Goal: Task Accomplishment & Management: Use online tool/utility

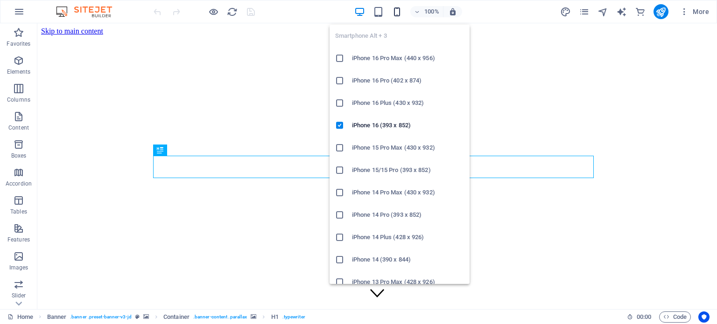
click at [397, 8] on icon "button" at bounding box center [397, 12] width 11 height 11
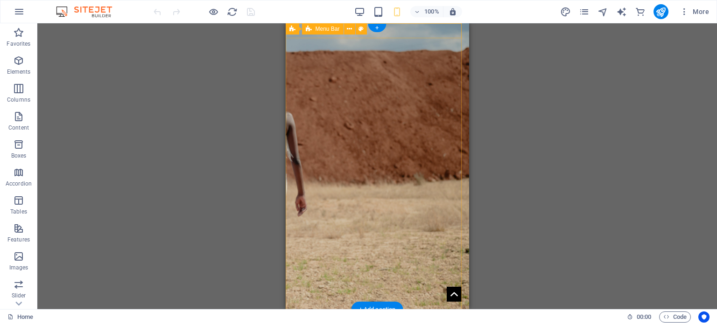
click at [384, 310] on div "Home Studio Portraits Editorial Testshoots Black & White Weddings Wedding Ncube…" at bounding box center [376, 317] width 183 height 15
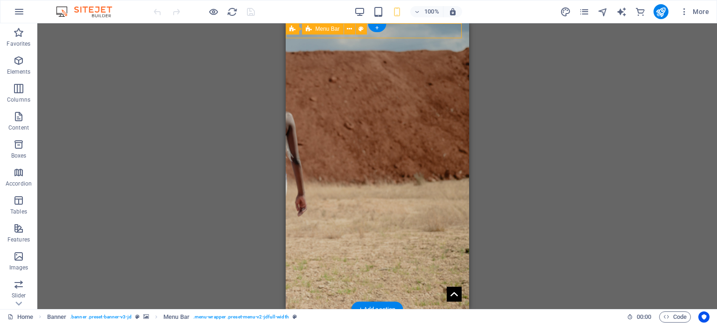
click at [384, 310] on div "Home Studio Portraits Editorial Testshoots Black & White Weddings Wedding Ncube…" at bounding box center [376, 317] width 183 height 15
select select "header"
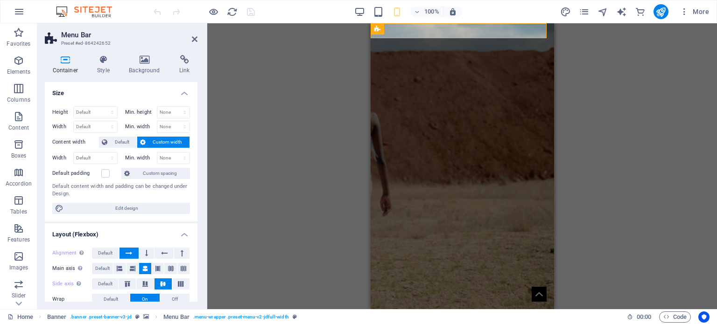
click at [197, 35] on aside "Menu Bar Preset #ed-864242652 Container Style Background Link Size Height Defau…" at bounding box center [122, 166] width 170 height 286
click at [194, 37] on icon at bounding box center [195, 38] width 6 height 7
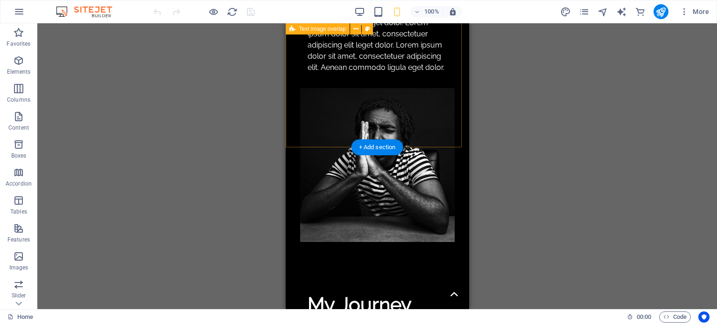
scroll to position [887, 0]
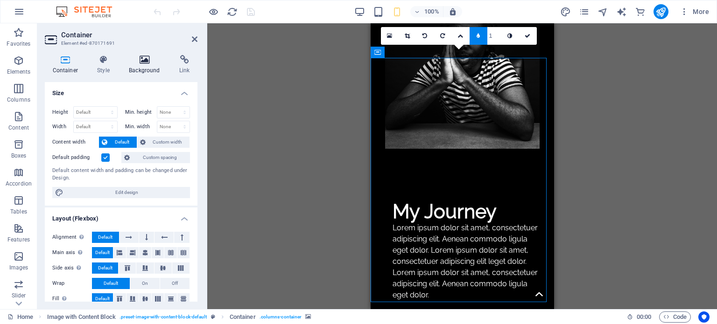
click at [147, 64] on h4 "Background" at bounding box center [146, 65] width 50 height 20
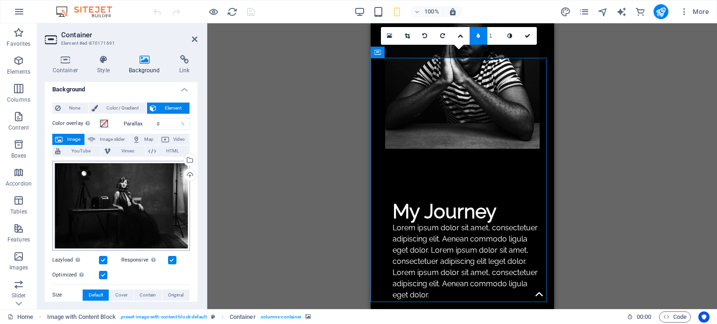
scroll to position [0, 0]
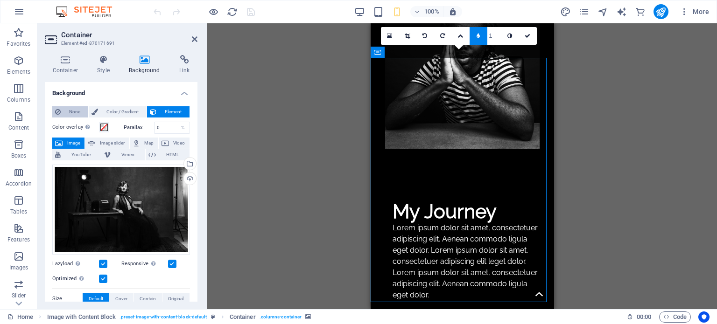
click at [81, 110] on span "None" at bounding box center [74, 111] width 22 height 11
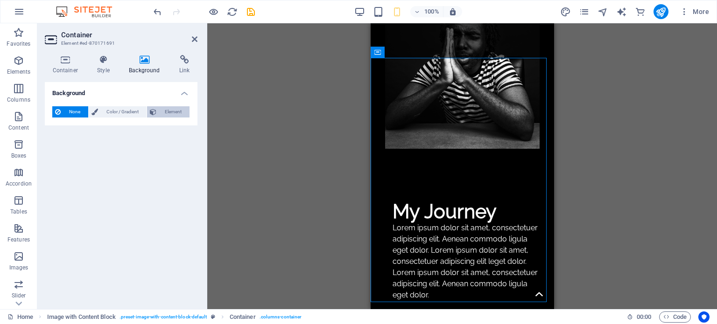
click at [178, 115] on span "Element" at bounding box center [173, 111] width 28 height 11
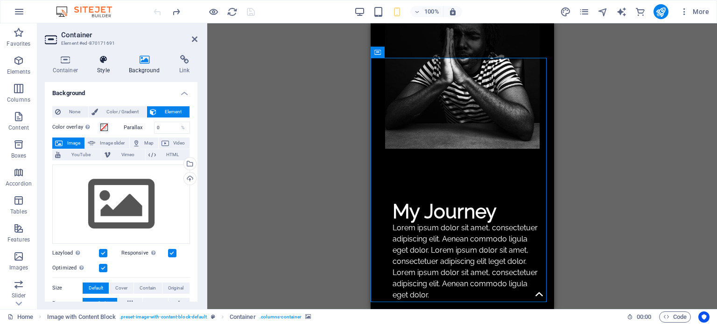
click at [98, 67] on h4 "Style" at bounding box center [106, 65] width 32 height 20
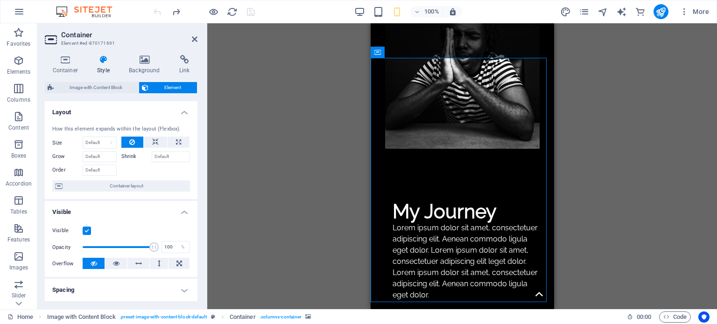
scroll to position [47, 0]
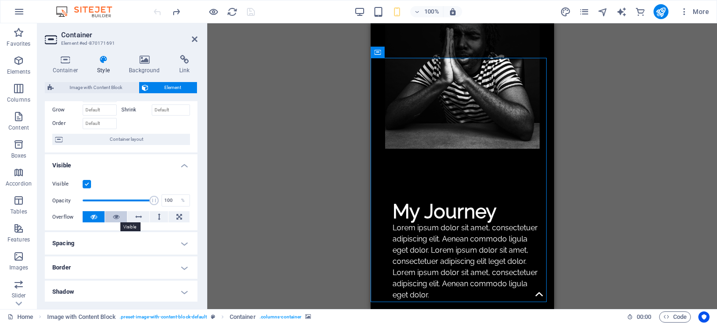
click at [114, 215] on icon at bounding box center [116, 216] width 7 height 11
click at [89, 182] on label at bounding box center [87, 184] width 8 height 8
click at [0, 0] on input "Visible" at bounding box center [0, 0] width 0 height 0
click at [89, 182] on label at bounding box center [87, 184] width 8 height 8
click at [0, 0] on input "Visible" at bounding box center [0, 0] width 0 height 0
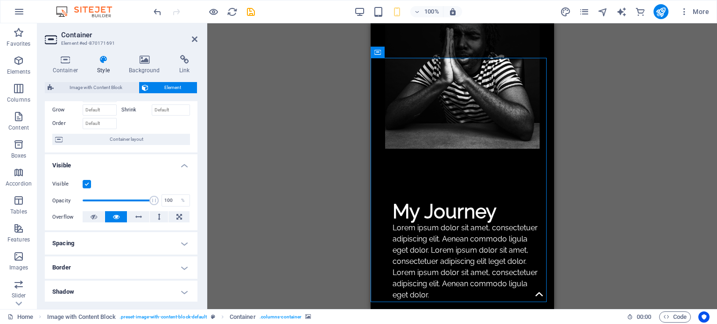
click at [89, 182] on label at bounding box center [87, 184] width 8 height 8
click at [0, 0] on input "Visible" at bounding box center [0, 0] width 0 height 0
click at [89, 182] on label at bounding box center [87, 184] width 8 height 8
click at [0, 0] on input "Visible" at bounding box center [0, 0] width 0 height 0
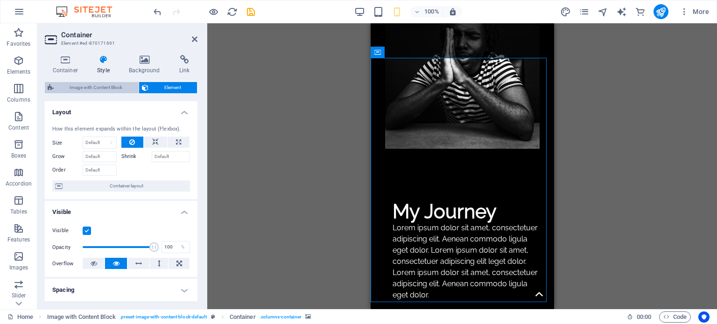
click at [100, 88] on span "Image with Content Block" at bounding box center [95, 87] width 79 height 11
select select "rem"
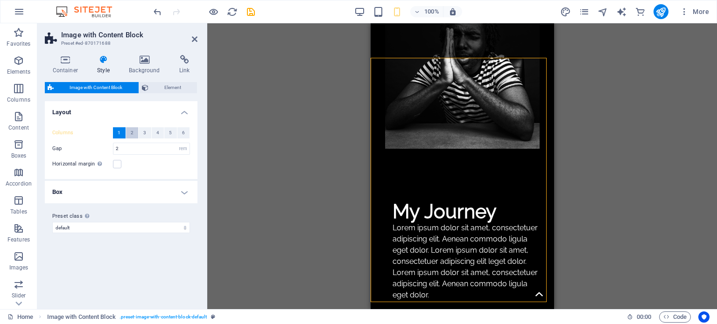
click at [134, 133] on button "2" at bounding box center [132, 132] width 13 height 11
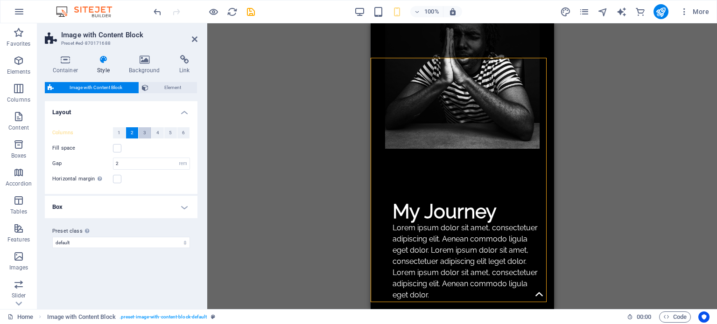
click at [143, 130] on button "3" at bounding box center [145, 132] width 13 height 11
click at [121, 129] on button "1" at bounding box center [119, 132] width 13 height 11
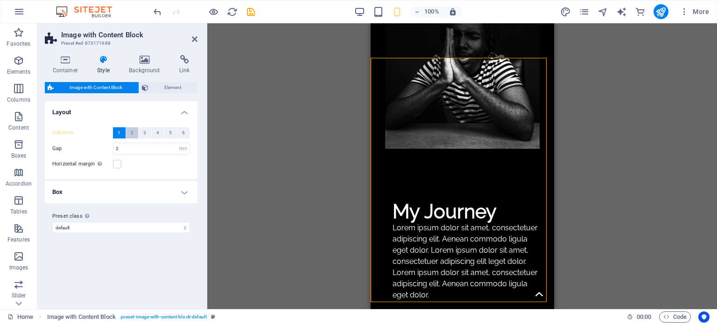
click at [130, 131] on button "2" at bounding box center [132, 132] width 13 height 11
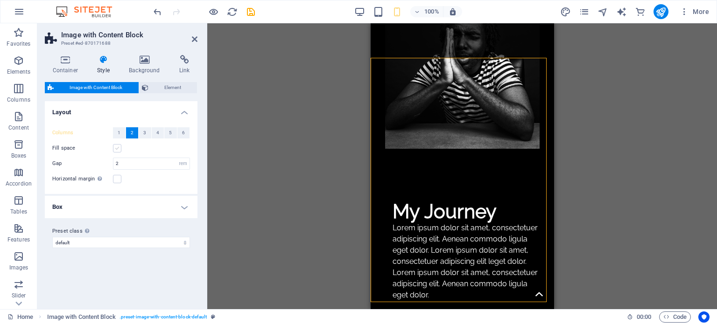
click at [119, 149] on label at bounding box center [117, 148] width 8 height 8
click at [0, 0] on input "Fill space" at bounding box center [0, 0] width 0 height 0
click at [119, 149] on label at bounding box center [117, 148] width 8 height 8
click at [0, 0] on input "Fill space" at bounding box center [0, 0] width 0 height 0
click at [116, 126] on div "Columns 1 2 3 4 5 6 Fill space Gap 2 px rem % vw vh Horizontal margin Only if t…" at bounding box center [121, 156] width 156 height 76
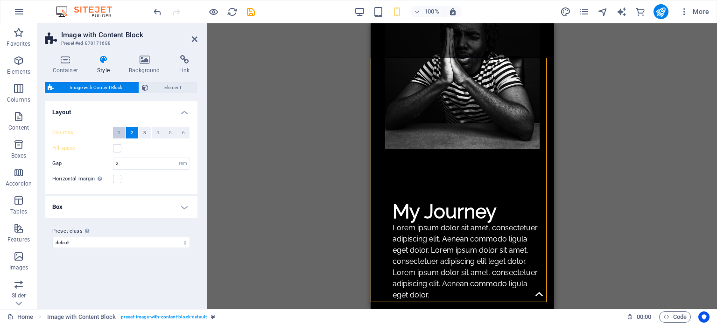
click at [118, 132] on span "1" at bounding box center [119, 132] width 3 height 11
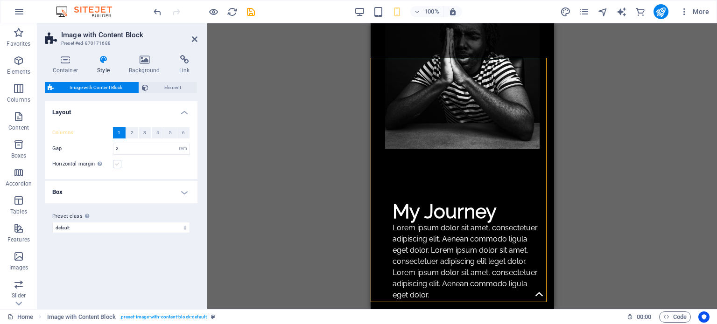
click at [120, 163] on label at bounding box center [117, 164] width 8 height 8
click at [0, 0] on input "Horizontal margin Only if the containers "Content width" is not set to "Default"" at bounding box center [0, 0] width 0 height 0
click at [120, 163] on label at bounding box center [117, 164] width 8 height 8
click at [0, 0] on input "Horizontal margin Only if the containers "Content width" is not set to "Default"" at bounding box center [0, 0] width 0 height 0
click at [182, 189] on h4 "Box" at bounding box center [121, 192] width 153 height 22
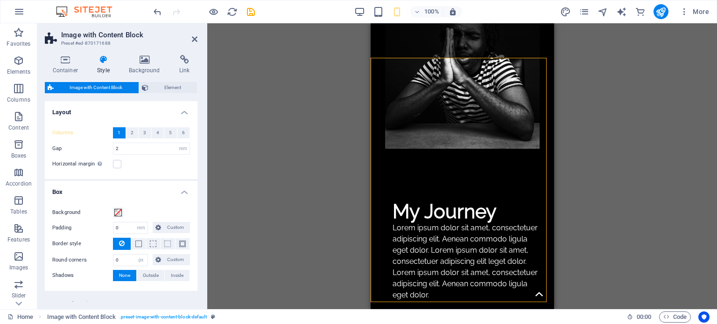
click at [182, 189] on h4 "Box" at bounding box center [121, 189] width 153 height 17
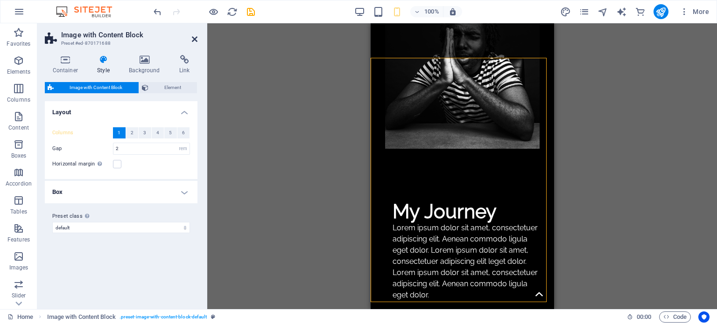
click at [195, 42] on icon at bounding box center [195, 38] width 6 height 7
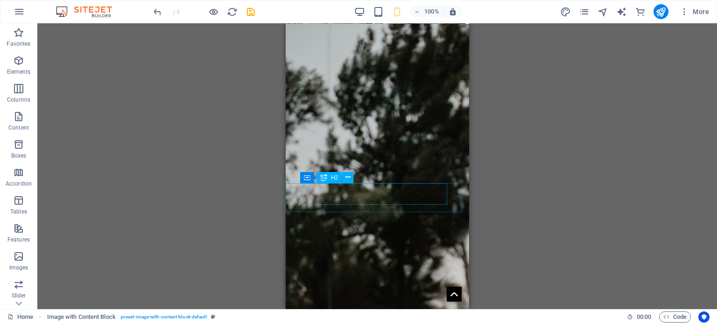
scroll to position [2893, 0]
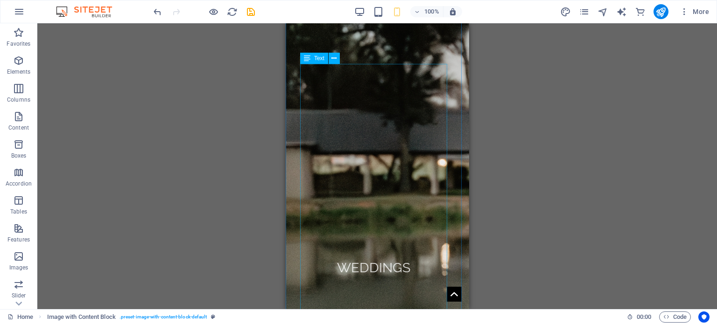
click at [315, 58] on span "Text" at bounding box center [319, 59] width 10 height 6
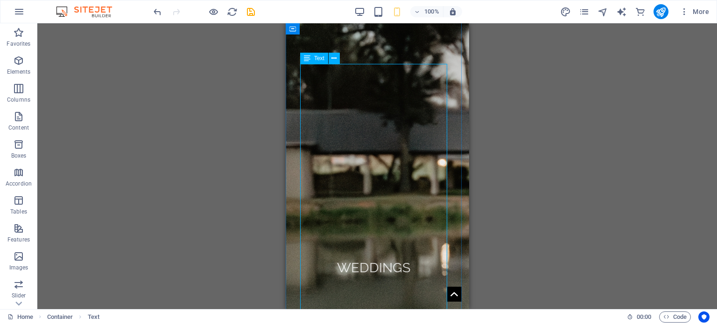
click at [315, 58] on span "Text" at bounding box center [319, 59] width 10 height 6
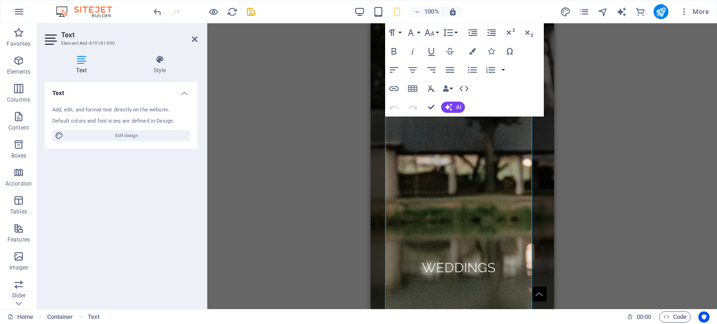
click at [315, 58] on div "Drag here to replace the existing content. Press “Ctrl” if you want to create a…" at bounding box center [462, 166] width 510 height 286
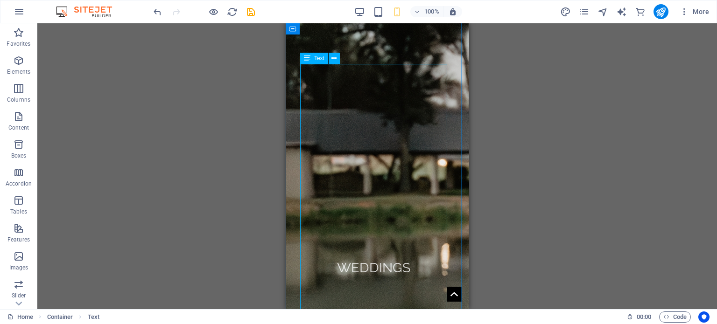
click at [315, 62] on div "Text" at bounding box center [314, 58] width 28 height 11
click at [334, 57] on icon at bounding box center [333, 59] width 5 height 10
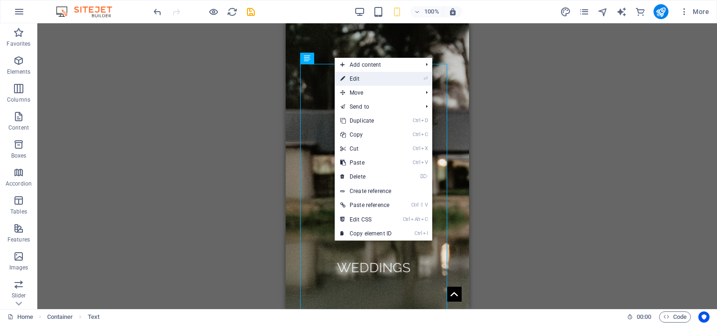
click at [353, 78] on link "⏎ Edit" at bounding box center [366, 79] width 63 height 14
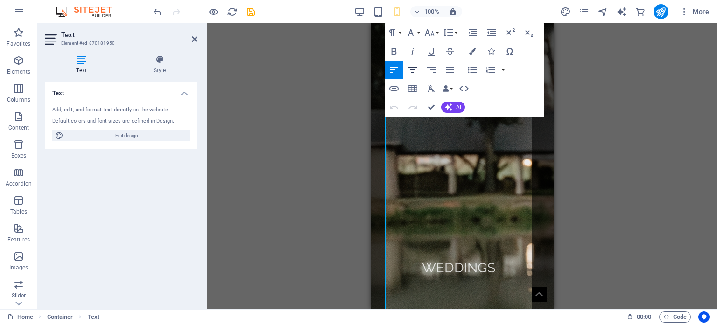
click at [410, 69] on icon "button" at bounding box center [412, 69] width 11 height 11
click at [410, 70] on icon "button" at bounding box center [412, 69] width 11 height 11
click at [409, 70] on icon "button" at bounding box center [412, 69] width 11 height 11
click at [397, 70] on icon "button" at bounding box center [393, 69] width 11 height 11
click at [409, 69] on icon "button" at bounding box center [412, 69] width 11 height 11
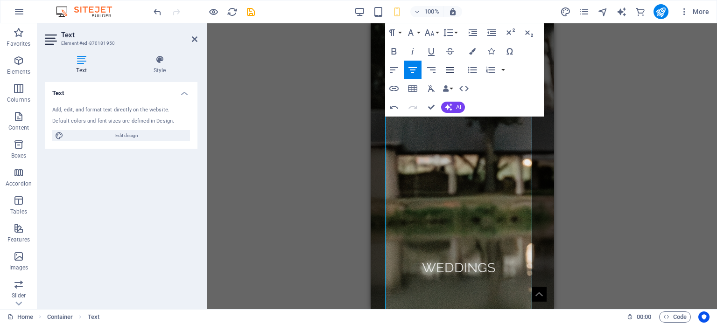
click at [448, 70] on icon "button" at bounding box center [450, 70] width 8 height 6
click at [490, 33] on icon "button" at bounding box center [491, 32] width 8 height 7
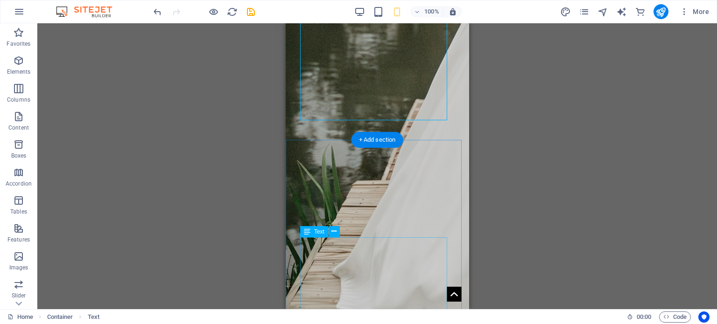
scroll to position [3360, 0]
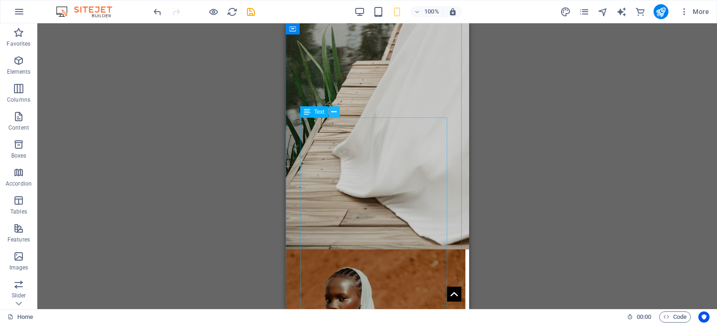
click at [337, 112] on button at bounding box center [334, 111] width 11 height 11
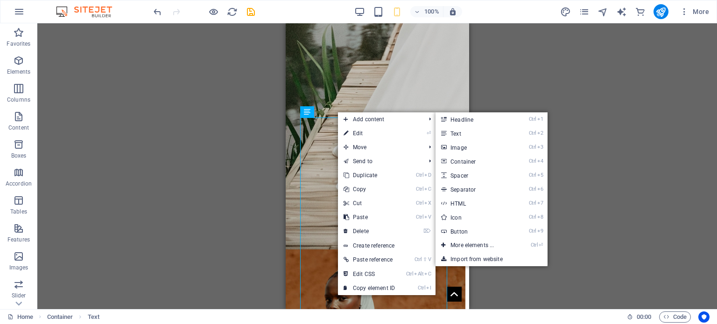
click at [355, 130] on link "⏎ Edit" at bounding box center [369, 133] width 63 height 14
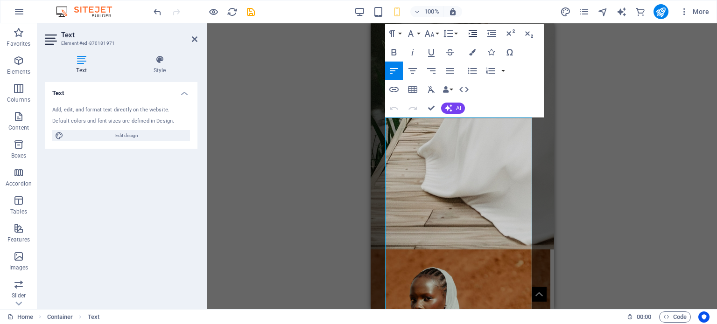
click at [473, 34] on icon "button" at bounding box center [472, 33] width 11 height 11
click at [487, 33] on icon "button" at bounding box center [491, 33] width 11 height 11
click at [473, 32] on icon "button" at bounding box center [472, 33] width 11 height 11
click at [489, 31] on icon "button" at bounding box center [491, 33] width 8 height 7
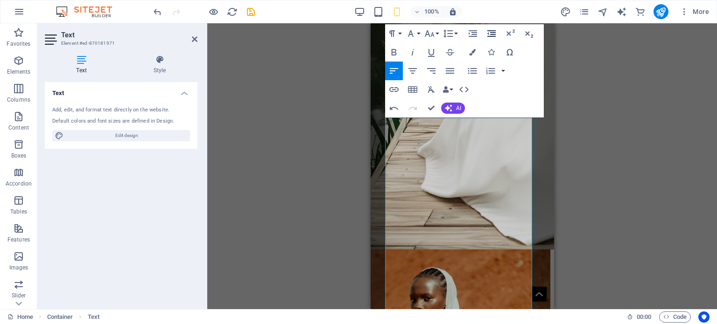
click at [489, 31] on icon "button" at bounding box center [491, 33] width 8 height 7
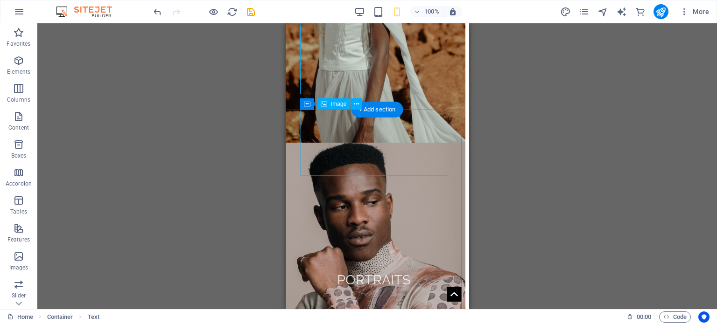
scroll to position [3780, 0]
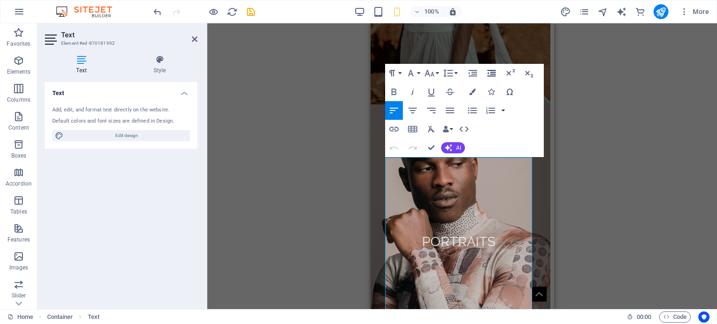
click at [491, 71] on icon "button" at bounding box center [491, 73] width 11 height 11
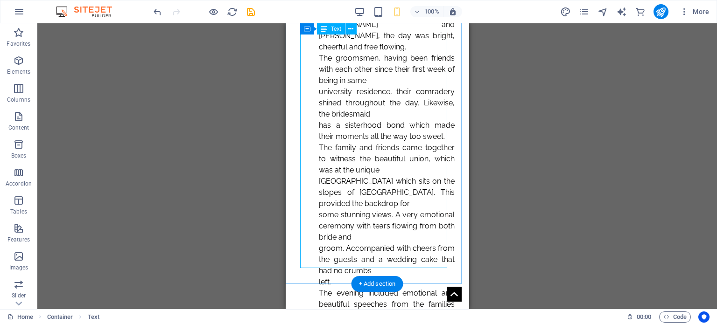
scroll to position [4338, 0]
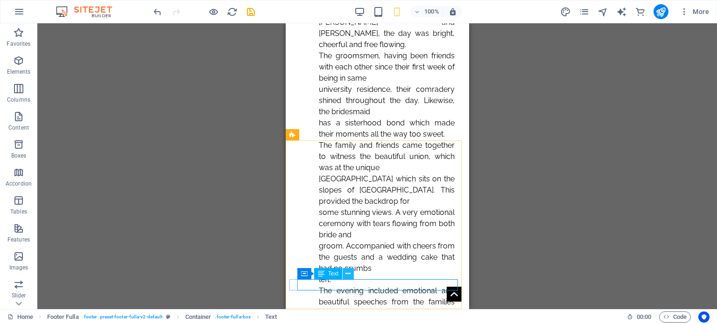
click at [345, 277] on icon at bounding box center [347, 274] width 5 height 10
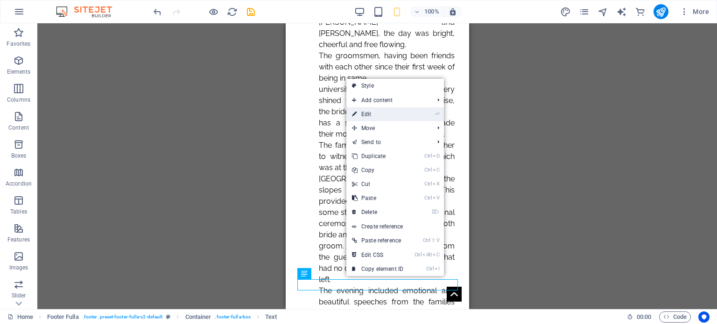
click at [389, 116] on link "⏎ Edit" at bounding box center [377, 114] width 63 height 14
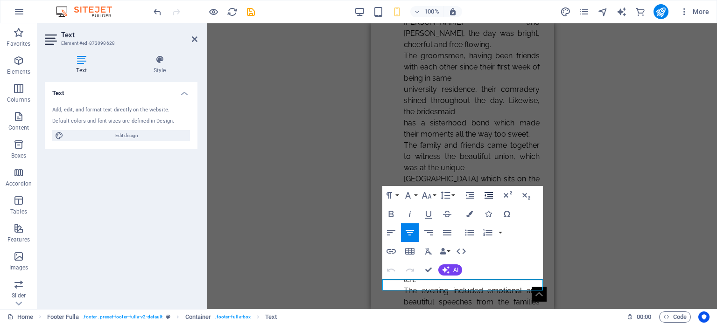
click at [485, 195] on icon "button" at bounding box center [488, 195] width 11 height 11
click at [485, 195] on icon "button" at bounding box center [490, 195] width 11 height 11
click at [471, 195] on icon "button" at bounding box center [472, 195] width 8 height 7
click at [492, 194] on icon "button" at bounding box center [490, 195] width 11 height 11
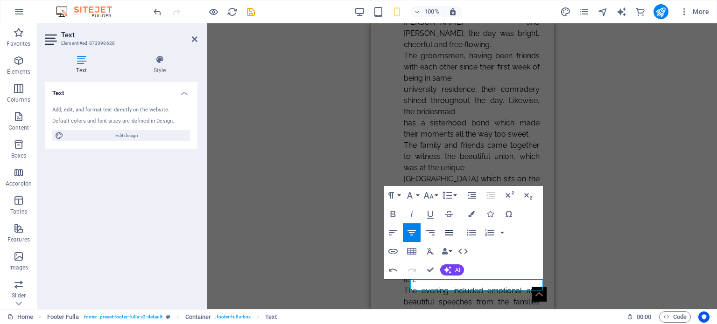
click at [446, 231] on icon "button" at bounding box center [449, 233] width 8 height 6
click at [425, 231] on button "Align Right" at bounding box center [430, 233] width 18 height 19
click at [413, 231] on icon "button" at bounding box center [411, 232] width 11 height 11
click at [392, 233] on icon "button" at bounding box center [393, 233] width 8 height 6
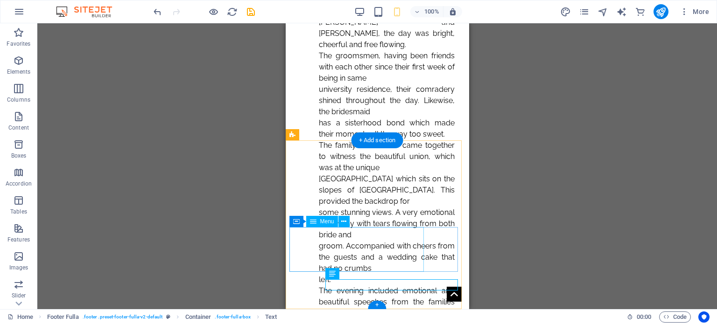
drag, startPoint x: 315, startPoint y: 238, endPoint x: 602, endPoint y: 261, distance: 287.9
select select
select select "1"
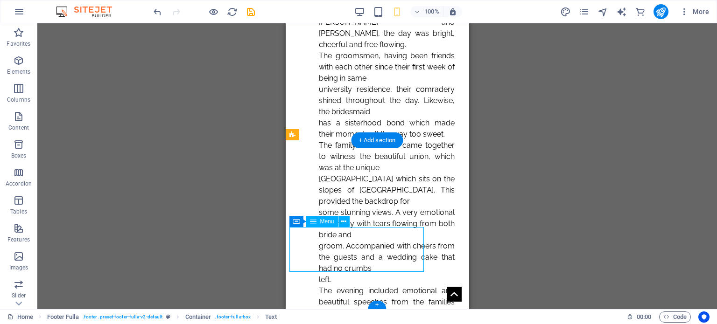
select select
select select "6"
select select
select select "14"
select select
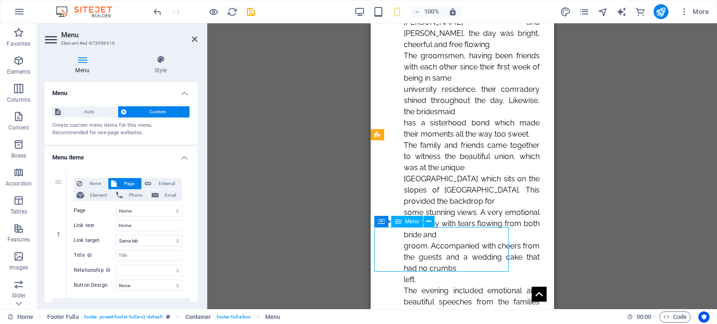
drag, startPoint x: 442, startPoint y: 248, endPoint x: 473, endPoint y: 250, distance: 31.3
click at [414, 222] on span "Menu" at bounding box center [412, 222] width 14 height 6
click at [429, 222] on icon at bounding box center [428, 222] width 5 height 10
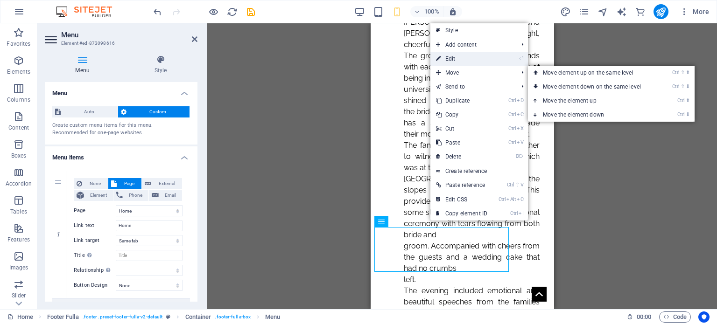
click at [471, 53] on link "⏎ Edit" at bounding box center [461, 59] width 63 height 14
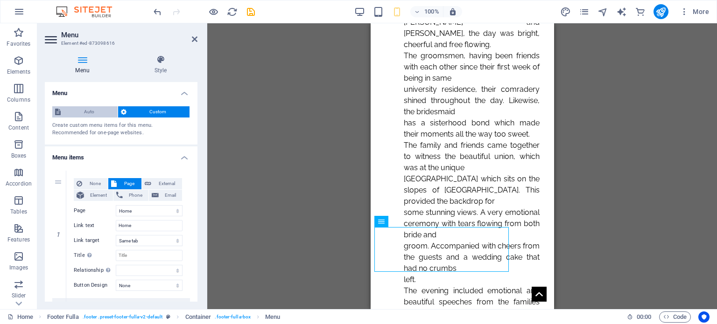
click at [105, 109] on span "Auto" at bounding box center [88, 111] width 51 height 11
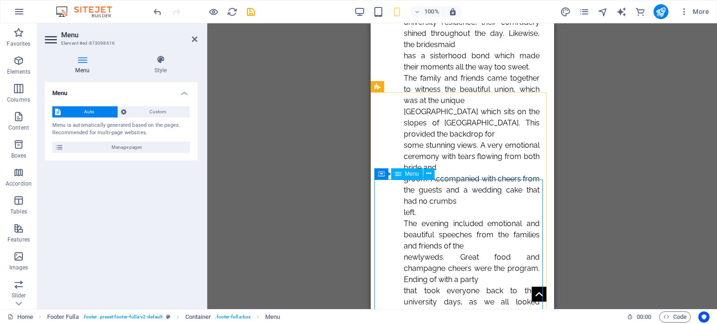
scroll to position [4462, 0]
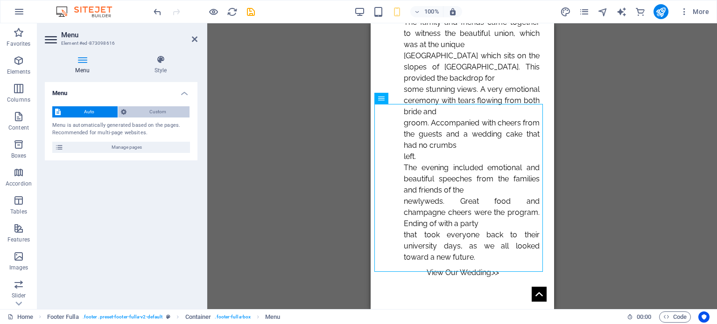
click at [165, 114] on span "Custom" at bounding box center [158, 111] width 58 height 11
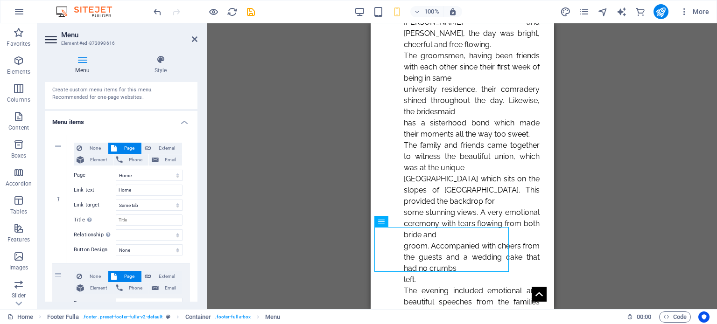
scroll to position [0, 0]
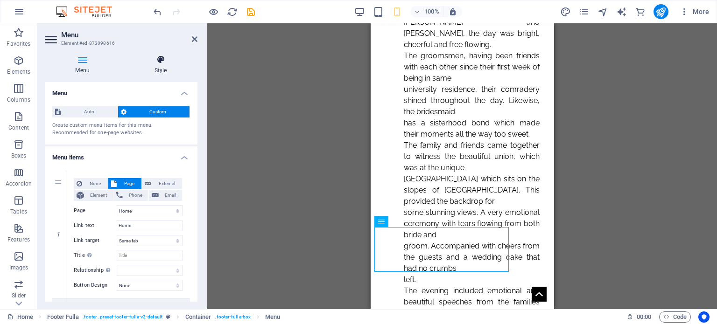
click at [160, 57] on icon at bounding box center [161, 59] width 74 height 9
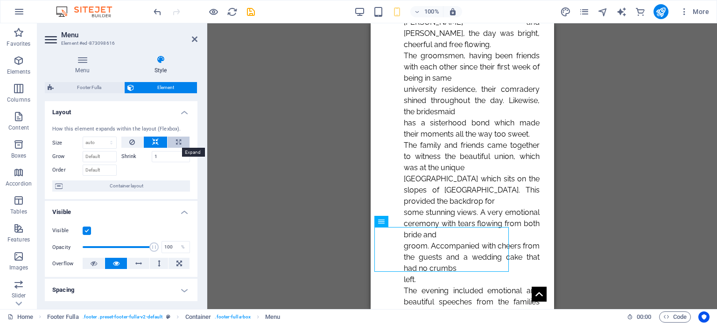
click at [176, 143] on icon at bounding box center [178, 142] width 5 height 11
type input "100"
select select "%"
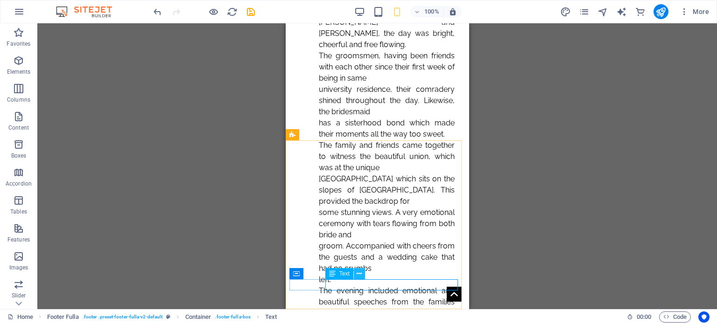
click at [362, 272] on icon at bounding box center [359, 274] width 5 height 10
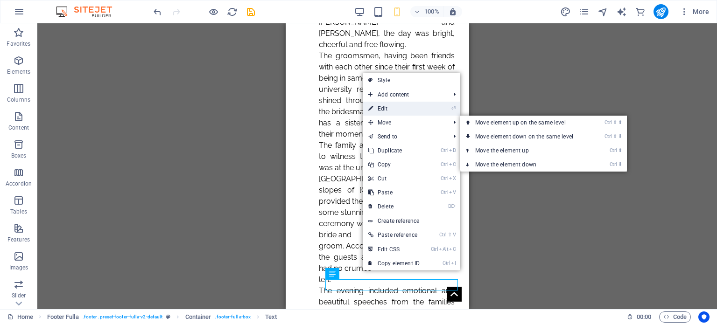
click at [410, 110] on link "⏎ Edit" at bounding box center [394, 109] width 63 height 14
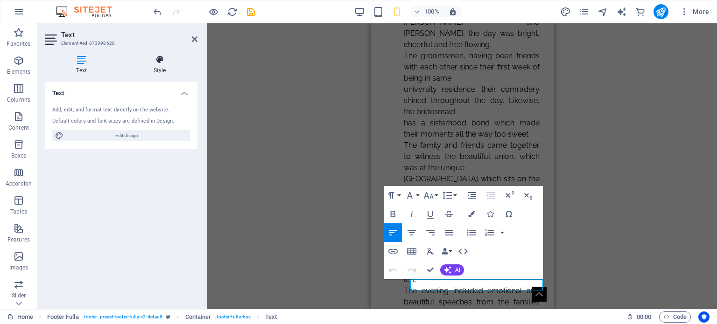
click at [157, 70] on h4 "Style" at bounding box center [160, 65] width 76 height 20
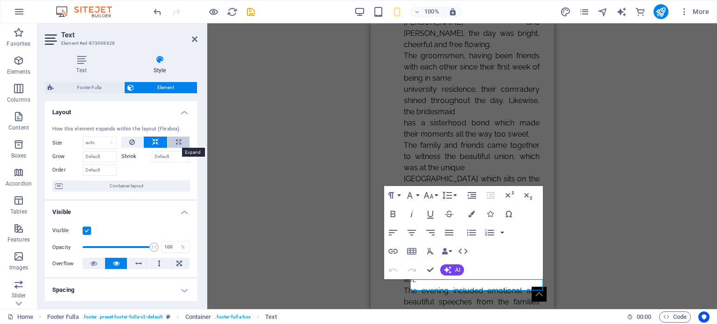
click at [176, 142] on icon at bounding box center [178, 142] width 5 height 11
type input "100"
select select "%"
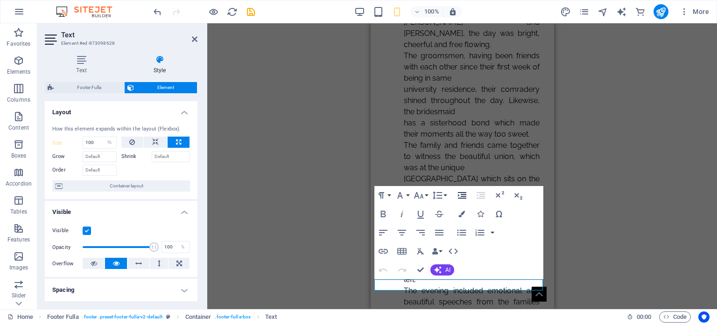
click at [465, 196] on icon "button" at bounding box center [461, 195] width 11 height 11
click at [482, 196] on icon "button" at bounding box center [480, 195] width 8 height 7
click at [464, 195] on icon "button" at bounding box center [462, 195] width 8 height 7
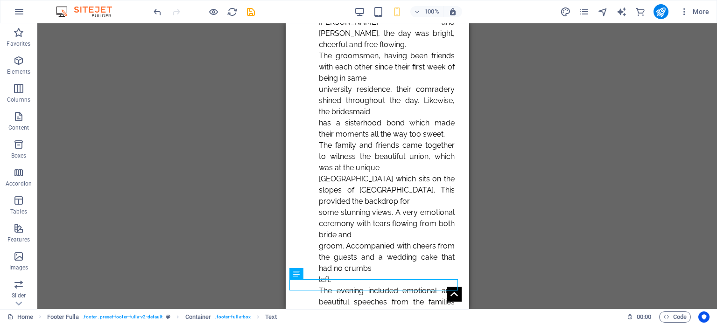
click at [515, 246] on div "H1 Banner Container Menu Banner Menu Bar Logo Text image overlap Container Text…" at bounding box center [376, 166] width 679 height 286
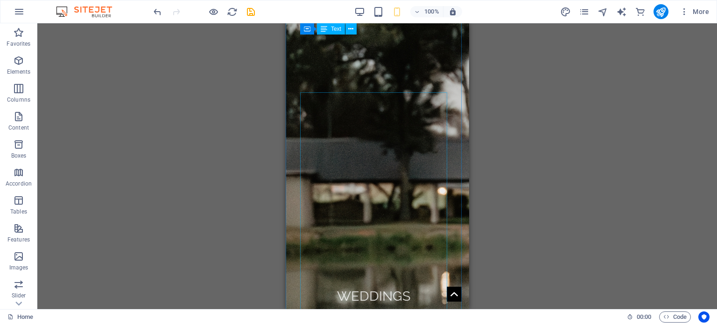
scroll to position [2799, 0]
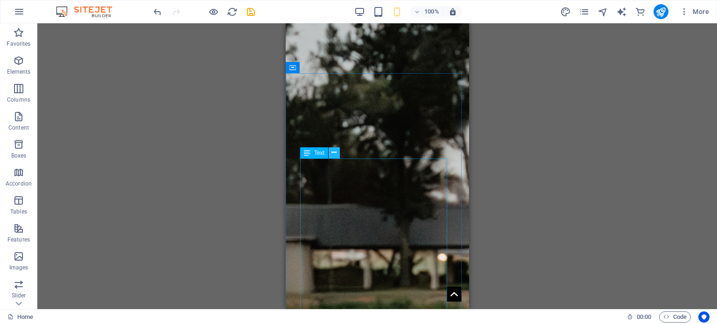
click at [334, 151] on icon at bounding box center [333, 153] width 5 height 10
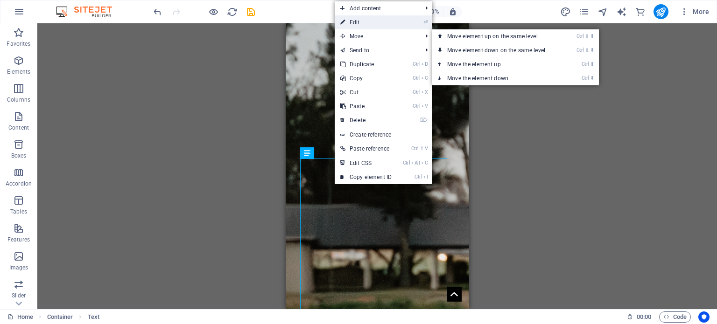
click at [373, 25] on link "⏎ Edit" at bounding box center [366, 22] width 63 height 14
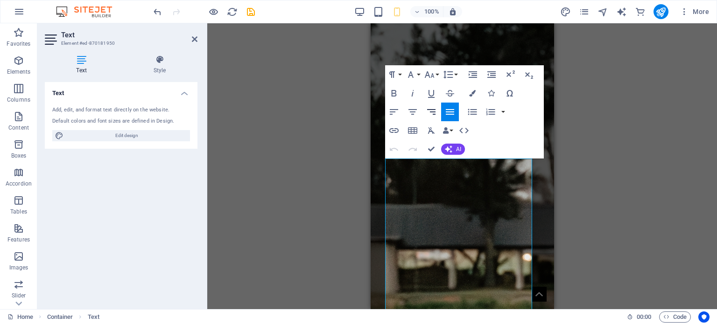
click at [431, 108] on icon "button" at bounding box center [431, 111] width 11 height 11
click at [416, 112] on icon "button" at bounding box center [412, 111] width 11 height 11
click at [396, 113] on icon "button" at bounding box center [393, 111] width 11 height 11
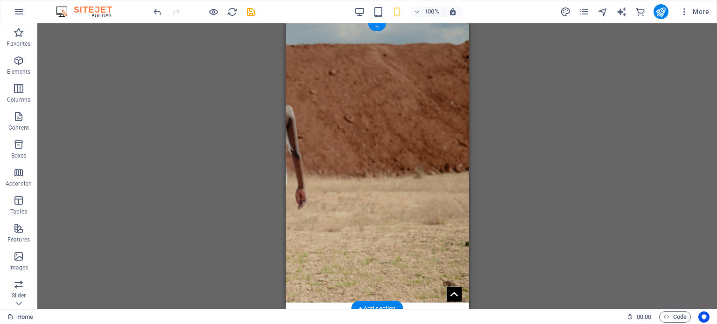
scroll to position [0, 0]
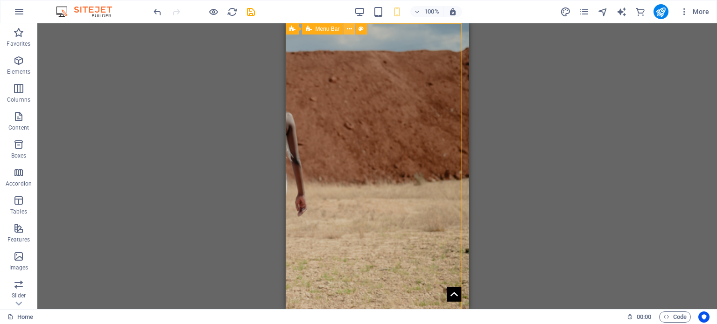
click at [349, 31] on icon at bounding box center [349, 29] width 5 height 10
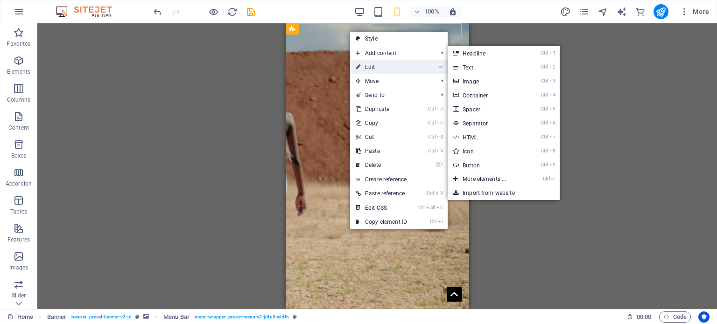
click at [373, 63] on link "⏎ Edit" at bounding box center [381, 67] width 63 height 14
select select "header"
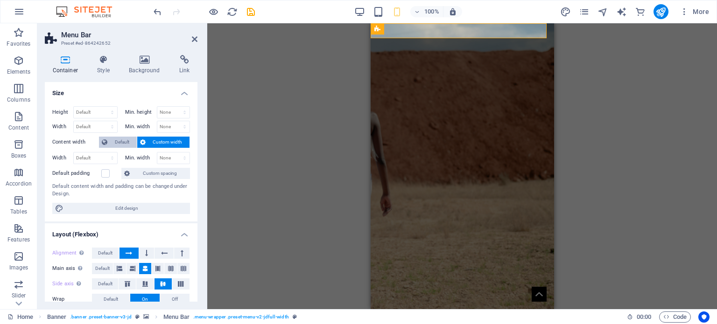
click at [110, 143] on span "Default" at bounding box center [122, 142] width 24 height 11
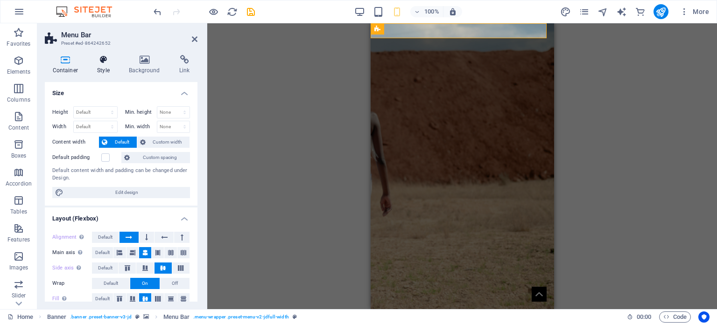
click at [103, 59] on icon at bounding box center [104, 59] width 28 height 9
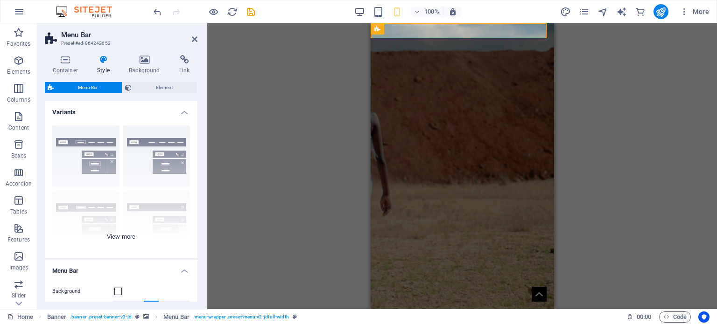
click at [121, 238] on div "Border Centered Default Fixed Loki Trigger Wide XXL" at bounding box center [121, 188] width 153 height 140
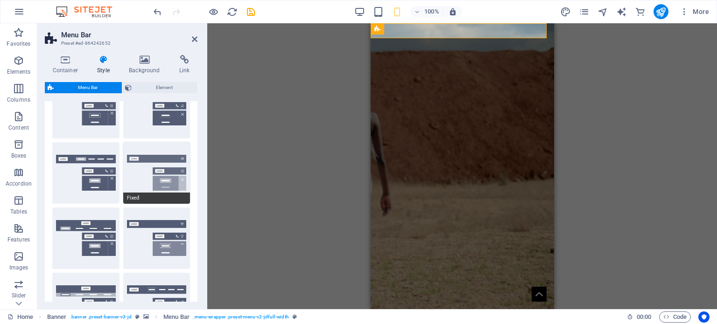
scroll to position [47, 0]
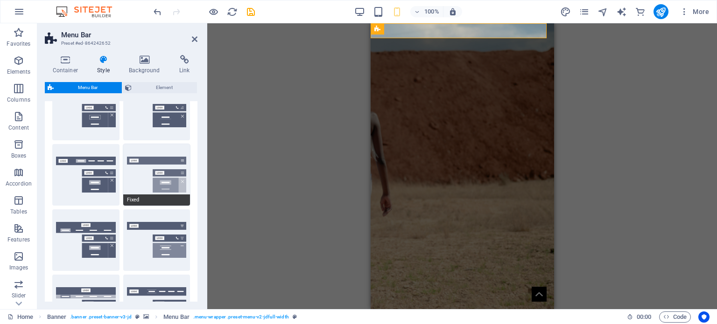
click at [147, 181] on button "Fixed" at bounding box center [156, 175] width 67 height 62
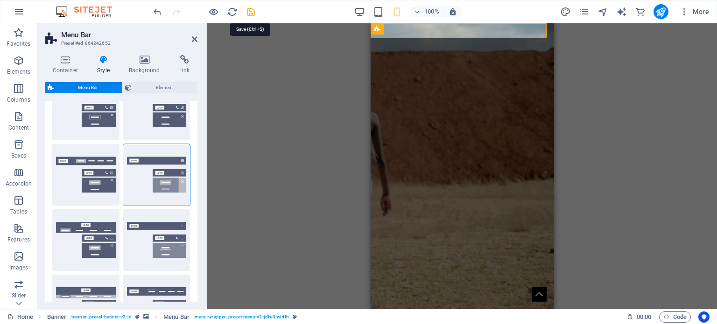
click at [255, 14] on icon "save" at bounding box center [250, 12] width 11 height 11
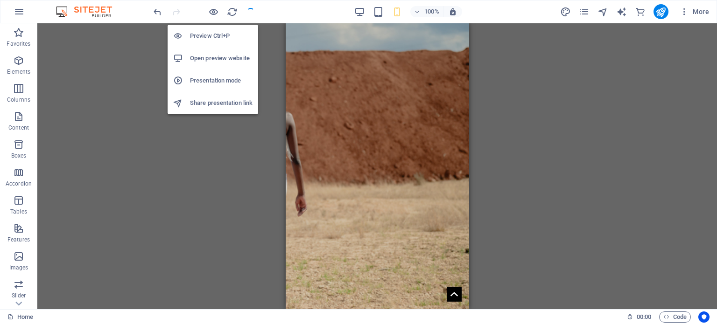
click at [213, 53] on h6 "Open preview website" at bounding box center [221, 58] width 63 height 11
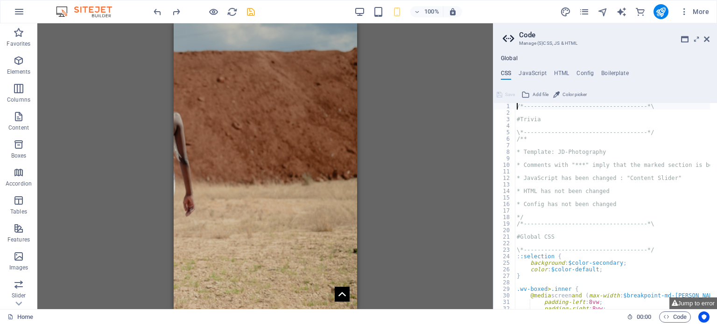
click at [702, 38] on h2 "Code" at bounding box center [614, 35] width 190 height 8
click at [707, 38] on icon at bounding box center [707, 38] width 6 height 7
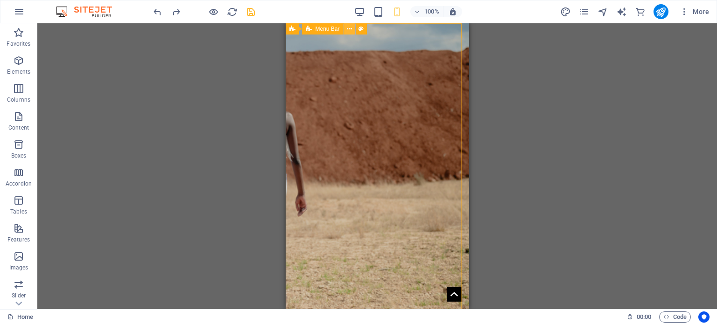
click at [351, 28] on icon at bounding box center [349, 29] width 5 height 10
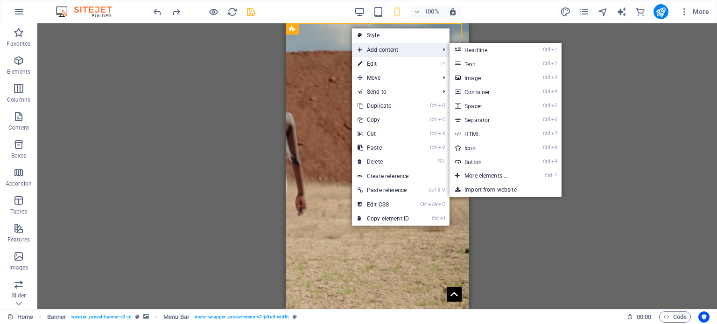
click at [366, 43] on span "Add content" at bounding box center [394, 50] width 84 height 14
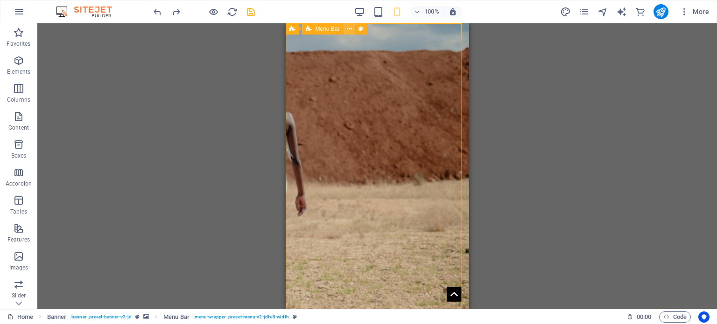
click at [351, 28] on icon at bounding box center [349, 29] width 5 height 10
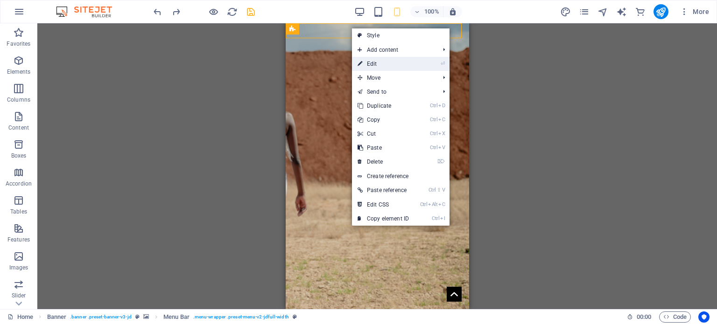
click at [370, 60] on link "⏎ Edit" at bounding box center [383, 64] width 63 height 14
select select "rem"
select select "preset-menu-v2-jdfull-width"
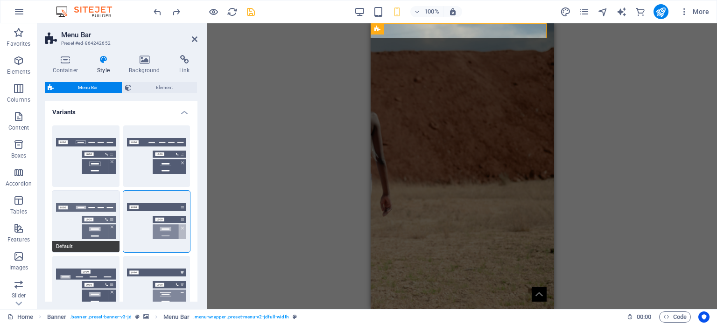
click at [62, 227] on button "Default" at bounding box center [85, 222] width 67 height 62
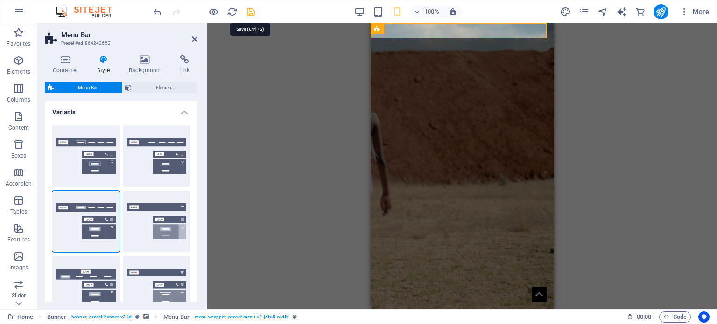
click at [251, 10] on icon "save" at bounding box center [250, 12] width 11 height 11
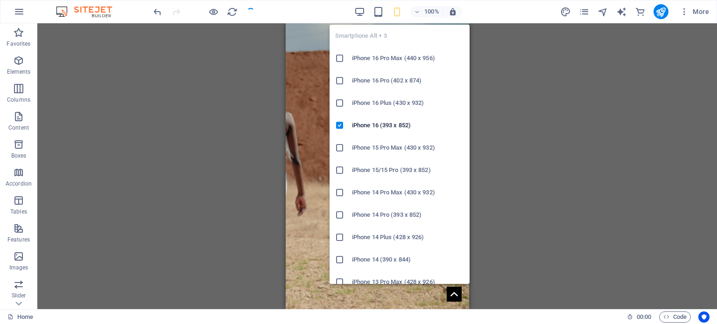
click at [337, 102] on icon at bounding box center [339, 102] width 9 height 9
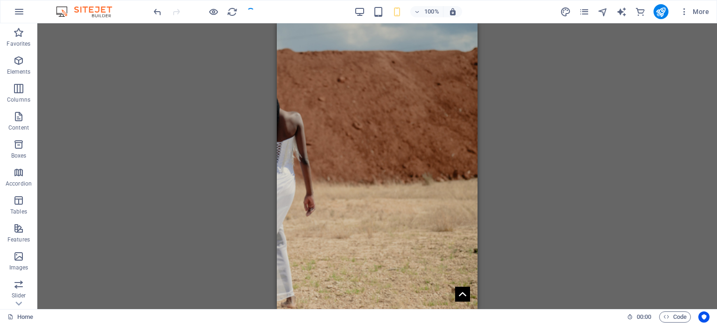
click at [395, 17] on span at bounding box center [397, 11] width 11 height 11
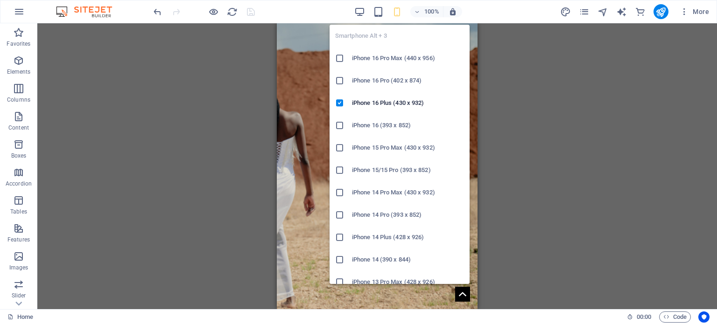
click at [394, 14] on icon "button" at bounding box center [397, 12] width 11 height 11
click at [339, 168] on icon at bounding box center [339, 170] width 9 height 9
click at [396, 11] on icon "button" at bounding box center [397, 12] width 11 height 11
click at [343, 126] on icon at bounding box center [339, 125] width 9 height 9
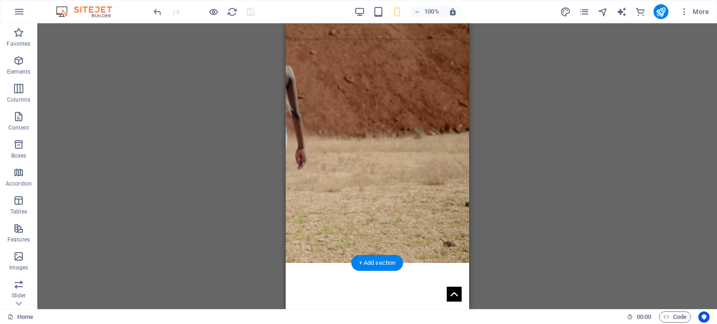
scroll to position [0, 0]
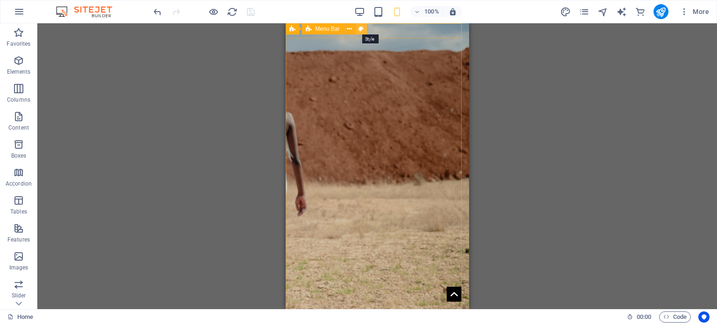
click at [358, 29] on button at bounding box center [361, 28] width 11 height 11
select select "rem"
select select "preset-menu-v2-jdfull-width"
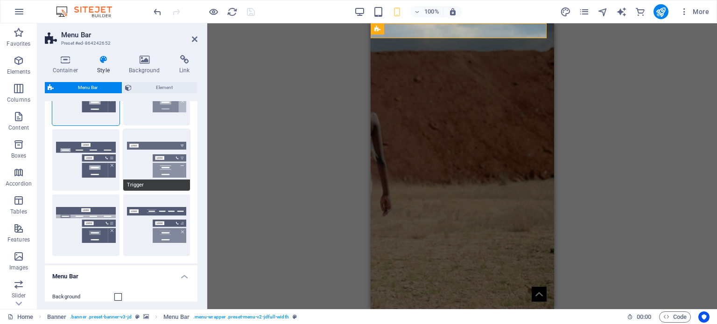
scroll to position [187, 0]
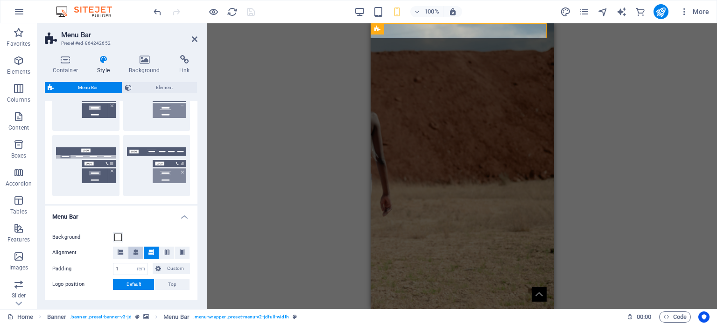
click at [133, 252] on icon at bounding box center [136, 253] width 6 height 6
click at [114, 256] on button at bounding box center [120, 253] width 15 height 12
click at [138, 252] on icon at bounding box center [136, 253] width 6 height 6
click at [146, 251] on button at bounding box center [151, 253] width 15 height 12
click at [121, 238] on span at bounding box center [117, 237] width 7 height 7
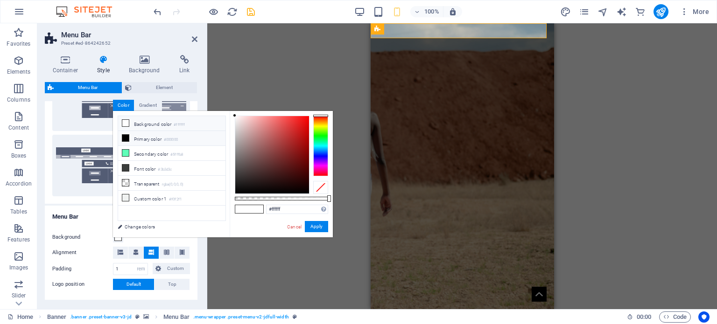
click at [124, 135] on icon at bounding box center [125, 138] width 7 height 7
type input "#000000"
click at [321, 228] on button "Apply" at bounding box center [316, 226] width 23 height 11
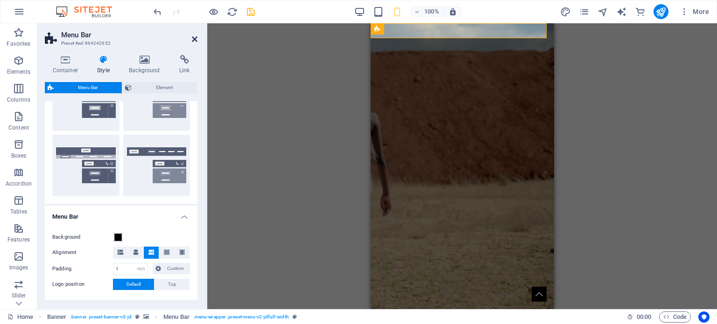
click at [193, 41] on icon at bounding box center [195, 38] width 6 height 7
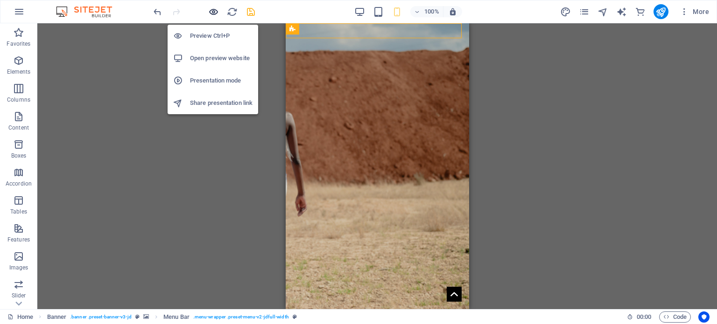
click at [217, 14] on icon "button" at bounding box center [213, 12] width 11 height 11
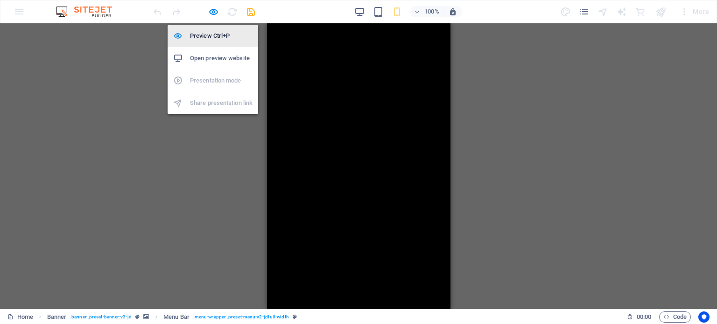
click at [220, 32] on h6 "Preview Ctrl+P" at bounding box center [221, 35] width 63 height 11
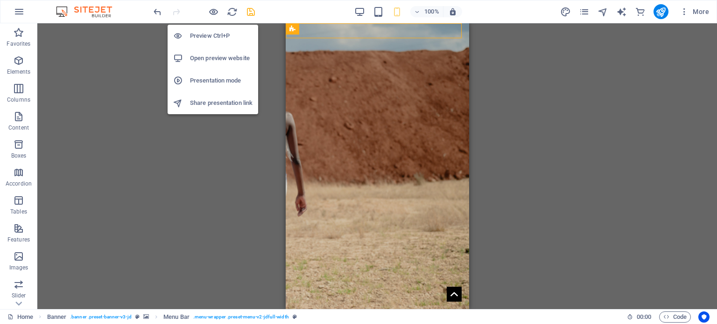
click at [217, 37] on h6 "Preview Ctrl+P" at bounding box center [221, 35] width 63 height 11
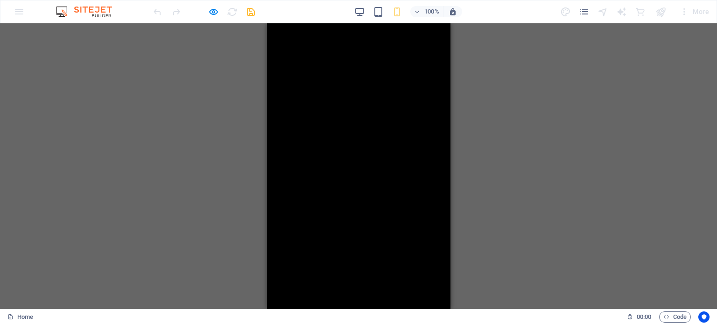
scroll to position [0, 0]
drag, startPoint x: 446, startPoint y: 139, endPoint x: 717, endPoint y: 63, distance: 281.3
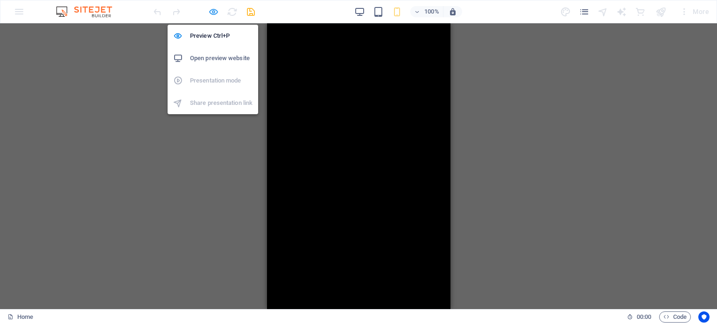
click at [214, 13] on icon "button" at bounding box center [213, 12] width 11 height 11
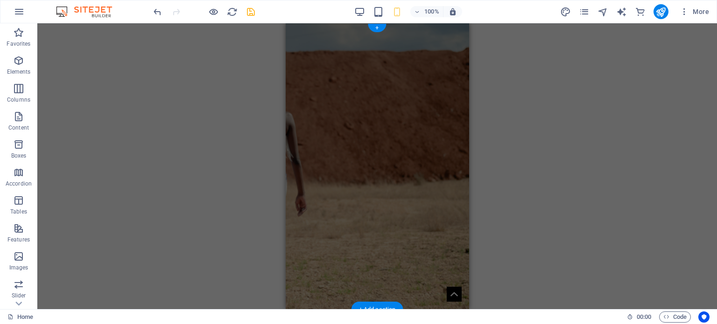
click at [387, 71] on figure at bounding box center [376, 166] width 183 height 287
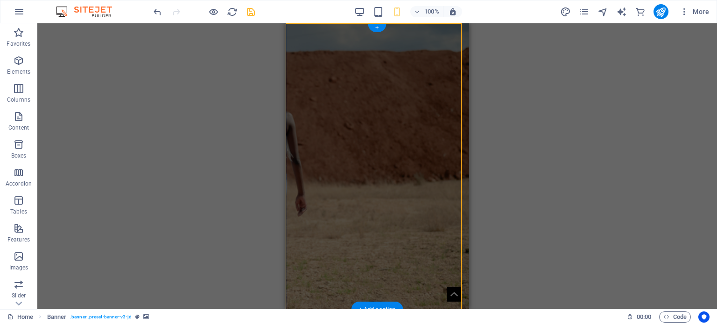
click at [387, 71] on figure at bounding box center [376, 166] width 183 height 287
select select "vh"
select select "header"
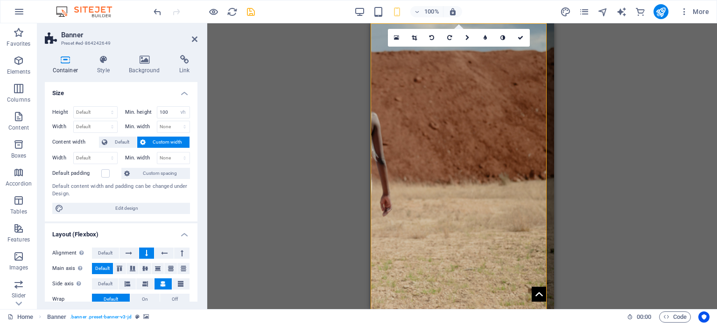
click at [581, 61] on div "Drag here to replace the existing content. Press “Ctrl” if you want to create a…" at bounding box center [462, 166] width 510 height 286
click at [194, 35] on icon at bounding box center [195, 38] width 6 height 7
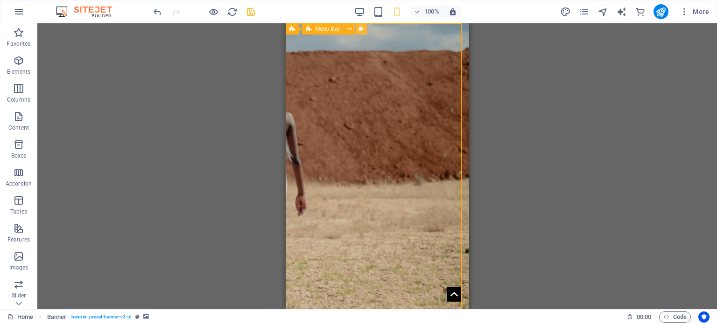
click at [364, 29] on button at bounding box center [361, 28] width 11 height 11
select select "rem"
select select "preset-menu-v2-jdfull-width"
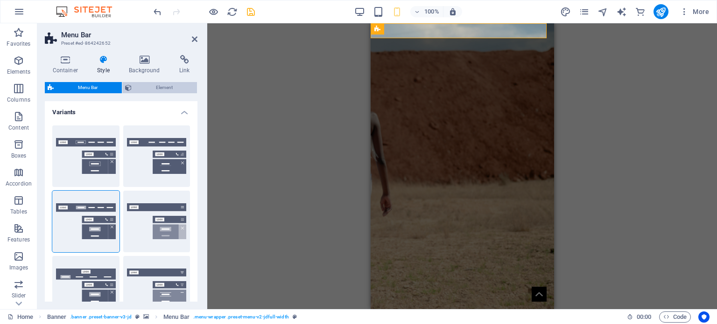
click at [147, 84] on span "Element" at bounding box center [164, 87] width 60 height 11
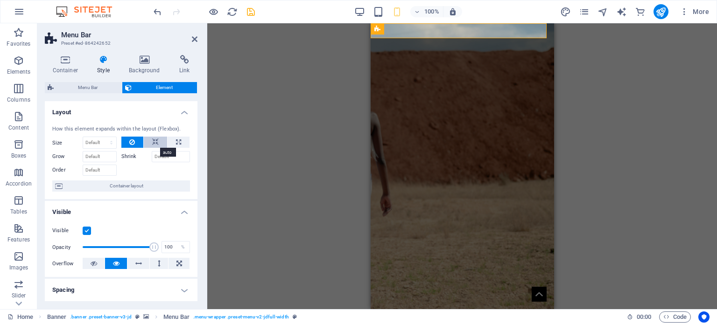
click at [154, 141] on icon at bounding box center [155, 142] width 7 height 11
click at [176, 140] on icon at bounding box center [178, 142] width 5 height 11
type input "100"
select select "%"
click at [140, 138] on button at bounding box center [132, 142] width 22 height 11
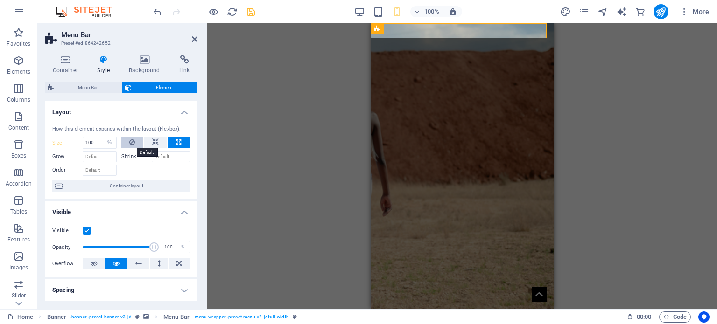
select select "DISABLED_OPTION_VALUE"
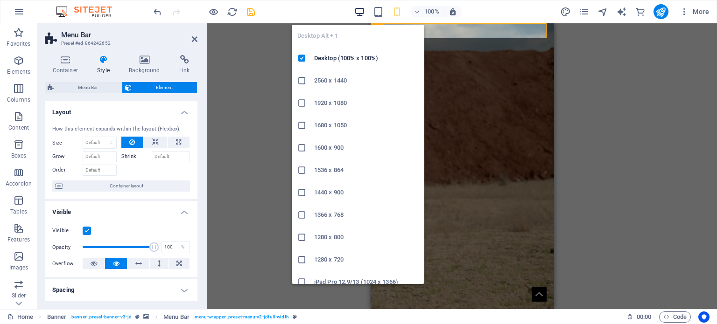
click at [360, 8] on icon "button" at bounding box center [359, 12] width 11 height 11
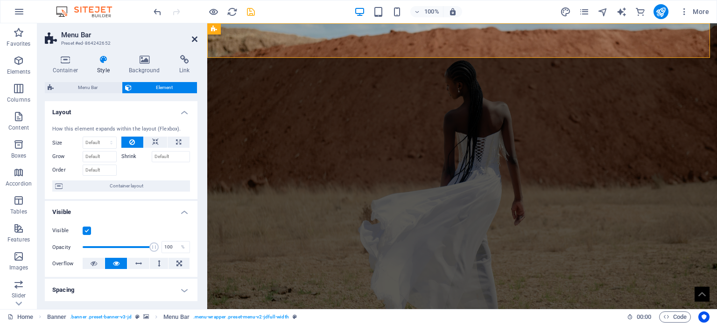
click at [193, 35] on icon at bounding box center [195, 38] width 6 height 7
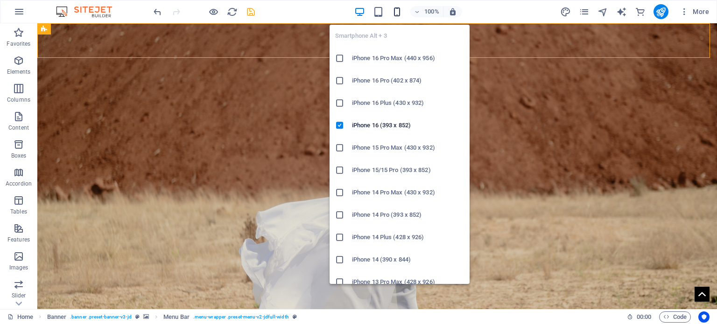
click at [394, 13] on icon "button" at bounding box center [397, 12] width 11 height 11
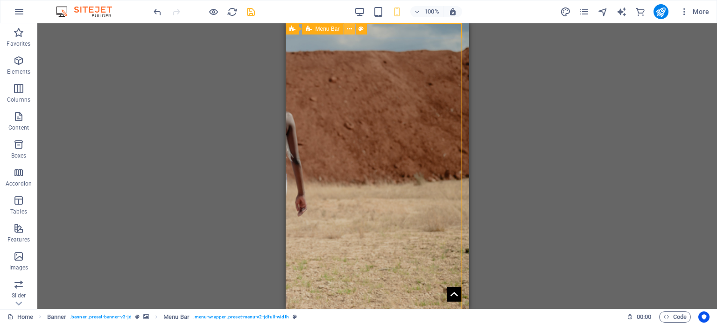
click at [350, 31] on icon at bounding box center [349, 29] width 5 height 10
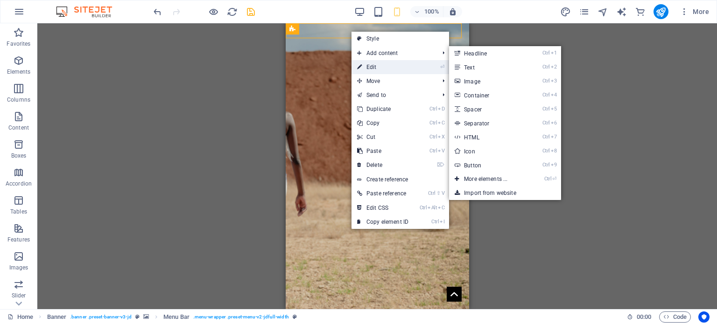
click at [378, 65] on link "⏎ Edit" at bounding box center [382, 67] width 63 height 14
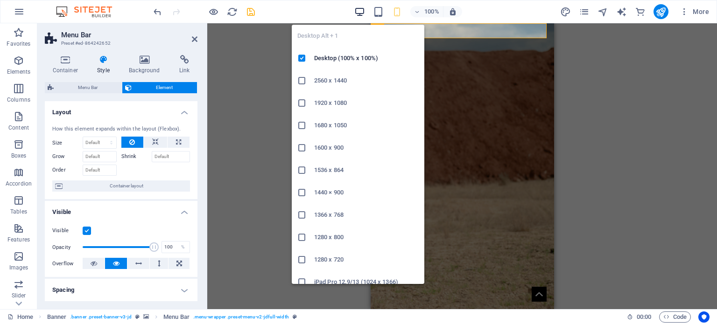
click at [358, 14] on icon "button" at bounding box center [359, 12] width 11 height 11
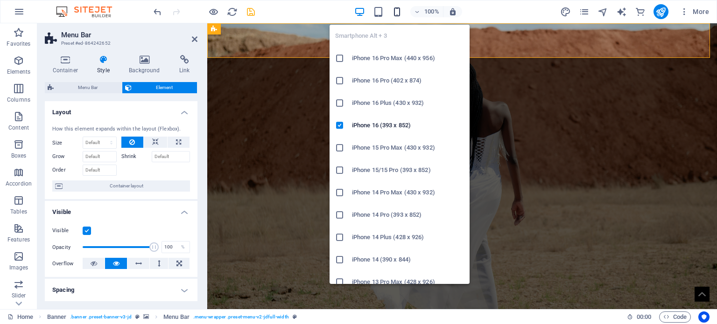
click at [395, 13] on icon "button" at bounding box center [397, 12] width 11 height 11
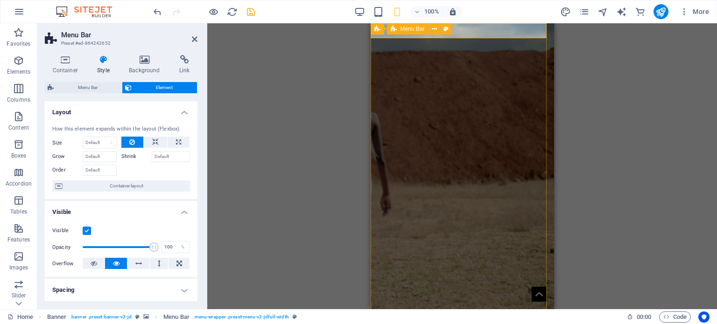
click at [478, 310] on div "Home Studio Portraits Editorial Testshoots Black & White Weddings Wedding Ncube…" at bounding box center [461, 317] width 183 height 15
click at [63, 66] on h4 "Container" at bounding box center [67, 65] width 45 height 20
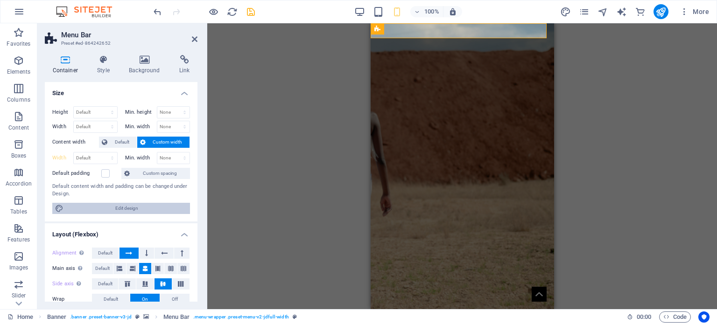
click at [125, 208] on span "Edit design" at bounding box center [126, 208] width 121 height 11
select select "px"
select select "300"
select select "px"
select select "rem"
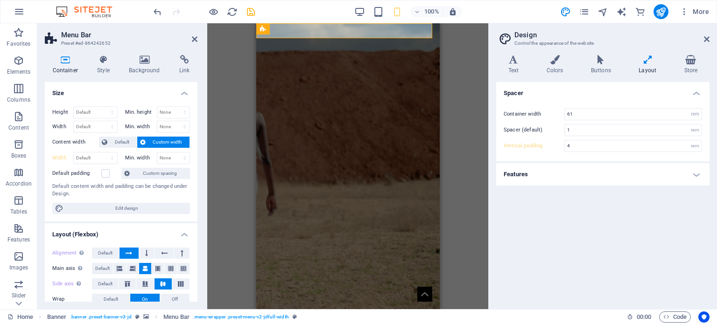
click at [701, 178] on h4 "Features" at bounding box center [602, 174] width 213 height 22
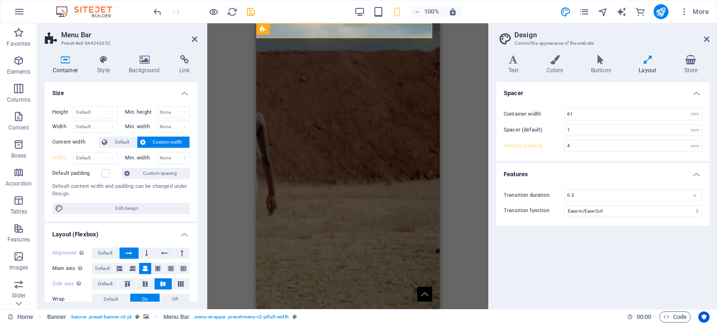
click at [700, 177] on h4 "Features" at bounding box center [602, 171] width 213 height 17
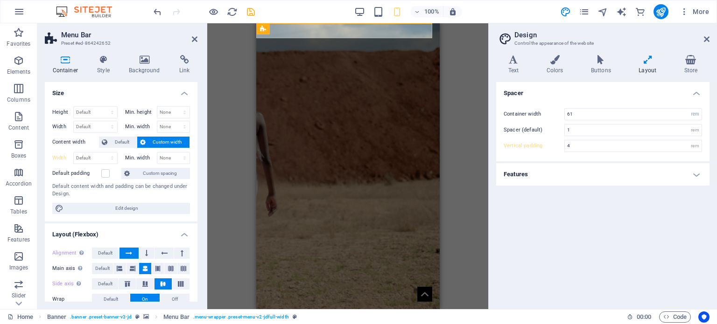
click at [710, 40] on aside "Design Control the appearance of the website Variants Text Colors Buttons Layou…" at bounding box center [602, 166] width 229 height 286
click at [708, 39] on icon at bounding box center [707, 38] width 6 height 7
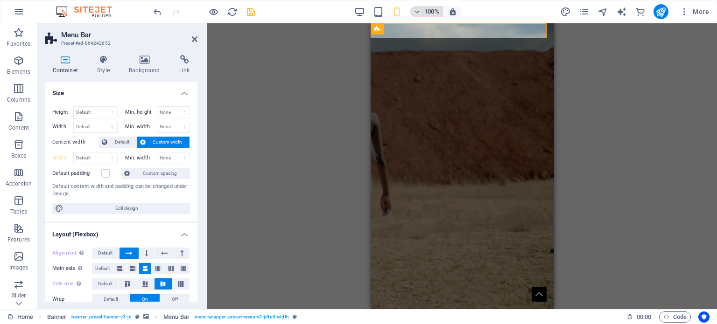
click at [421, 13] on span "100%" at bounding box center [426, 11] width 25 height 11
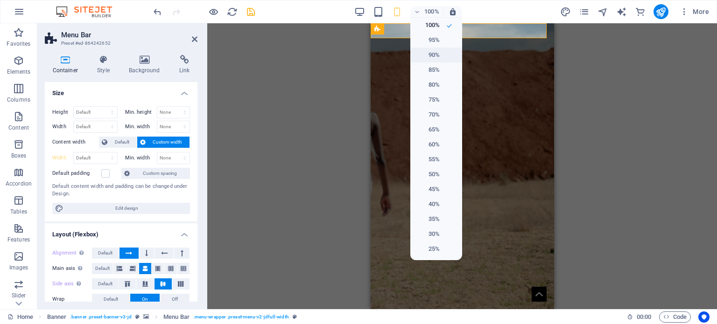
click at [426, 49] on h6 "90%" at bounding box center [428, 54] width 24 height 11
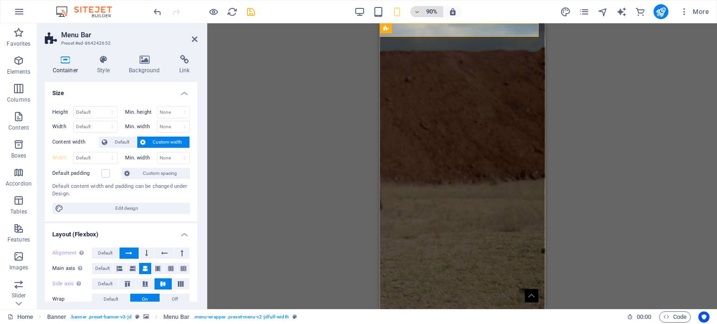
click at [422, 15] on span "90%" at bounding box center [426, 11] width 25 height 11
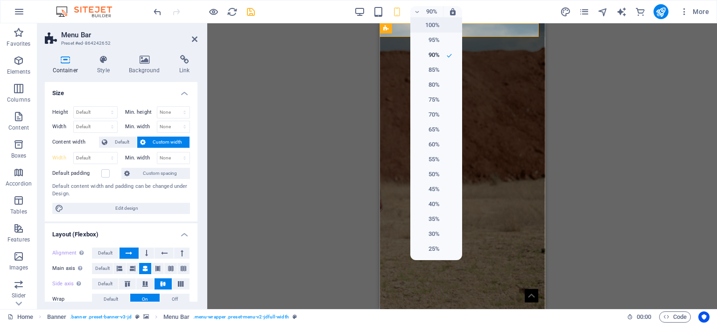
click at [428, 26] on h6 "100%" at bounding box center [428, 25] width 24 height 11
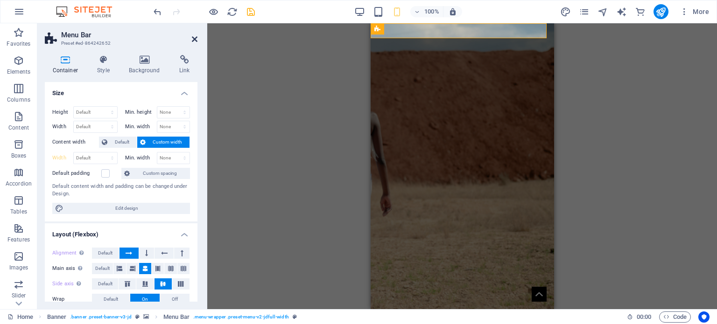
click at [194, 37] on icon at bounding box center [195, 38] width 6 height 7
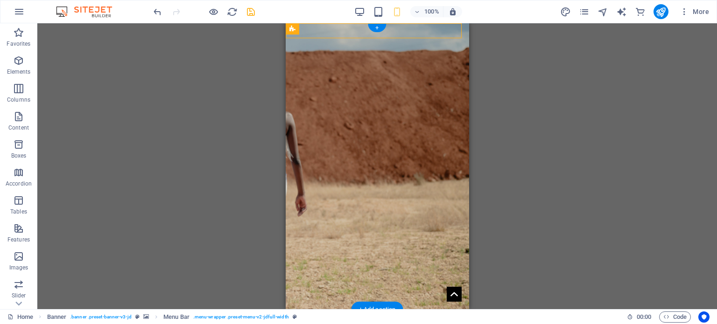
select select "vw"
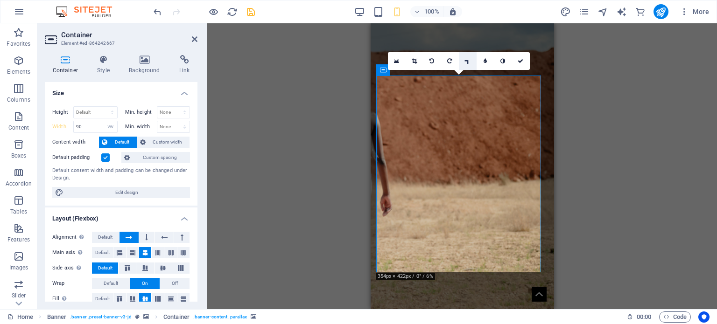
click at [462, 61] on link at bounding box center [468, 61] width 18 height 18
click at [465, 60] on icon at bounding box center [467, 61] width 5 height 6
click at [518, 63] on icon at bounding box center [521, 61] width 6 height 6
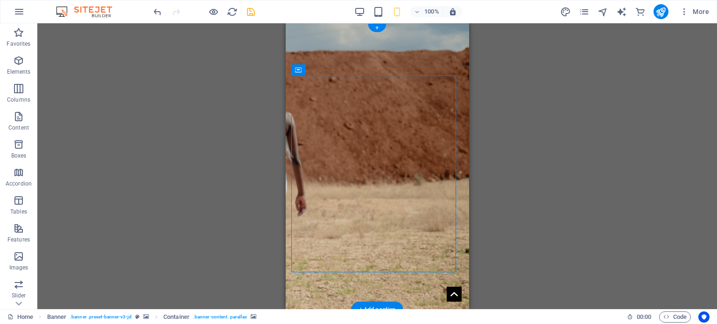
click at [436, 48] on figure at bounding box center [376, 166] width 183 height 287
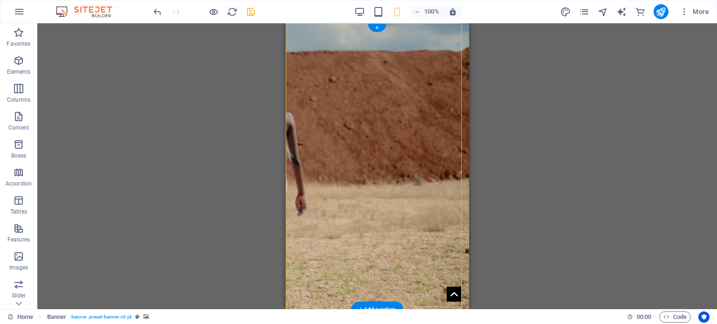
click at [436, 48] on figure at bounding box center [376, 166] width 183 height 287
select select "vh"
select select "header"
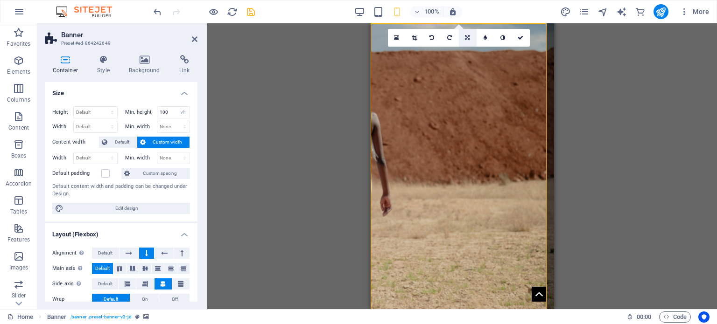
click at [467, 35] on icon at bounding box center [467, 38] width 5 height 6
click at [485, 50] on icon at bounding box center [485, 52] width 4 height 6
click at [469, 37] on icon at bounding box center [467, 38] width 4 height 6
click at [449, 48] on link at bounding box center [450, 52] width 18 height 18
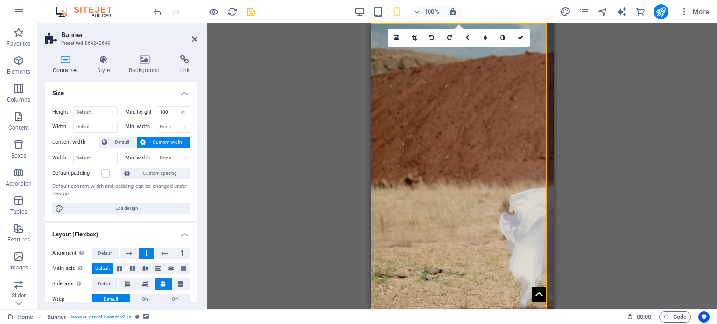
click at [469, 38] on icon at bounding box center [467, 38] width 4 height 6
click at [469, 33] on icon at bounding box center [467, 35] width 6 height 6
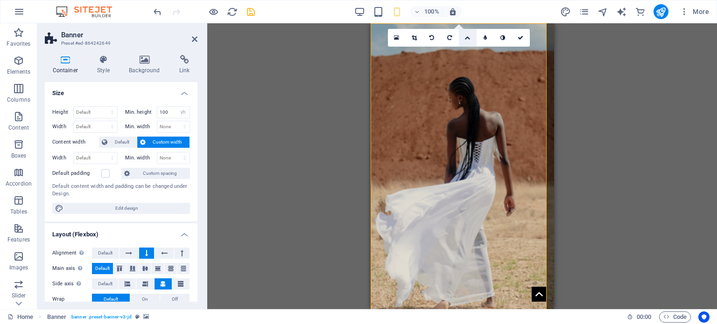
click at [470, 38] on link at bounding box center [468, 38] width 18 height 18
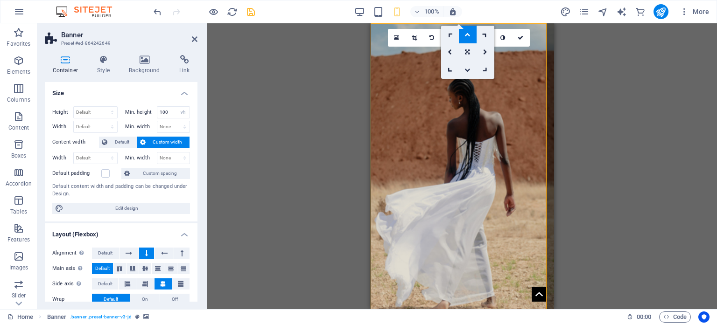
click at [463, 66] on link at bounding box center [468, 70] width 18 height 18
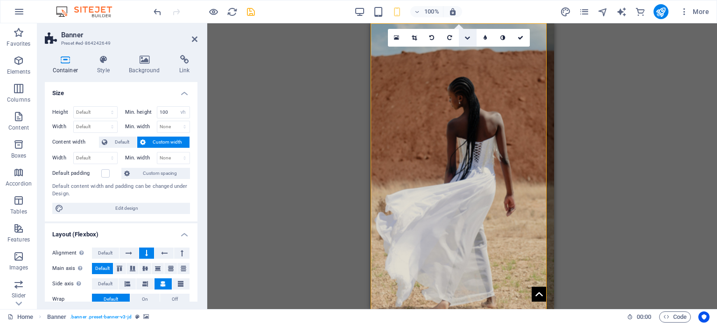
click at [464, 40] on link at bounding box center [468, 38] width 18 height 18
click at [467, 33] on icon at bounding box center [467, 35] width 6 height 6
click at [469, 36] on icon at bounding box center [467, 38] width 6 height 6
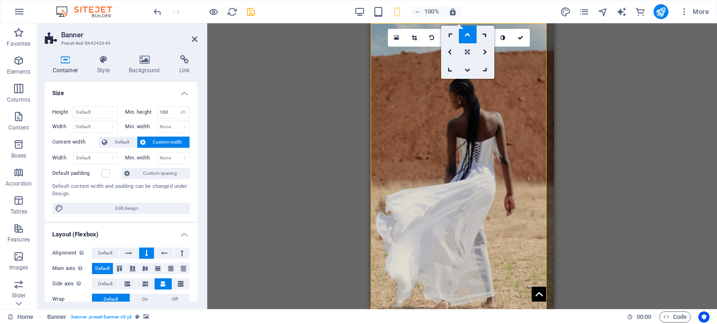
click at [468, 53] on icon at bounding box center [467, 52] width 5 height 6
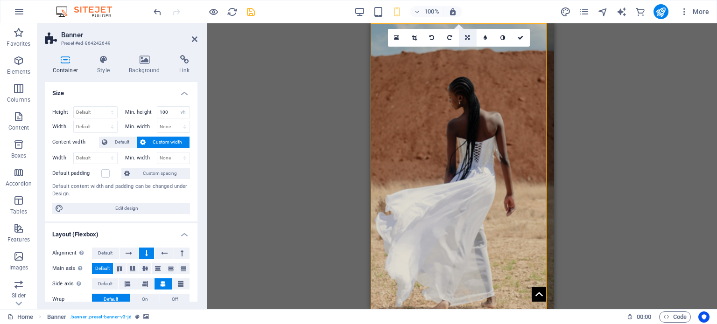
click at [467, 37] on icon at bounding box center [467, 38] width 5 height 6
click at [465, 65] on link at bounding box center [468, 70] width 18 height 18
click at [463, 34] on link at bounding box center [468, 38] width 18 height 18
click at [452, 51] on link at bounding box center [450, 52] width 18 height 18
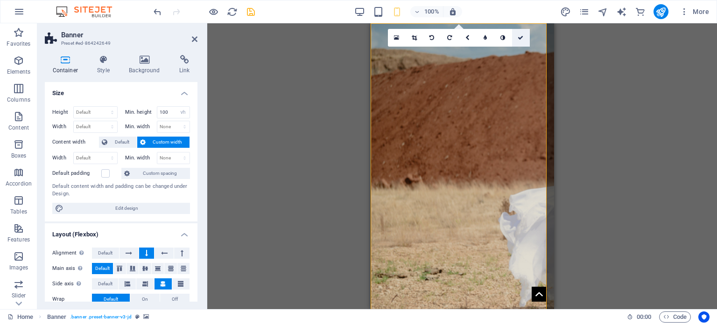
click at [522, 41] on link at bounding box center [521, 38] width 18 height 18
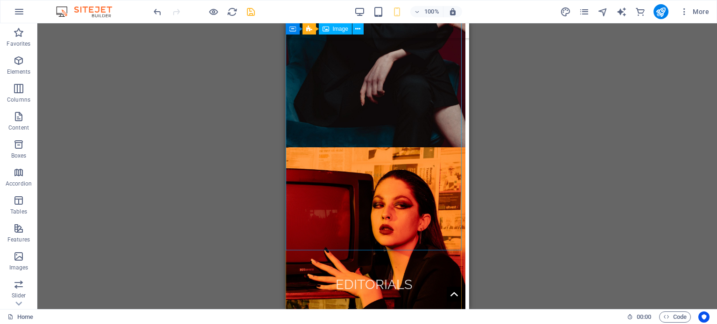
scroll to position [2007, 0]
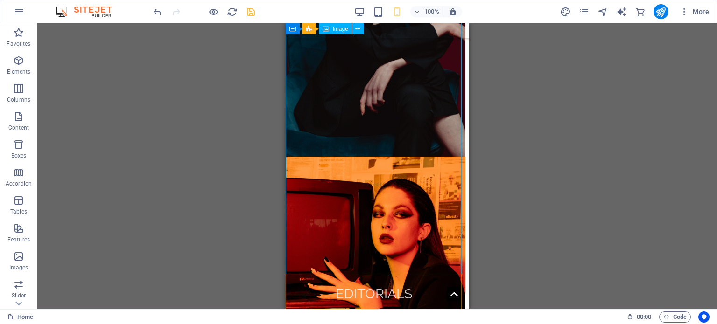
select select "1"
select select
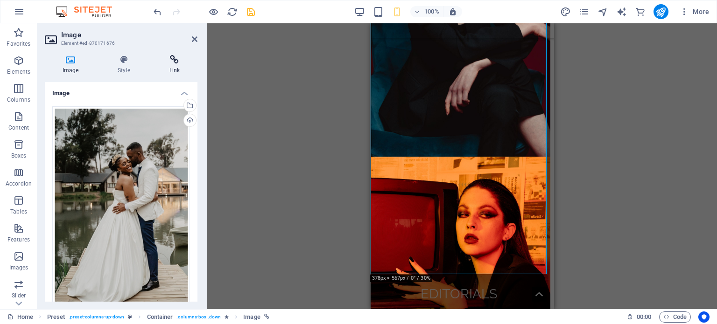
click at [162, 60] on icon at bounding box center [175, 59] width 46 height 9
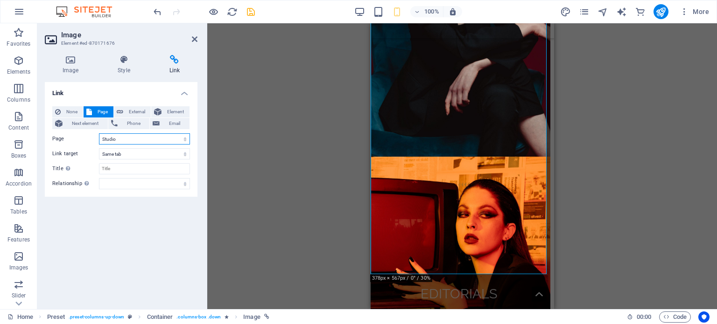
click at [133, 140] on select "Home Studio Portraits Editorial Testshoots Black &amp; White Weddings -- weddin…" at bounding box center [144, 138] width 91 height 11
select select "6"
click at [99, 133] on select "Home Studio Portraits Editorial Testshoots Black &amp; White Weddings -- weddin…" at bounding box center [144, 138] width 91 height 11
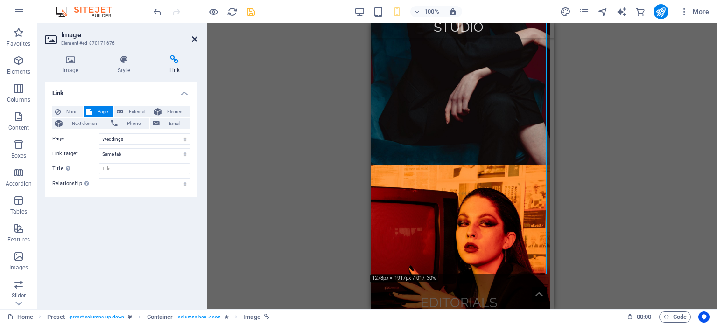
click at [193, 39] on icon at bounding box center [195, 38] width 6 height 7
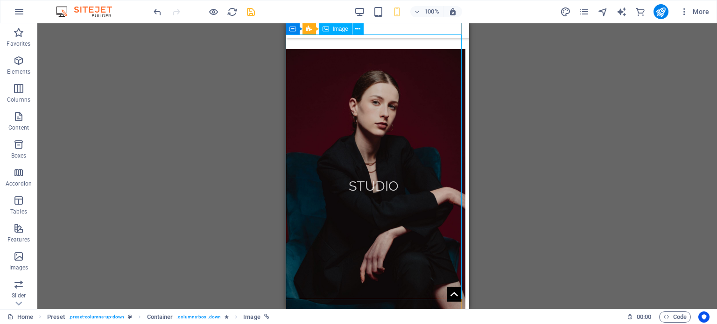
scroll to position [1773, 0]
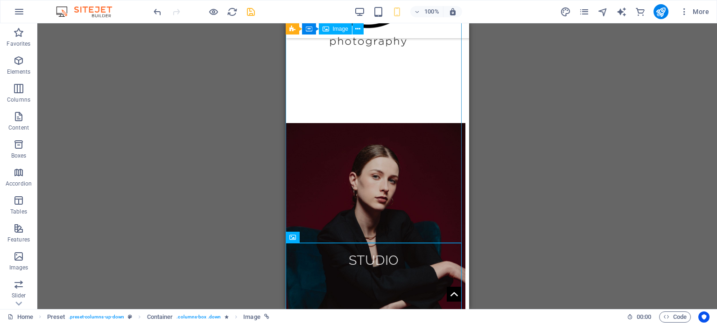
select select "1"
select select
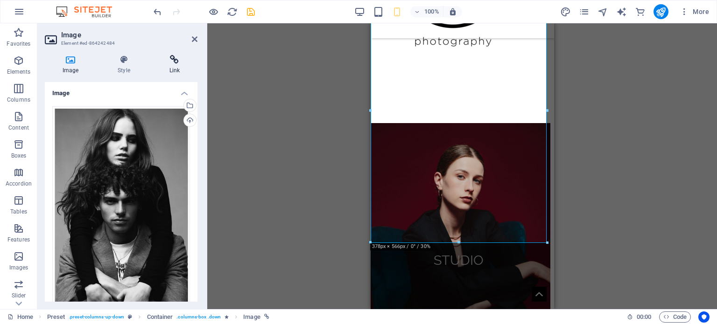
click at [170, 64] on h4 "Link" at bounding box center [175, 65] width 46 height 20
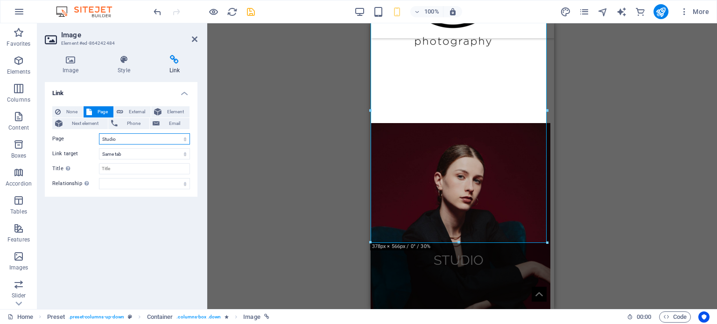
click at [125, 138] on select "Home Studio Portraits Editorial Testshoots Black &amp; White Weddings -- weddin…" at bounding box center [144, 138] width 91 height 11
select select "5"
click at [99, 133] on select "Home Studio Portraits Editorial Testshoots Black &amp; White Weddings -- weddin…" at bounding box center [144, 138] width 91 height 11
click at [193, 38] on icon at bounding box center [195, 38] width 6 height 7
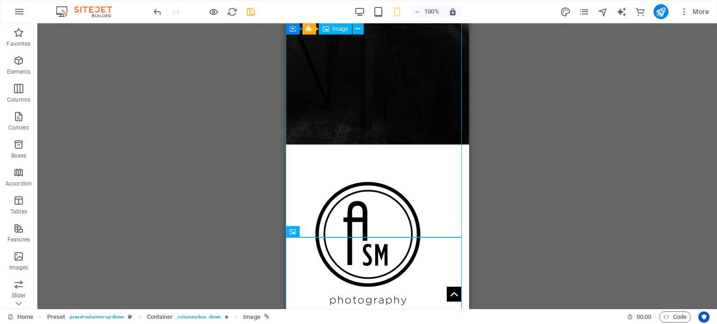
scroll to position [1447, 0]
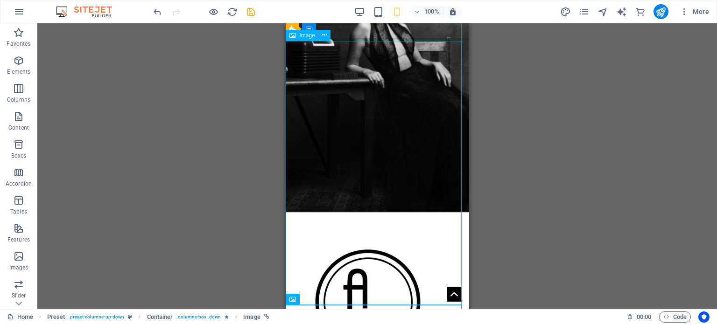
select select "1"
select select
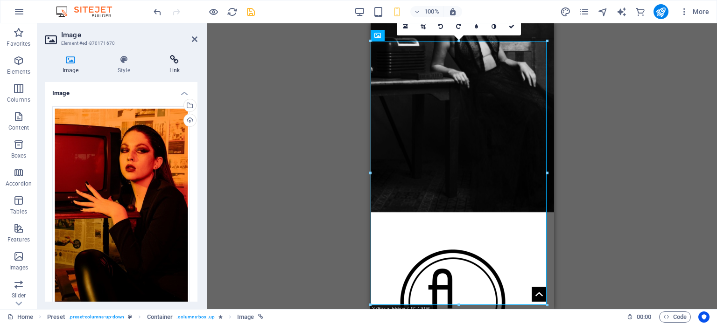
click at [172, 63] on icon at bounding box center [175, 59] width 46 height 9
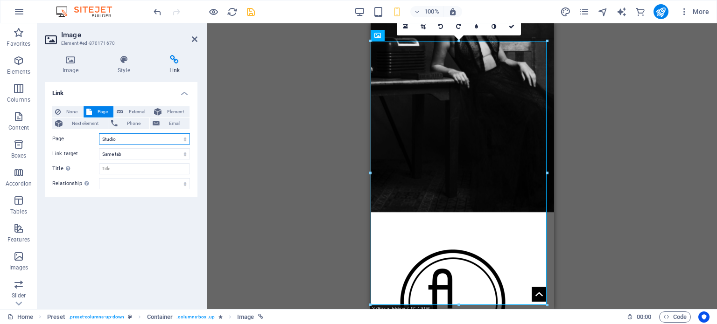
click at [138, 134] on select "Home Studio Portraits Editorial Testshoots Black &amp; White Weddings -- weddin…" at bounding box center [144, 138] width 91 height 11
select select "3"
click at [99, 133] on select "Home Studio Portraits Editorial Testshoots Black &amp; White Weddings -- weddin…" at bounding box center [144, 138] width 91 height 11
click at [511, 28] on icon at bounding box center [512, 27] width 6 height 6
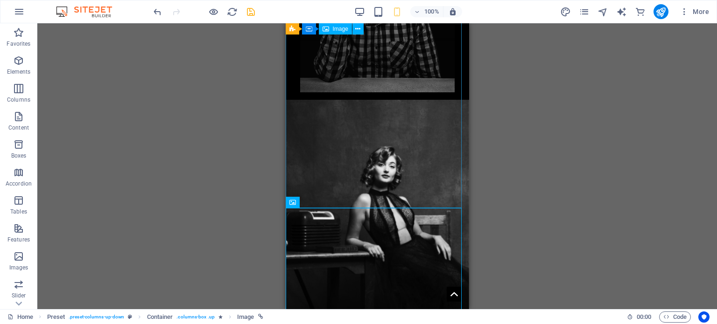
scroll to position [1260, 0]
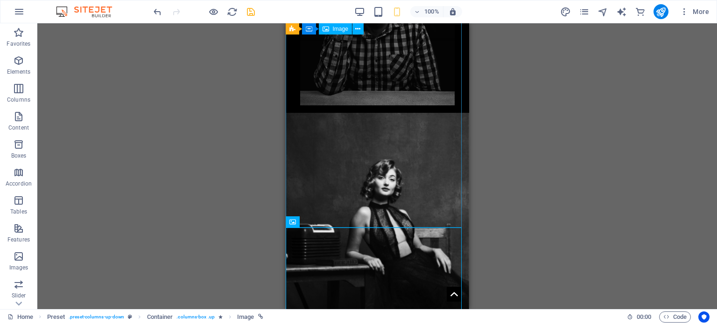
drag, startPoint x: 301, startPoint y: 132, endPoint x: 524, endPoint y: 160, distance: 224.3
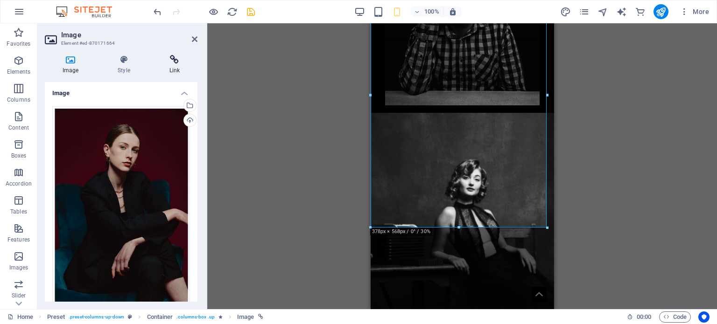
click at [170, 63] on icon at bounding box center [175, 59] width 46 height 9
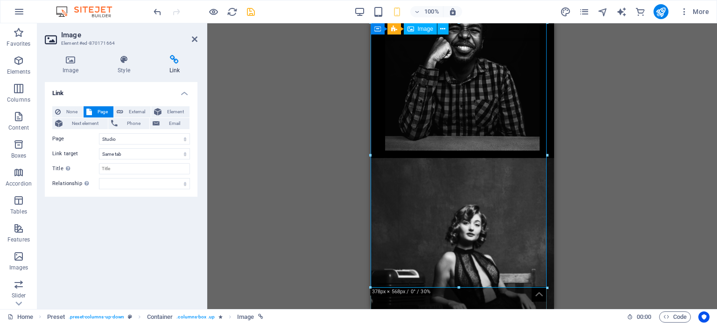
scroll to position [1167, 0]
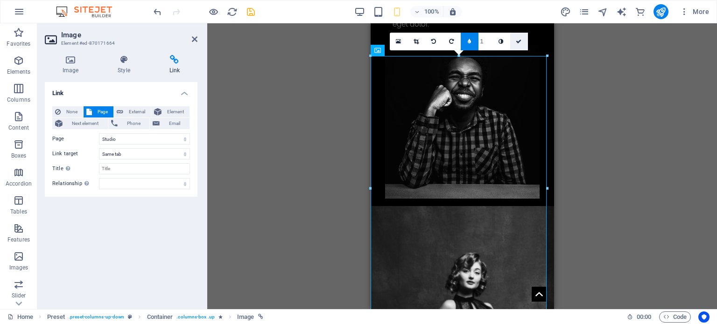
click at [516, 42] on icon at bounding box center [519, 42] width 6 height 6
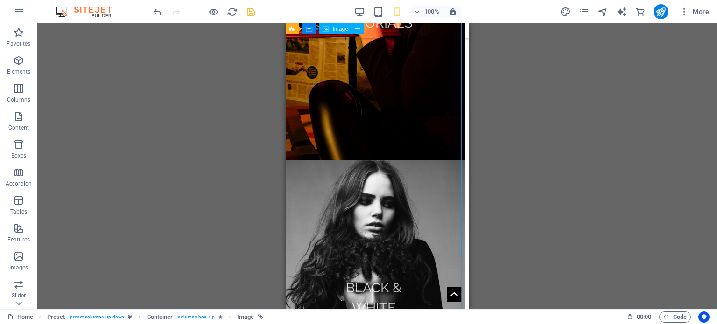
scroll to position [2613, 0]
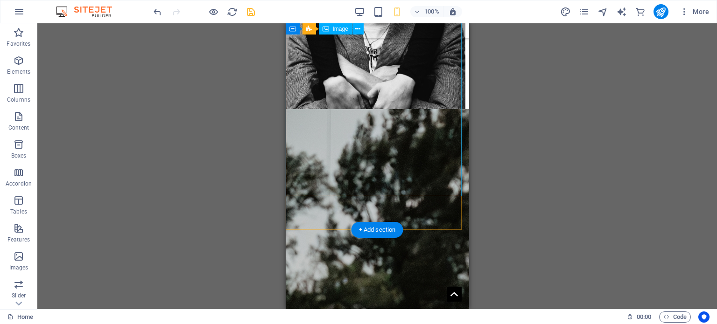
select select "1"
select select
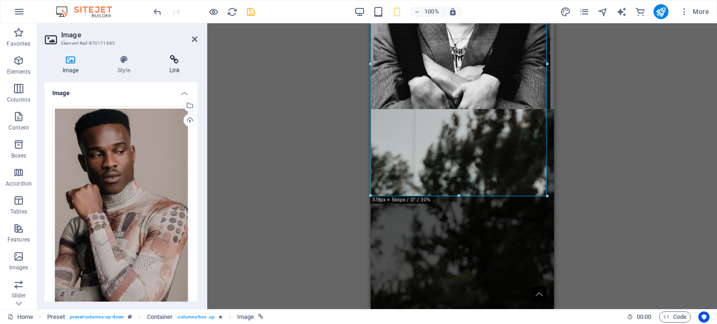
click at [177, 56] on icon at bounding box center [175, 59] width 46 height 9
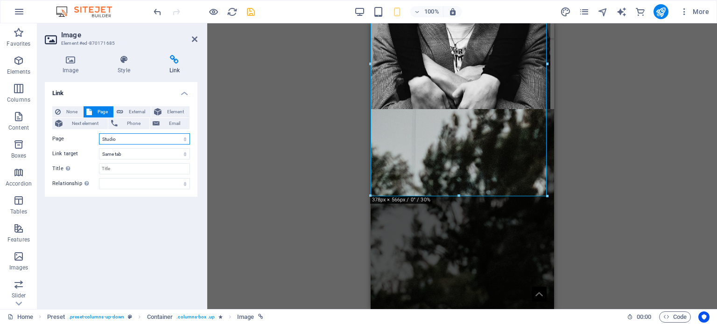
click at [125, 134] on select "Home Studio Portraits Editorial Testshoots Black &amp; White Weddings -- weddin…" at bounding box center [144, 138] width 91 height 11
select select "2"
click at [99, 133] on select "Home Studio Portraits Editorial Testshoots Black &amp; White Weddings -- weddin…" at bounding box center [144, 138] width 91 height 11
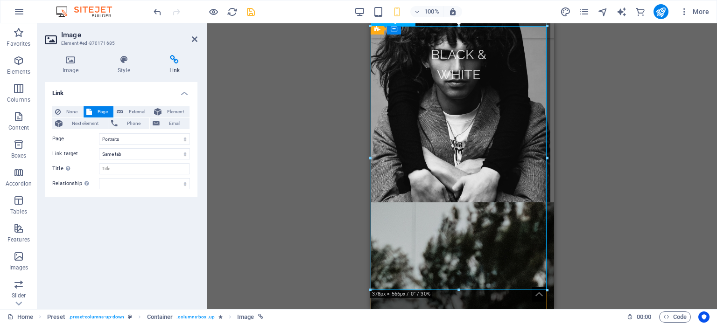
scroll to position [2380, 0]
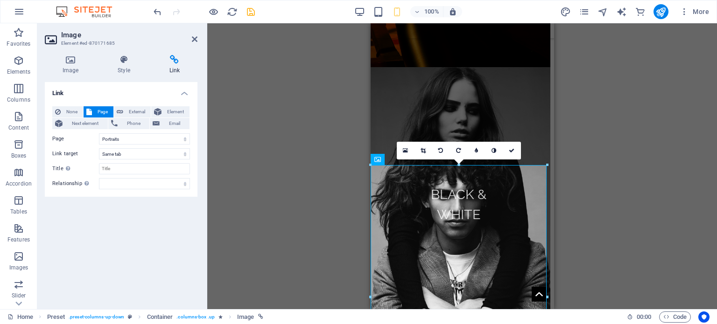
click at [514, 148] on icon at bounding box center [512, 151] width 6 height 6
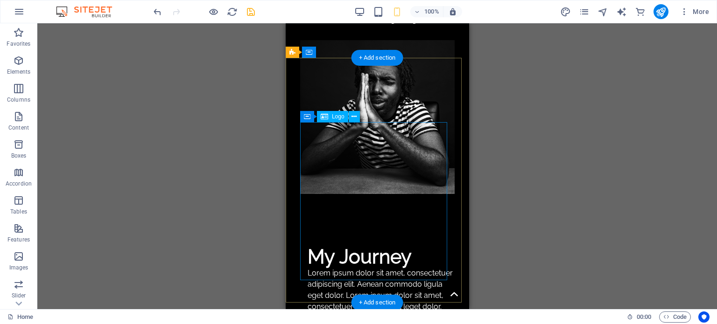
scroll to position [887, 0]
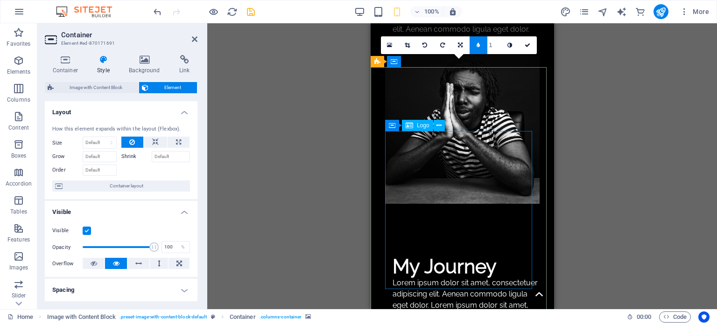
scroll to position [793, 0]
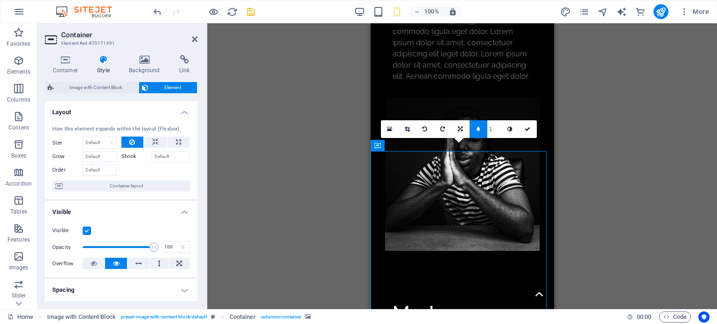
type input "2"
type input "1"
click at [497, 129] on input "1" at bounding box center [494, 128] width 14 height 17
click at [496, 131] on input "1" at bounding box center [494, 128] width 14 height 17
click at [482, 133] on link at bounding box center [478, 129] width 18 height 18
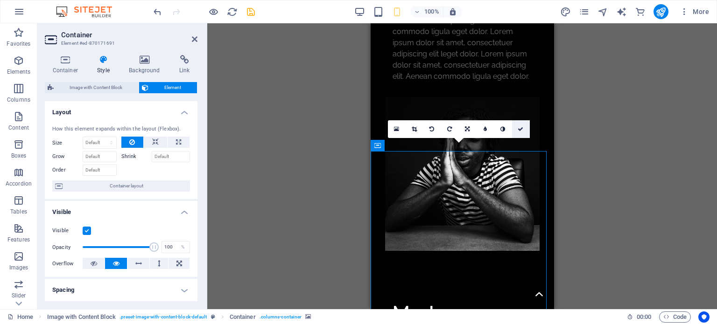
click at [519, 131] on icon at bounding box center [521, 129] width 6 height 6
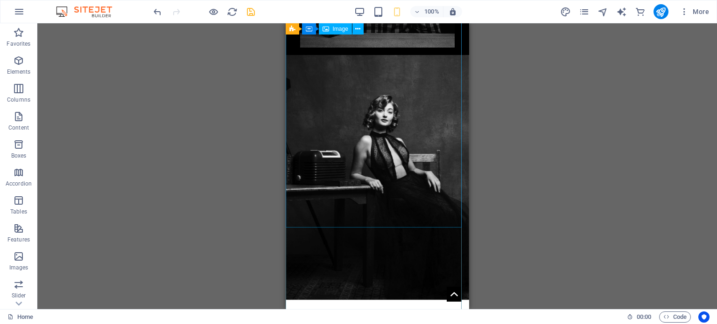
scroll to position [1260, 0]
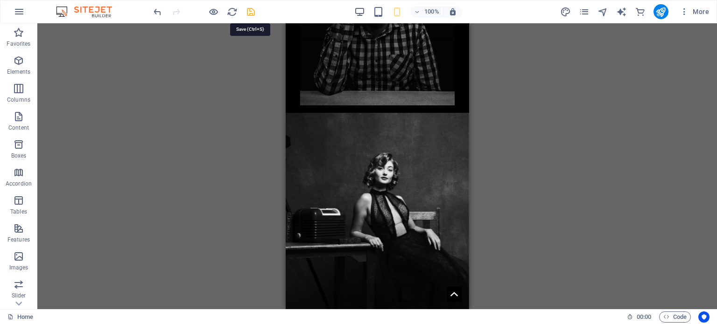
click at [250, 10] on icon "save" at bounding box center [250, 12] width 11 height 11
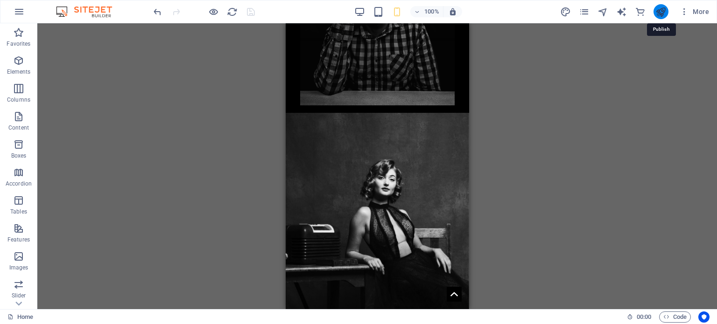
click at [658, 10] on icon "publish" at bounding box center [660, 12] width 11 height 11
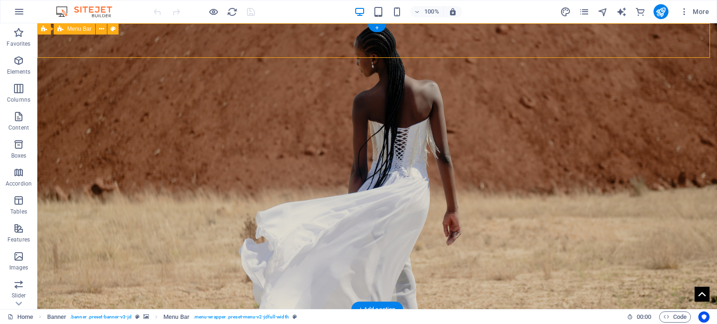
click at [111, 310] on div "Home Studio Portraits Editorial Testshoots Black & White Weddings Wedding Ncube…" at bounding box center [376, 327] width 679 height 35
select select "header"
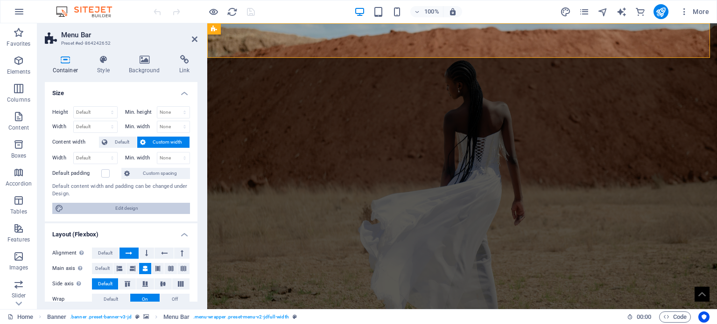
click at [146, 210] on span "Edit design" at bounding box center [126, 208] width 121 height 11
select select "rem"
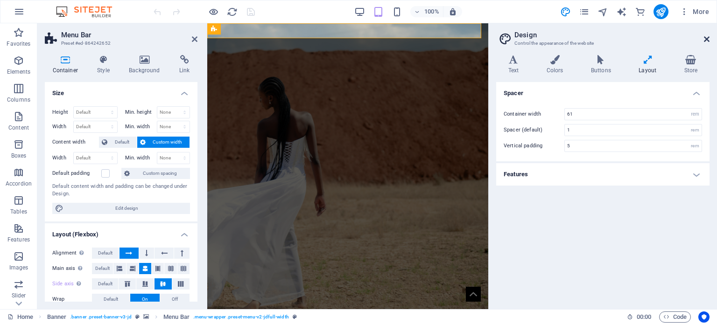
click at [705, 37] on icon at bounding box center [707, 38] width 6 height 7
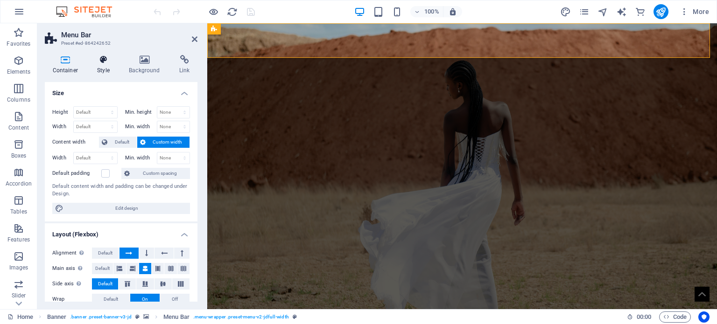
click at [99, 63] on icon at bounding box center [104, 59] width 28 height 9
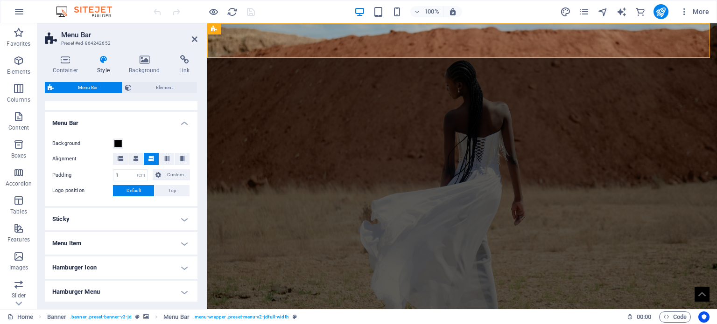
scroll to position [210, 0]
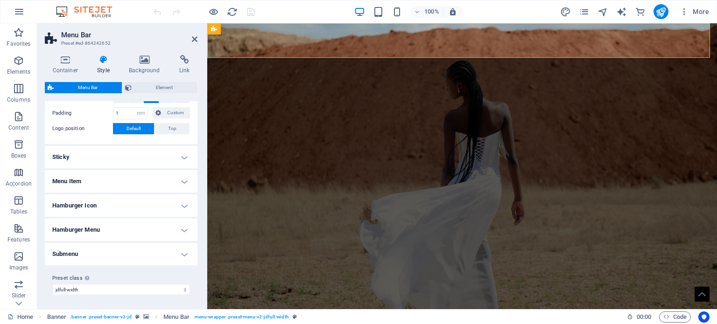
click at [139, 157] on h4 "Sticky" at bounding box center [121, 157] width 153 height 22
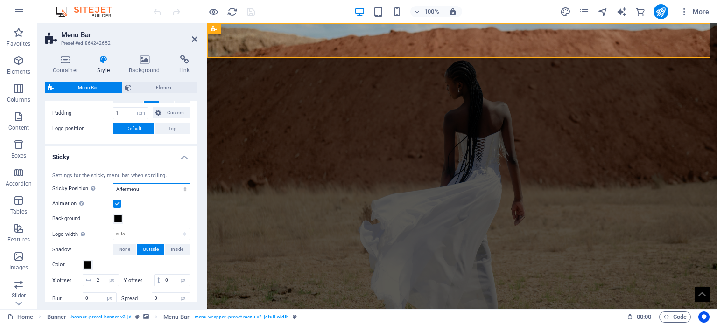
click at [157, 192] on select "Off Instant After menu After banner When scrolling up" at bounding box center [151, 188] width 77 height 11
select select "sticky_none"
click at [113, 183] on select "Off Instant After menu After banner When scrolling up" at bounding box center [151, 188] width 77 height 11
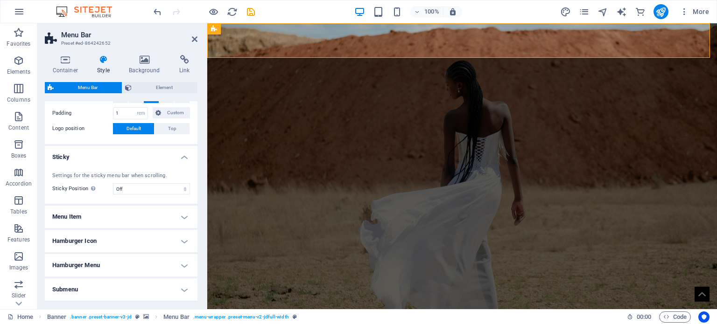
click at [162, 216] on h4 "Menu Item" at bounding box center [121, 217] width 153 height 22
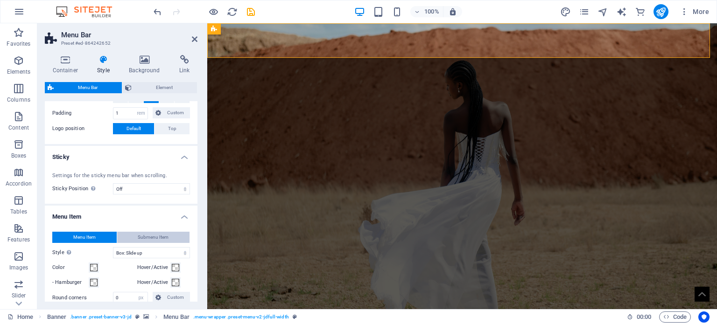
click at [159, 239] on span "Submenu Item" at bounding box center [153, 237] width 31 height 11
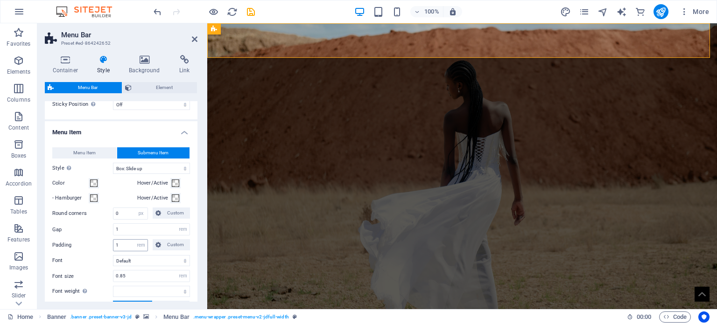
scroll to position [303, 0]
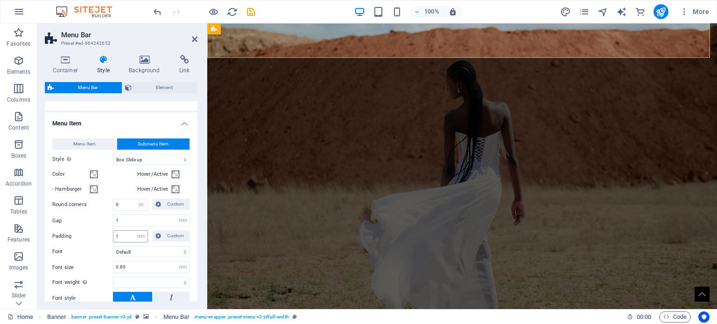
select select
click at [100, 143] on button "Menu Item" at bounding box center [84, 144] width 64 height 11
click at [184, 126] on h4 "Menu Item" at bounding box center [121, 120] width 153 height 17
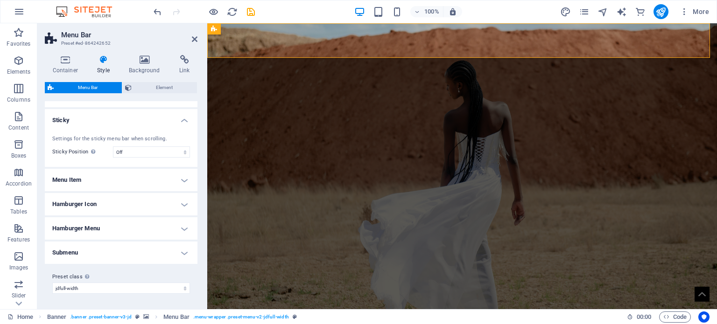
scroll to position [246, 0]
click at [121, 205] on h4 "Hamburger Icon" at bounding box center [121, 205] width 153 height 22
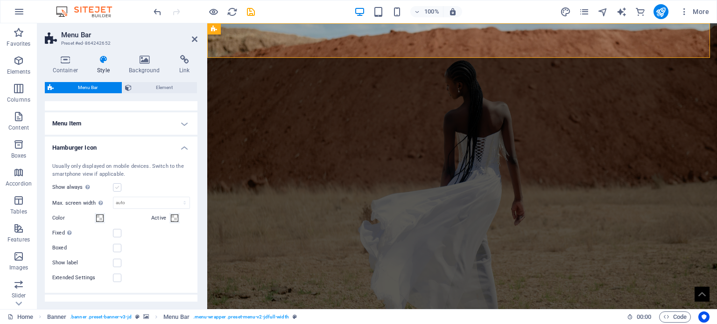
click at [118, 188] on label at bounding box center [117, 187] width 8 height 8
click at [0, 0] on input "Show always Shows the trigger for all viewports." at bounding box center [0, 0] width 0 height 0
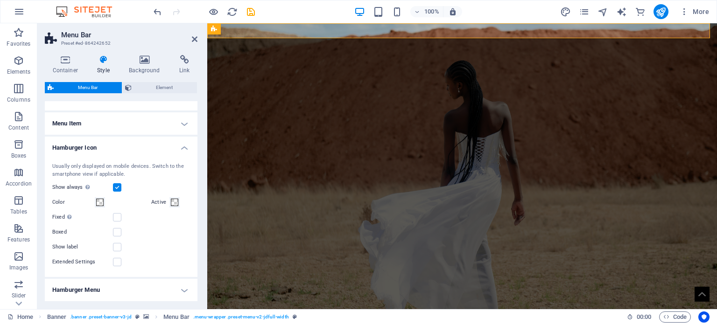
click at [119, 189] on label at bounding box center [117, 187] width 8 height 8
click at [0, 0] on input "Show always Shows the trigger for all viewports." at bounding box center [0, 0] width 0 height 0
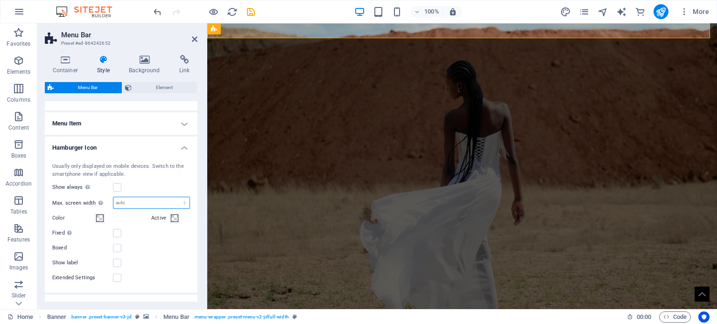
click at [147, 205] on select "auto px rem vh vw" at bounding box center [151, 202] width 76 height 11
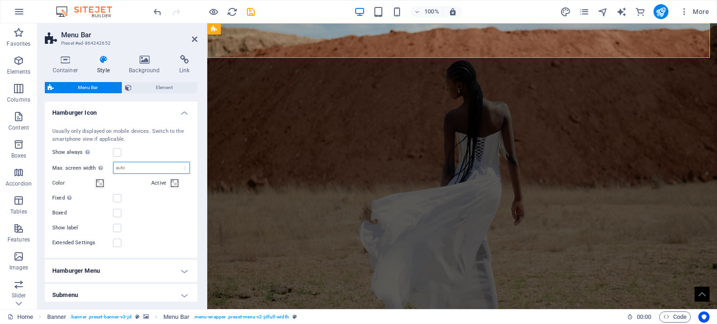
scroll to position [350, 0]
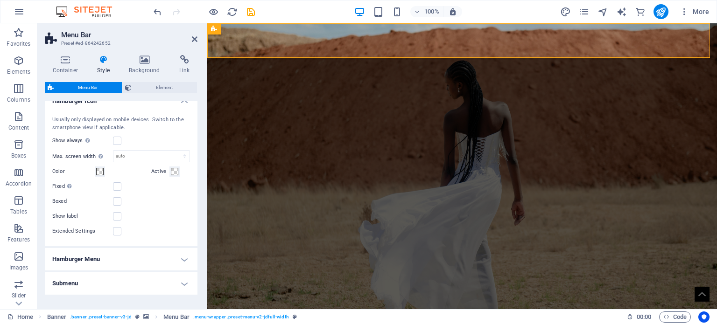
click at [111, 231] on label "Extended Settings" at bounding box center [82, 231] width 61 height 11
click at [0, 0] on input "Extended Settings" at bounding box center [0, 0] width 0 height 0
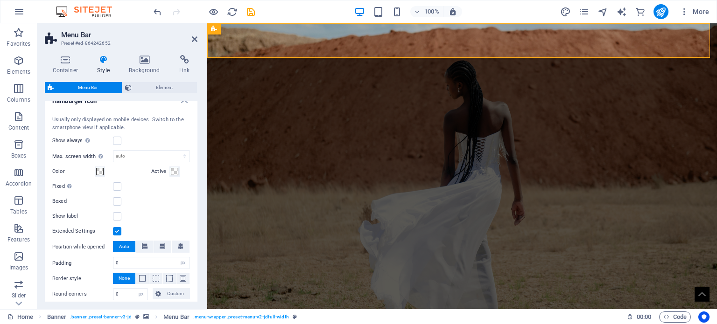
click at [116, 231] on label at bounding box center [117, 231] width 8 height 8
click at [0, 0] on input "Extended Settings" at bounding box center [0, 0] width 0 height 0
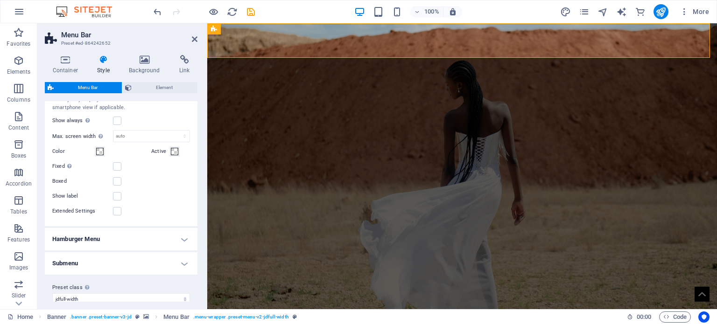
scroll to position [379, 0]
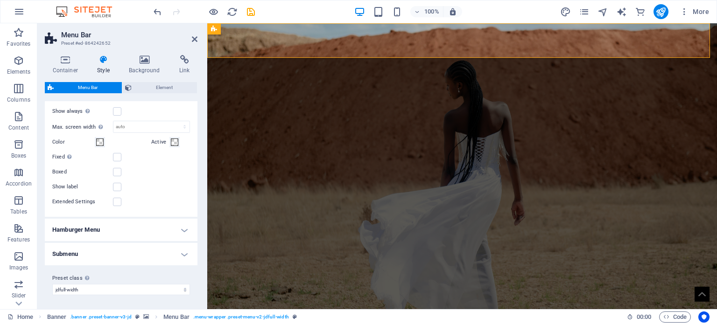
click at [175, 231] on h4 "Hamburger Menu" at bounding box center [121, 230] width 153 height 22
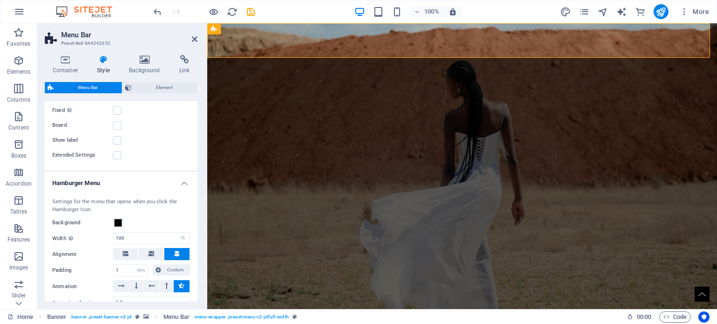
scroll to position [518, 0]
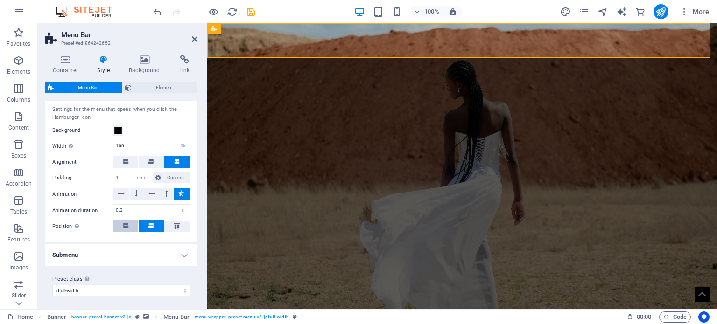
click at [127, 228] on span at bounding box center [126, 226] width 6 height 12
click at [144, 226] on button at bounding box center [151, 226] width 25 height 12
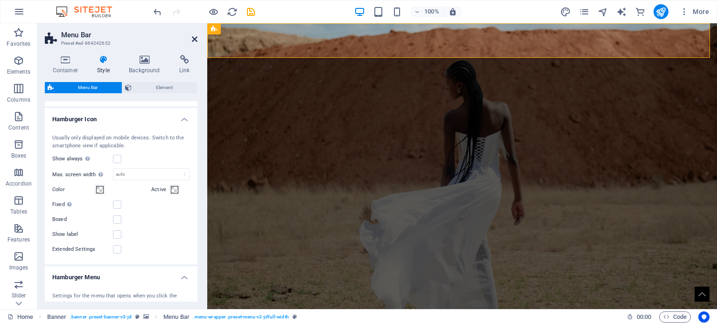
click at [195, 39] on icon at bounding box center [195, 38] width 6 height 7
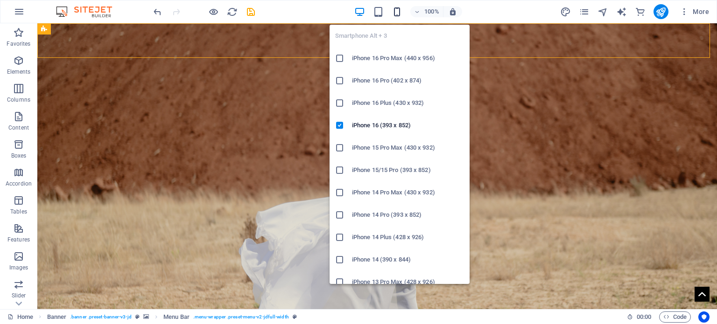
click at [396, 13] on icon "button" at bounding box center [397, 12] width 11 height 11
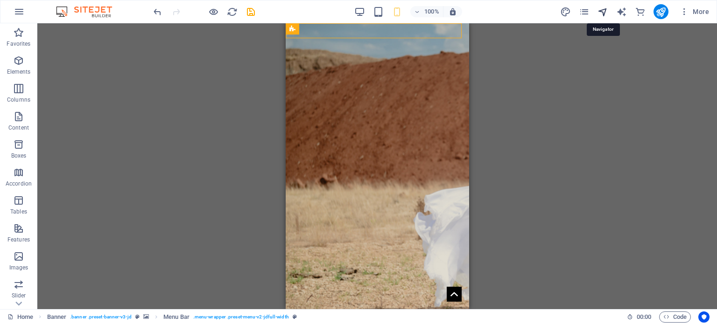
click at [598, 7] on icon "navigator" at bounding box center [602, 12] width 11 height 11
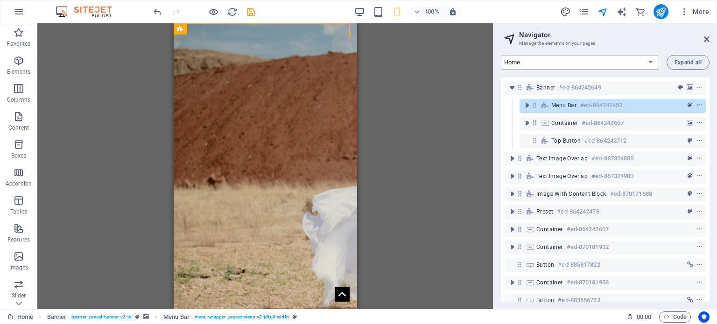
click at [650, 64] on select "Home Studio Portraits Editorial Testshoots Black & White Weddings Contact Asm b…" at bounding box center [580, 62] width 158 height 15
click at [699, 106] on icon "context-menu" at bounding box center [699, 105] width 7 height 7
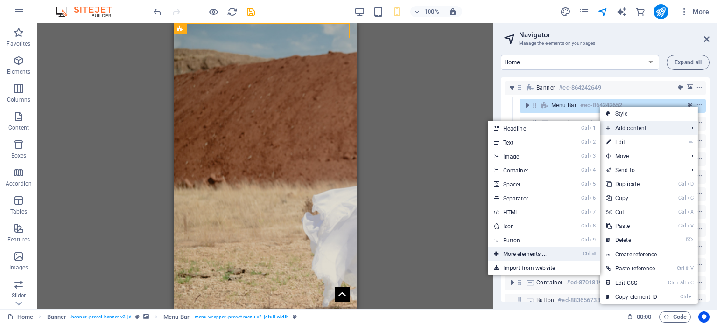
click at [525, 257] on link "Ctrl ⏎ More elements ..." at bounding box center [526, 254] width 77 height 14
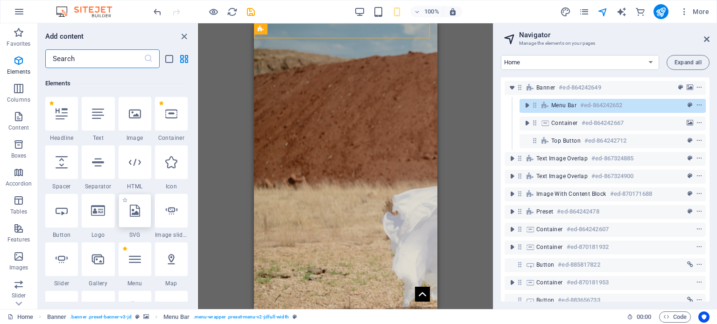
scroll to position [329, 0]
click at [143, 261] on div at bounding box center [135, 258] width 33 height 34
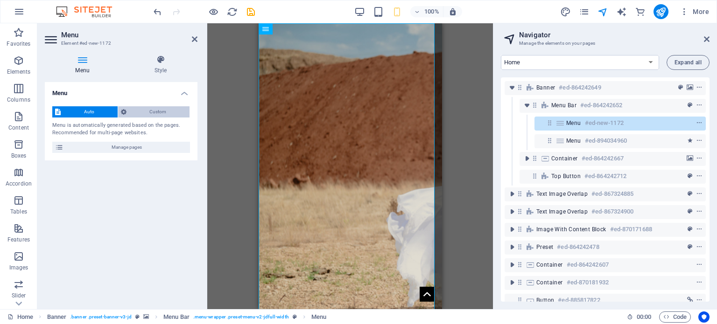
click at [155, 110] on span "Custom" at bounding box center [158, 111] width 58 height 11
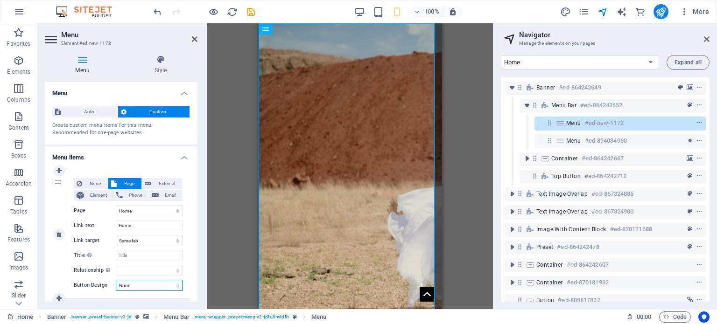
click at [160, 283] on select "None Default Primary Secondary" at bounding box center [149, 285] width 67 height 11
select select "primary"
click at [116, 280] on select "None Default Primary Secondary" at bounding box center [149, 285] width 67 height 11
select select
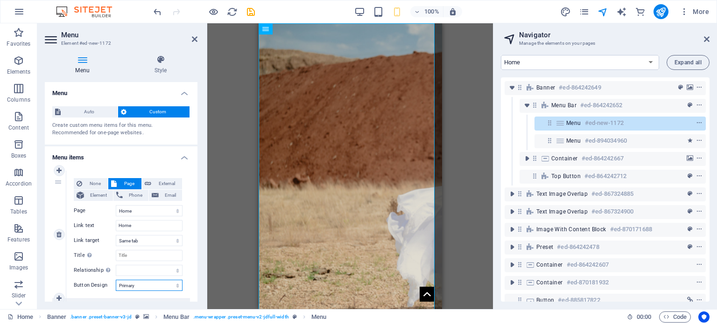
select select
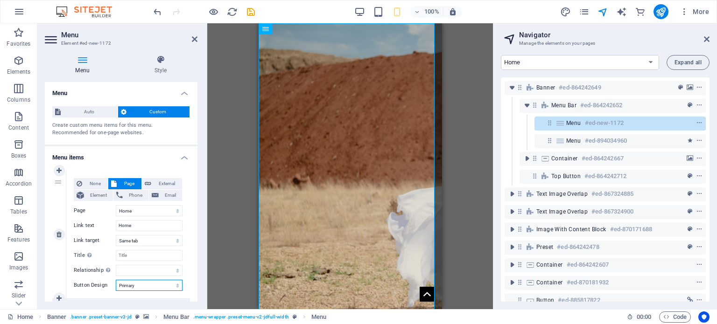
select select
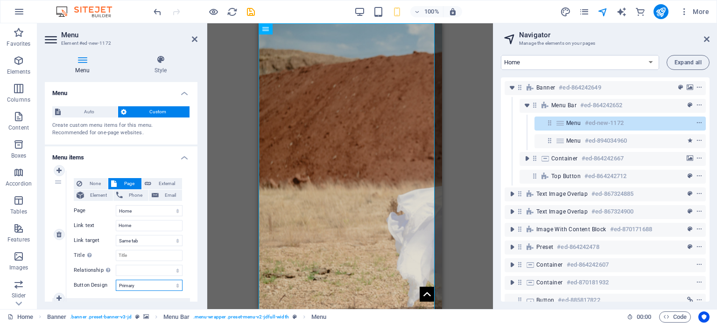
select select
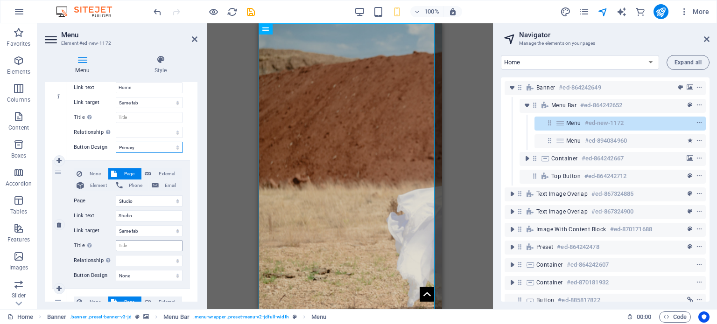
scroll to position [140, 0]
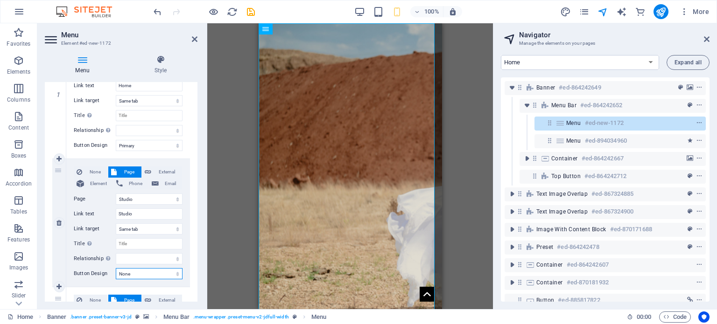
click at [148, 271] on select "None Default Primary Secondary" at bounding box center [149, 273] width 67 height 11
select select "primary"
click at [116, 268] on select "None Default Primary Secondary" at bounding box center [149, 273] width 67 height 11
select select
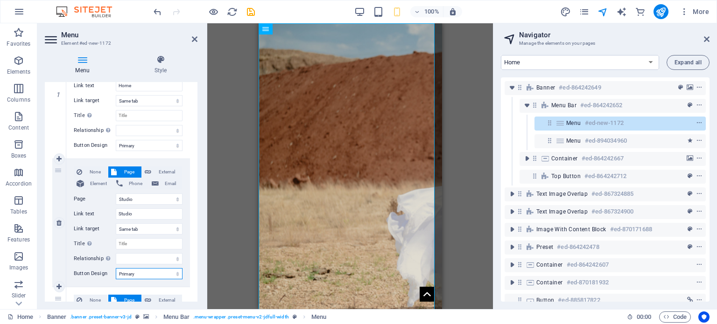
select select
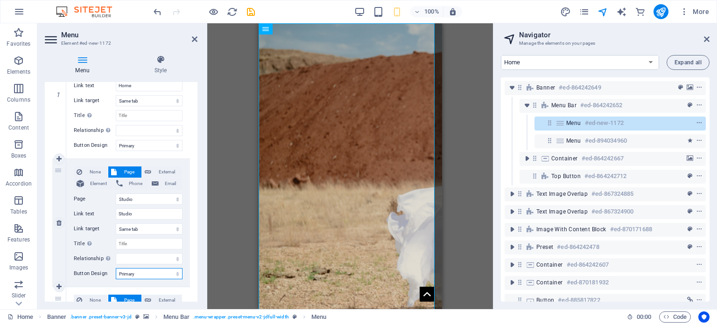
select select
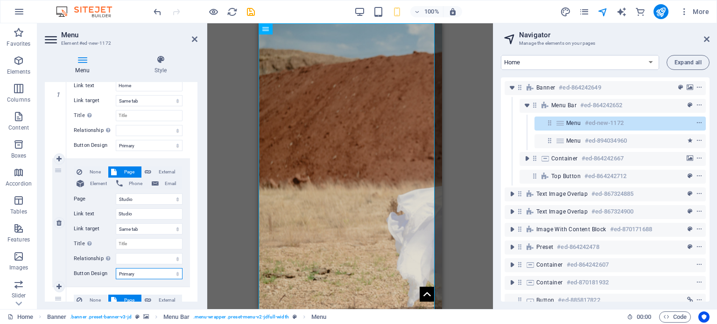
select select
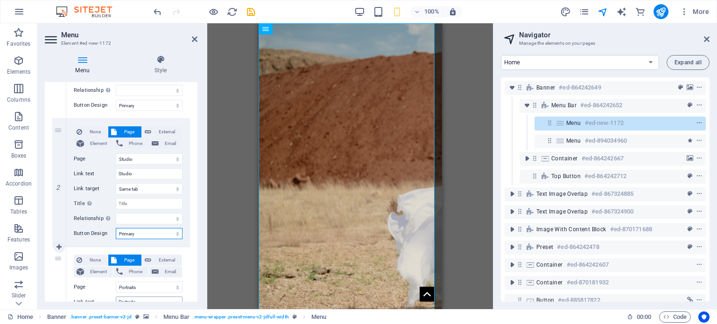
scroll to position [233, 0]
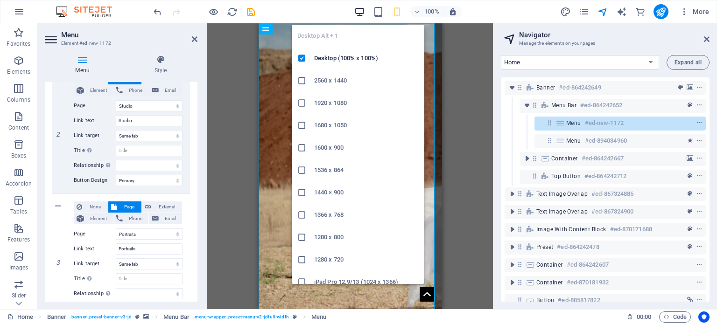
click at [362, 12] on icon "button" at bounding box center [359, 12] width 11 height 11
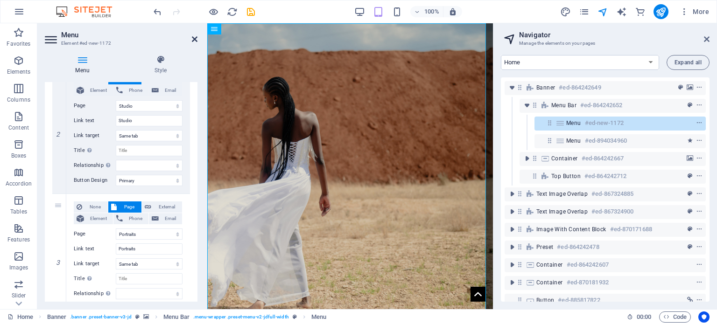
click at [194, 37] on icon at bounding box center [195, 38] width 6 height 7
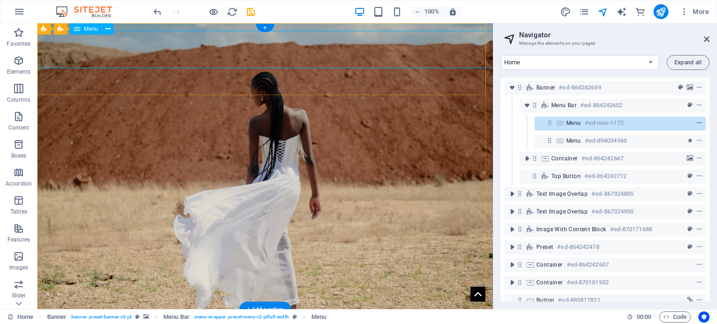
click at [696, 123] on icon "context-menu" at bounding box center [699, 123] width 7 height 7
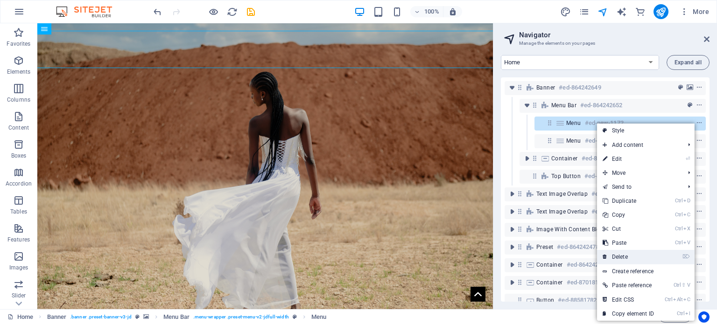
click at [623, 260] on link "⌦ Delete" at bounding box center [628, 257] width 63 height 14
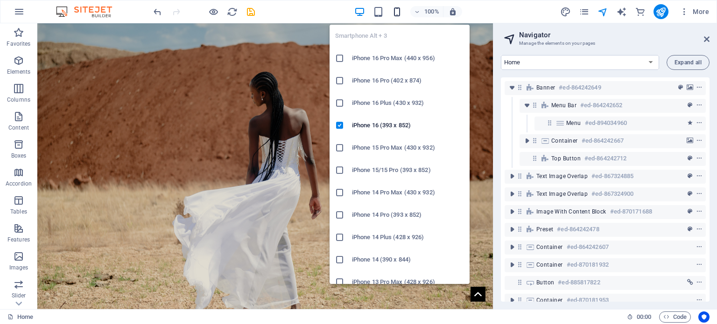
click at [397, 12] on icon "button" at bounding box center [397, 12] width 11 height 11
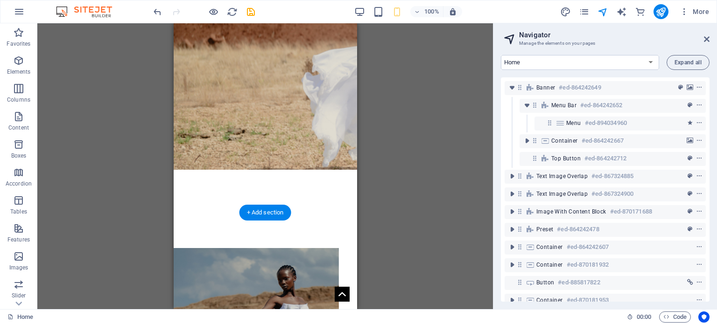
scroll to position [0, 0]
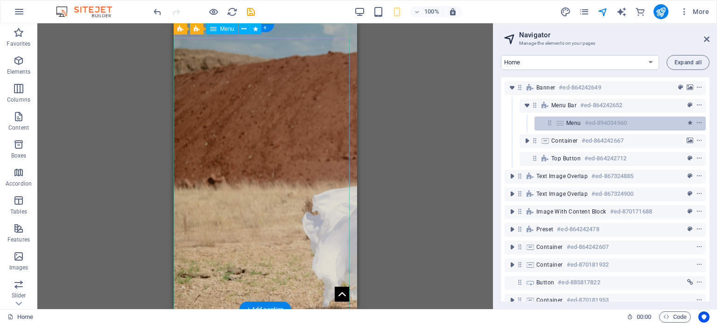
click at [561, 124] on icon at bounding box center [560, 122] width 10 height 7
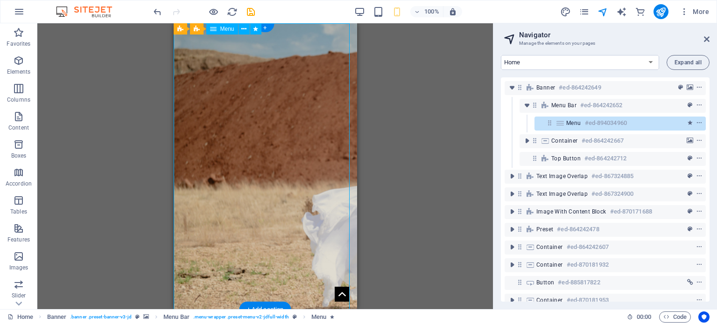
click at [561, 124] on icon at bounding box center [560, 122] width 10 height 7
select select
select select "external"
select select "primary"
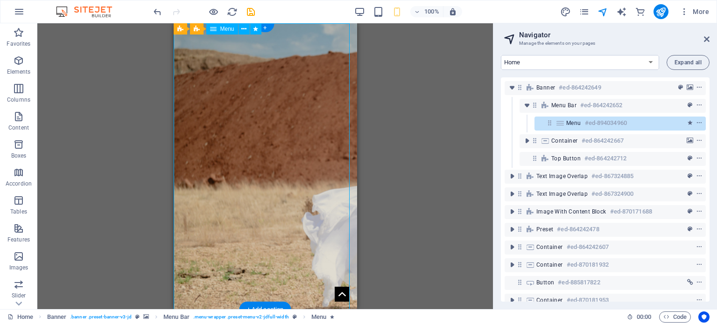
select select "1"
select select
select select "primary"
select select "2"
select select
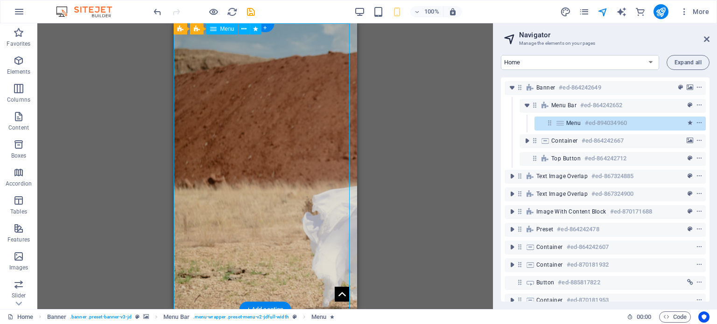
select select "primary"
select select "3"
select select
select select "primary"
select select "4"
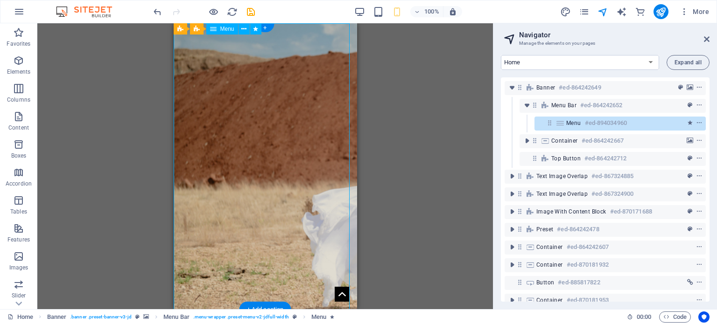
select select
select select "primary"
select select "5"
select select
select select "primary"
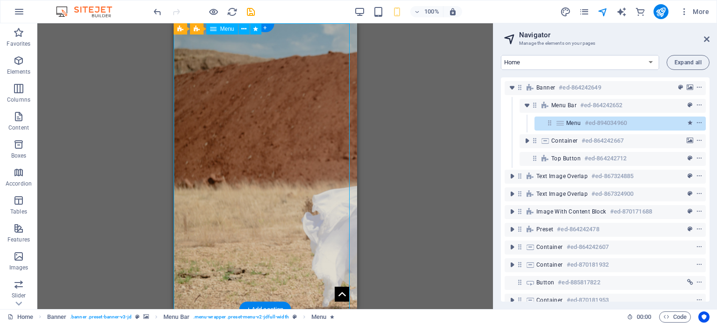
select select "6"
select select
select select "primary"
select select "13"
select select
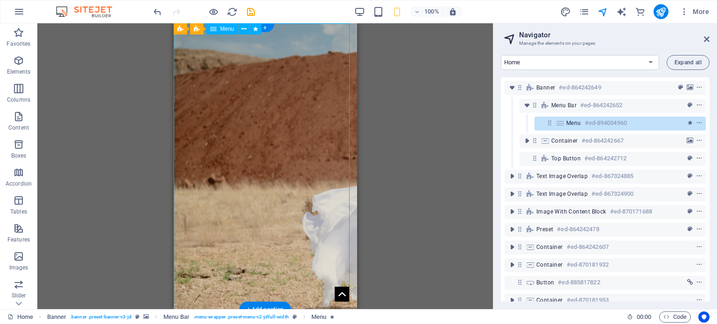
select select "primary"
select select "8"
select select "overlay"
select select "primary"
select select "9"
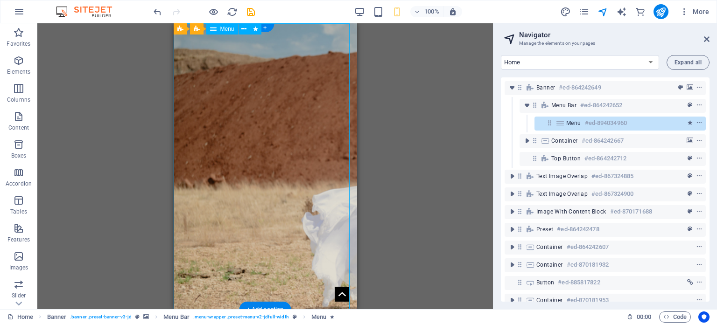
select select "overlay"
select select "primary"
select select "10"
select select "overlay"
select select "primary"
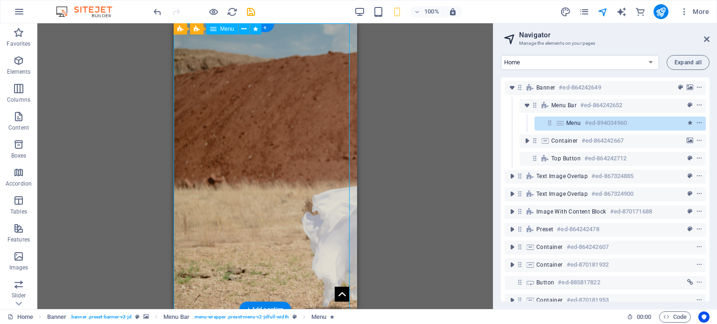
select select "11"
select select "overlay"
select select "primary"
select select "12"
select select "overlay"
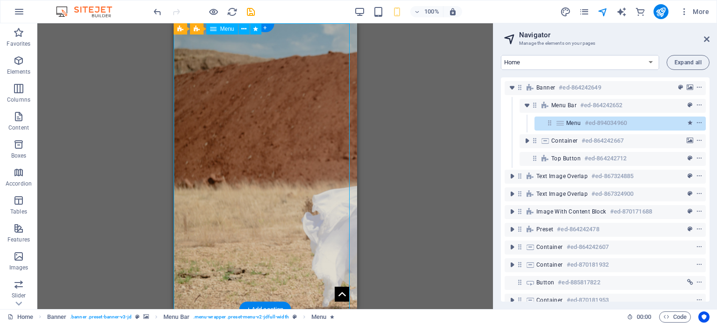
select select "primary"
select select "7"
select select "overlay"
select select "primary"
select select "14"
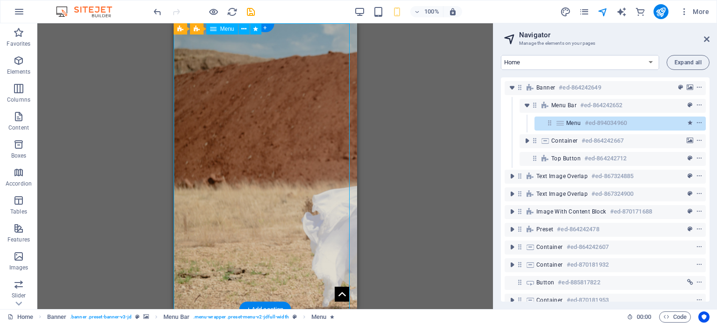
select select
select select "primary"
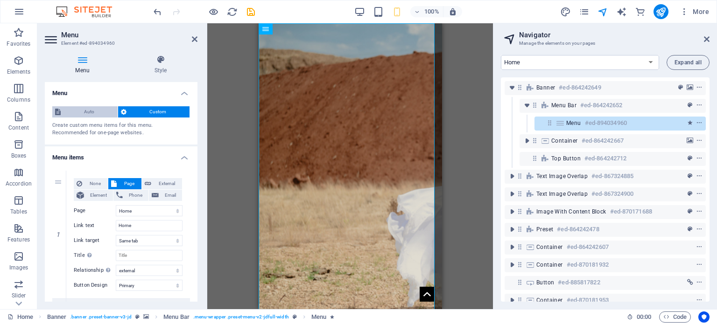
click at [105, 110] on span "Auto" at bounding box center [88, 111] width 51 height 11
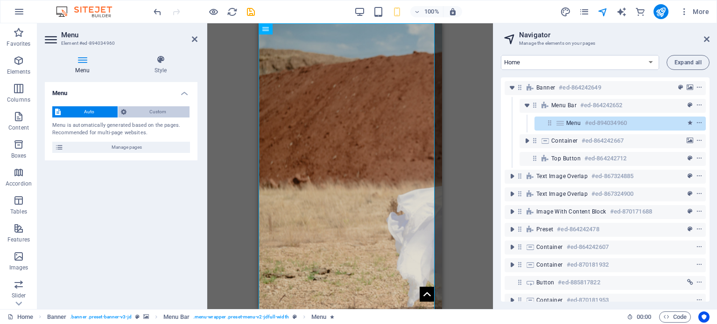
click at [148, 113] on span "Custom" at bounding box center [158, 111] width 58 height 11
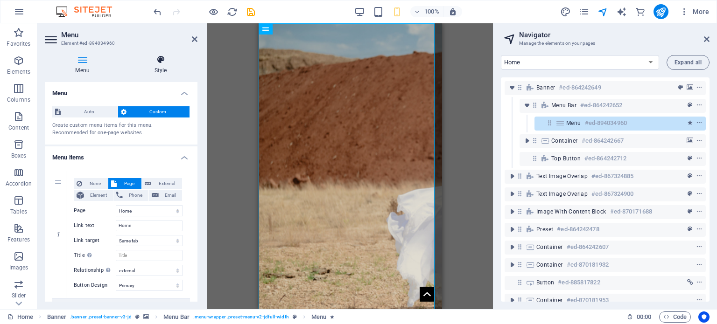
click at [159, 63] on icon at bounding box center [161, 59] width 74 height 9
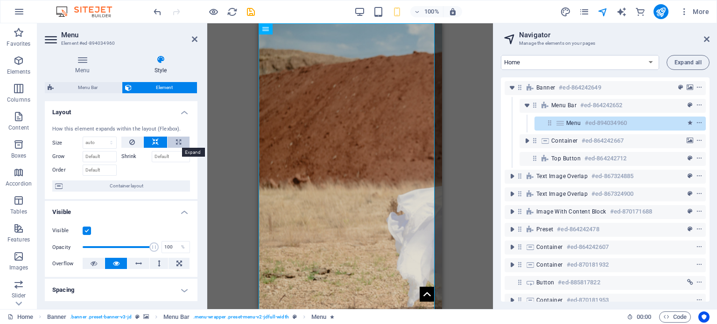
click at [176, 143] on icon at bounding box center [178, 142] width 5 height 11
type input "100"
select select "%"
click at [152, 144] on icon at bounding box center [155, 142] width 7 height 11
select select "DISABLED_OPTION_VALUE"
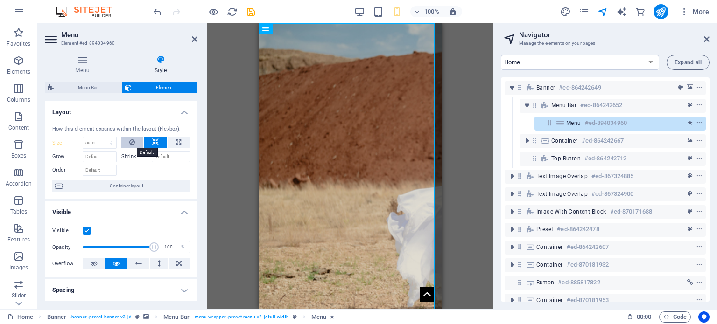
click at [136, 143] on button at bounding box center [132, 142] width 22 height 11
click at [129, 140] on icon at bounding box center [132, 142] width 6 height 11
click at [157, 143] on icon at bounding box center [155, 142] width 7 height 11
click at [178, 141] on icon at bounding box center [178, 142] width 5 height 11
type input "100"
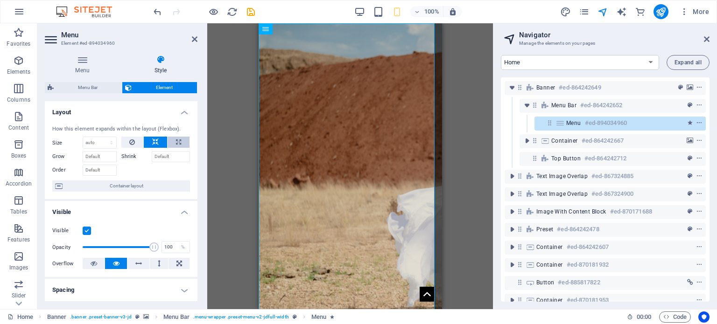
select select "%"
click at [137, 142] on button at bounding box center [132, 142] width 22 height 11
select select "DISABLED_OPTION_VALUE"
click at [152, 142] on icon at bounding box center [155, 142] width 7 height 11
click at [178, 142] on icon at bounding box center [178, 142] width 5 height 11
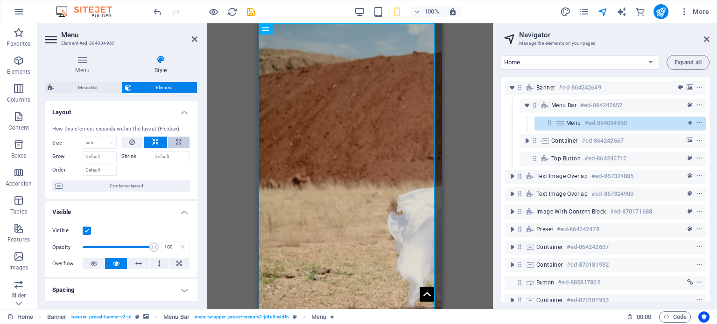
type input "100"
select select "%"
click at [134, 143] on button at bounding box center [132, 142] width 22 height 11
select select "DISABLED_OPTION_VALUE"
click at [113, 182] on span "Container layout" at bounding box center [126, 186] width 122 height 11
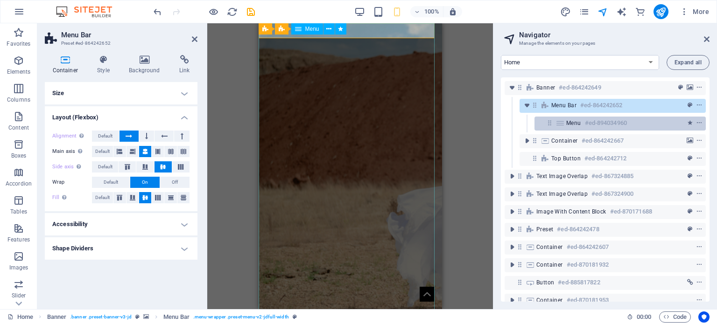
click at [583, 122] on div "Menu #ed-894034960" at bounding box center [612, 123] width 93 height 11
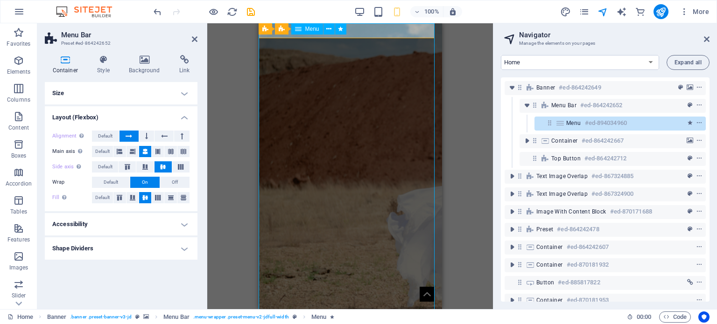
click at [583, 122] on div "Menu #ed-894034960" at bounding box center [612, 123] width 93 height 11
click at [145, 139] on icon at bounding box center [146, 136] width 3 height 11
click at [163, 135] on icon at bounding box center [164, 136] width 7 height 11
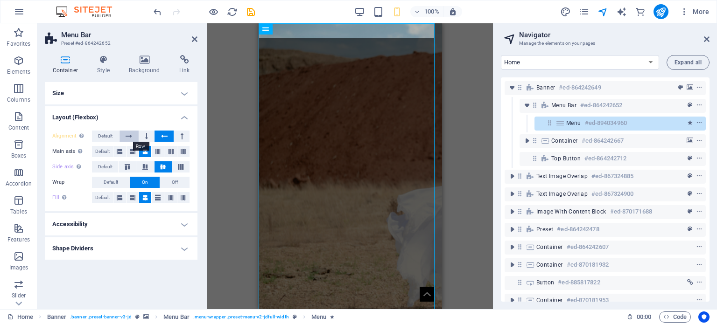
click at [133, 137] on button at bounding box center [128, 136] width 19 height 11
click at [99, 65] on h4 "Style" at bounding box center [106, 65] width 32 height 20
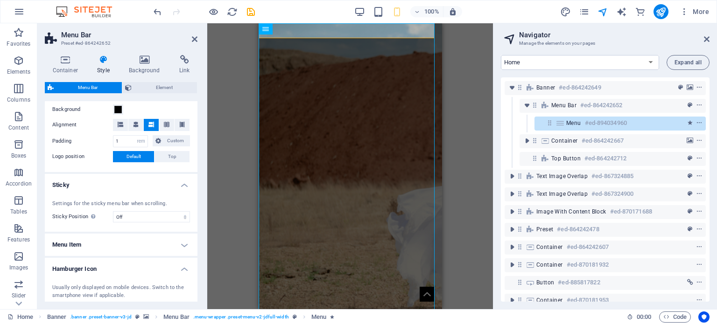
scroll to position [187, 0]
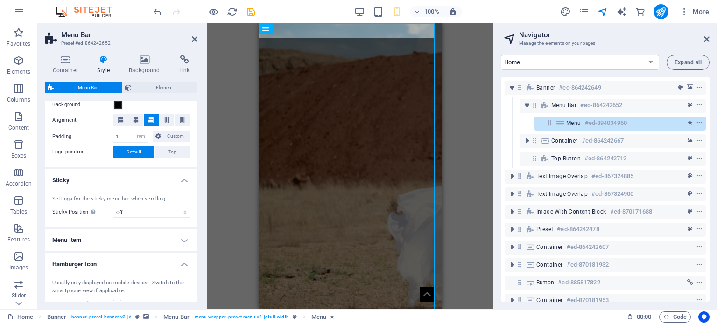
click at [178, 239] on h4 "Menu Item" at bounding box center [121, 240] width 153 height 22
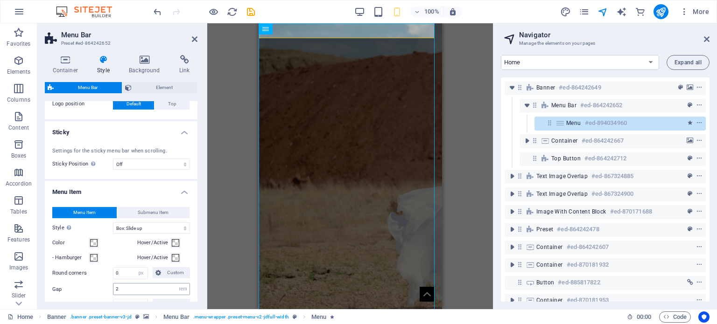
scroll to position [280, 0]
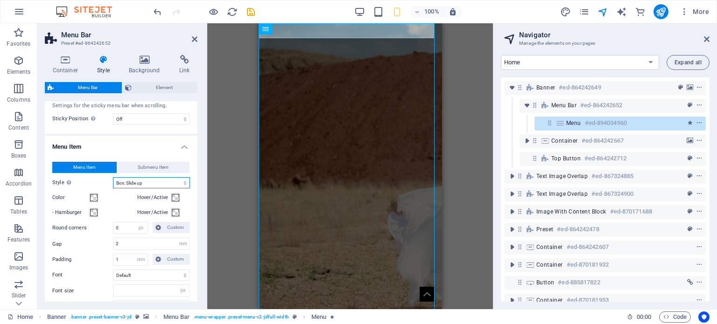
click at [160, 185] on select "Plain Text color Box: Fade Box: Flip vertical Box: Flip horizontal Box: Slide d…" at bounding box center [151, 182] width 77 height 11
click at [119, 196] on div "Color" at bounding box center [92, 197] width 81 height 11
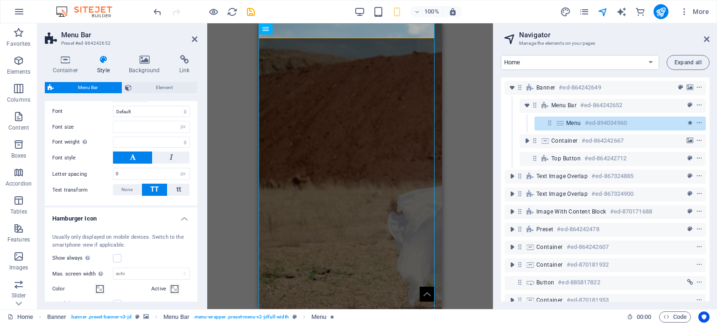
scroll to position [467, 0]
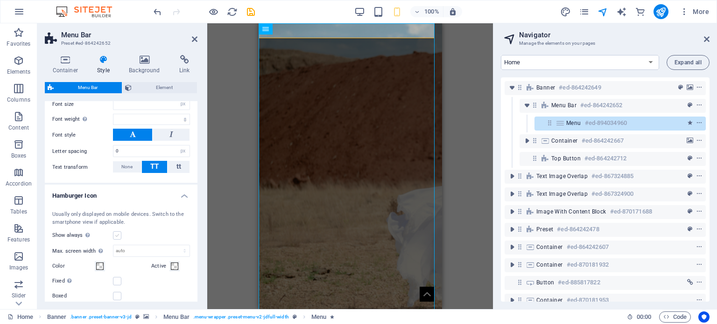
click at [114, 232] on label at bounding box center [117, 235] width 8 height 8
click at [0, 0] on input "Show always Shows the trigger for all viewports." at bounding box center [0, 0] width 0 height 0
select select
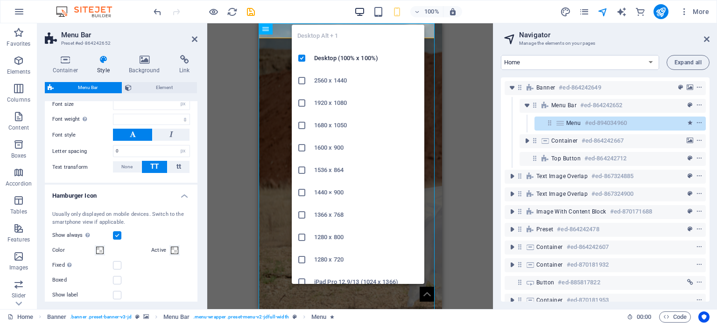
click at [355, 14] on icon "button" at bounding box center [359, 12] width 11 height 11
select select
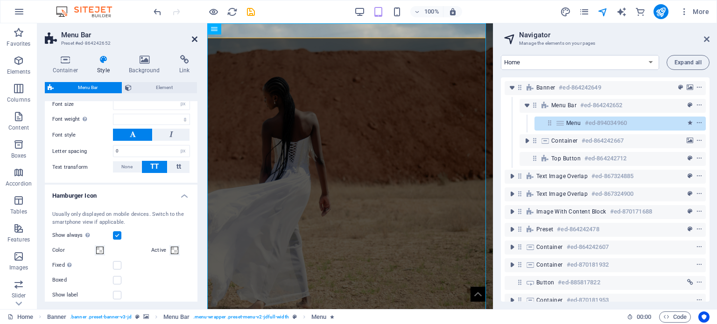
click at [192, 38] on icon at bounding box center [195, 38] width 6 height 7
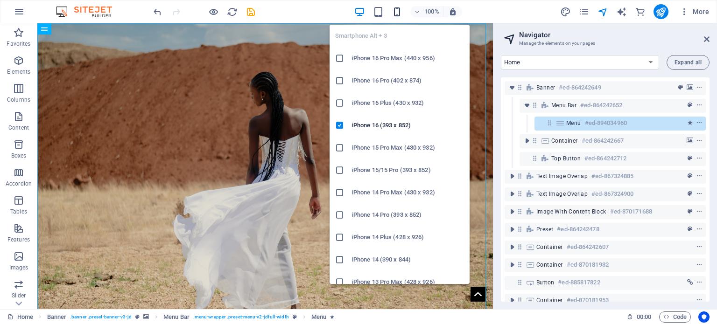
click at [398, 8] on icon "button" at bounding box center [397, 12] width 11 height 11
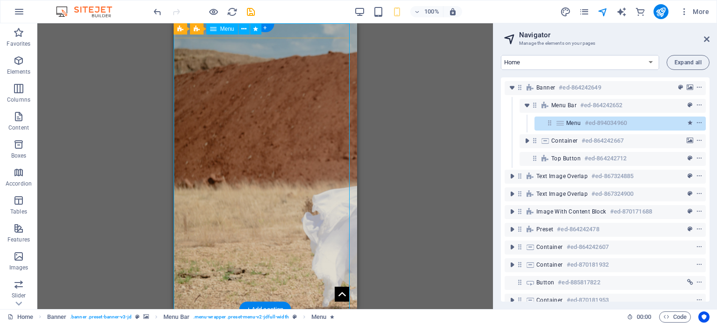
click at [566, 126] on span "Menu" at bounding box center [573, 122] width 15 height 7
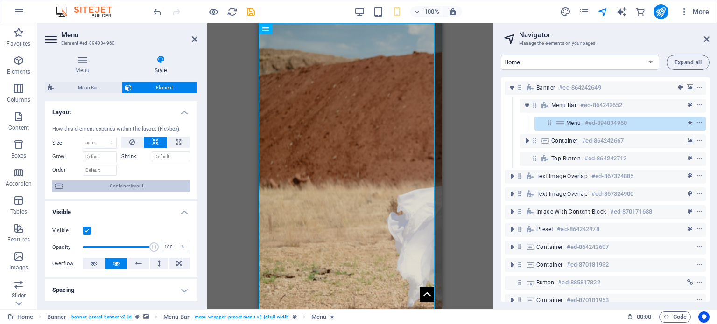
click at [147, 181] on span "Container layout" at bounding box center [126, 186] width 122 height 11
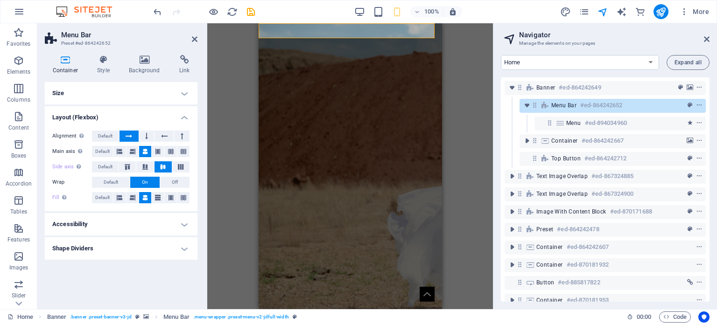
click at [172, 221] on h4 "Accessibility" at bounding box center [121, 224] width 153 height 22
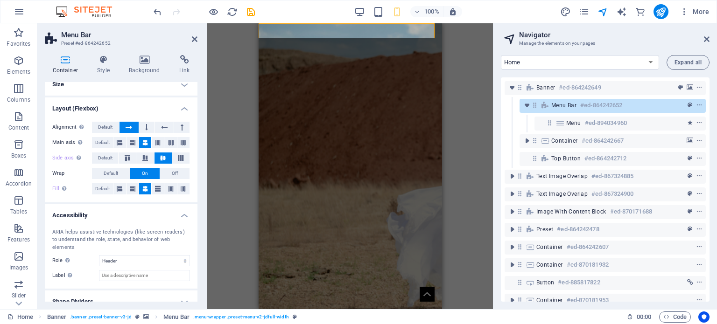
scroll to position [12, 0]
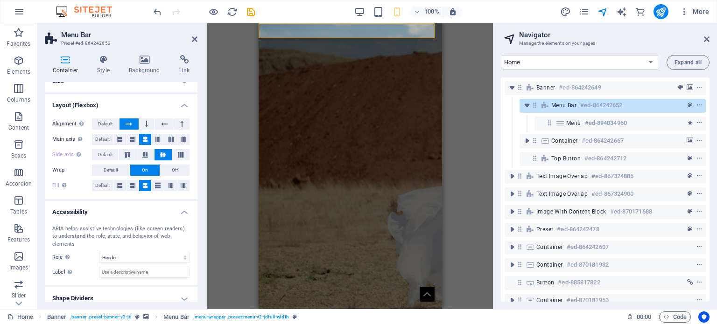
click at [170, 214] on h4 "Accessibility" at bounding box center [121, 209] width 153 height 17
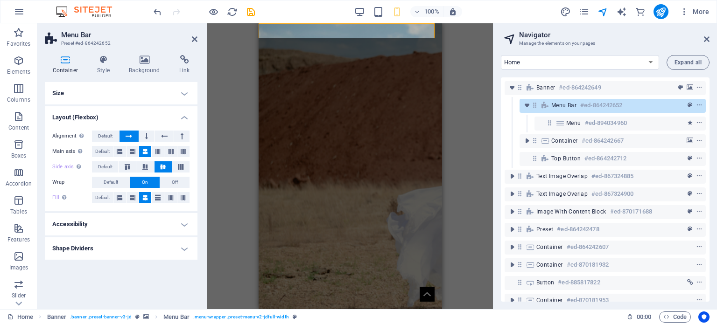
click at [151, 100] on h4 "Size" at bounding box center [121, 93] width 153 height 22
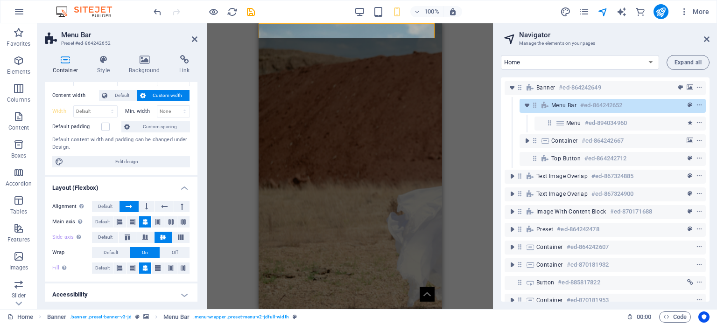
scroll to position [74, 0]
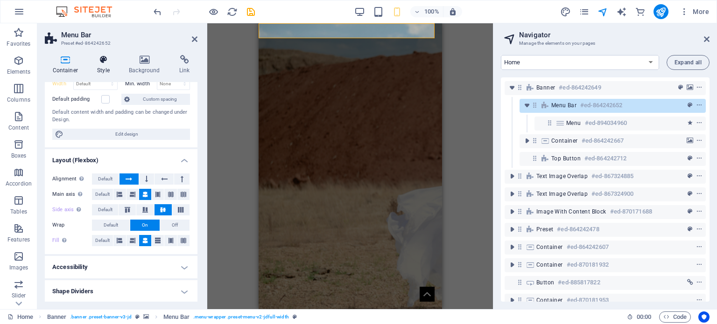
click at [110, 67] on h4 "Style" at bounding box center [106, 65] width 32 height 20
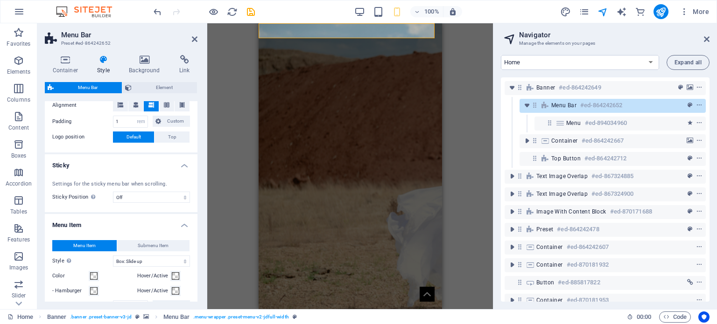
scroll to position [233, 0]
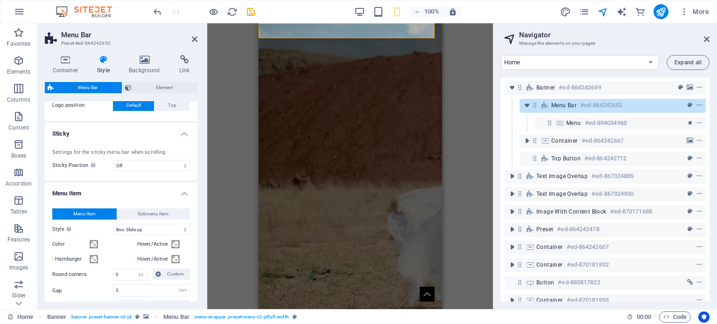
click at [122, 250] on div "Menu Item Submenu Item Style Switch to preview mode and move the mouse over men…" at bounding box center [121, 307] width 156 height 217
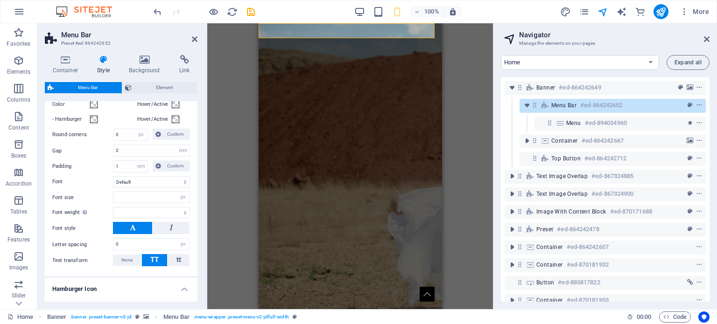
scroll to position [513, 0]
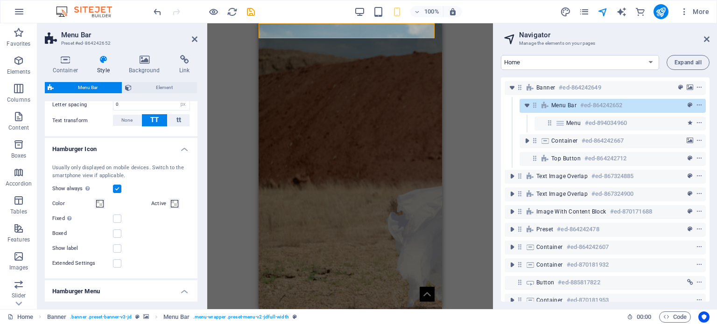
click at [116, 187] on label at bounding box center [117, 189] width 8 height 8
click at [0, 0] on input "Show always Shows the trigger for all viewports." at bounding box center [0, 0] width 0 height 0
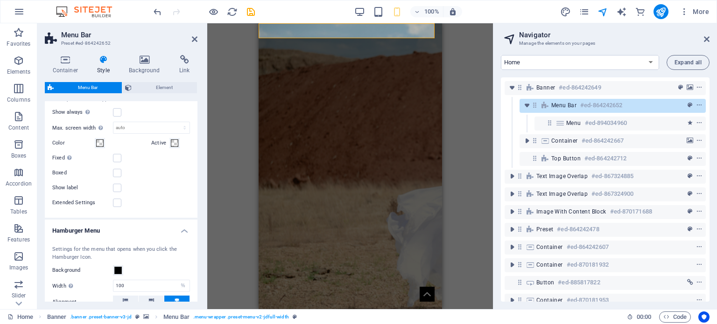
scroll to position [653, 0]
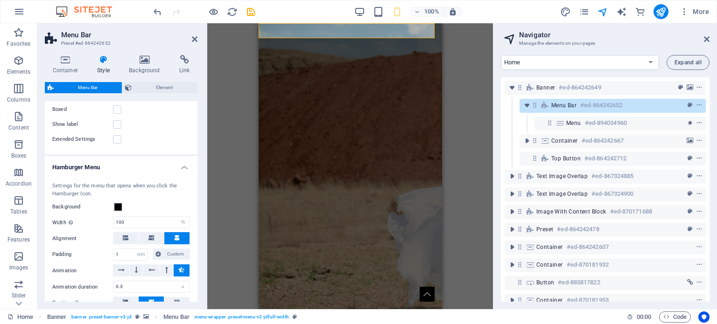
select select
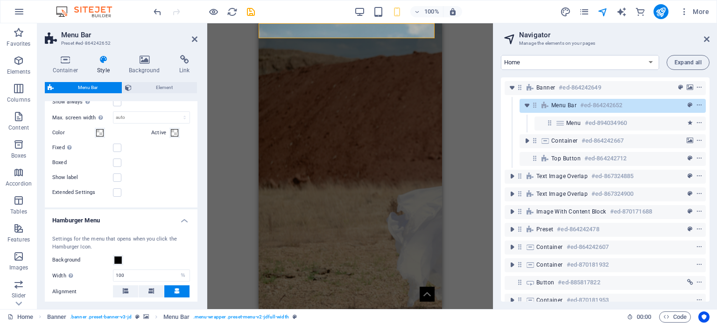
scroll to position [542, 0]
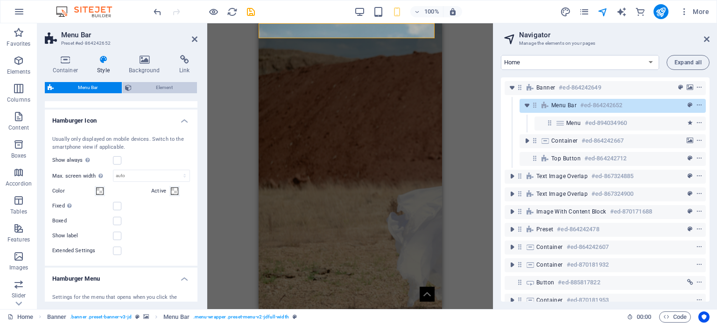
click at [164, 88] on span "Element" at bounding box center [164, 87] width 60 height 11
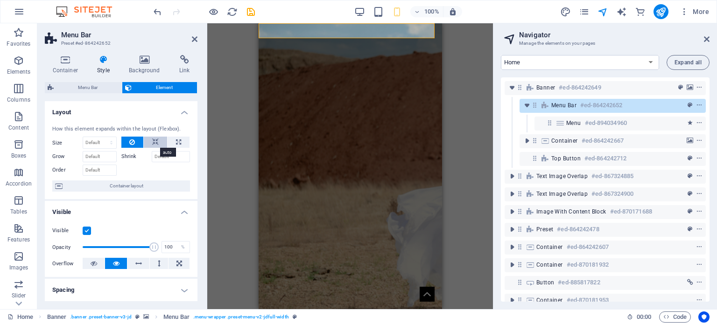
click at [158, 139] on button at bounding box center [155, 142] width 23 height 11
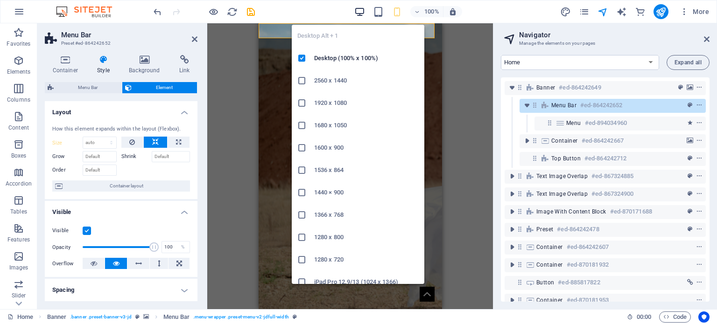
click at [357, 13] on icon "button" at bounding box center [359, 12] width 11 height 11
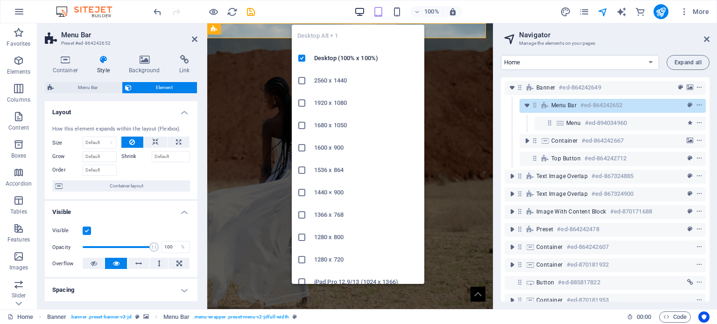
click at [356, 12] on icon "button" at bounding box center [359, 12] width 11 height 11
click at [357, 8] on icon "button" at bounding box center [359, 12] width 11 height 11
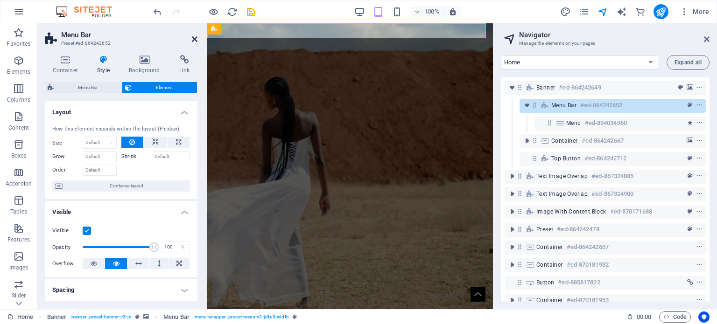
click at [195, 38] on icon at bounding box center [195, 38] width 6 height 7
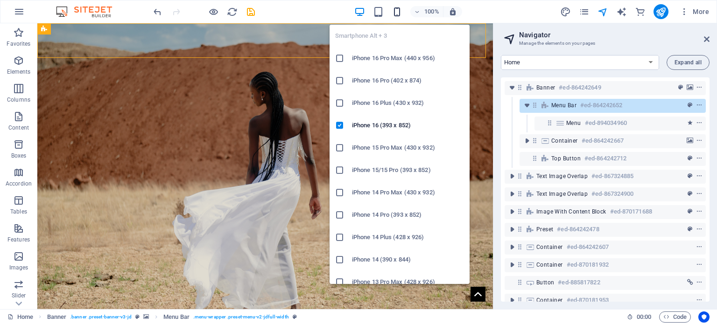
click at [393, 9] on icon "button" at bounding box center [397, 12] width 11 height 11
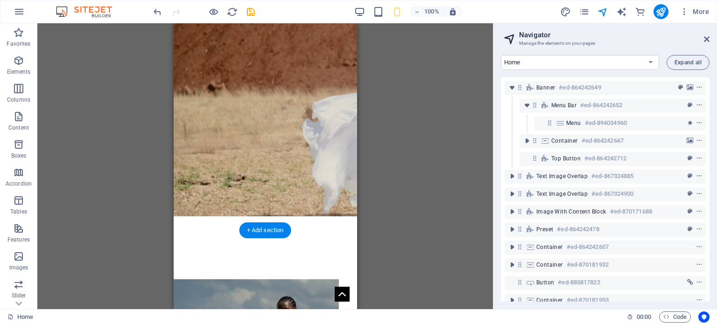
scroll to position [0, 0]
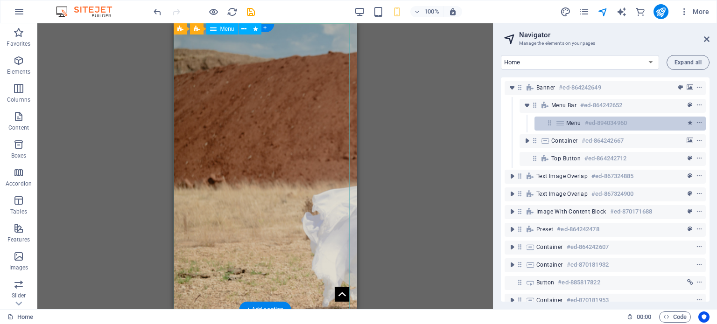
click at [569, 123] on span "Menu" at bounding box center [573, 122] width 15 height 7
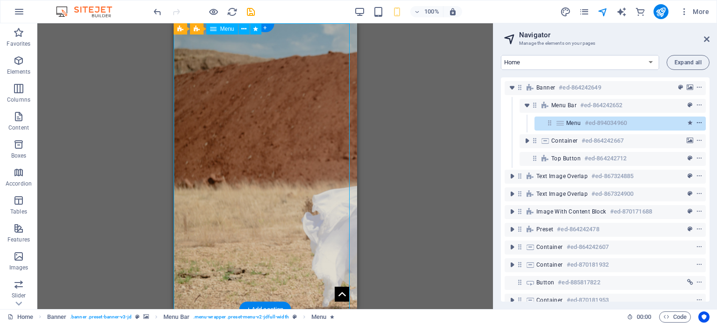
click at [698, 123] on icon "context-menu" at bounding box center [699, 123] width 7 height 7
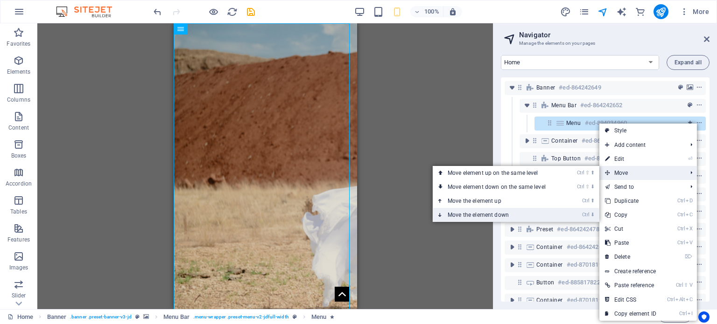
click at [498, 210] on link "Ctrl ⬇ Move the element down" at bounding box center [499, 215] width 132 height 14
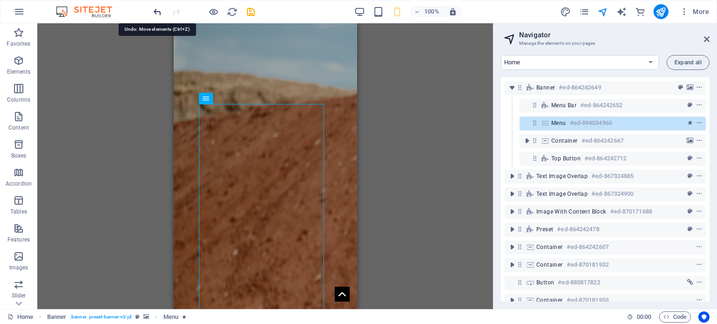
click at [154, 11] on icon "undo" at bounding box center [157, 12] width 11 height 11
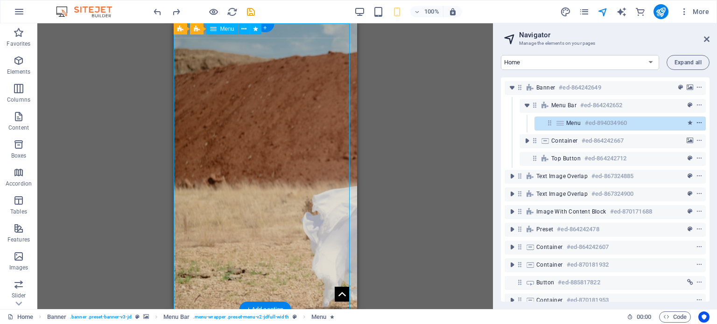
click at [696, 123] on icon "context-menu" at bounding box center [699, 123] width 7 height 7
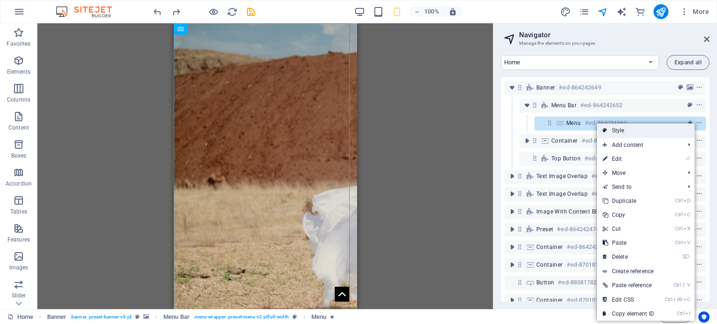
click at [637, 134] on link "Style" at bounding box center [646, 131] width 98 height 14
select select "rem"
select select "hover_box_bottom"
select select "px"
select select "rem"
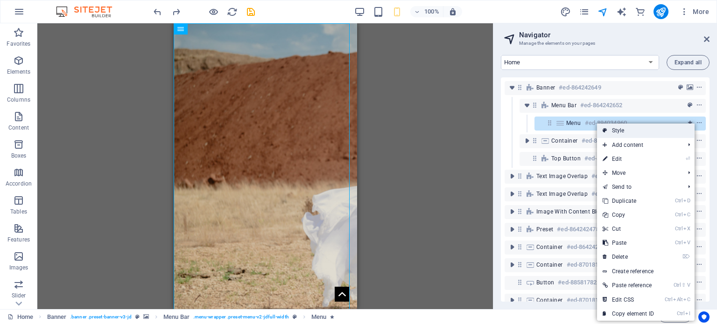
select select "rem"
select select "px"
select select
select select "px"
select select "%"
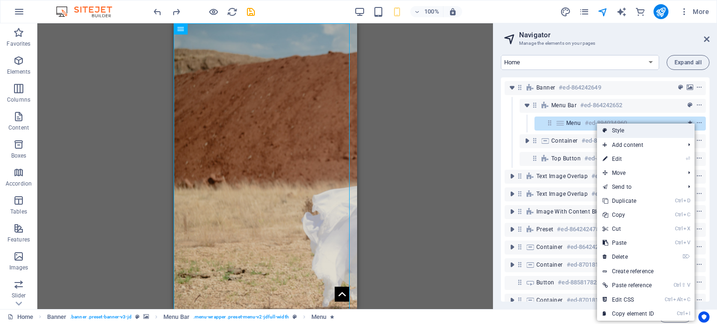
select select "rem"
select select "preset-menu-v2-jdfull-width"
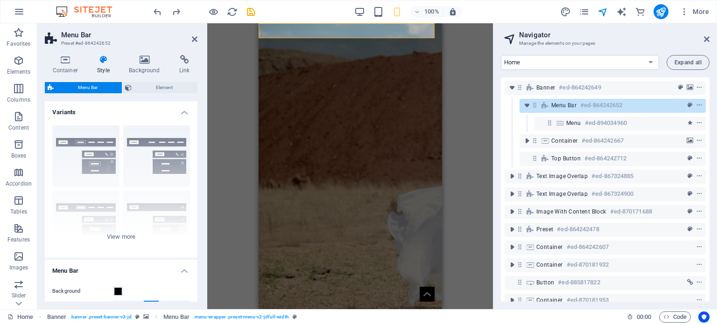
select select
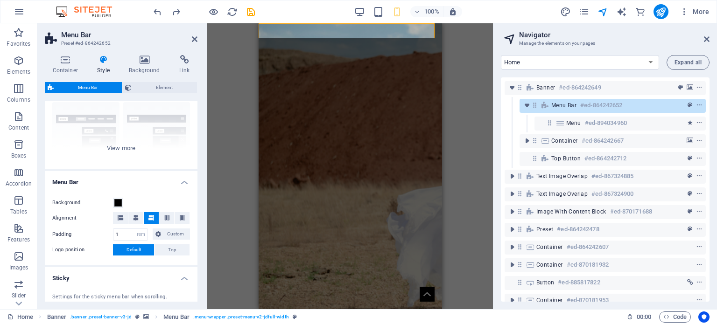
scroll to position [93, 0]
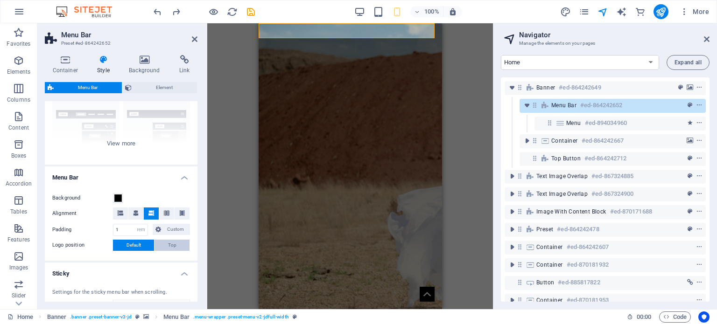
click at [168, 244] on span "Top" at bounding box center [172, 245] width 8 height 11
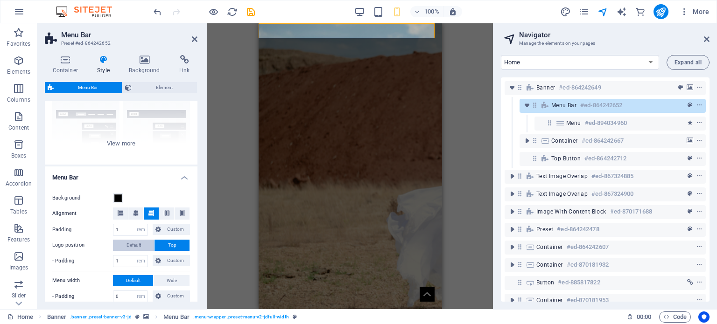
click at [136, 243] on span "Default" at bounding box center [133, 245] width 14 height 11
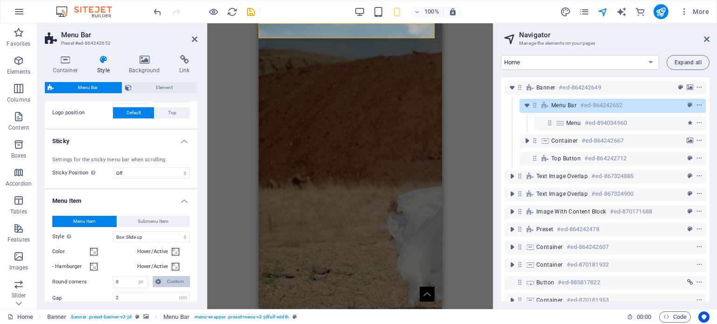
scroll to position [280, 0]
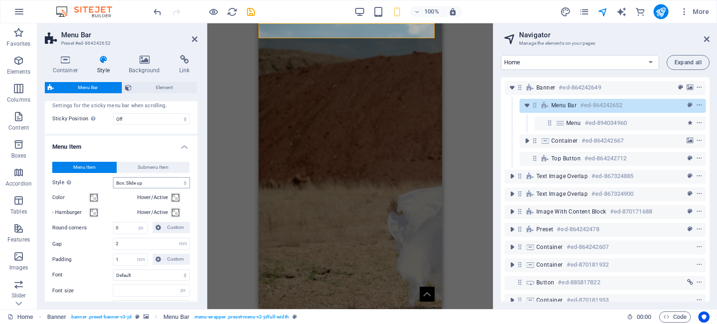
select select
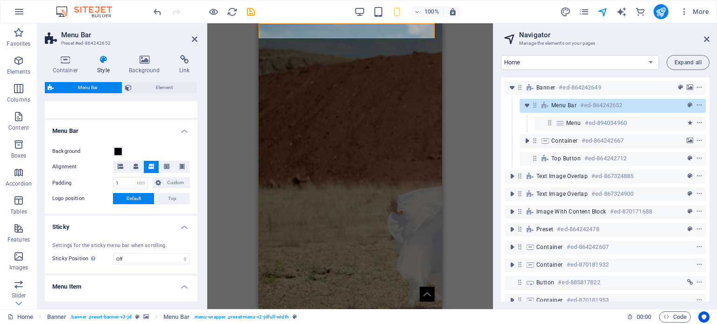
scroll to position [0, 0]
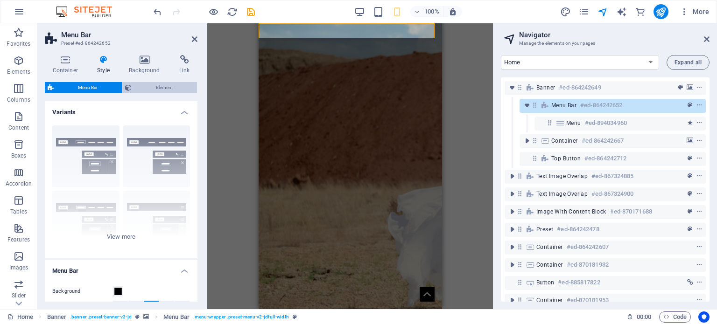
click at [151, 87] on span "Element" at bounding box center [164, 87] width 60 height 11
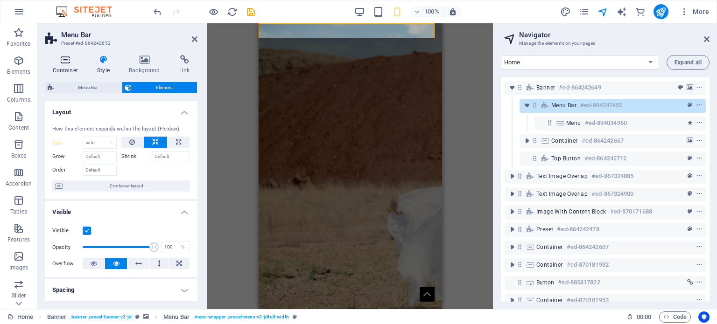
click at [70, 62] on icon at bounding box center [65, 59] width 41 height 9
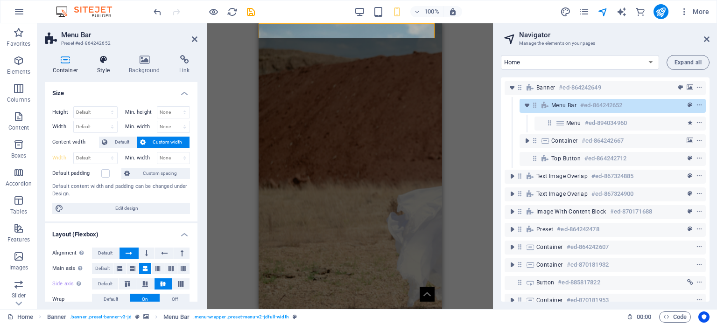
click at [112, 68] on h4 "Style" at bounding box center [106, 65] width 32 height 20
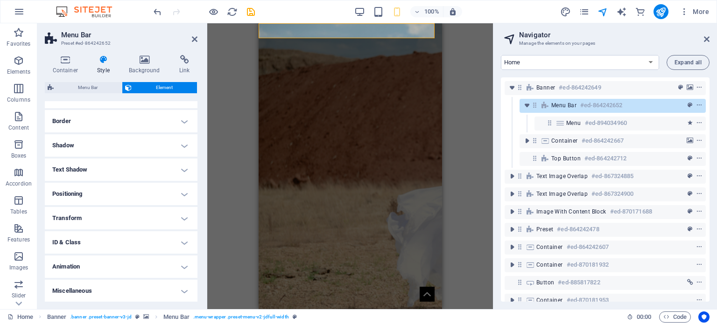
scroll to position [7, 0]
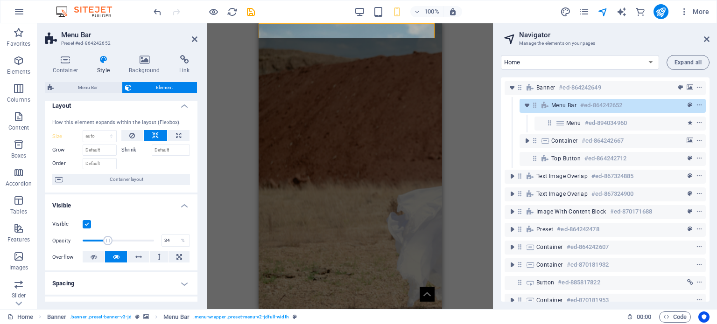
drag, startPoint x: 154, startPoint y: 239, endPoint x: 105, endPoint y: 238, distance: 48.1
click at [105, 238] on span at bounding box center [107, 240] width 9 height 9
drag, startPoint x: 105, startPoint y: 238, endPoint x: 91, endPoint y: 238, distance: 14.0
click at [91, 238] on span at bounding box center [93, 240] width 9 height 9
type input "100"
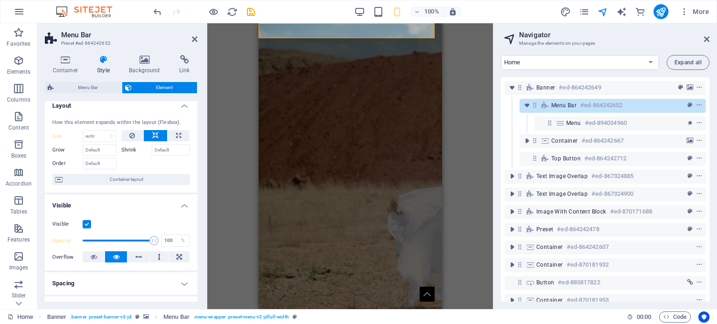
drag, startPoint x: 91, startPoint y: 238, endPoint x: 163, endPoint y: 233, distance: 72.0
click at [163, 233] on div "Visible Opacity 100 % Overflow" at bounding box center [121, 240] width 153 height 59
click at [183, 63] on icon at bounding box center [184, 59] width 26 height 9
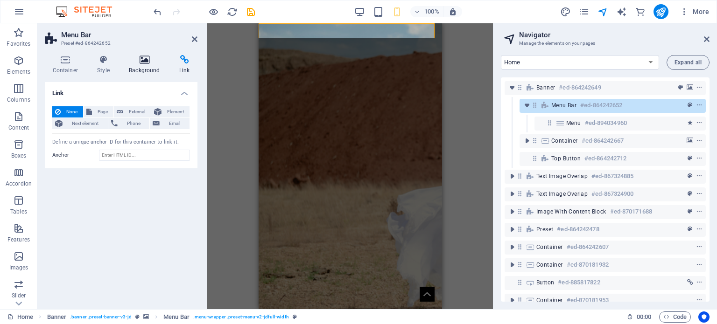
click at [147, 62] on icon at bounding box center [144, 59] width 47 height 9
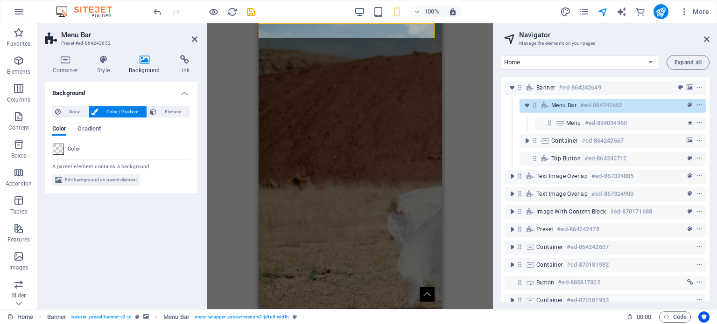
click at [61, 147] on span at bounding box center [58, 149] width 10 height 10
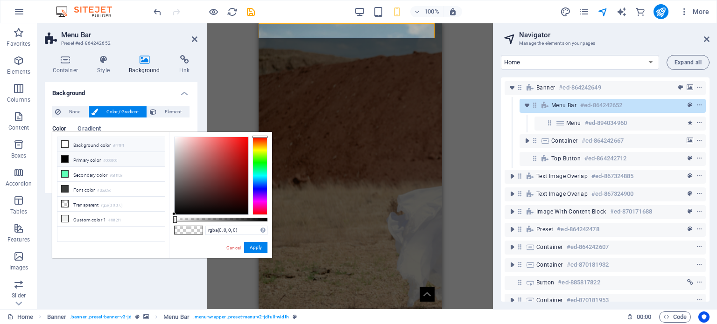
click at [66, 145] on icon at bounding box center [65, 144] width 7 height 7
click at [64, 201] on icon at bounding box center [65, 204] width 7 height 7
type input "rgba(0, 0, 0, 0)"
click at [256, 252] on button "Apply" at bounding box center [255, 247] width 23 height 11
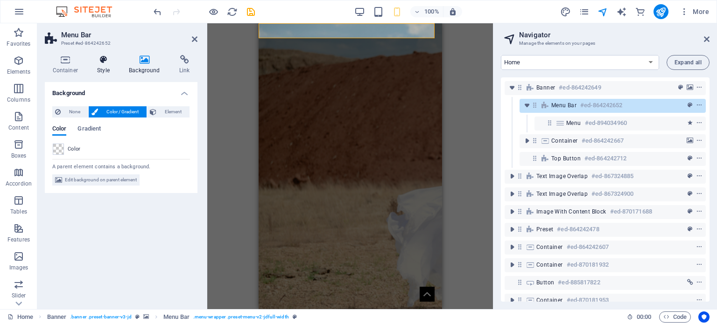
click at [99, 64] on h4 "Style" at bounding box center [106, 65] width 32 height 20
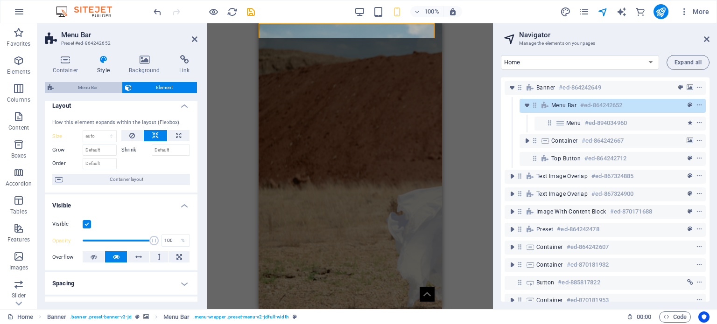
click at [106, 89] on span "Menu Bar" at bounding box center [87, 87] width 63 height 11
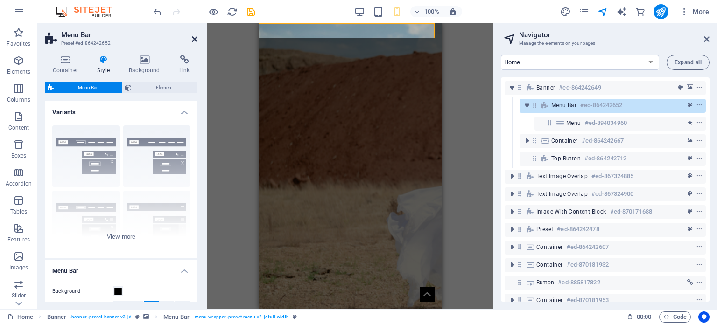
click at [194, 41] on icon at bounding box center [195, 38] width 6 height 7
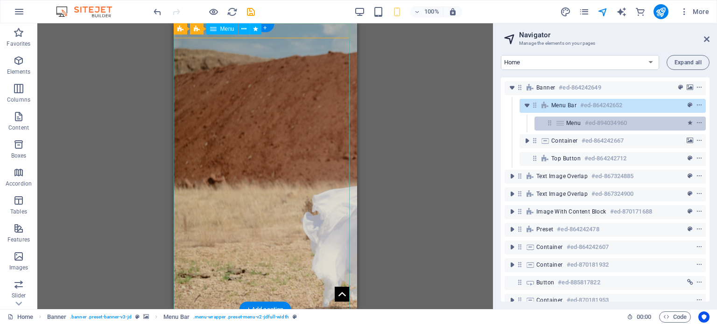
click at [597, 123] on h6 "#ed-894034960" at bounding box center [606, 123] width 42 height 11
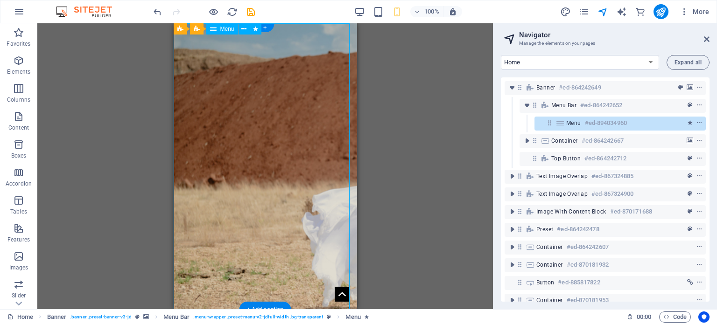
click at [597, 123] on h6 "#ed-894034960" at bounding box center [606, 123] width 42 height 11
select select
select select "external"
select select "primary"
select select "1"
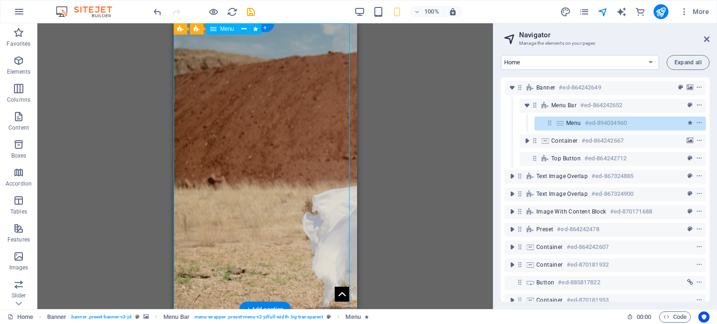
select select
select select "primary"
select select "2"
select select
select select "primary"
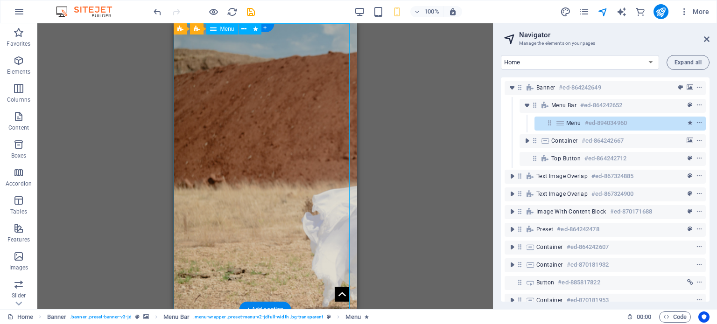
select select "3"
select select
select select "primary"
select select "4"
select select
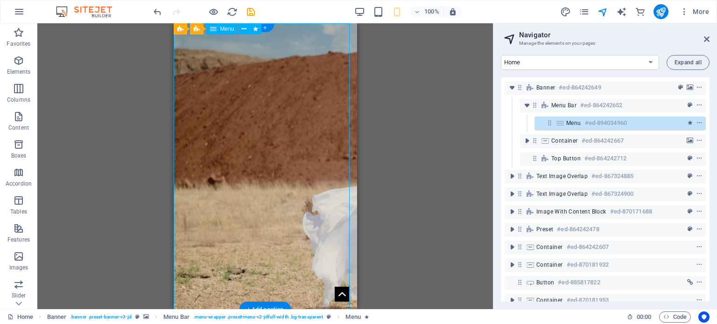
select select "primary"
select select "5"
select select
select select "primary"
select select "6"
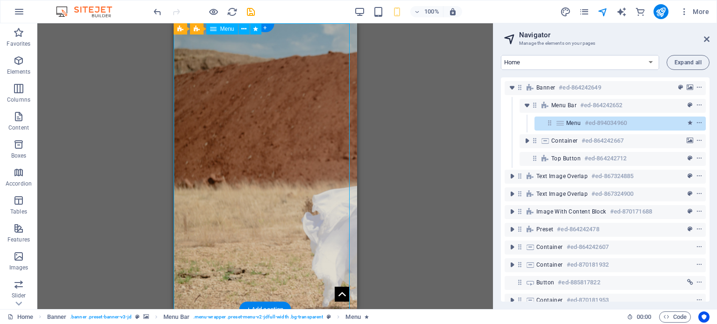
select select
select select "primary"
select select "13"
select select
select select "primary"
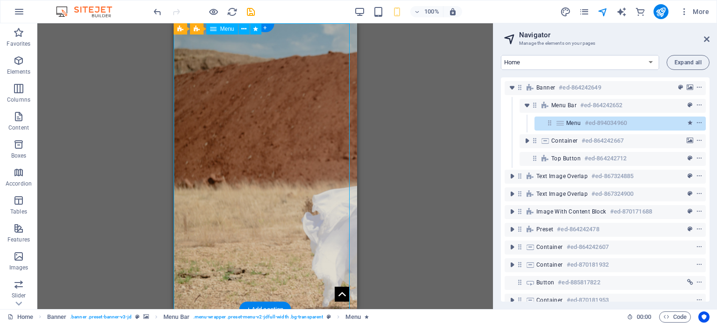
select select "8"
select select "overlay"
select select "primary"
select select "9"
select select "overlay"
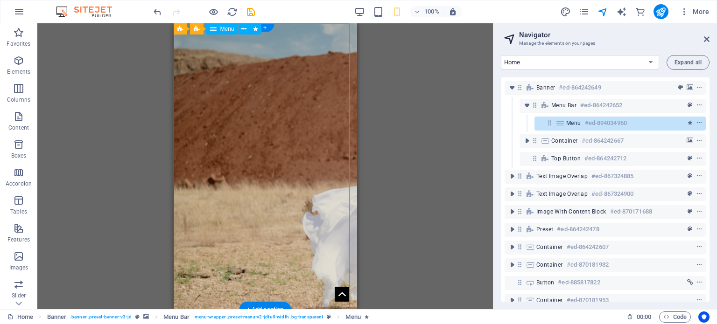
select select "primary"
select select "10"
select select "overlay"
select select "primary"
select select "11"
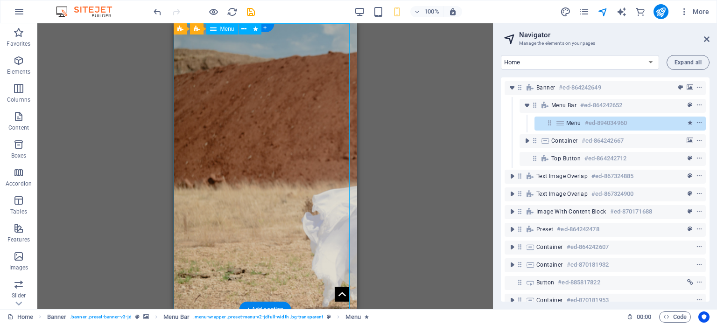
select select "overlay"
select select "primary"
select select "12"
select select "overlay"
select select "primary"
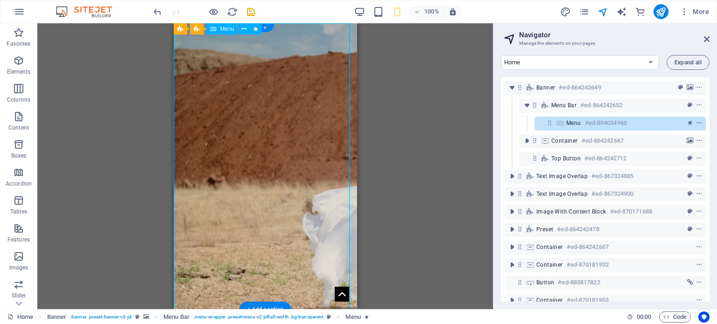
select select "7"
select select "overlay"
select select "primary"
select select "14"
select select
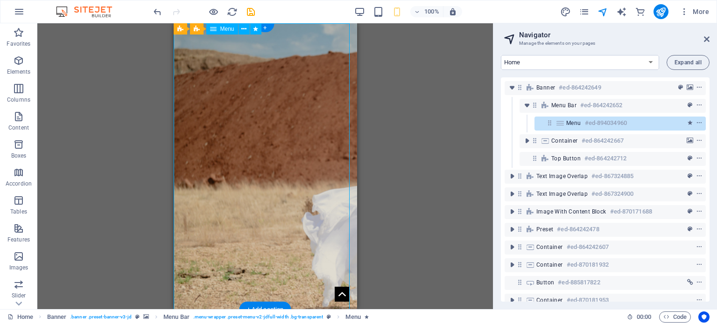
select select "primary"
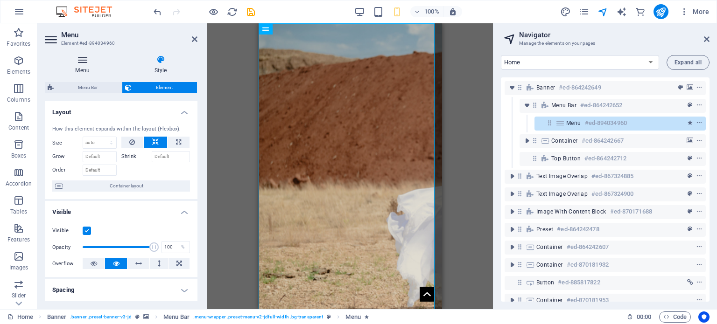
click at [79, 63] on icon at bounding box center [82, 59] width 75 height 9
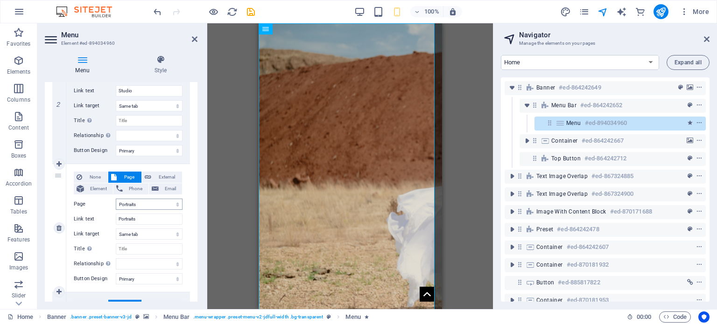
scroll to position [280, 0]
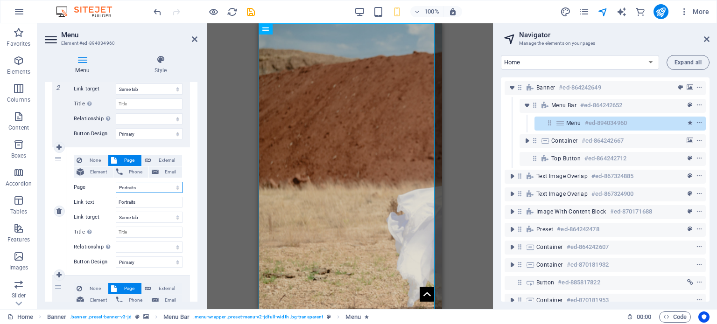
click at [159, 188] on select "Home Studio Portraits Editorial Testshoots Black &amp; White Weddings -- weddin…" at bounding box center [149, 187] width 67 height 11
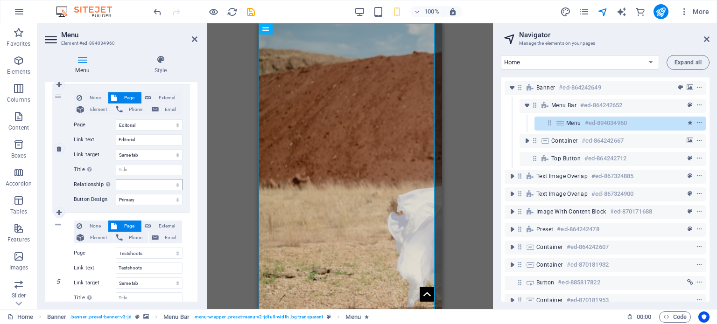
scroll to position [513, 0]
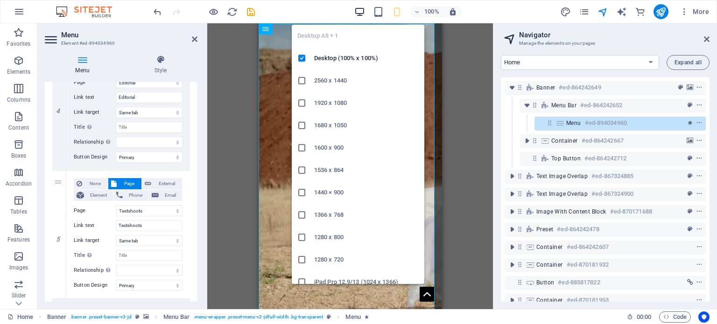
click at [359, 8] on icon "button" at bounding box center [359, 12] width 11 height 11
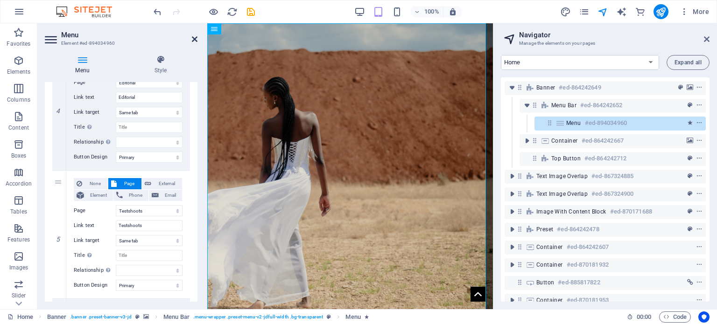
click at [194, 39] on icon at bounding box center [195, 38] width 6 height 7
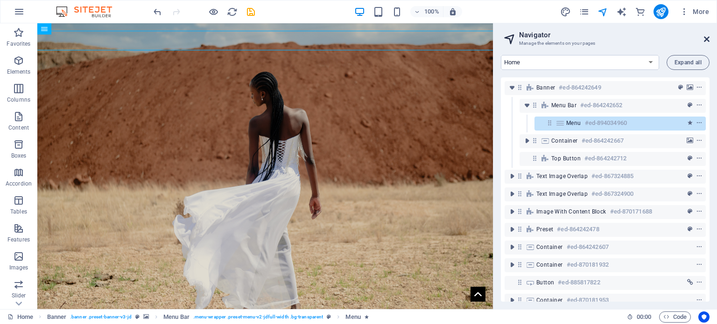
click at [706, 40] on icon at bounding box center [707, 38] width 6 height 7
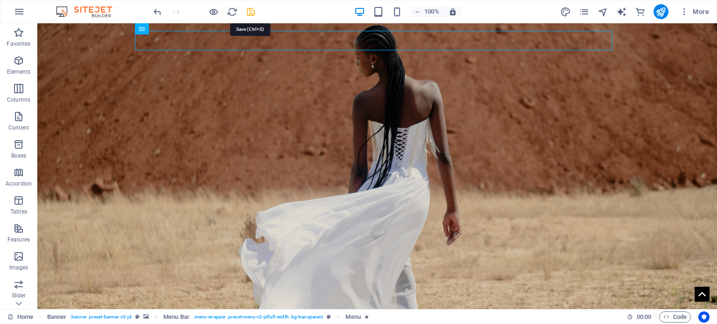
click at [252, 10] on icon "save" at bounding box center [250, 12] width 11 height 11
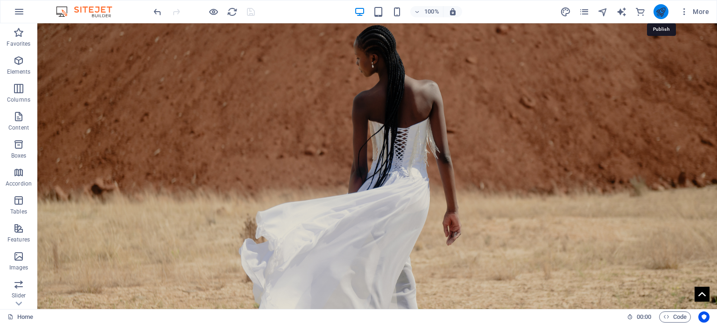
drag, startPoint x: 660, startPoint y: 6, endPoint x: 638, endPoint y: 71, distance: 69.1
click at [660, 7] on icon "publish" at bounding box center [660, 12] width 11 height 11
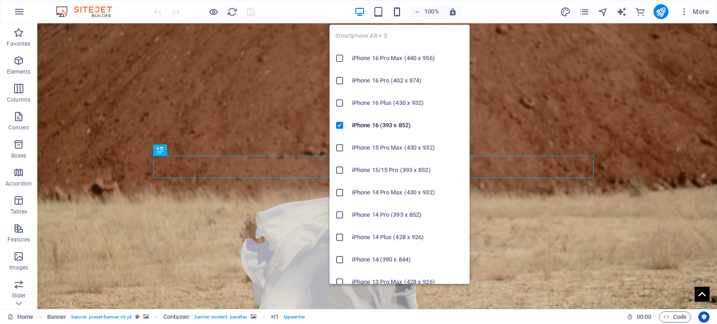
click at [395, 8] on icon "button" at bounding box center [397, 12] width 11 height 11
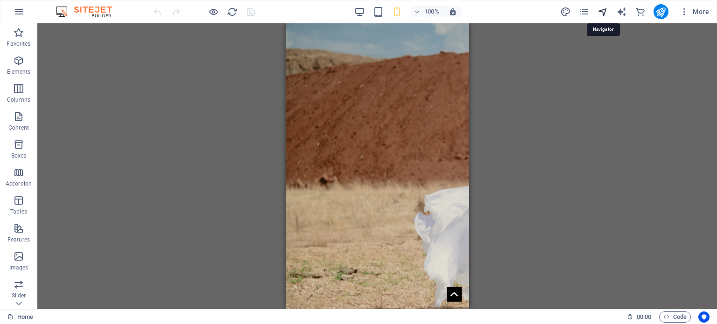
click at [604, 12] on icon "navigator" at bounding box center [602, 12] width 11 height 11
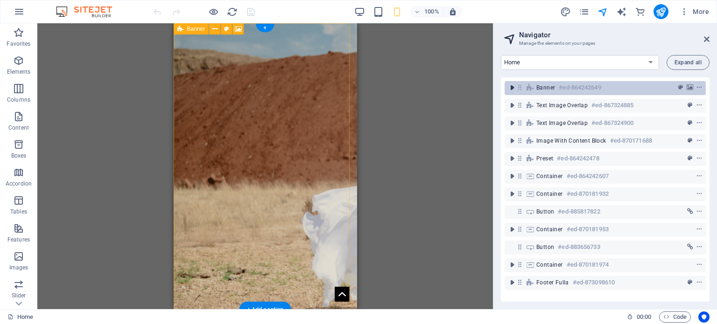
click at [511, 87] on icon "toggle-expand" at bounding box center [511, 87] width 9 height 9
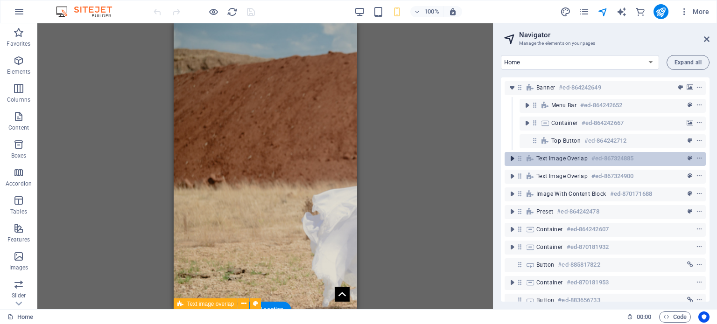
click at [509, 157] on icon "toggle-expand" at bounding box center [511, 158] width 9 height 9
click at [510, 157] on icon "toggle-expand" at bounding box center [511, 158] width 9 height 9
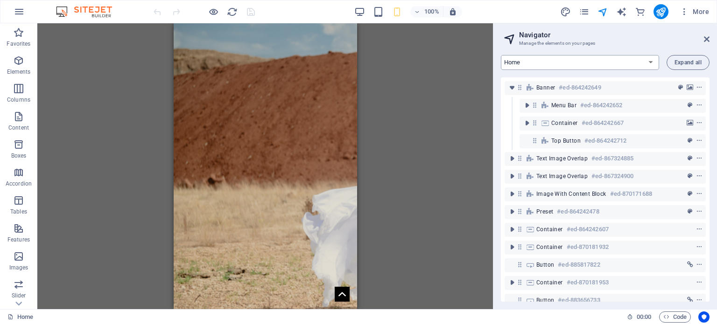
click at [654, 61] on select "Home Studio Portraits Editorial Testshoots Black & White Weddings Contact Asm b…" at bounding box center [580, 62] width 158 height 15
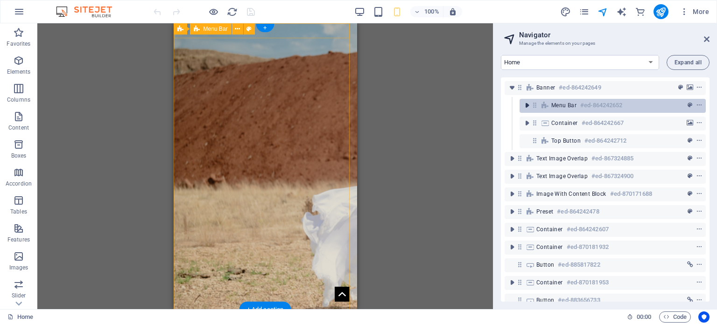
click at [525, 106] on icon "toggle-expand" at bounding box center [526, 105] width 9 height 9
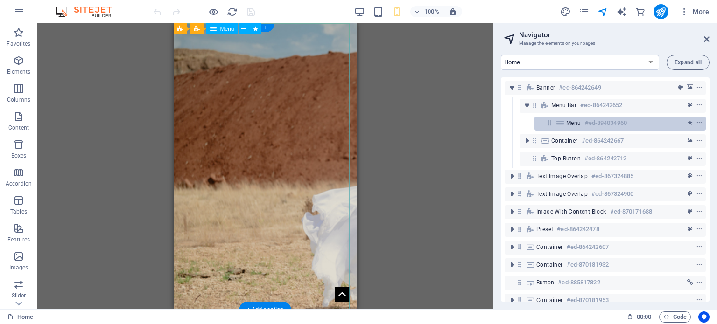
click at [561, 121] on icon at bounding box center [560, 122] width 10 height 7
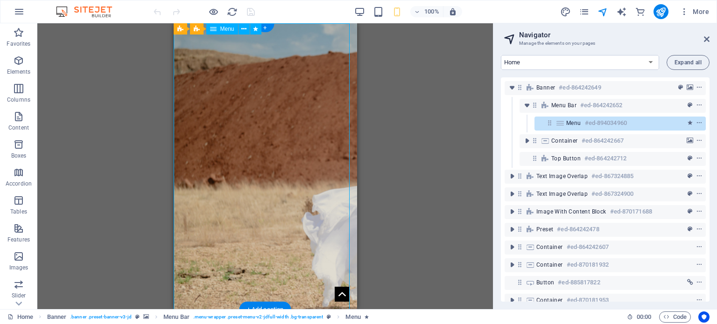
click at [564, 125] on icon at bounding box center [560, 122] width 10 height 7
select select
select select "external"
select select "primary"
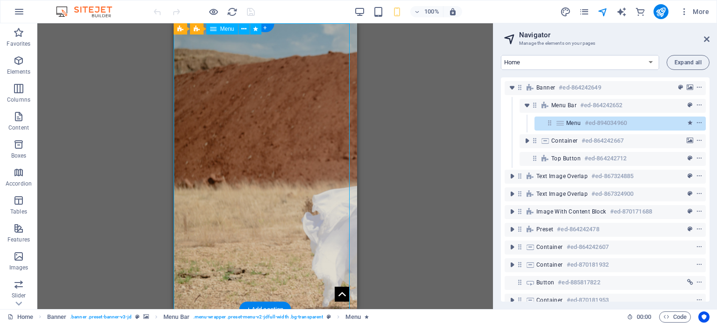
select select "1"
select select
select select "primary"
select select "2"
select select
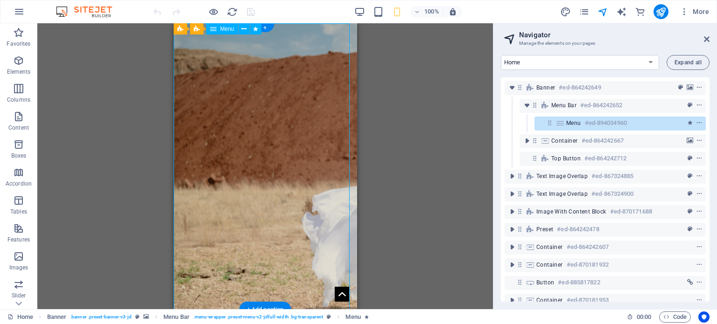
select select "primary"
select select "3"
select select
select select "primary"
select select "4"
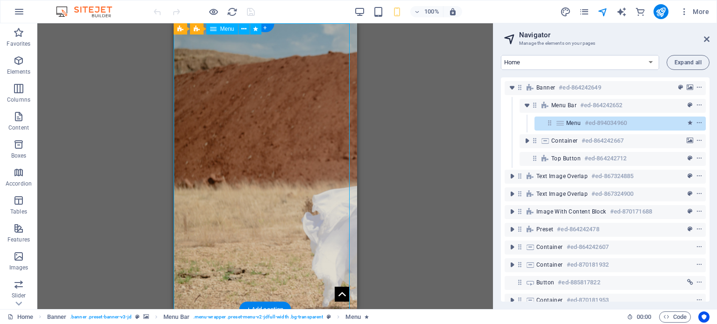
select select
select select "primary"
select select "5"
select select
select select "primary"
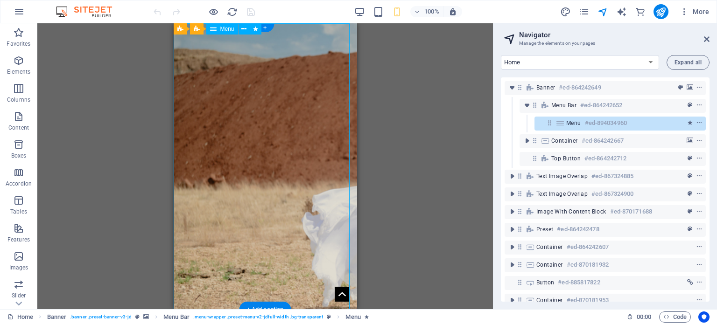
select select "6"
select select
select select "primary"
select select "13"
select select
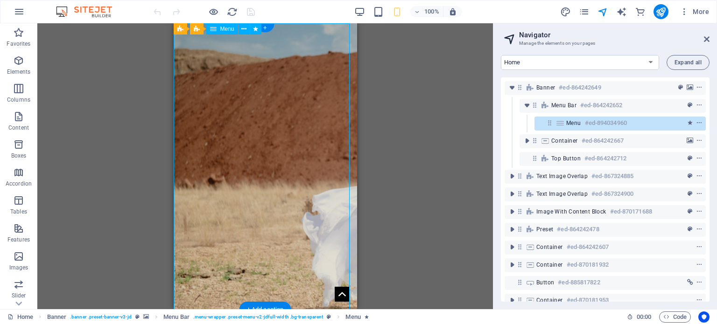
select select "primary"
select select "8"
select select "overlay"
select select "primary"
select select "9"
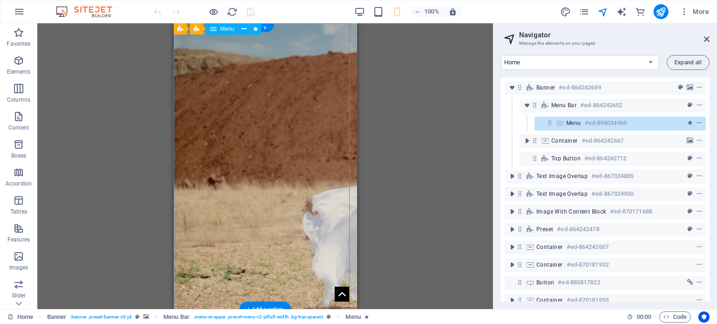
select select "overlay"
select select "primary"
select select "10"
select select "overlay"
select select "primary"
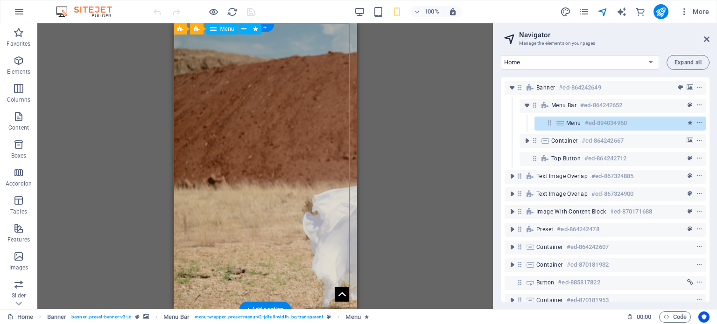
select select "11"
select select "overlay"
select select "primary"
select select "12"
select select "overlay"
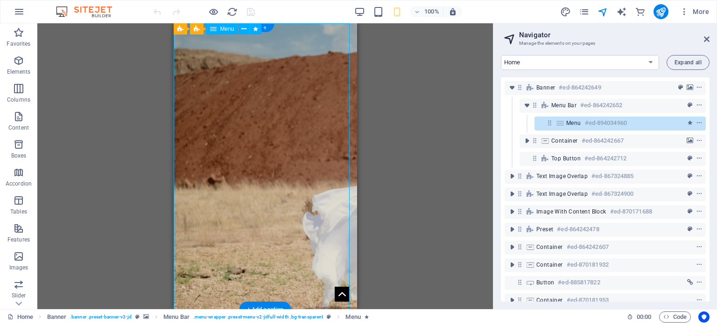
select select "primary"
select select "7"
select select "overlay"
select select "primary"
select select "14"
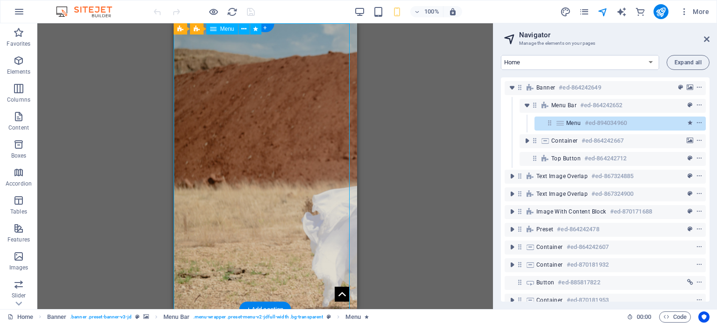
select select
select select "primary"
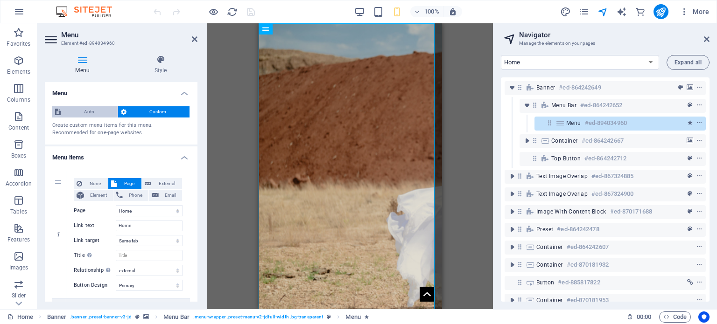
click at [99, 113] on span "Auto" at bounding box center [88, 111] width 51 height 11
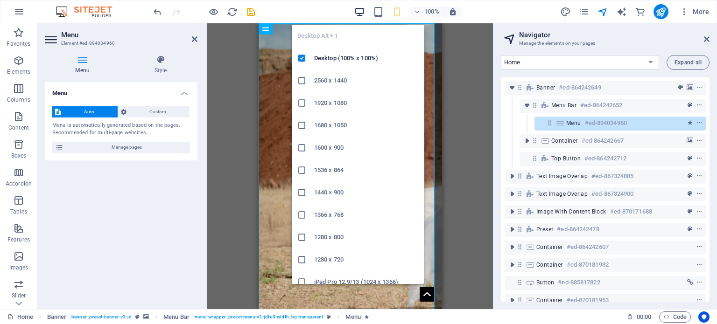
click at [361, 13] on icon "button" at bounding box center [359, 12] width 11 height 11
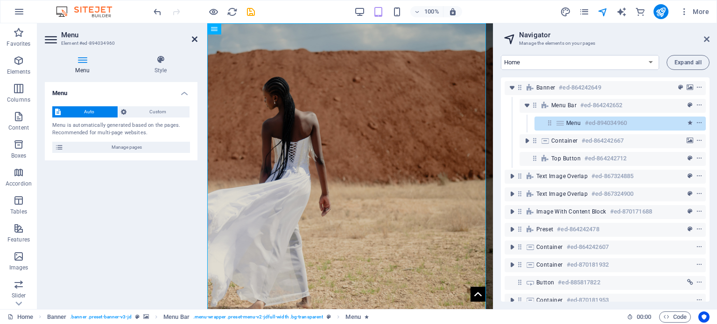
click at [192, 39] on icon at bounding box center [195, 38] width 6 height 7
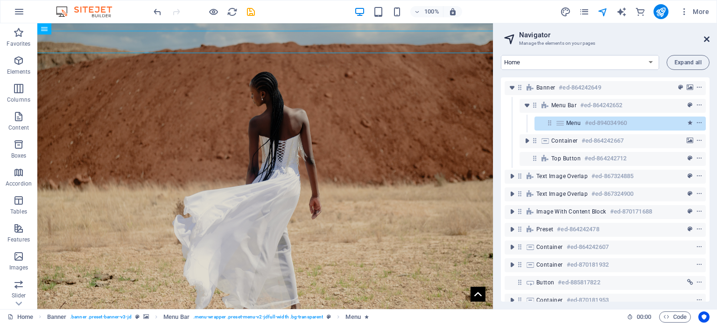
click at [705, 37] on icon at bounding box center [707, 38] width 6 height 7
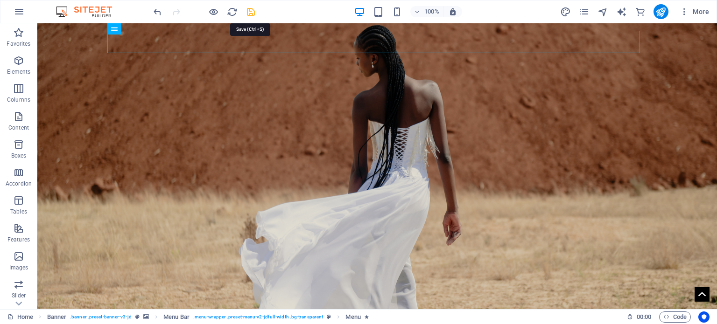
click at [249, 14] on icon "save" at bounding box center [250, 12] width 11 height 11
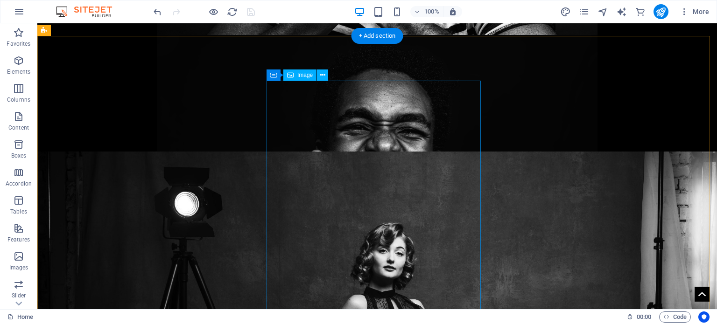
scroll to position [1167, 0]
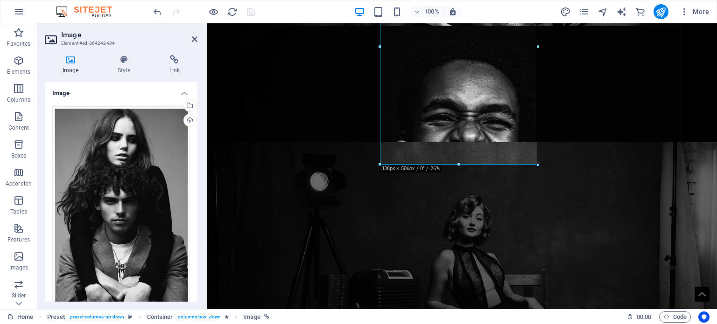
click at [182, 52] on div "Image Style Link Image Drag files here, click to choose files or select files f…" at bounding box center [121, 179] width 168 height 262
click at [172, 61] on icon at bounding box center [175, 59] width 46 height 9
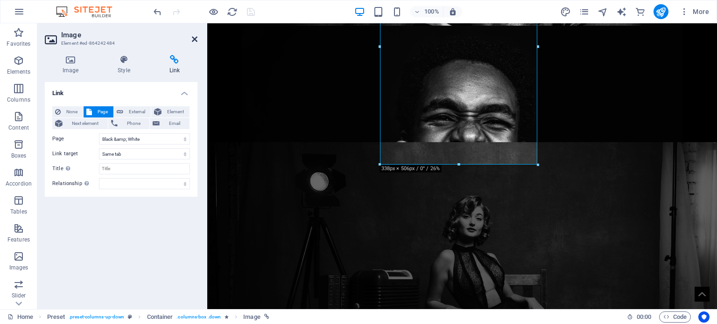
click at [195, 41] on icon at bounding box center [195, 38] width 6 height 7
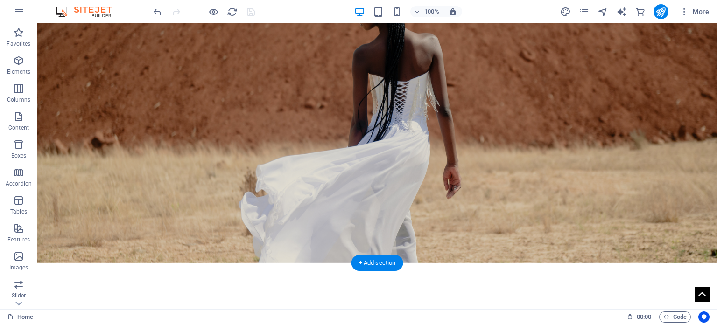
scroll to position [0, 0]
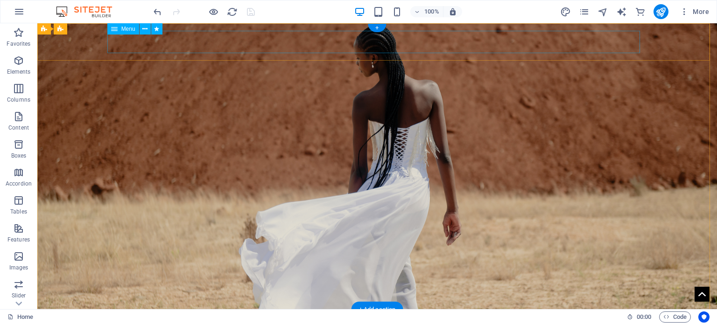
click at [385, 317] on nav "Home Studio Portraits Editorial Testshoots Black & White Weddings wedding ncube…" at bounding box center [377, 328] width 665 height 22
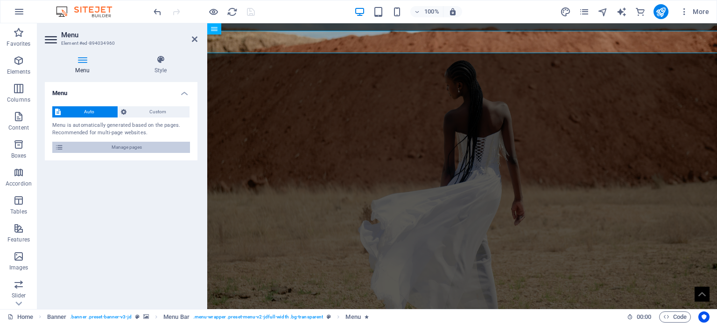
click at [131, 142] on span "Manage pages" at bounding box center [126, 147] width 121 height 11
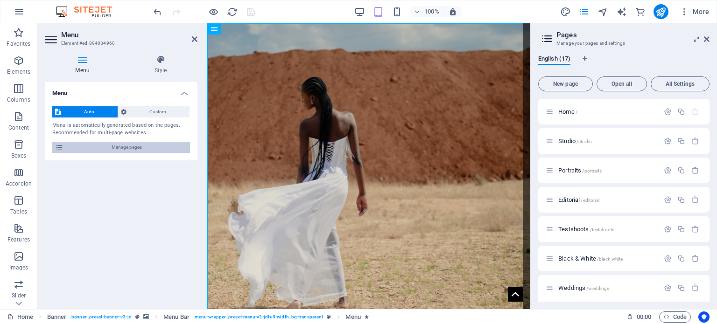
click at [142, 148] on span "Manage pages" at bounding box center [126, 147] width 121 height 11
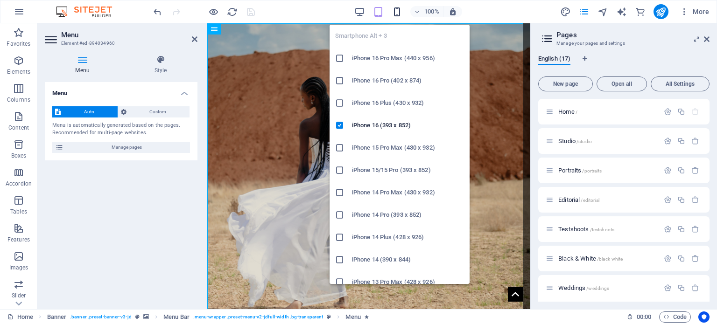
click at [398, 12] on icon "button" at bounding box center [397, 12] width 11 height 11
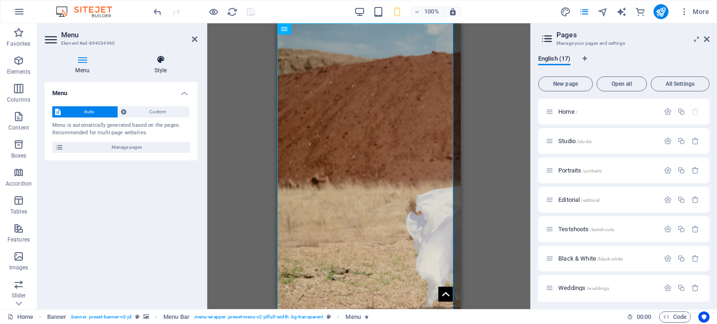
click at [164, 66] on h4 "Style" at bounding box center [161, 65] width 74 height 20
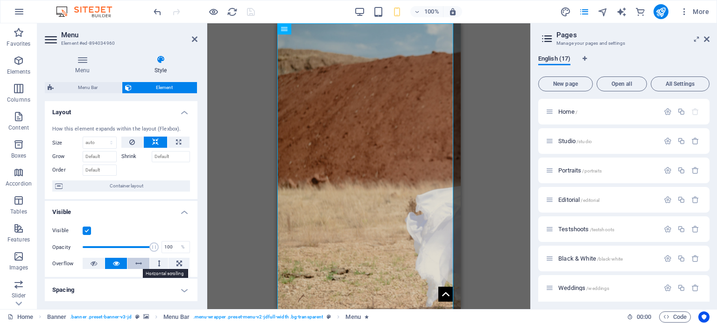
click at [139, 267] on icon at bounding box center [138, 263] width 7 height 11
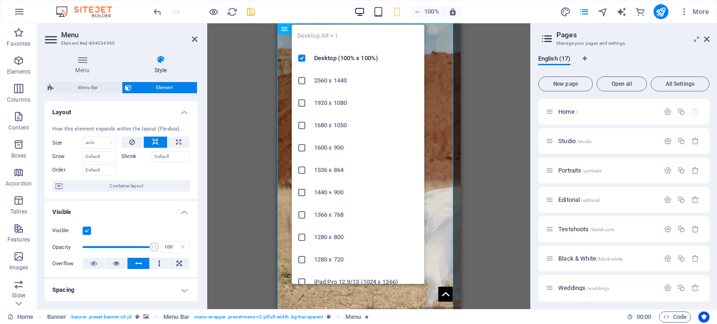
click at [358, 15] on icon "button" at bounding box center [359, 12] width 11 height 11
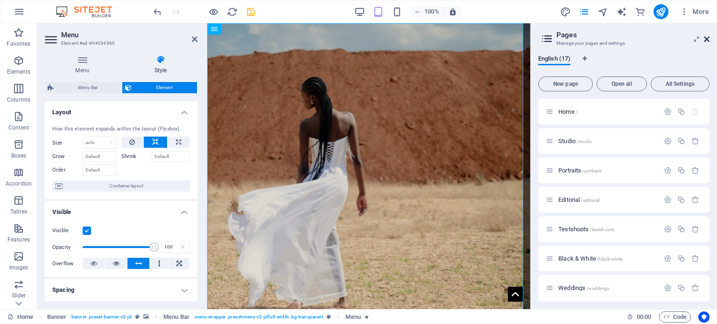
click at [708, 38] on icon at bounding box center [707, 38] width 6 height 7
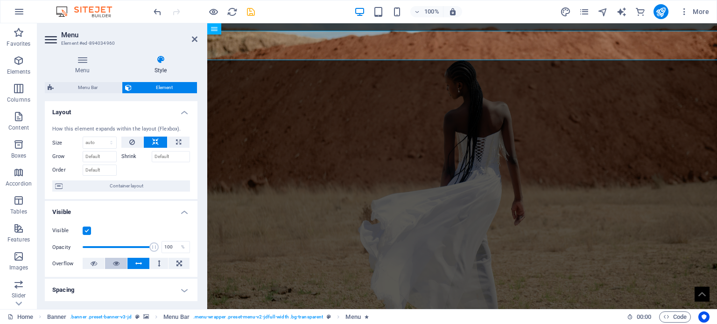
click at [117, 259] on icon at bounding box center [116, 263] width 7 height 11
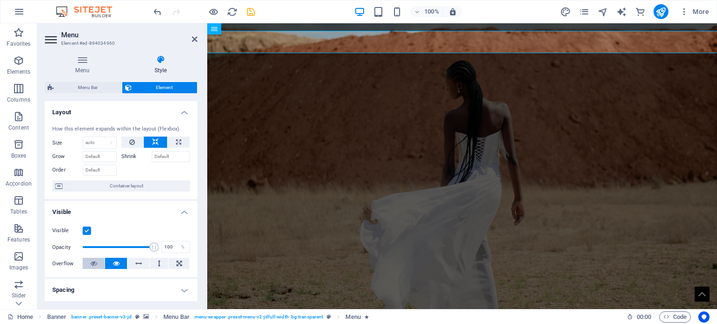
click at [95, 266] on icon at bounding box center [94, 263] width 7 height 11
click at [118, 265] on icon at bounding box center [116, 263] width 7 height 11
click at [169, 265] on button at bounding box center [178, 263] width 21 height 11
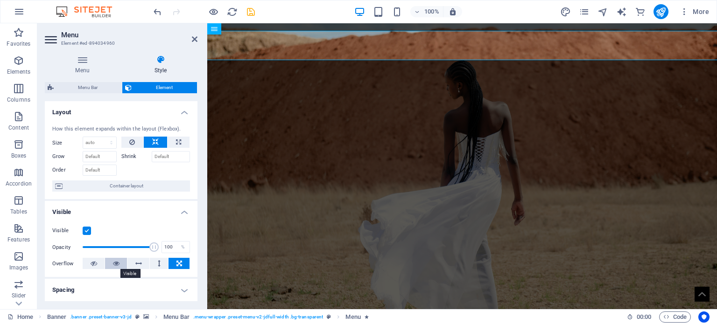
click at [106, 266] on button at bounding box center [116, 263] width 22 height 11
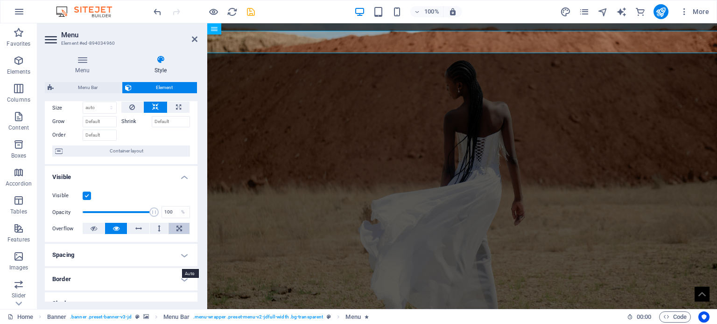
scroll to position [47, 0]
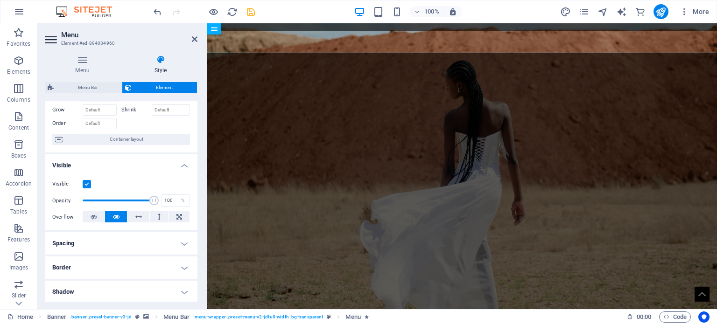
click at [182, 248] on h4 "Spacing" at bounding box center [121, 243] width 153 height 22
click at [129, 262] on select "Default auto px % rem vw vh Custom" at bounding box center [113, 262] width 46 height 11
click at [160, 248] on h4 "Spacing" at bounding box center [121, 240] width 153 height 17
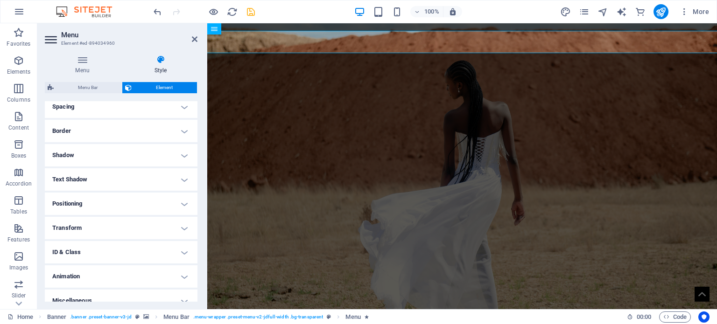
scroll to position [187, 0]
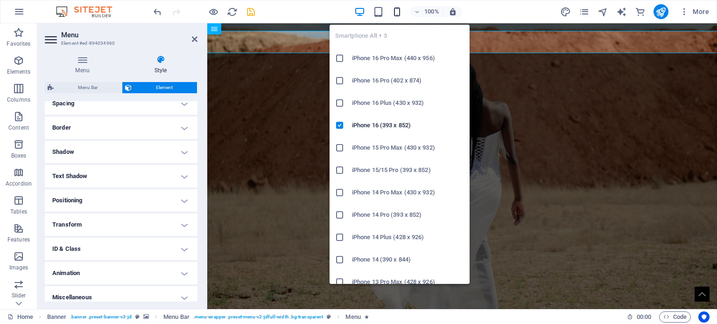
click at [392, 10] on icon "button" at bounding box center [397, 12] width 11 height 11
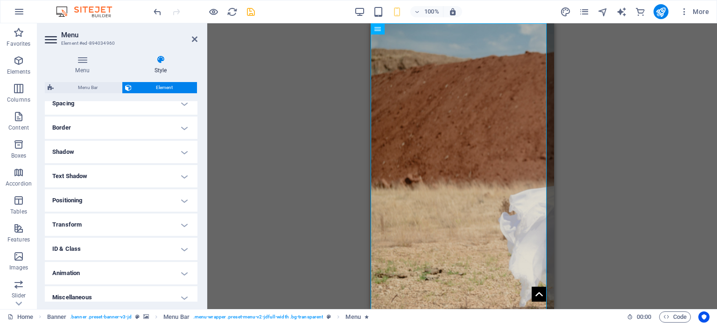
scroll to position [0, 0]
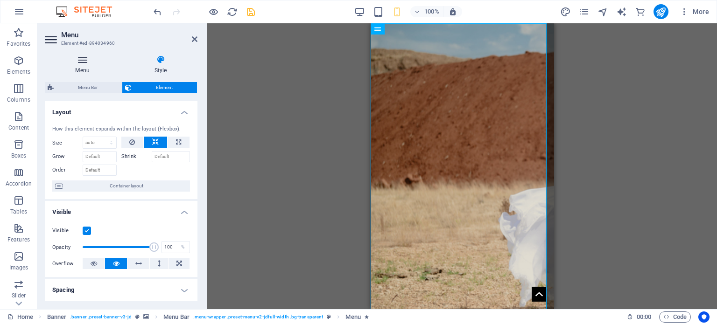
click at [90, 60] on icon at bounding box center [82, 59] width 75 height 9
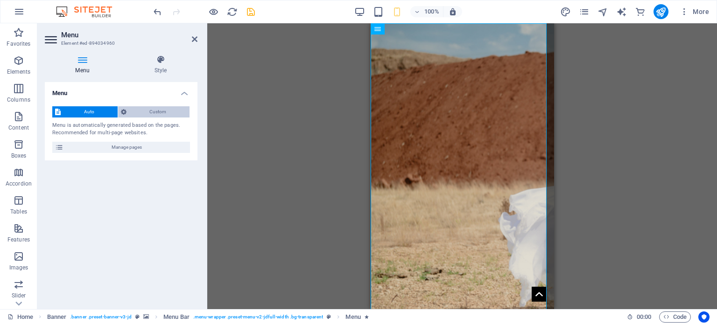
click at [146, 113] on span "Custom" at bounding box center [158, 111] width 58 height 11
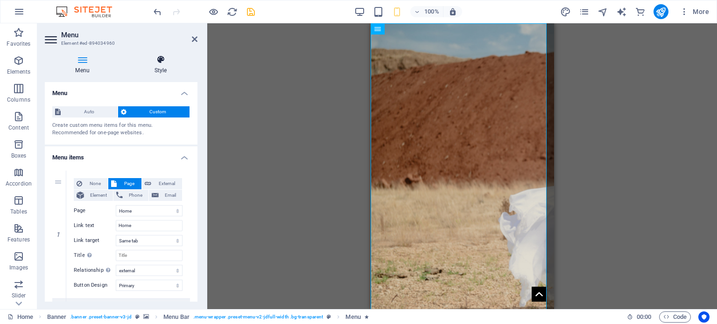
click at [158, 69] on h4 "Style" at bounding box center [161, 65] width 74 height 20
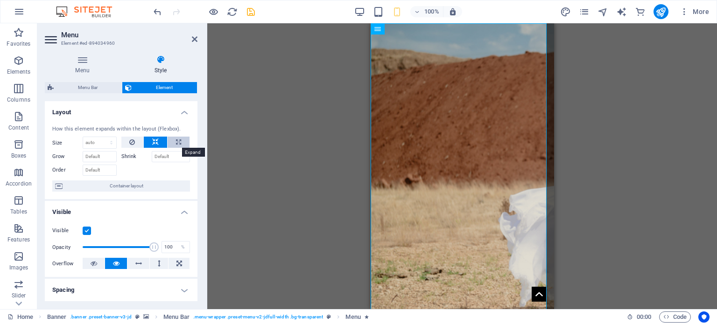
click at [170, 142] on button at bounding box center [179, 142] width 22 height 11
type input "100"
select select "%"
click at [139, 141] on button at bounding box center [132, 142] width 22 height 11
select select "DISABLED_OPTION_VALUE"
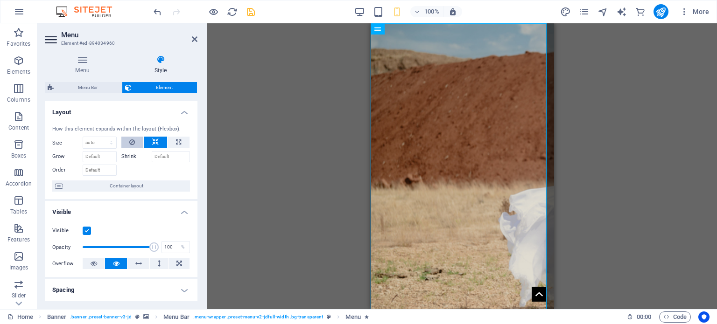
click at [139, 140] on button at bounding box center [132, 142] width 22 height 11
click at [171, 138] on button at bounding box center [179, 142] width 22 height 11
type input "100"
select select "%"
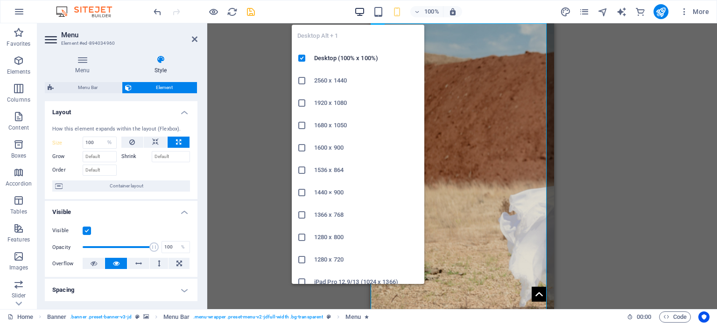
click at [357, 12] on icon "button" at bounding box center [359, 12] width 11 height 11
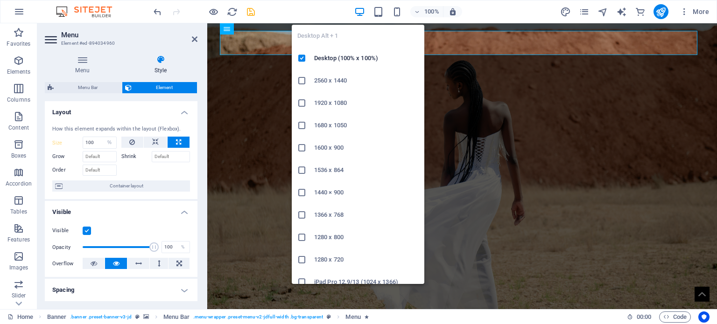
select select "DISABLED_OPTION_VALUE"
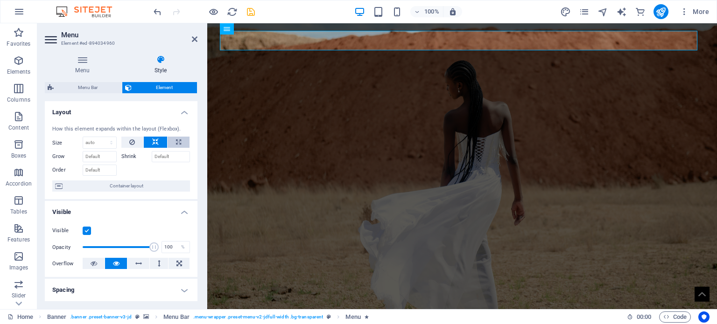
click at [181, 140] on button at bounding box center [179, 142] width 22 height 11
type input "100"
select select "%"
click at [253, 12] on icon "save" at bounding box center [250, 12] width 11 height 11
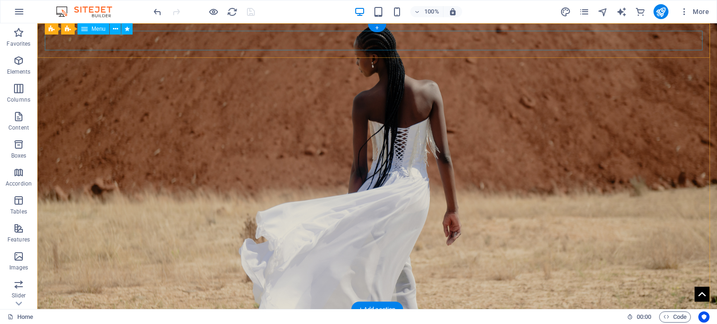
click at [245, 317] on nav "Home Studio Portraits Editorial Testshoots Black & White Weddings Wedding Ncube…" at bounding box center [377, 327] width 665 height 20
select select "%"
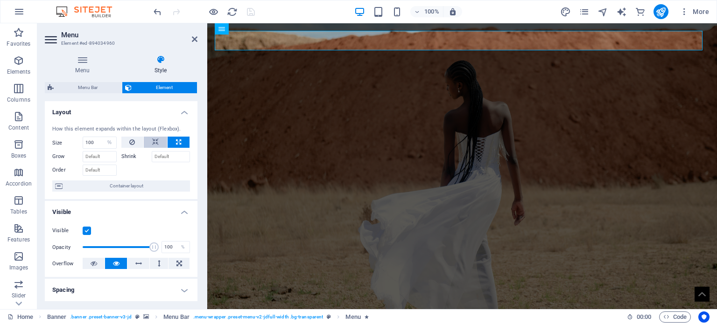
click at [153, 138] on icon at bounding box center [155, 142] width 7 height 11
select select "DISABLED_OPTION_VALUE"
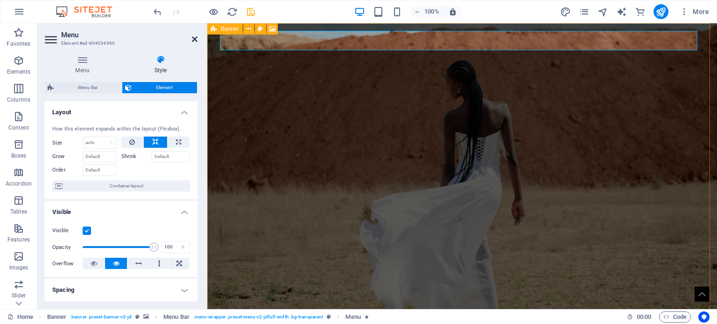
click at [192, 38] on icon at bounding box center [195, 38] width 6 height 7
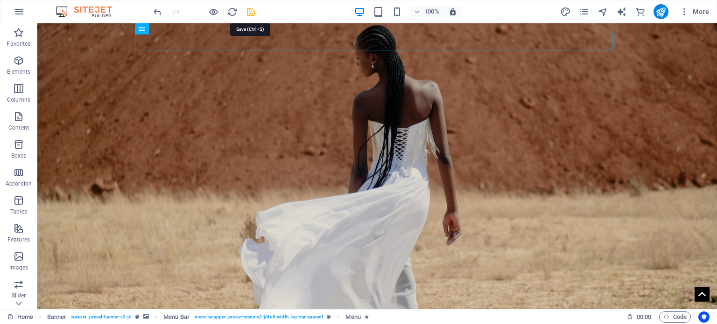
click at [251, 14] on icon "save" at bounding box center [250, 12] width 11 height 11
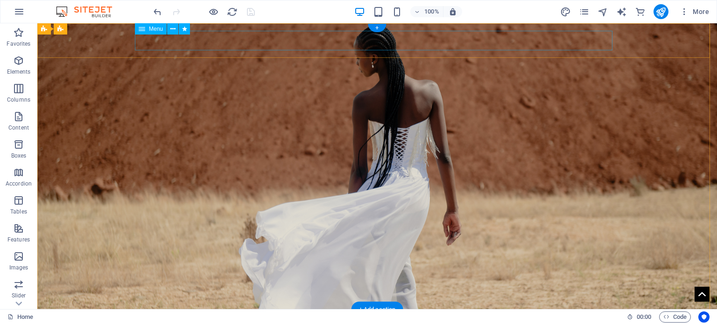
click at [287, 317] on nav "Home Studio Portraits Editorial Testshoots Black & White Weddings Wedding Ncube…" at bounding box center [377, 327] width 665 height 20
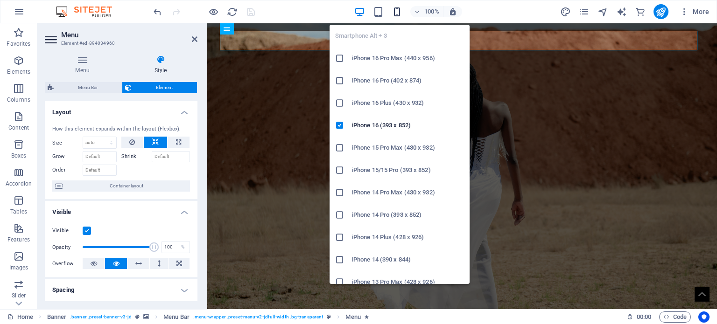
click at [395, 14] on icon "button" at bounding box center [397, 12] width 11 height 11
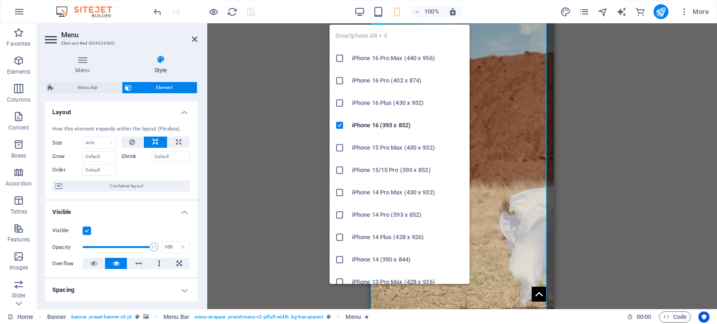
type input "100"
select select "%"
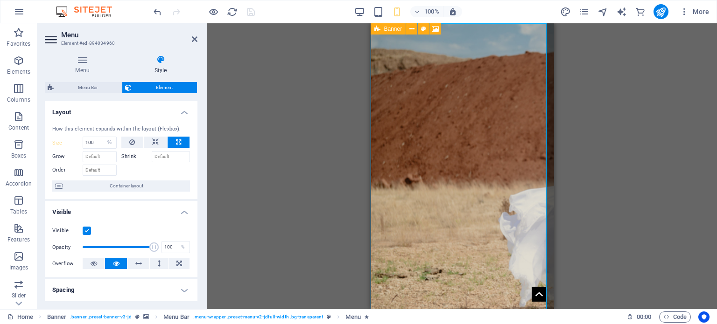
click at [371, 28] on div "Banner" at bounding box center [388, 28] width 35 height 11
select select "vh"
select select "header"
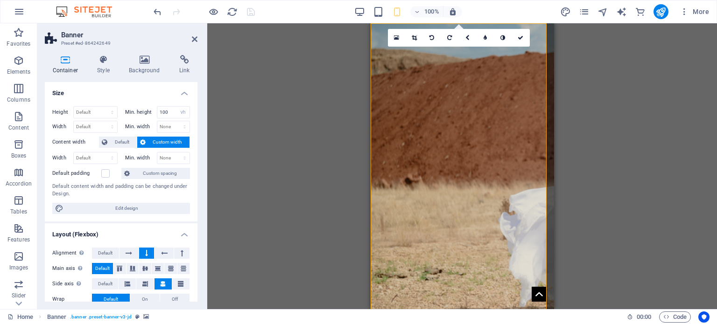
click at [403, 56] on figure at bounding box center [461, 166] width 183 height 287
click at [456, 56] on figure at bounding box center [461, 166] width 183 height 287
click at [523, 39] on icon at bounding box center [521, 38] width 6 height 6
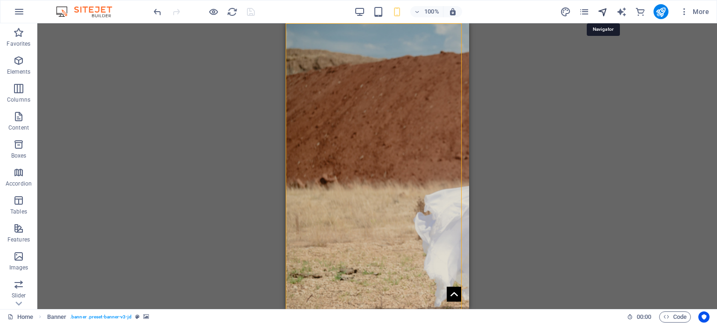
click at [604, 11] on icon "navigator" at bounding box center [602, 12] width 11 height 11
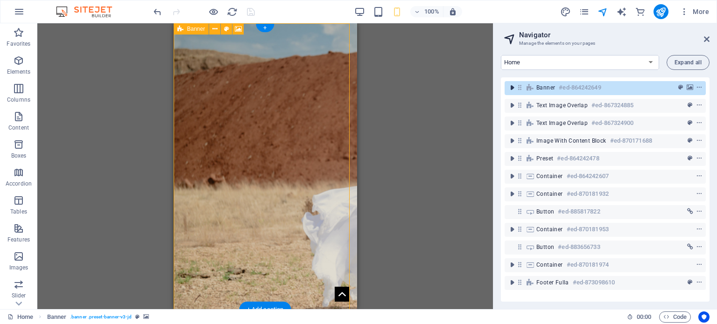
click at [506, 85] on span "toggle-expand" at bounding box center [511, 87] width 11 height 9
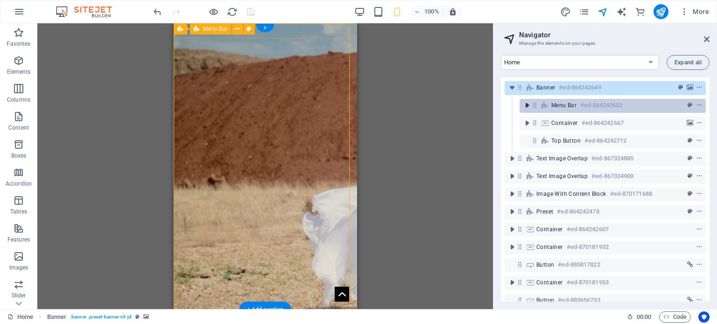
click at [526, 107] on icon "toggle-expand" at bounding box center [526, 105] width 9 height 9
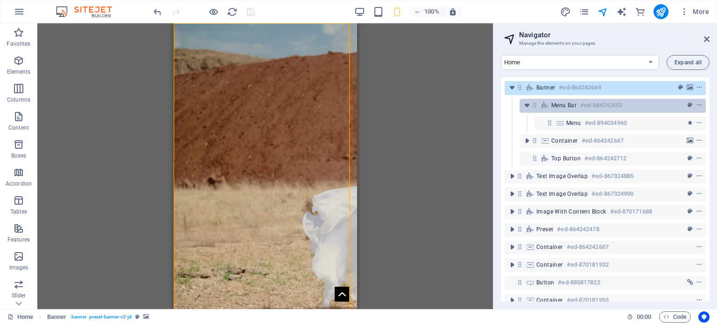
drag, startPoint x: 556, startPoint y: 122, endPoint x: 559, endPoint y: 108, distance: 14.2
click at [548, 97] on div "Banner #ed-864242649 Menu Bar #ed-864242652 Menu #ed-894034960 Container #ed-86…" at bounding box center [605, 189] width 209 height 224
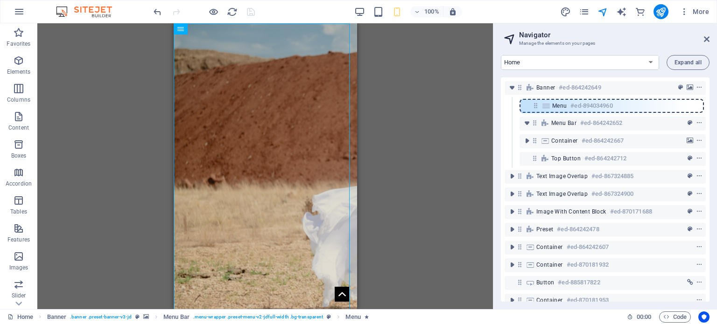
drag, startPoint x: 548, startPoint y: 123, endPoint x: 530, endPoint y: 105, distance: 25.4
click at [530, 105] on div "Banner #ed-864242649 Menu Bar #ed-864242652 Menu #ed-894034960 Container #ed-86…" at bounding box center [605, 189] width 209 height 224
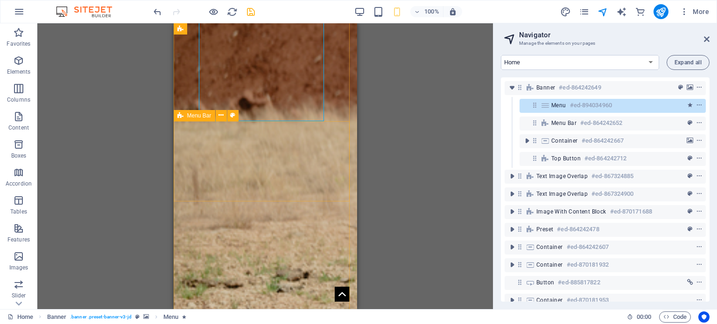
scroll to position [233, 0]
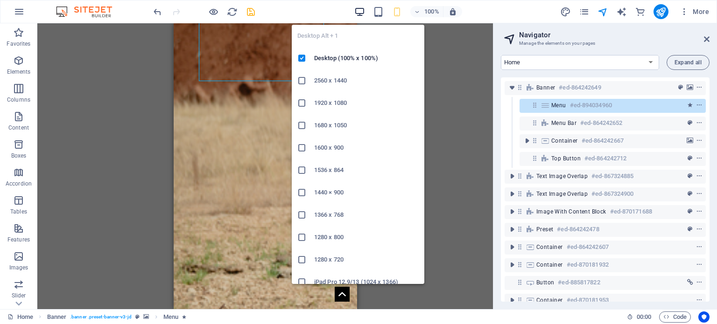
click at [358, 14] on icon "button" at bounding box center [359, 12] width 11 height 11
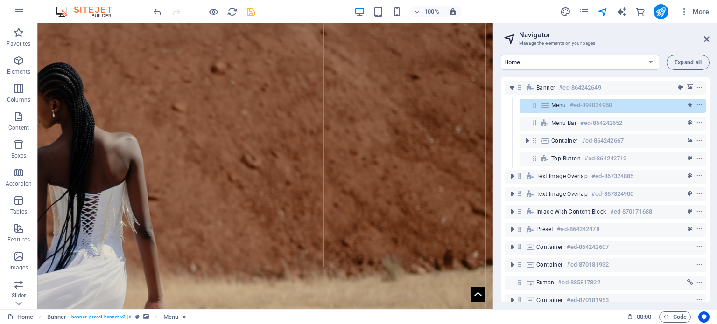
scroll to position [187, 0]
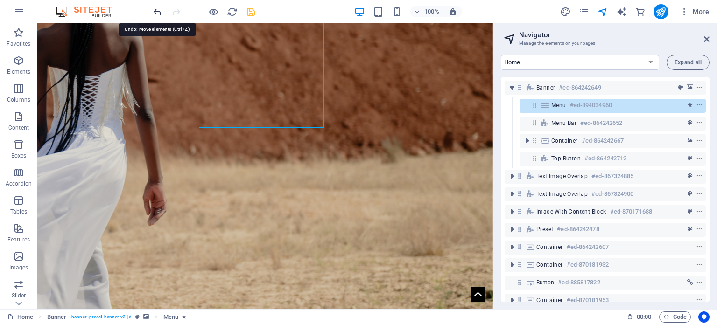
click at [156, 9] on icon "undo" at bounding box center [157, 12] width 11 height 11
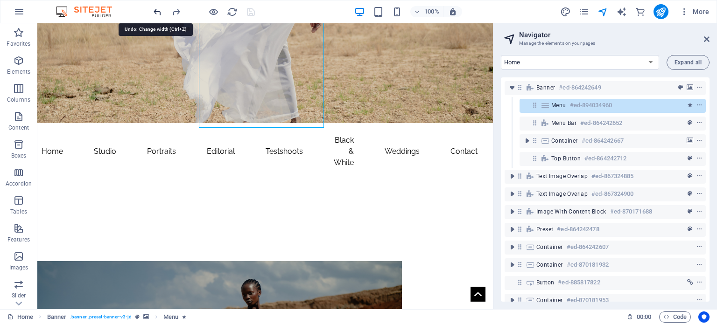
scroll to position [0, 0]
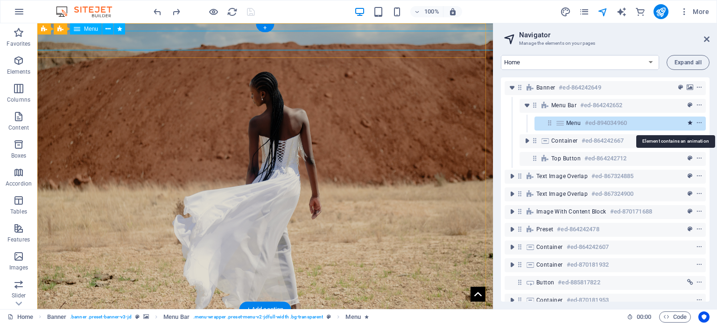
click at [687, 123] on icon "animation" at bounding box center [689, 123] width 5 height 7
select select "move-bottom-to-top"
select select "s"
select select "scroll"
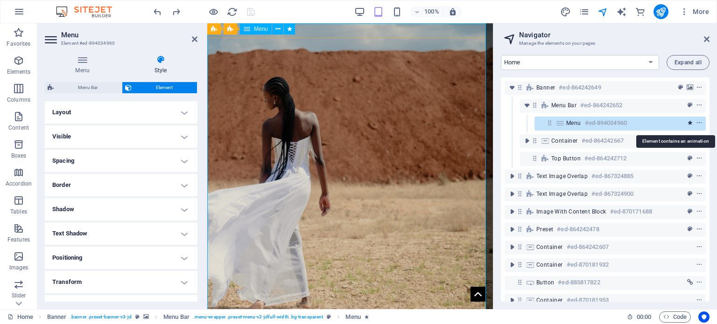
click at [687, 122] on icon "animation" at bounding box center [689, 123] width 5 height 7
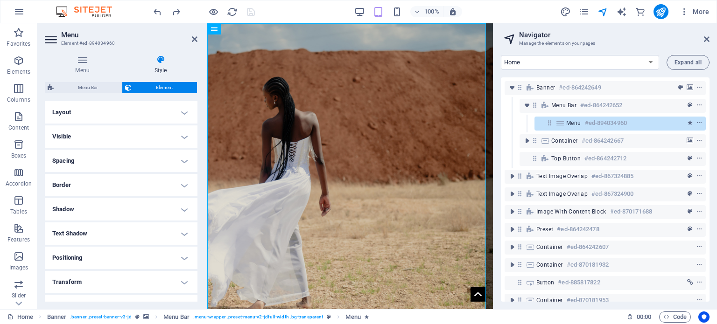
scroll to position [160, 0]
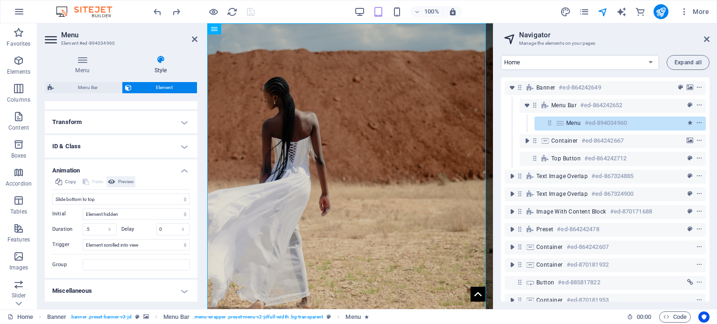
click at [116, 181] on button "Preview" at bounding box center [120, 181] width 29 height 11
click at [183, 199] on select "Don't animate Show / Hide Slide up/down Zoom in/out Slide left to right Slide r…" at bounding box center [121, 199] width 138 height 11
select select "none"
click at [52, 205] on select "Don't animate Show / Hide Slide up/down Zoom in/out Slide left to right Slide r…" at bounding box center [121, 199] width 138 height 11
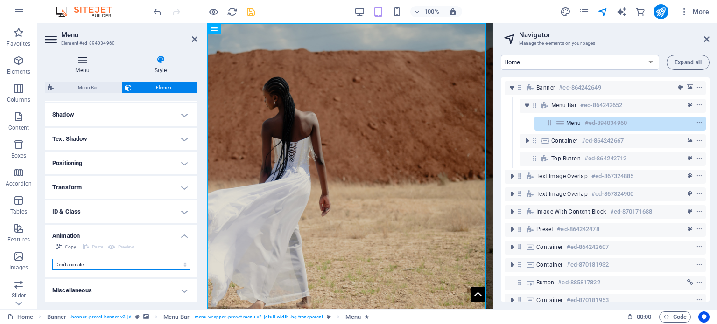
scroll to position [94, 0]
click at [186, 237] on h4 "Animation" at bounding box center [121, 233] width 153 height 17
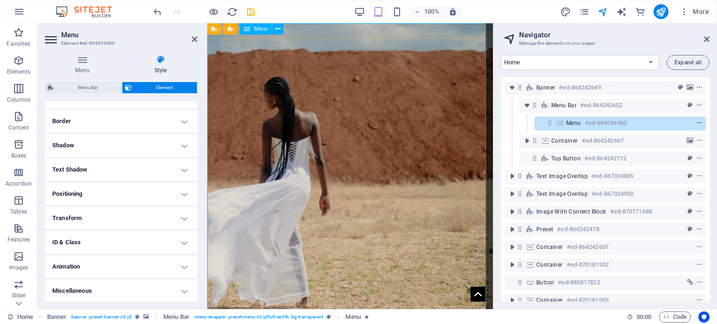
click at [697, 125] on icon "context-menu" at bounding box center [699, 123] width 7 height 7
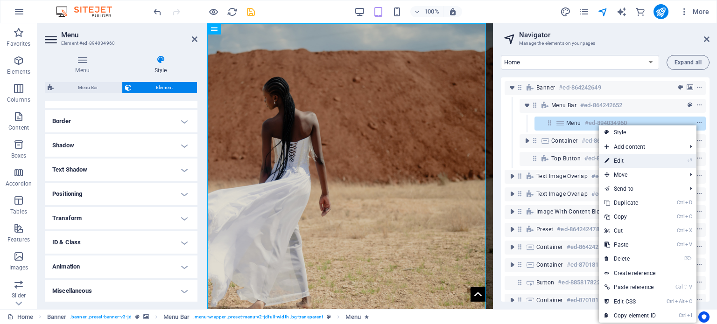
click at [627, 156] on link "⏎ Edit" at bounding box center [630, 161] width 63 height 14
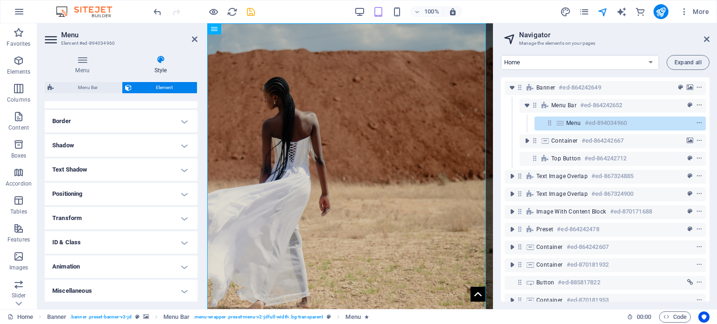
click at [161, 195] on h4 "Positioning" at bounding box center [121, 194] width 153 height 22
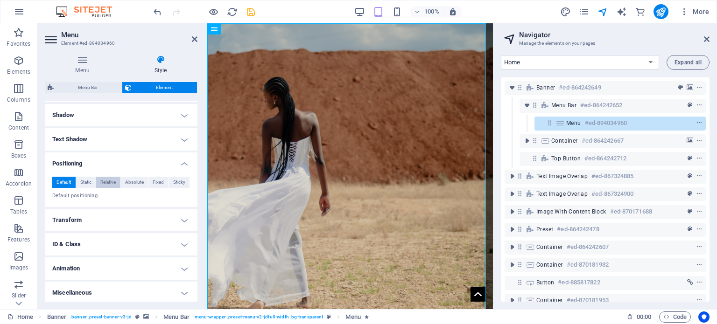
click at [107, 184] on span "Relative" at bounding box center [107, 182] width 15 height 11
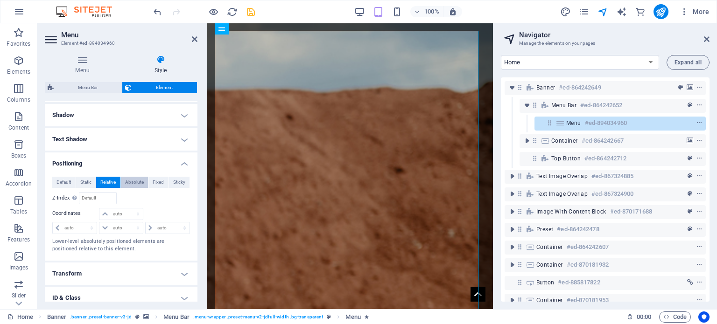
click at [129, 178] on span "Absolute" at bounding box center [134, 182] width 19 height 11
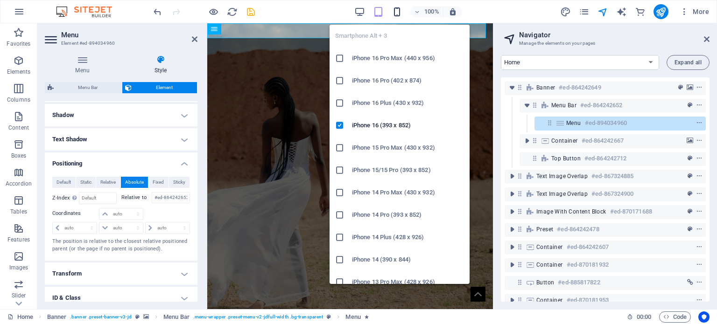
click at [394, 11] on icon "button" at bounding box center [397, 12] width 11 height 11
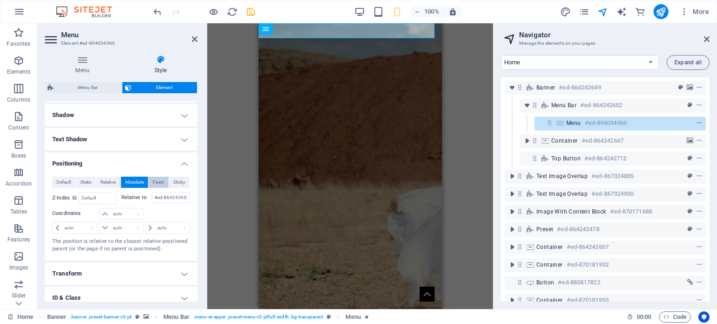
click at [153, 180] on span "Fixed" at bounding box center [158, 182] width 11 height 11
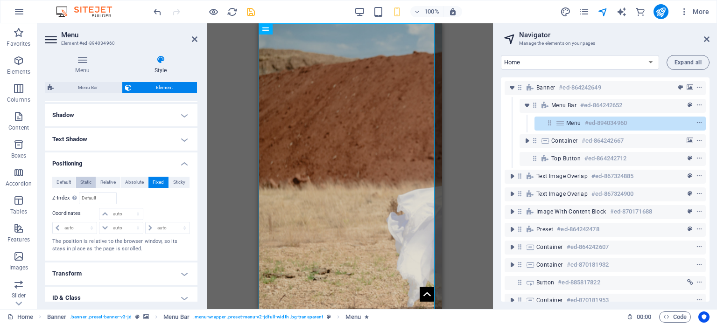
click at [88, 181] on span "Static" at bounding box center [85, 182] width 11 height 11
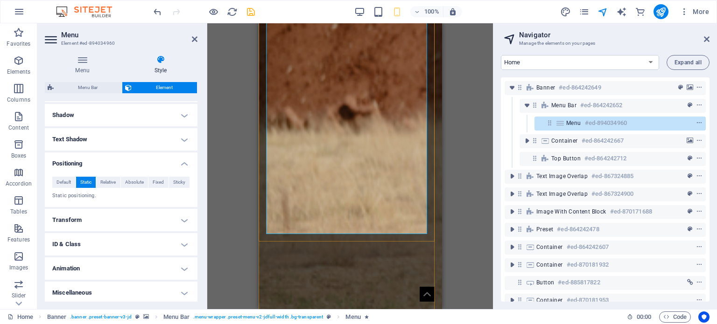
scroll to position [93, 0]
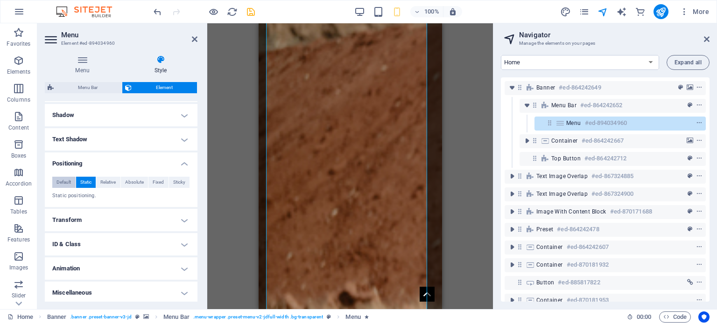
click at [70, 182] on span "Default" at bounding box center [63, 182] width 14 height 11
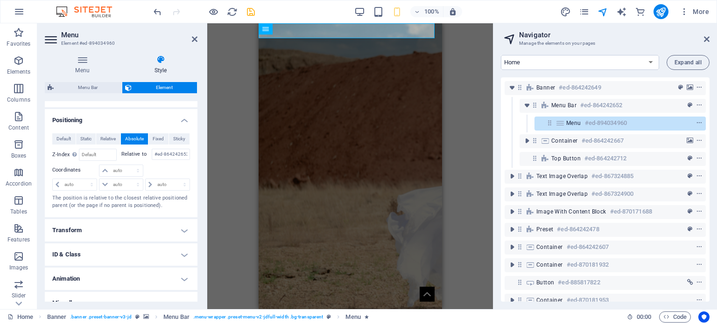
scroll to position [141, 0]
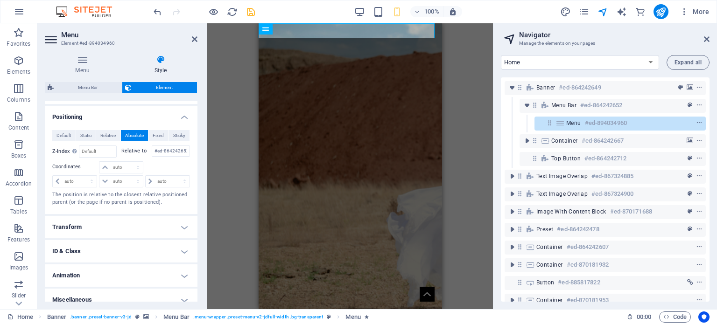
click at [180, 222] on h4 "Transform" at bounding box center [121, 227] width 153 height 22
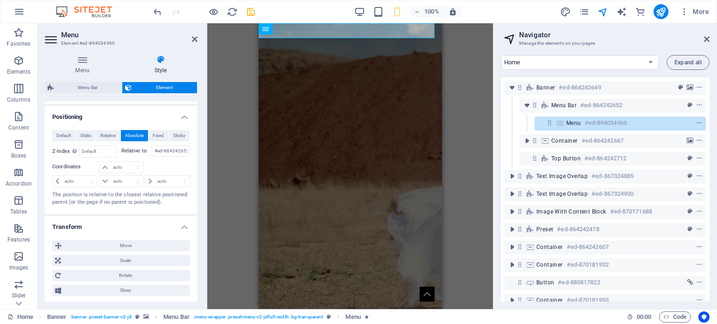
click at [180, 222] on h4 "Transform" at bounding box center [121, 224] width 153 height 17
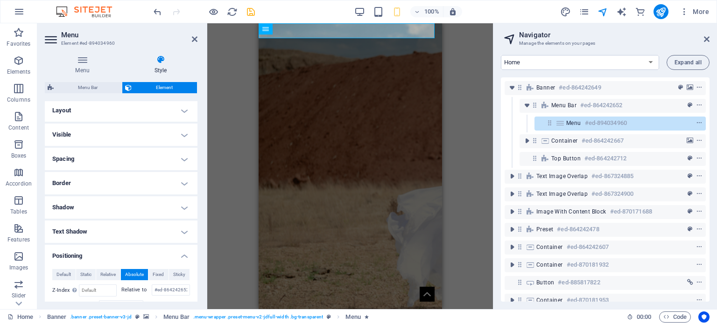
scroll to position [0, 0]
click at [151, 138] on h4 "Visible" at bounding box center [121, 137] width 153 height 22
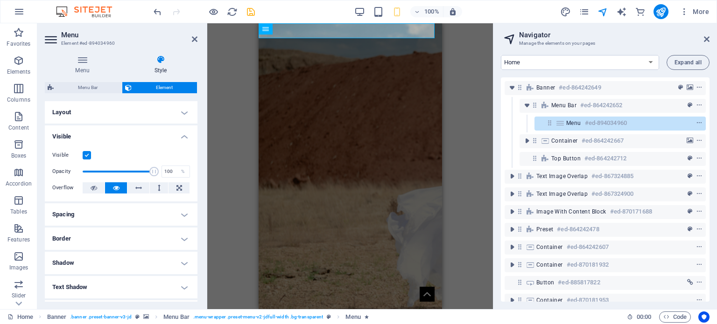
click at [151, 138] on h4 "Visible" at bounding box center [121, 134] width 153 height 17
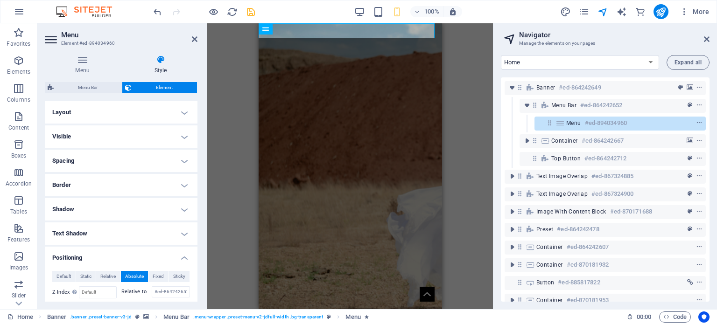
click at [186, 110] on h4 "Layout" at bounding box center [121, 112] width 153 height 22
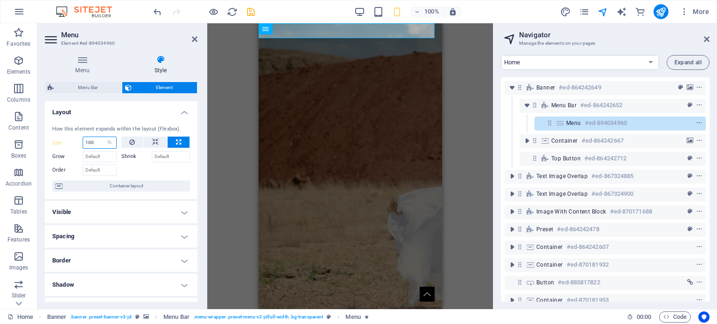
click at [93, 147] on input "100" at bounding box center [99, 142] width 33 height 11
type input "1"
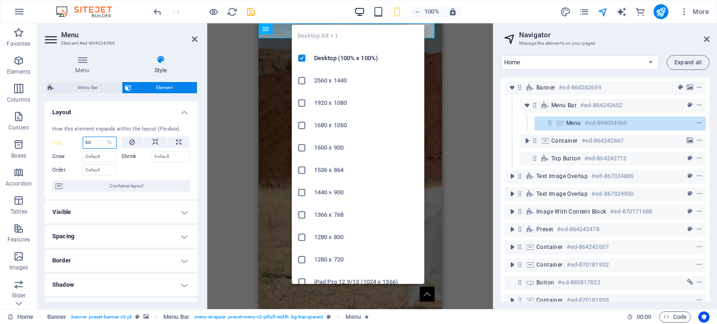
type input "60"
click at [360, 11] on icon "button" at bounding box center [359, 12] width 11 height 11
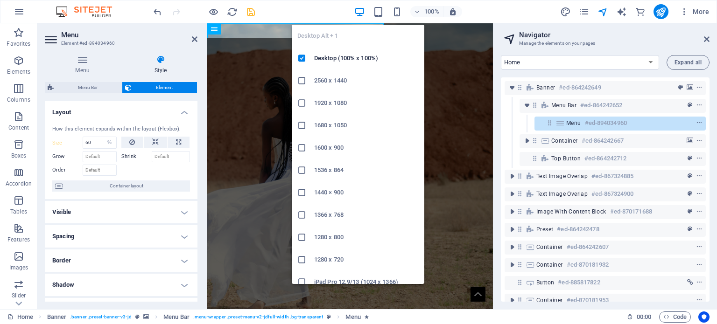
select select "DISABLED_OPTION_VALUE"
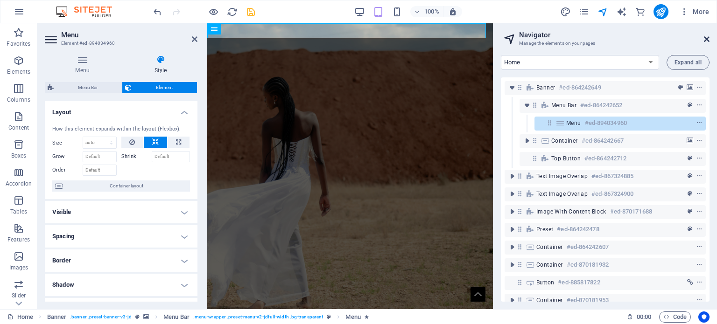
click at [707, 37] on icon at bounding box center [707, 38] width 6 height 7
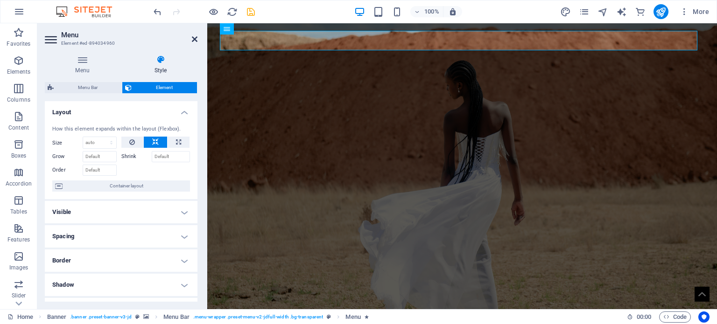
click at [196, 37] on icon at bounding box center [195, 38] width 6 height 7
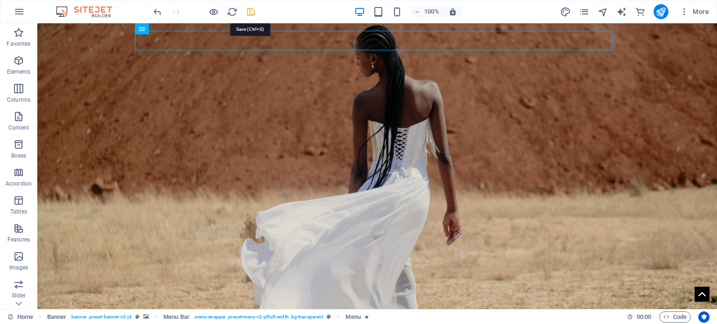
click at [252, 7] on icon "save" at bounding box center [250, 12] width 11 height 11
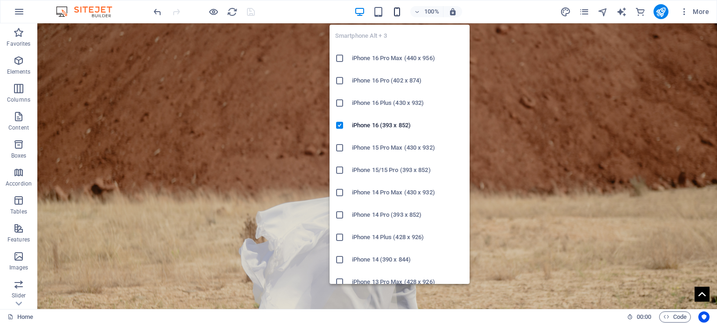
click at [398, 9] on icon "button" at bounding box center [397, 12] width 11 height 11
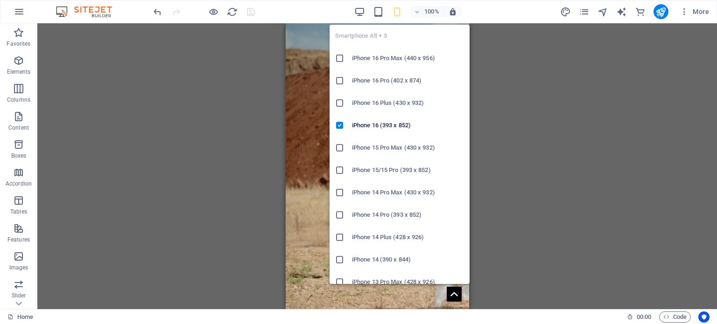
click at [343, 97] on li "iPhone 16 Plus (430 x 932)" at bounding box center [399, 103] width 140 height 22
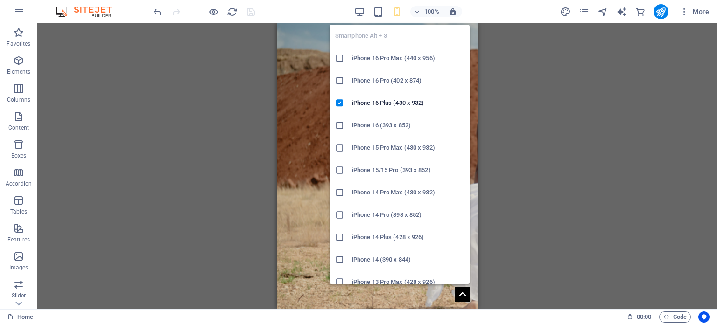
click at [397, 7] on icon "button" at bounding box center [397, 12] width 11 height 11
click at [344, 160] on li "iPhone 15/15 Pro (393 x 852)" at bounding box center [399, 170] width 140 height 22
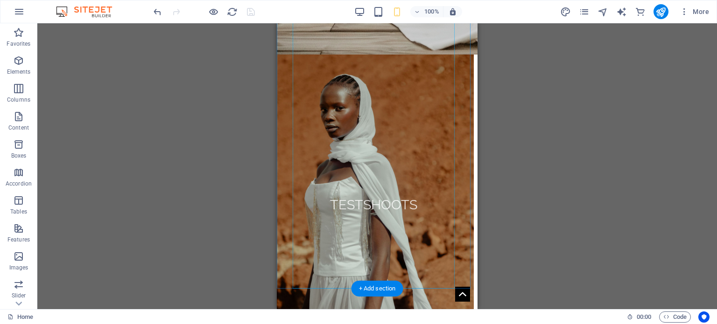
scroll to position [3733, 0]
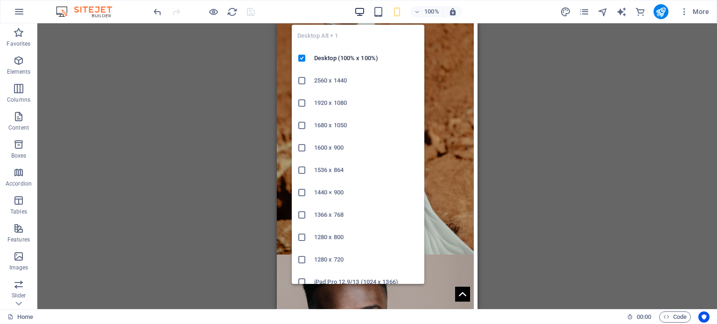
click at [359, 11] on icon "button" at bounding box center [359, 12] width 11 height 11
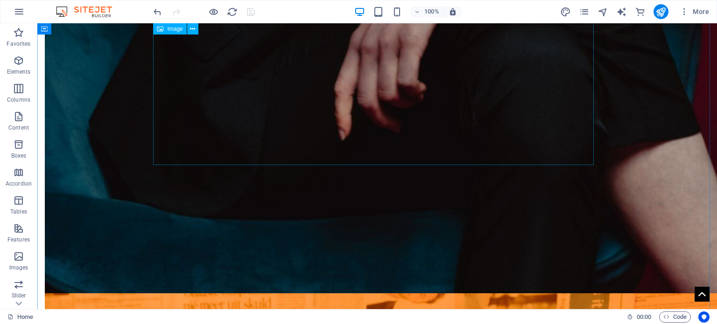
scroll to position [2676, 0]
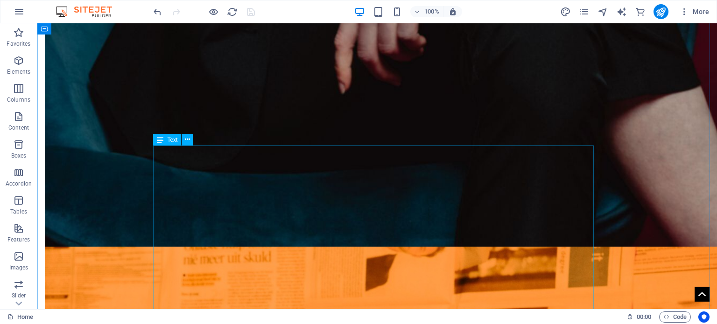
click at [189, 139] on icon at bounding box center [187, 140] width 5 height 10
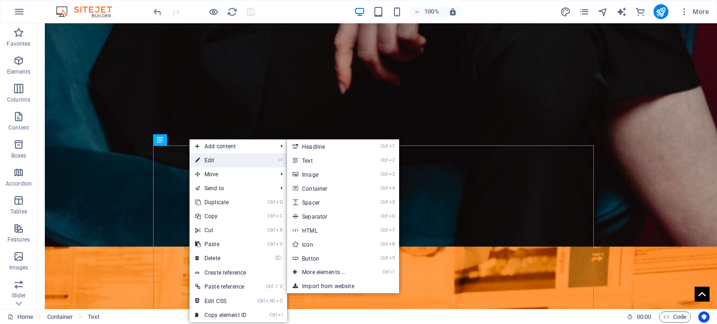
click at [203, 157] on link "⏎ Edit" at bounding box center [220, 161] width 63 height 14
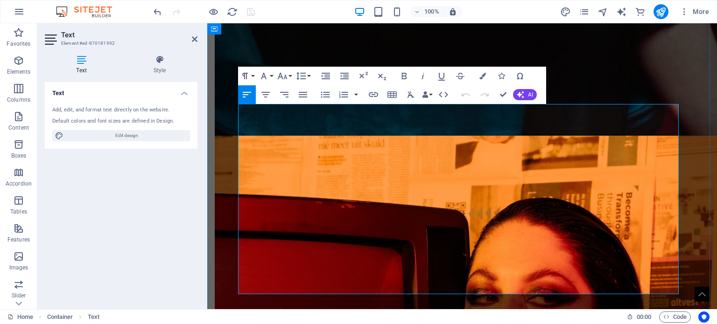
scroll to position [2553, 0]
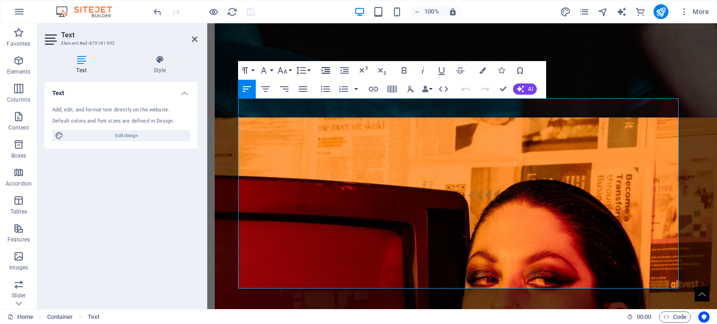
click at [321, 70] on icon "button" at bounding box center [325, 70] width 11 height 11
click at [339, 70] on icon "button" at bounding box center [344, 70] width 11 height 11
click at [330, 72] on icon "button" at bounding box center [325, 70] width 11 height 11
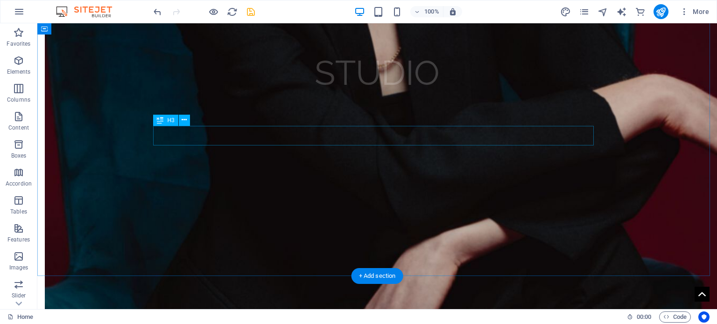
scroll to position [2303, 0]
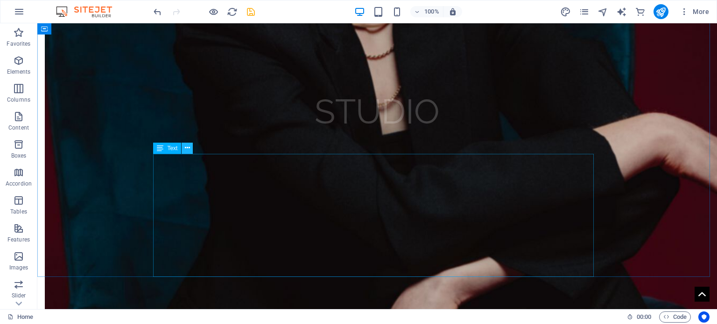
click at [183, 146] on button at bounding box center [187, 148] width 11 height 11
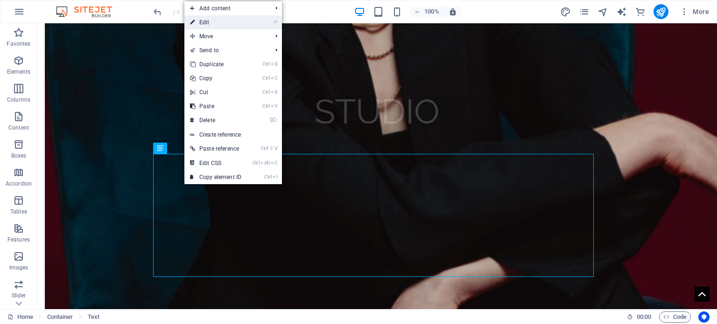
click at [227, 27] on link "⏎ Edit" at bounding box center [215, 22] width 63 height 14
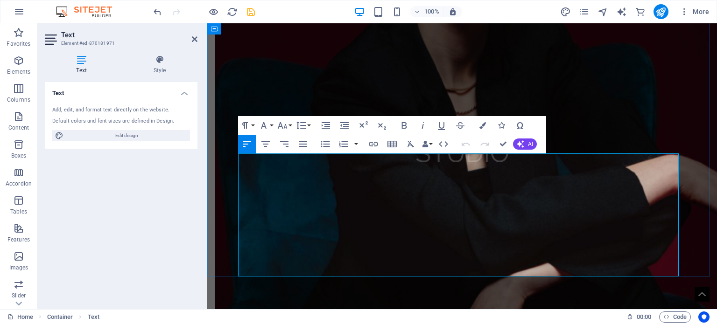
click at [324, 126] on icon "button" at bounding box center [325, 125] width 11 height 11
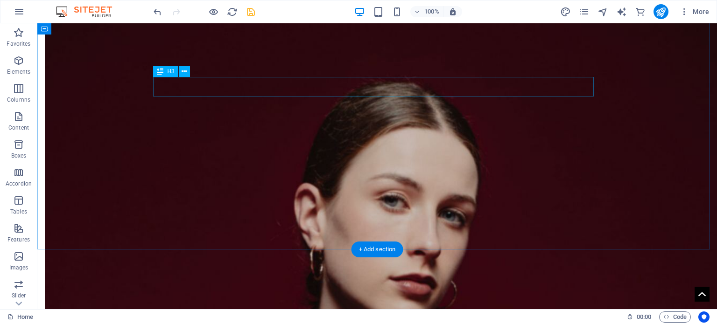
scroll to position [1837, 0]
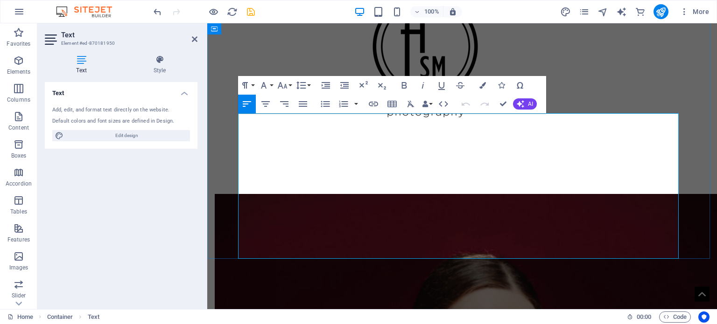
scroll to position [1760, 0]
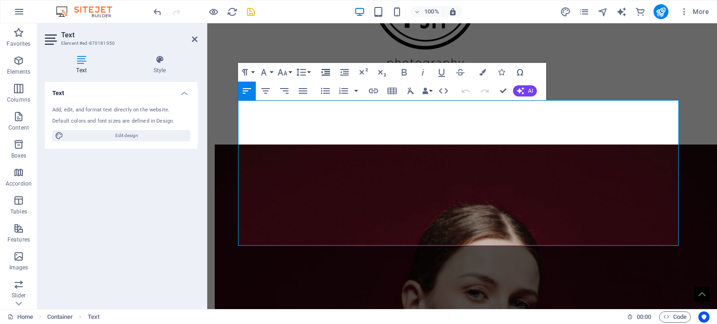
click at [328, 69] on icon "button" at bounding box center [326, 72] width 8 height 7
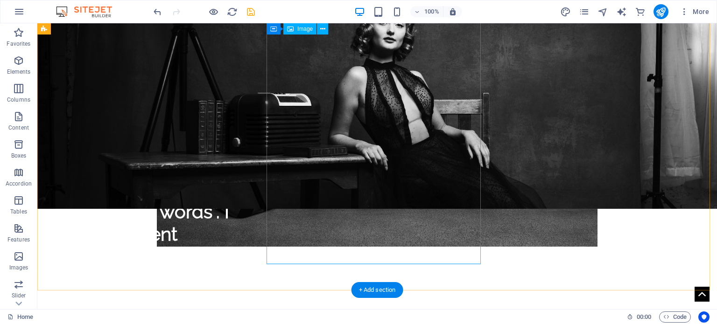
scroll to position [1370, 0]
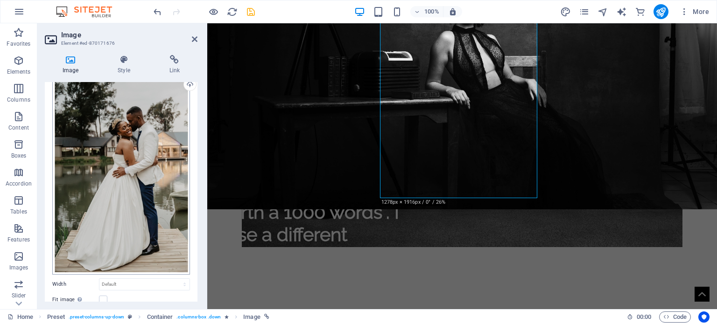
scroll to position [126, 0]
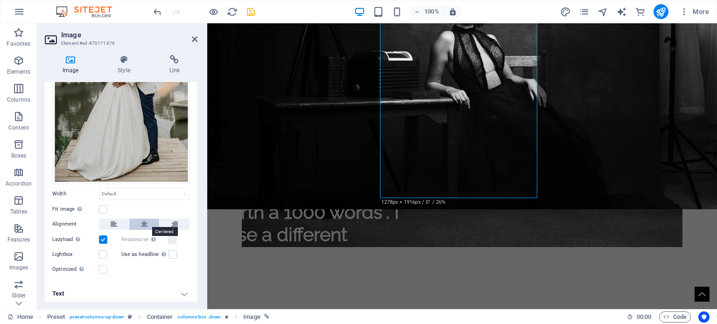
click at [150, 222] on button at bounding box center [144, 224] width 30 height 11
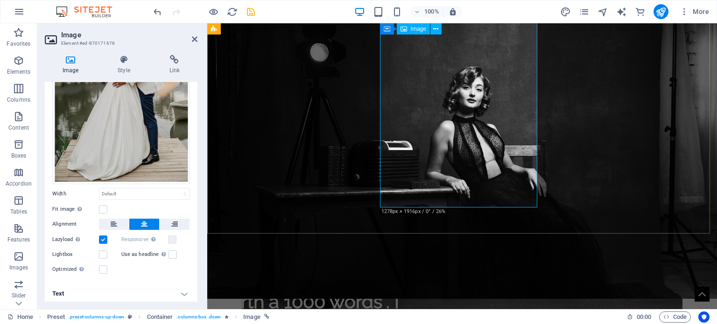
scroll to position [1230, 0]
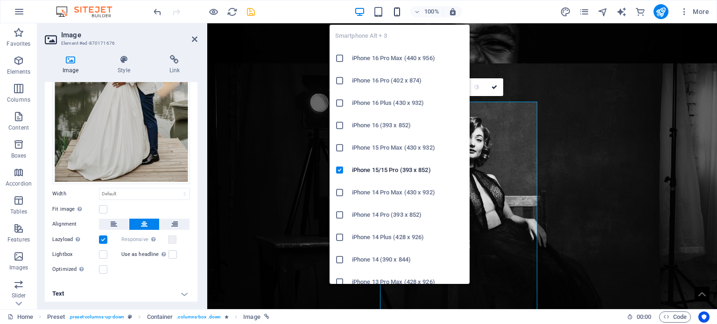
click at [398, 7] on icon "button" at bounding box center [397, 12] width 11 height 11
click at [398, 14] on icon "button" at bounding box center [397, 12] width 11 height 11
click at [343, 100] on icon at bounding box center [339, 102] width 9 height 9
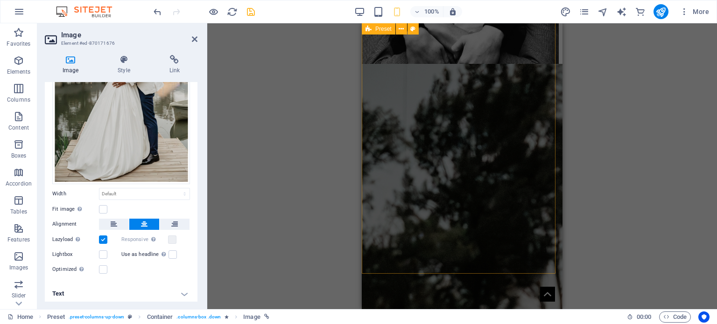
scroll to position [2960, 0]
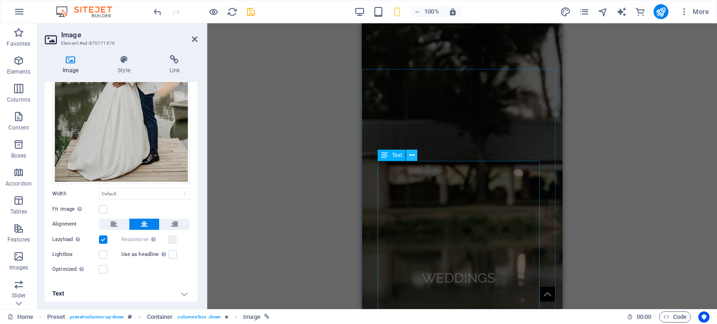
click at [413, 156] on icon at bounding box center [411, 156] width 5 height 10
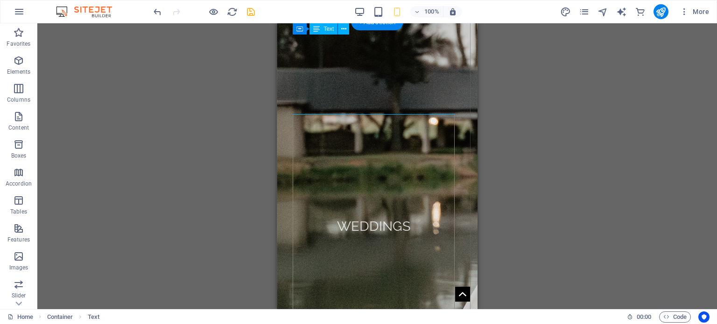
scroll to position [3007, 0]
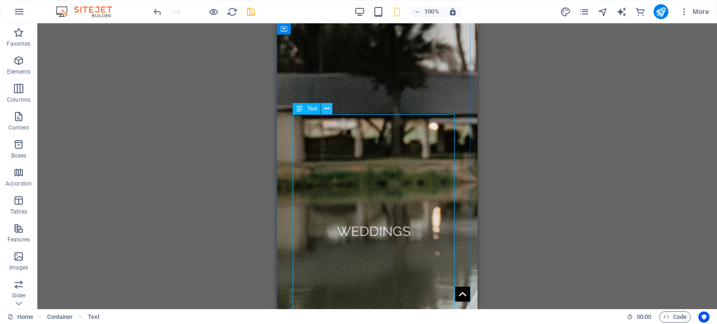
click at [325, 107] on icon at bounding box center [326, 109] width 5 height 10
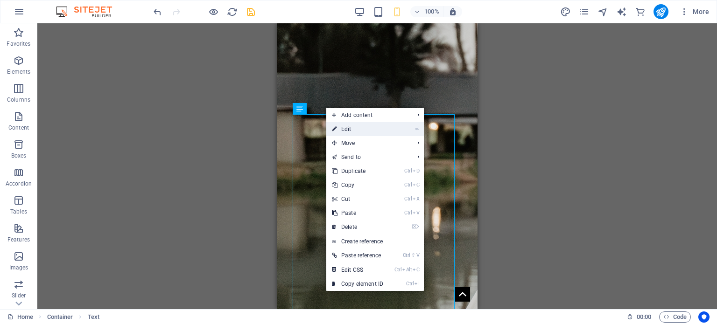
click at [344, 126] on link "⏎ Edit" at bounding box center [357, 129] width 63 height 14
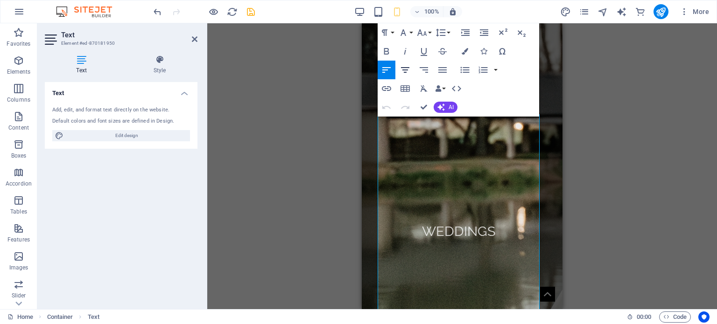
click at [408, 67] on icon "button" at bounding box center [404, 69] width 11 height 11
click at [385, 69] on icon "button" at bounding box center [386, 69] width 11 height 11
click at [481, 31] on icon "button" at bounding box center [484, 32] width 8 height 7
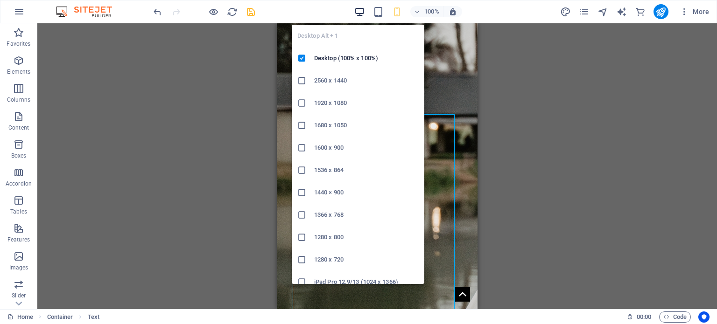
click at [361, 9] on icon "button" at bounding box center [359, 12] width 11 height 11
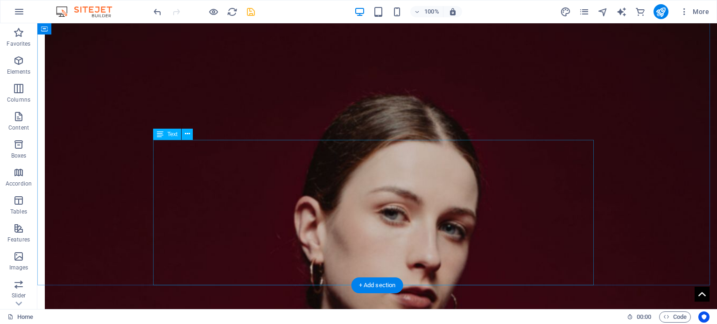
scroll to position [1982, 0]
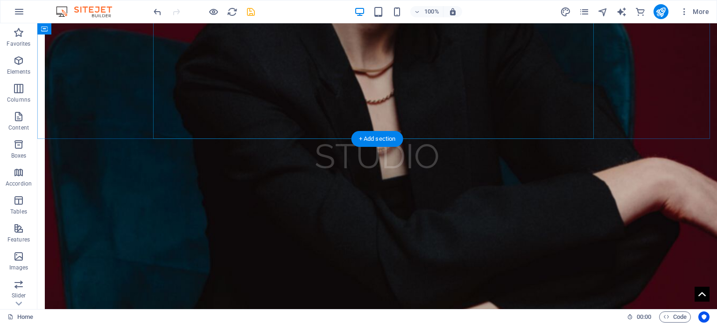
scroll to position [2262, 0]
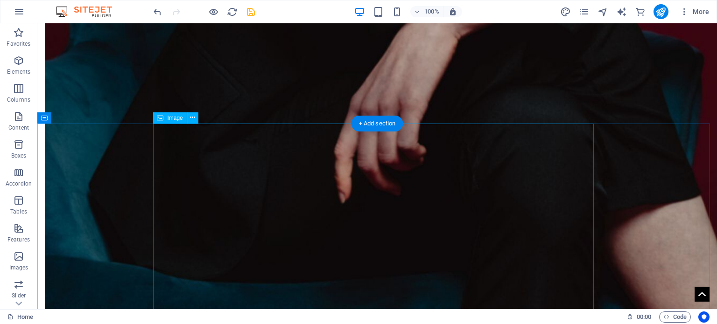
scroll to position [2636, 0]
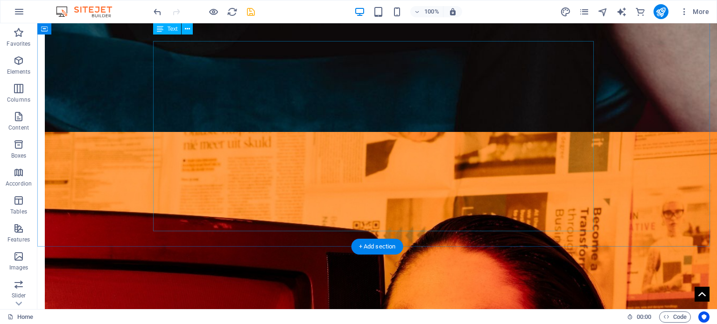
scroll to position [2701, 0]
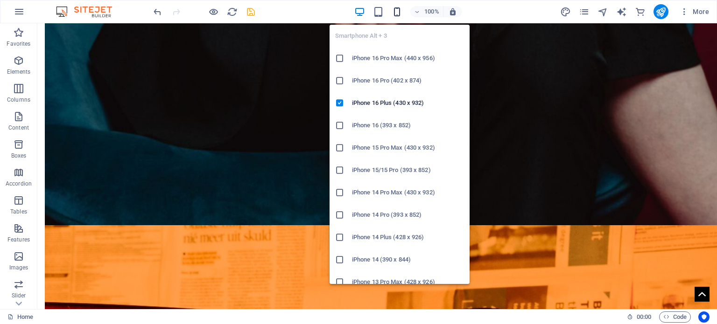
click at [399, 13] on icon "button" at bounding box center [397, 12] width 11 height 11
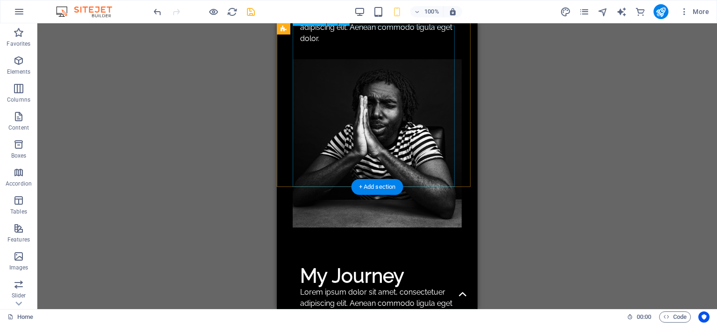
scroll to position [881, 0]
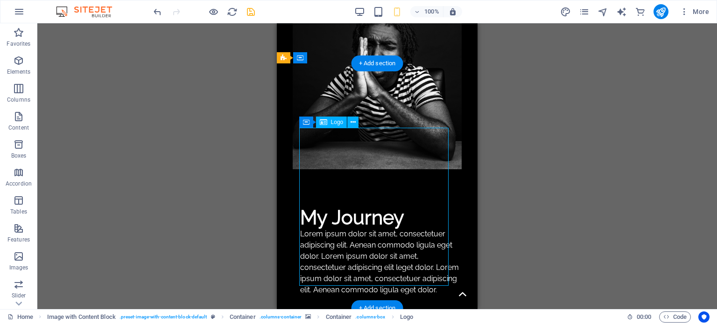
select select "px"
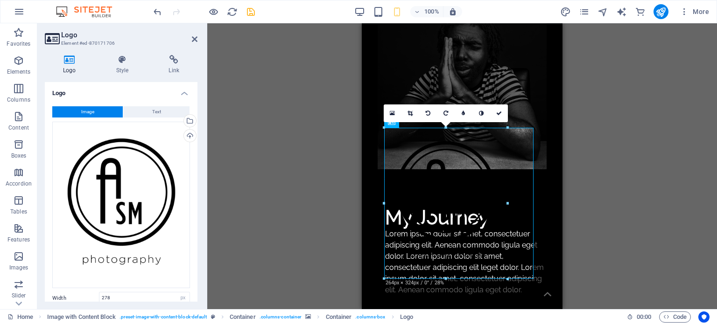
drag, startPoint x: 513, startPoint y: 285, endPoint x: 68, endPoint y: 250, distance: 447.0
drag, startPoint x: 384, startPoint y: 277, endPoint x: 381, endPoint y: 252, distance: 25.9
type input "270"
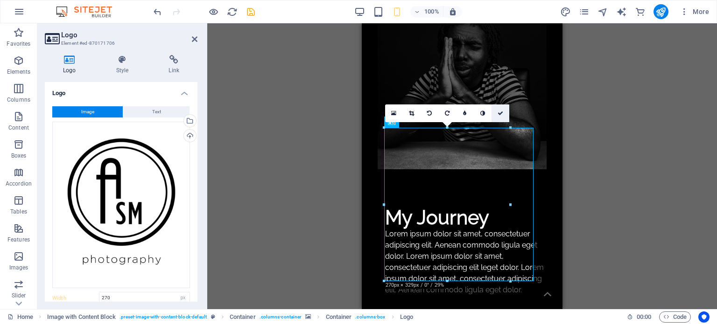
click at [500, 115] on icon at bounding box center [500, 114] width 6 height 6
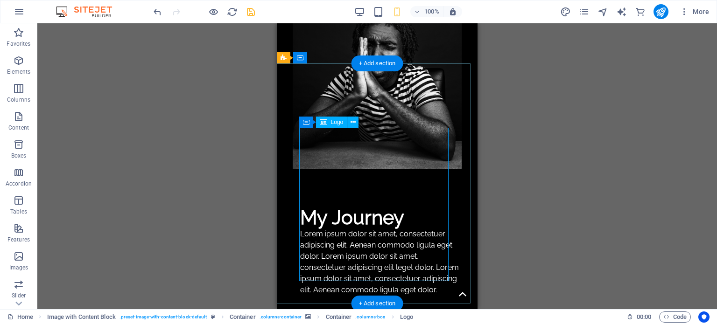
scroll to position [741, 0]
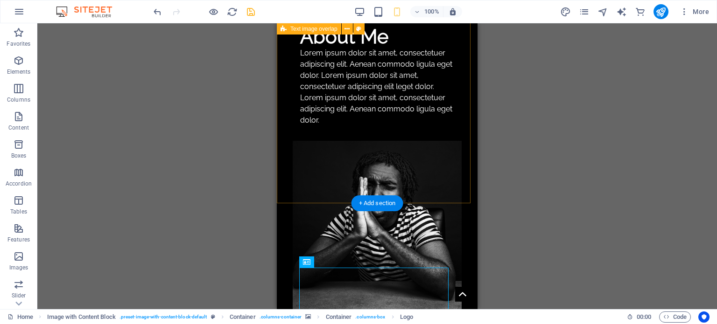
drag, startPoint x: 463, startPoint y: 169, endPoint x: 545, endPoint y: 210, distance: 91.0
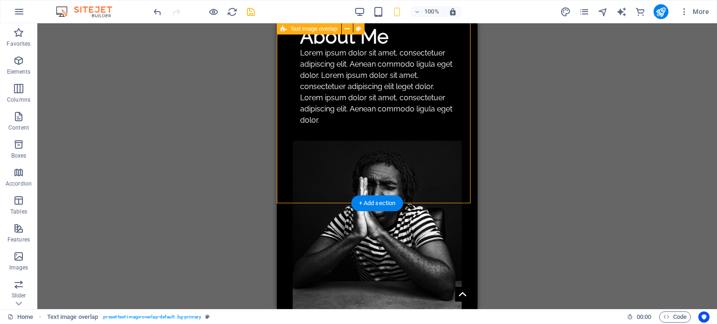
select select "rem"
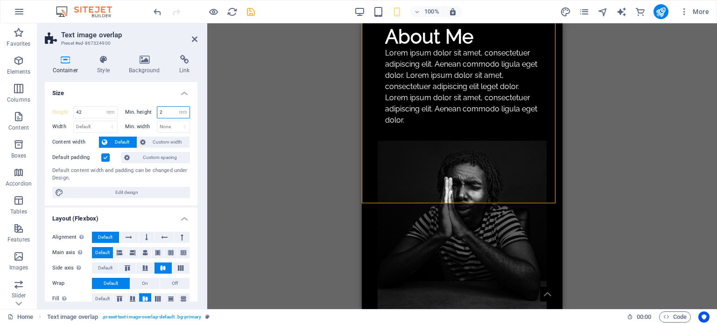
click at [167, 112] on input "2" at bounding box center [173, 112] width 33 height 11
click at [91, 114] on input "42" at bounding box center [95, 112] width 43 height 11
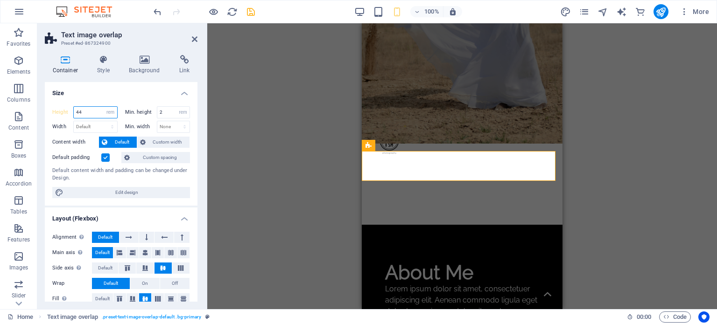
scroll to position [479, 0]
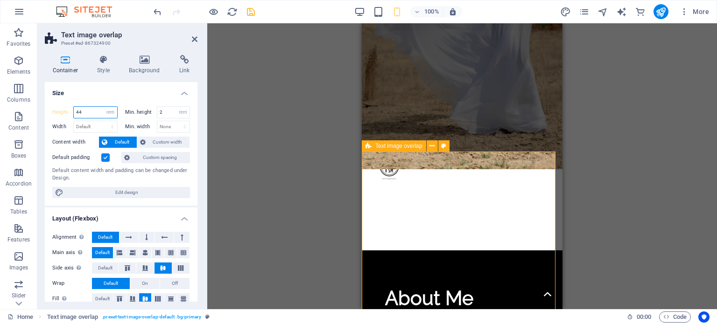
type input "44"
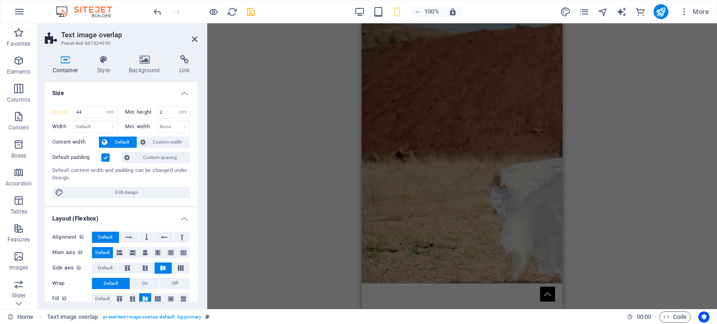
scroll to position [0, 0]
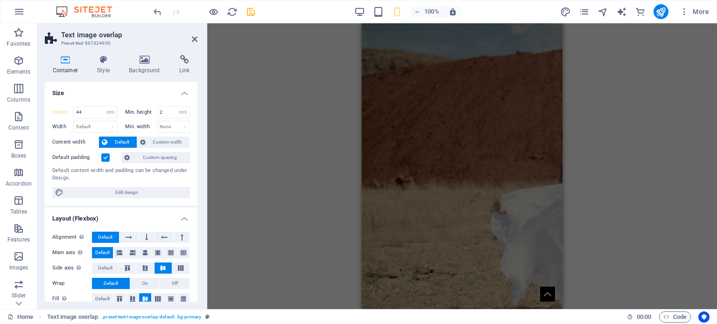
click at [598, 64] on div "Drag here to replace the existing content. Press “Ctrl” if you want to create a…" at bounding box center [462, 166] width 510 height 286
click at [251, 14] on icon "save" at bounding box center [250, 12] width 11 height 11
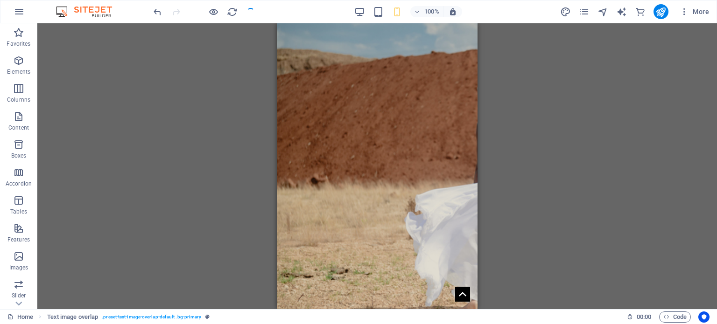
scroll to position [636, 0]
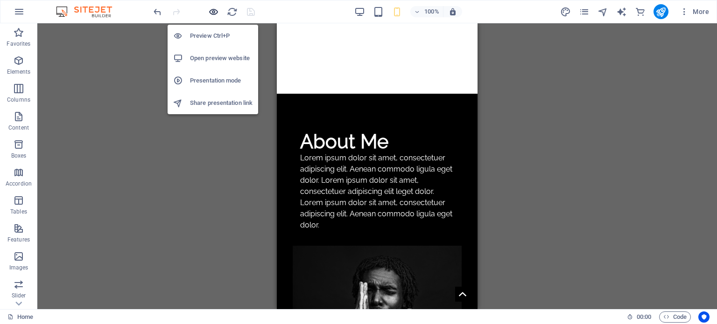
click at [216, 11] on icon "button" at bounding box center [213, 12] width 11 height 11
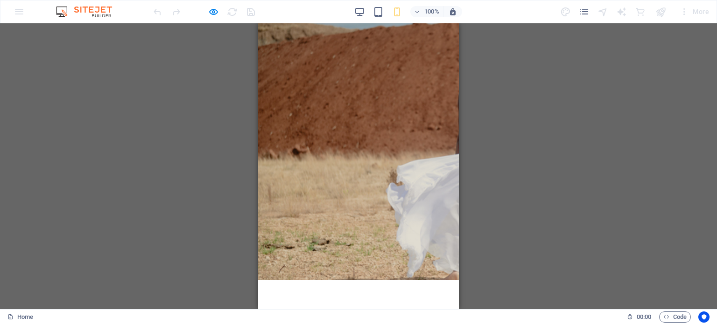
scroll to position [0, 0]
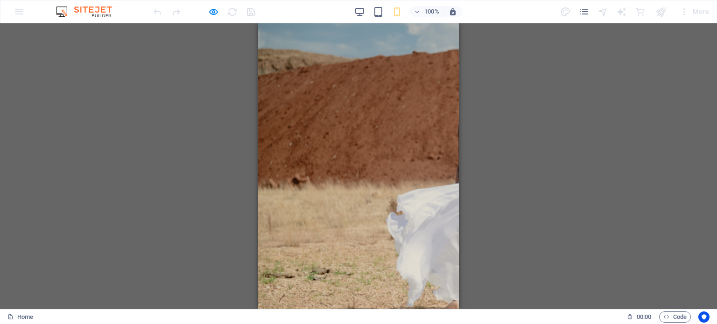
drag, startPoint x: 302, startPoint y: 80, endPoint x: 409, endPoint y: 190, distance: 153.5
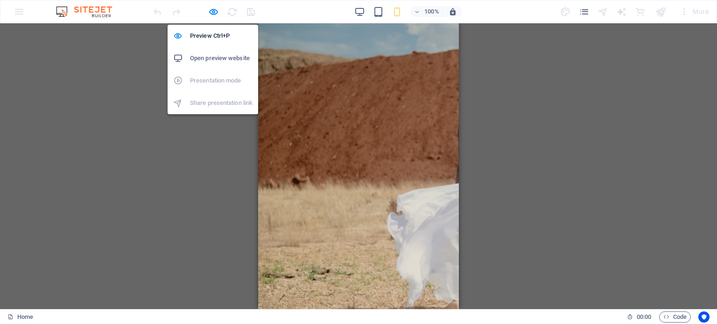
click at [209, 60] on h6 "Open preview website" at bounding box center [221, 58] width 63 height 11
click at [213, 7] on icon "button" at bounding box center [213, 12] width 11 height 11
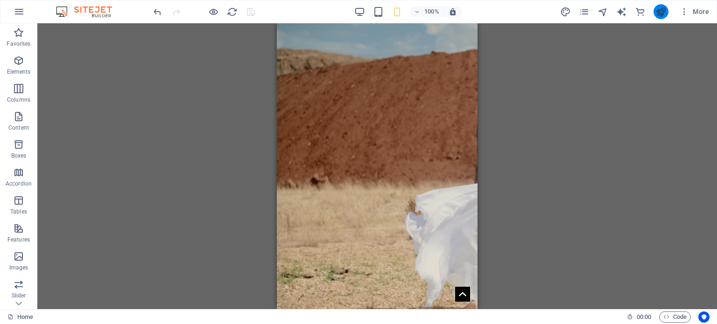
click at [667, 11] on button "publish" at bounding box center [660, 11] width 15 height 15
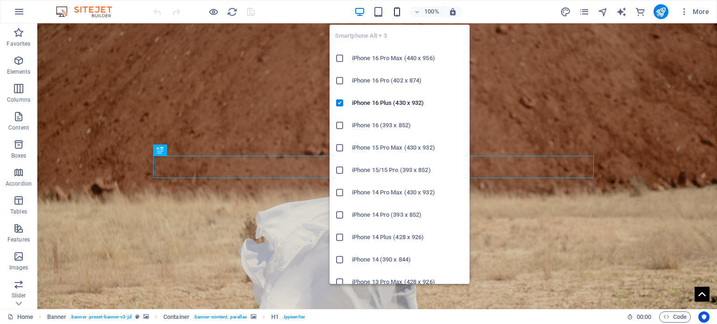
click at [399, 14] on icon "button" at bounding box center [397, 12] width 11 height 11
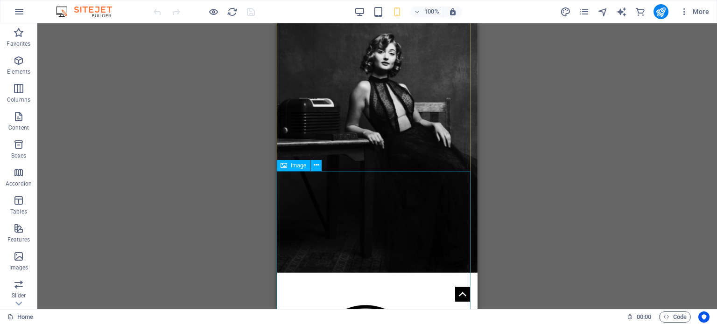
scroll to position [1447, 0]
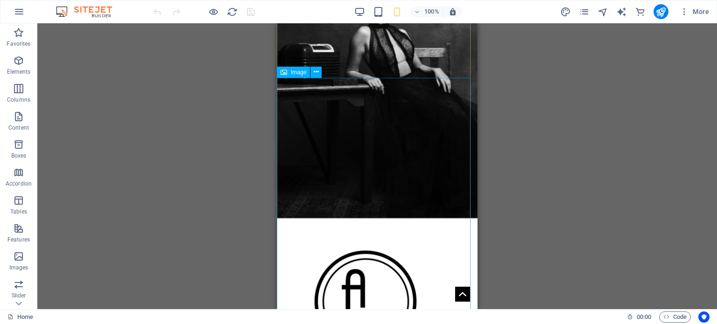
select select "3"
select select
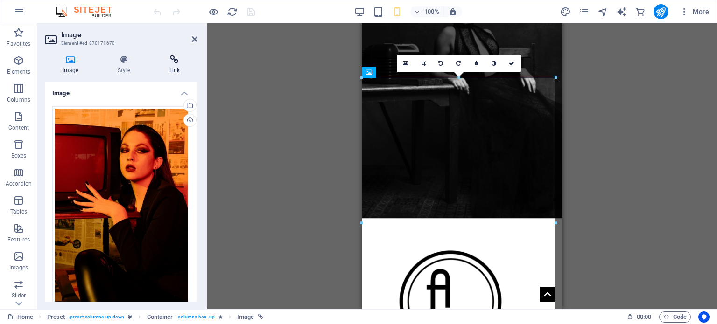
click at [166, 62] on icon at bounding box center [175, 59] width 46 height 9
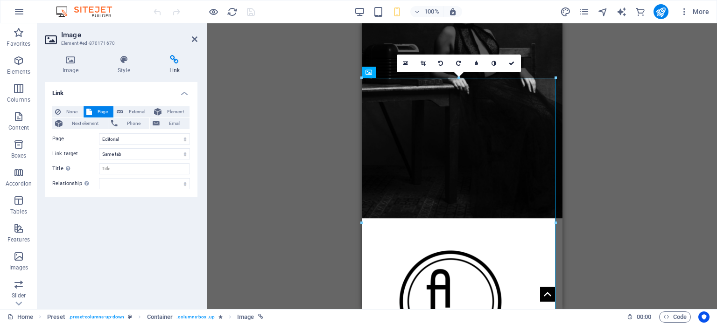
click at [102, 107] on span "Page" at bounding box center [103, 111] width 16 height 11
click at [133, 140] on select "Home Studio Portraits Editorial Testshoots Black &amp; White Weddings -- weddin…" at bounding box center [144, 138] width 91 height 11
click at [99, 133] on select "Home Studio Portraits Editorial Testshoots Black &amp; White Weddings -- weddin…" at bounding box center [144, 138] width 91 height 11
click at [515, 56] on link at bounding box center [512, 64] width 18 height 18
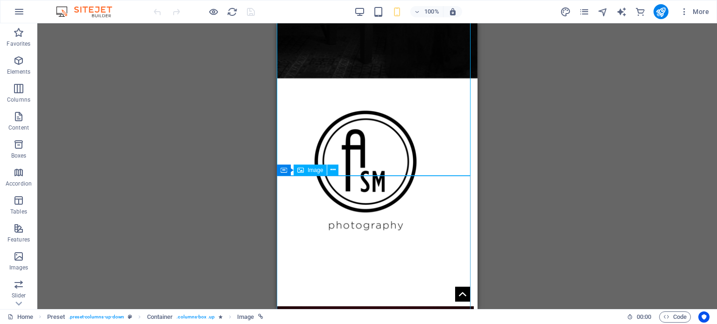
scroll to position [1727, 0]
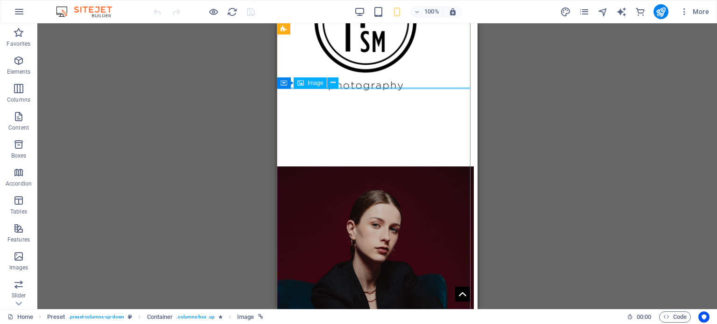
select select "5"
select select
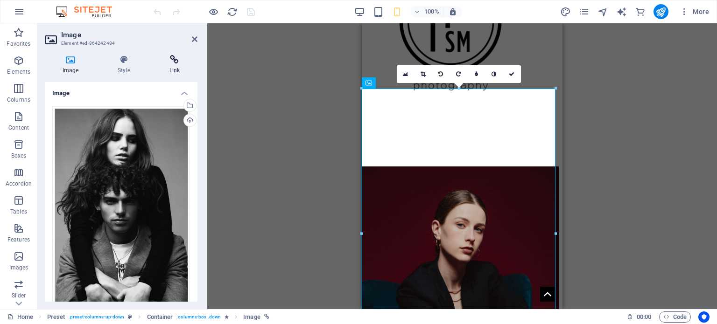
click at [178, 64] on h4 "Link" at bounding box center [175, 65] width 46 height 20
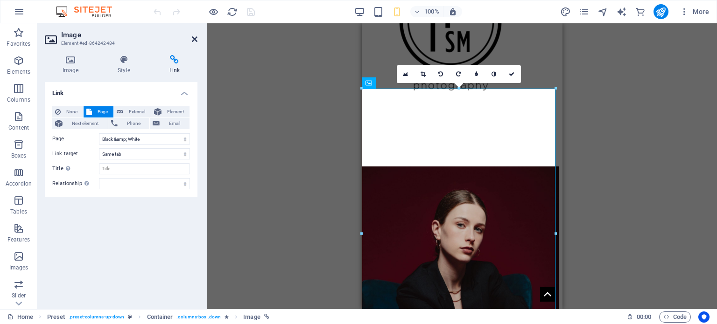
click at [197, 37] on icon at bounding box center [195, 38] width 6 height 7
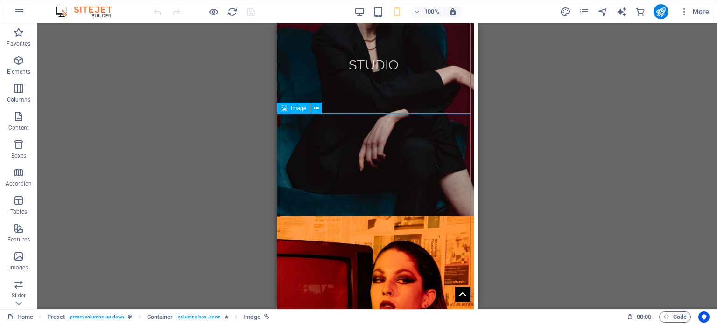
scroll to position [2007, 0]
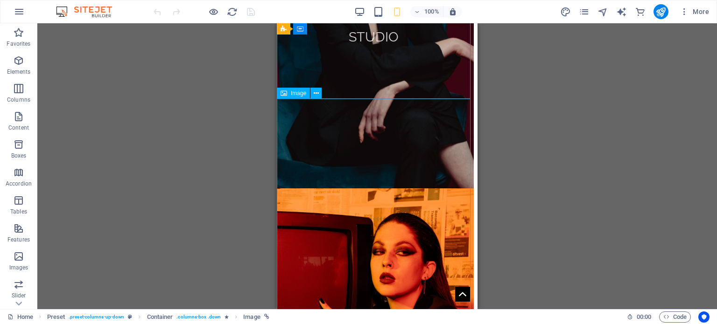
select select "6"
select select
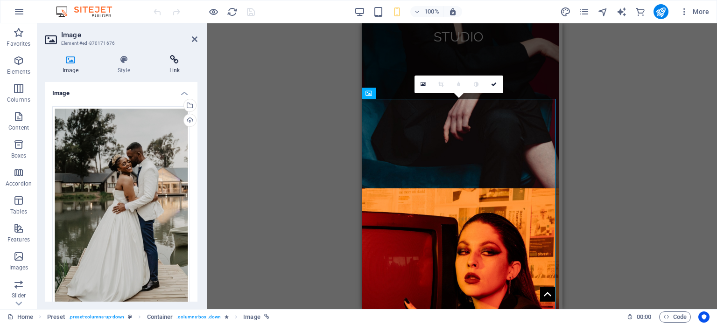
click at [173, 66] on h4 "Link" at bounding box center [175, 65] width 46 height 20
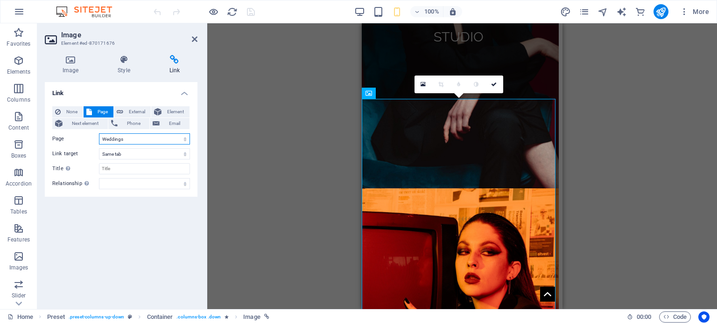
click at [123, 137] on select "Home Studio Portraits Editorial Testshoots Black &amp; White Weddings -- weddin…" at bounding box center [144, 138] width 91 height 11
click at [99, 133] on select "Home Studio Portraits Editorial Testshoots Black &amp; White Weddings -- weddin…" at bounding box center [144, 138] width 91 height 11
click at [495, 86] on icon at bounding box center [494, 85] width 6 height 6
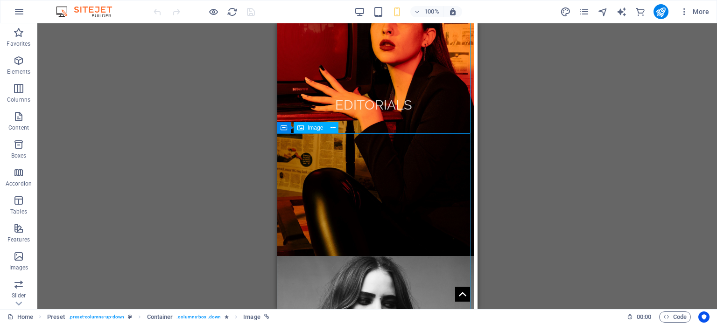
scroll to position [2380, 0]
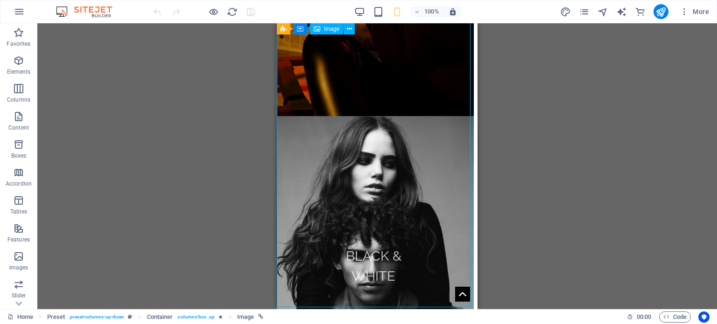
select select "1"
select select
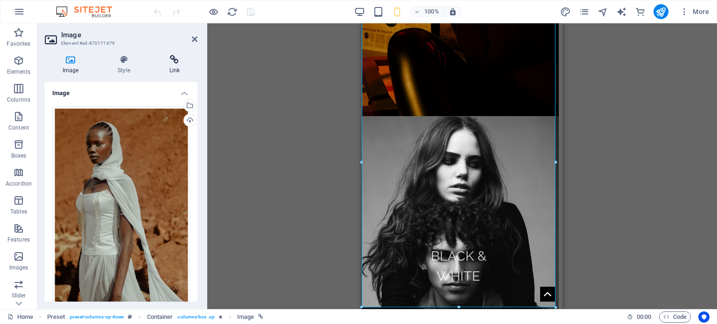
click at [168, 56] on icon at bounding box center [175, 59] width 46 height 9
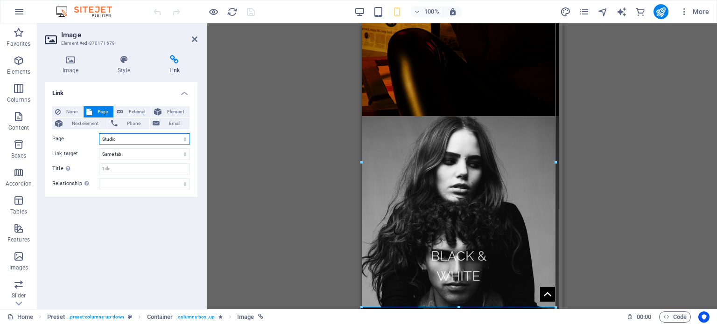
click at [140, 137] on select "Home Studio Portraits Editorial Testshoots Black &amp; White Weddings -- weddin…" at bounding box center [144, 138] width 91 height 11
select select "4"
click at [99, 133] on select "Home Studio Portraits Editorial Testshoots Black &amp; White Weddings -- weddin…" at bounding box center [144, 138] width 91 height 11
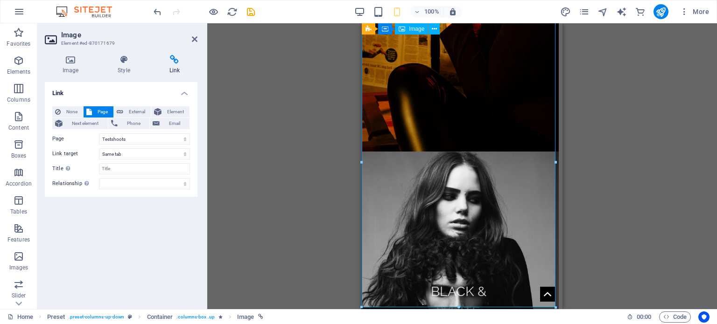
scroll to position [2287, 0]
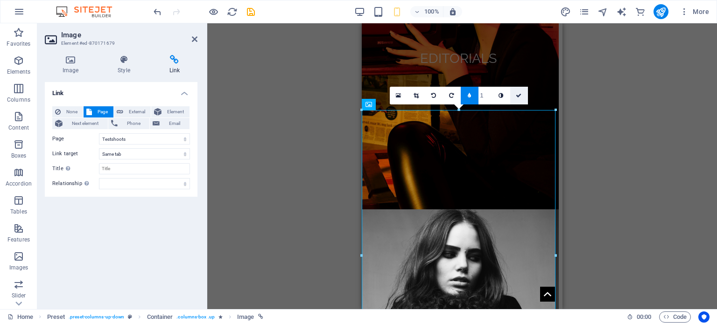
click at [518, 93] on icon at bounding box center [519, 96] width 6 height 6
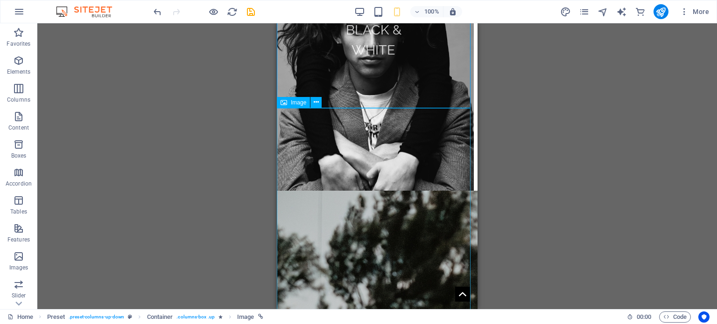
scroll to position [2660, 0]
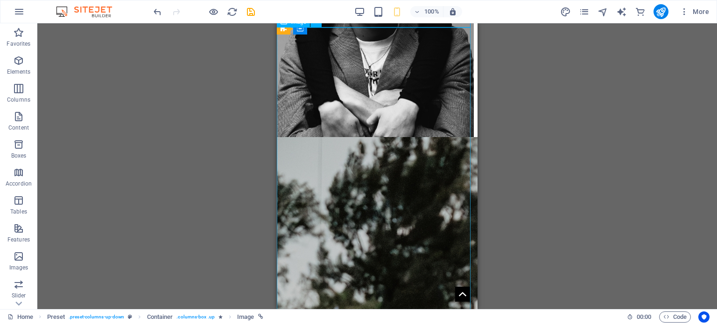
select select "2"
select select
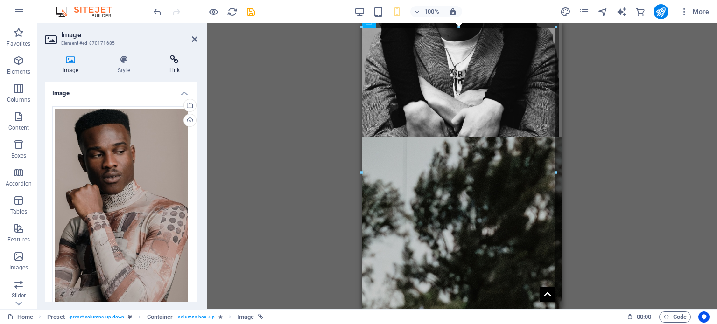
click at [177, 63] on icon at bounding box center [175, 59] width 46 height 9
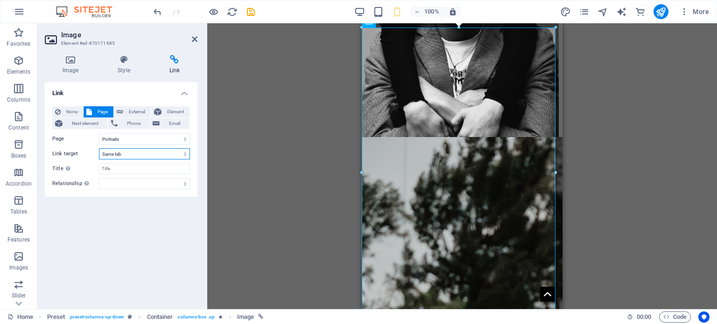
click at [134, 152] on select "New tab Same tab Overlay" at bounding box center [144, 153] width 91 height 11
click at [132, 138] on select "Home Studio Portraits Editorial Testshoots Black &amp; White Weddings -- weddin…" at bounding box center [144, 138] width 91 height 11
click at [133, 138] on select "Home Studio Portraits Editorial Testshoots Black &amp; White Weddings -- weddin…" at bounding box center [144, 138] width 91 height 11
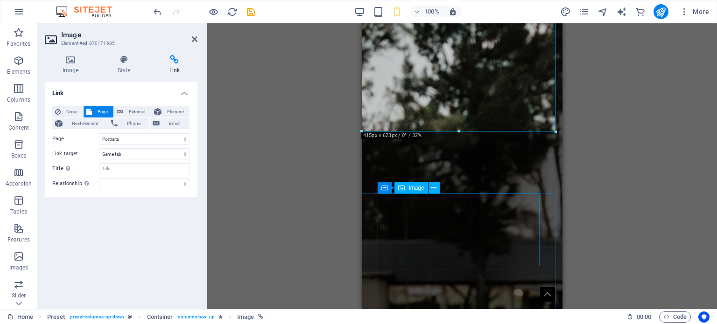
scroll to position [2893, 0]
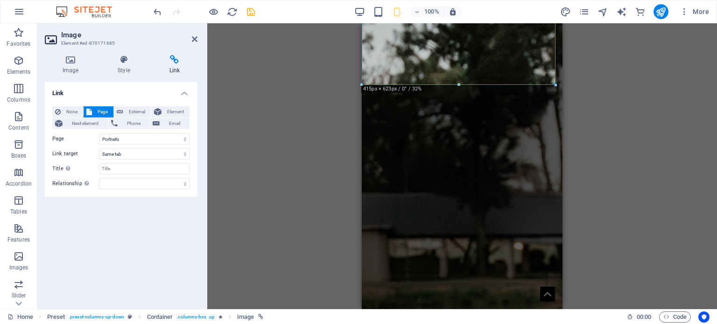
click at [250, 13] on icon "save" at bounding box center [250, 12] width 11 height 11
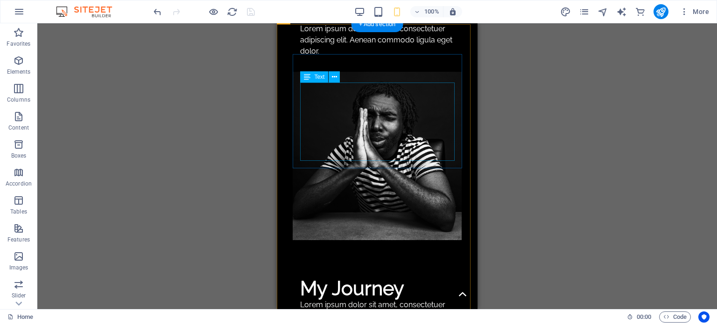
scroll to position [840, 0]
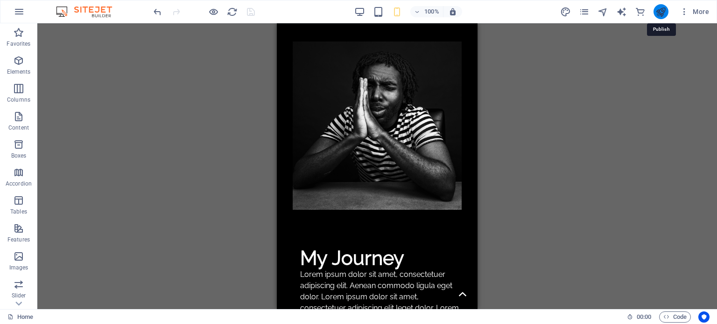
click at [662, 9] on icon "publish" at bounding box center [660, 12] width 11 height 11
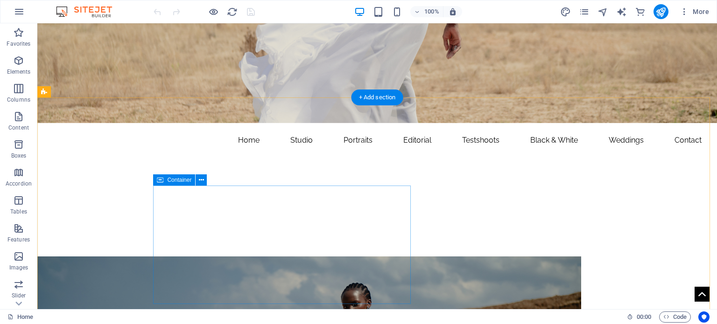
scroll to position [280, 0]
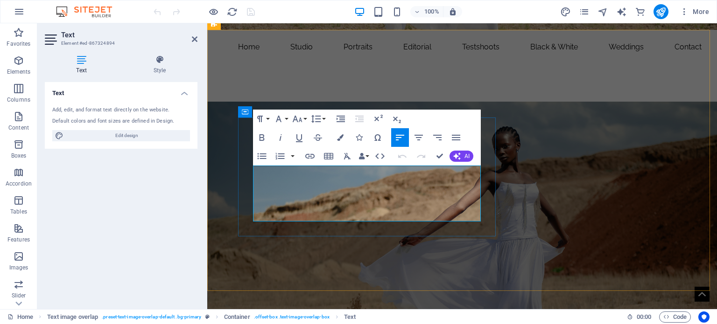
drag, startPoint x: 282, startPoint y: 214, endPoint x: 252, endPoint y: 172, distance: 52.2
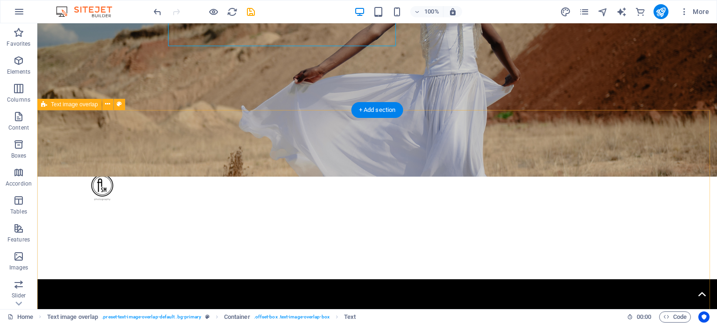
scroll to position [508, 0]
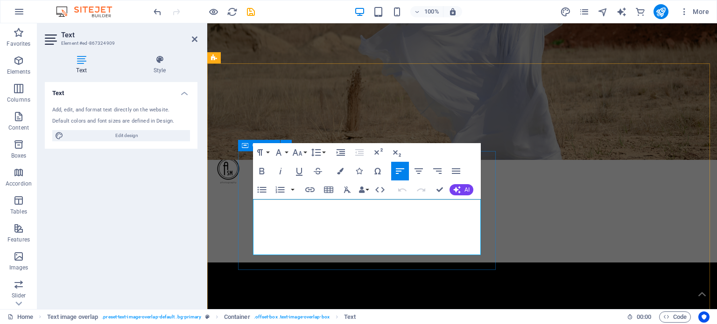
drag, startPoint x: 303, startPoint y: 249, endPoint x: 249, endPoint y: 205, distance: 70.0
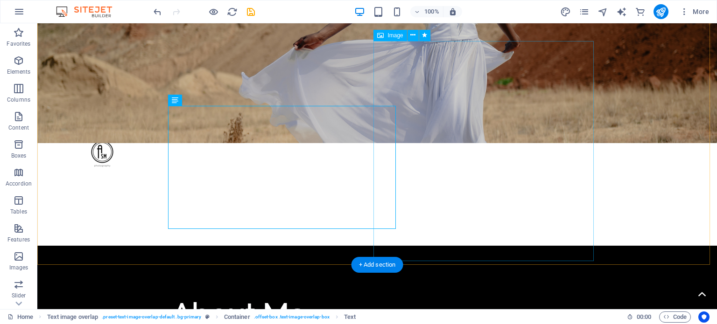
scroll to position [567, 0]
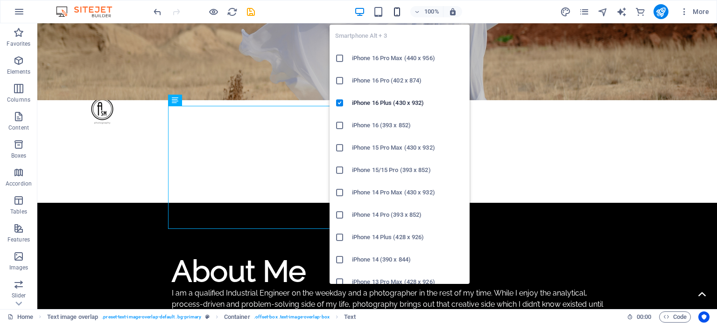
click at [392, 13] on icon "button" at bounding box center [397, 12] width 11 height 11
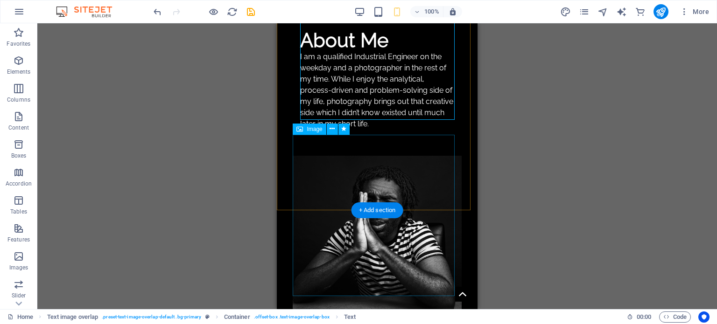
scroll to position [754, 0]
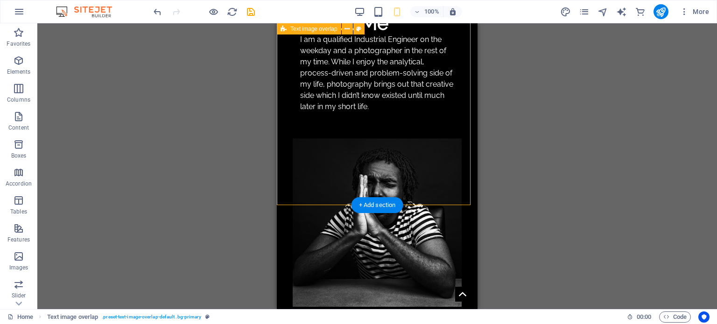
drag, startPoint x: 464, startPoint y: 196, endPoint x: 746, endPoint y: 222, distance: 282.5
select select "rem"
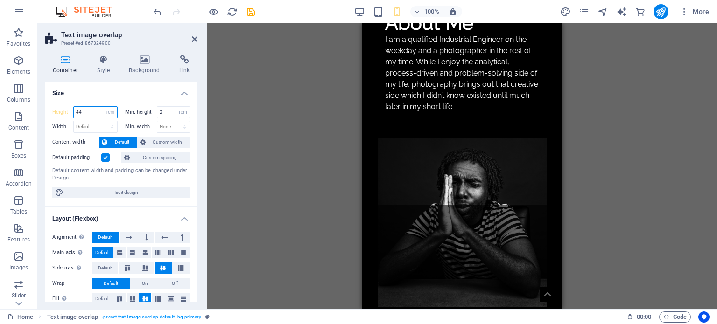
click at [88, 112] on input "44" at bounding box center [95, 112] width 43 height 11
type input "4"
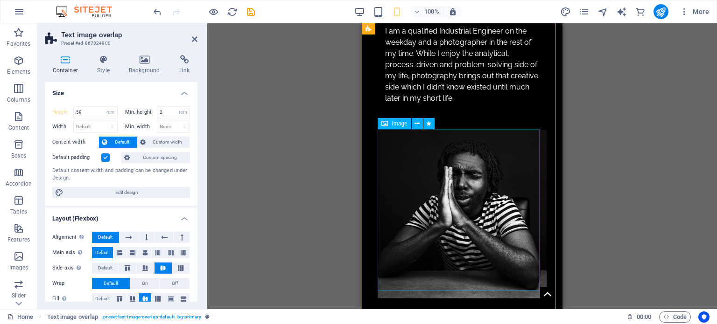
scroll to position [801, 0]
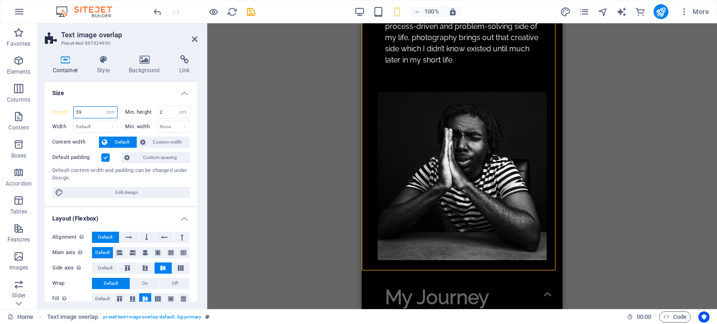
click at [93, 115] on input "59" at bounding box center [95, 112] width 43 height 11
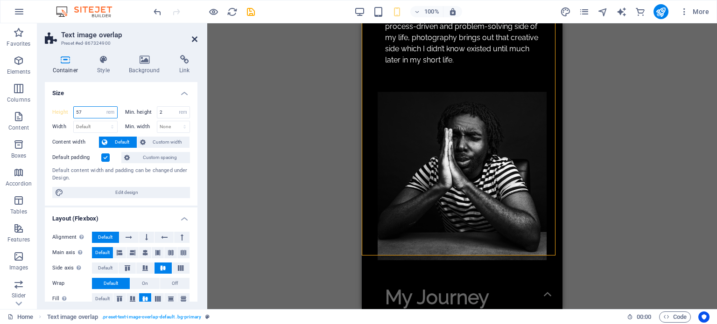
type input "57"
click at [193, 40] on icon at bounding box center [195, 38] width 6 height 7
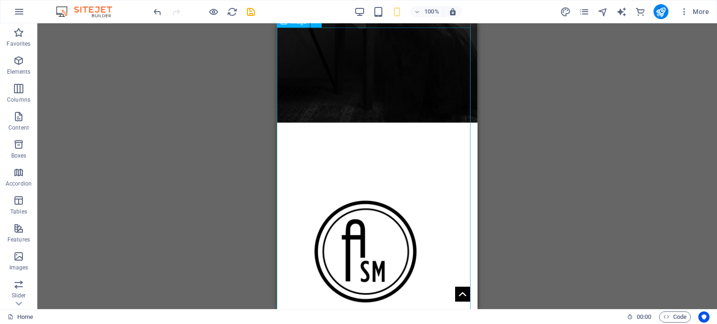
scroll to position [1594, 0]
select select "3"
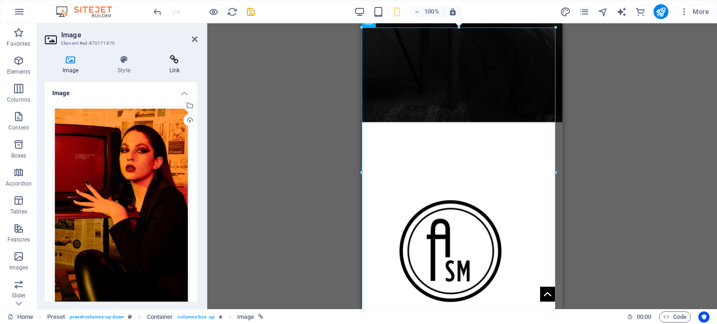
click at [177, 65] on h4 "Link" at bounding box center [175, 65] width 46 height 20
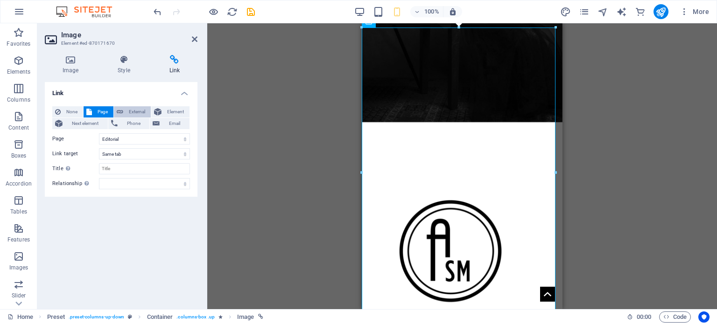
click at [124, 110] on button "External" at bounding box center [132, 111] width 37 height 11
select select "blank"
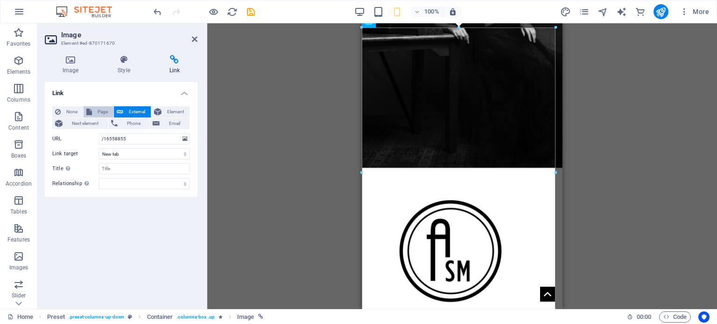
click at [90, 112] on icon at bounding box center [89, 111] width 6 height 11
select select
click at [126, 153] on select "New tab Same tab Overlay" at bounding box center [144, 153] width 91 height 11
click at [127, 153] on select "New tab Same tab Overlay" at bounding box center [144, 153] width 91 height 11
click at [125, 141] on select "Home Studio Portraits Editorial Testshoots Black &amp; White Weddings -- weddin…" at bounding box center [144, 138] width 91 height 11
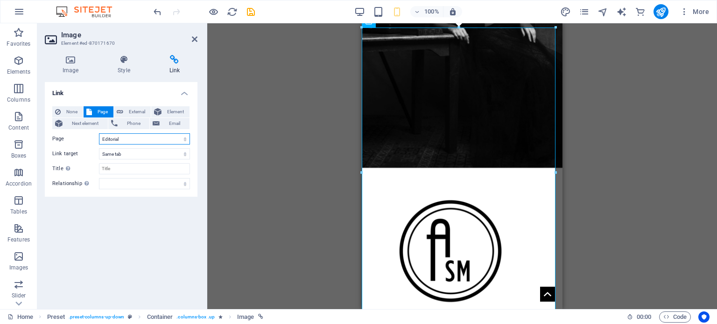
click at [99, 133] on select "Home Studio Portraits Editorial Testshoots Black &amp; White Weddings -- weddin…" at bounding box center [144, 138] width 91 height 11
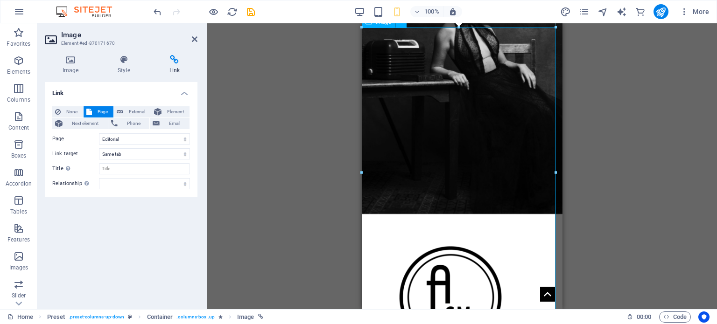
scroll to position [1501, 0]
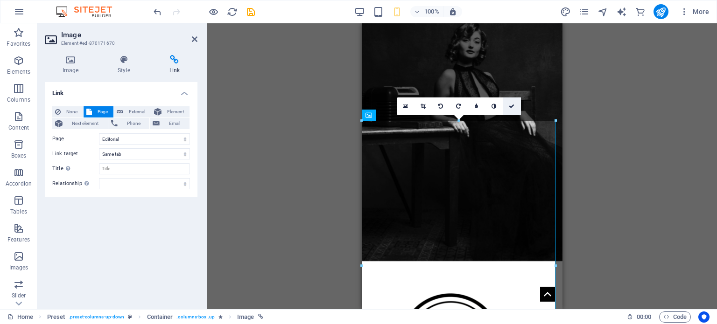
click at [513, 111] on link at bounding box center [512, 107] width 18 height 18
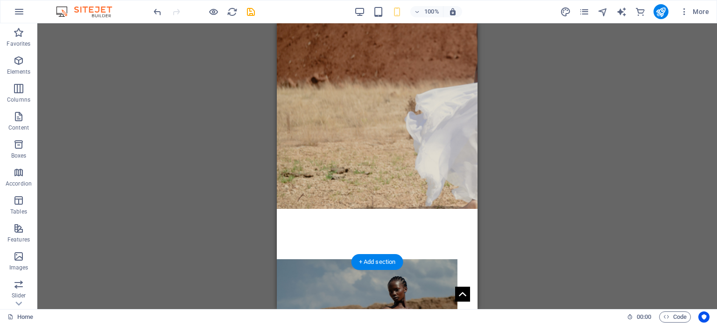
scroll to position [0, 0]
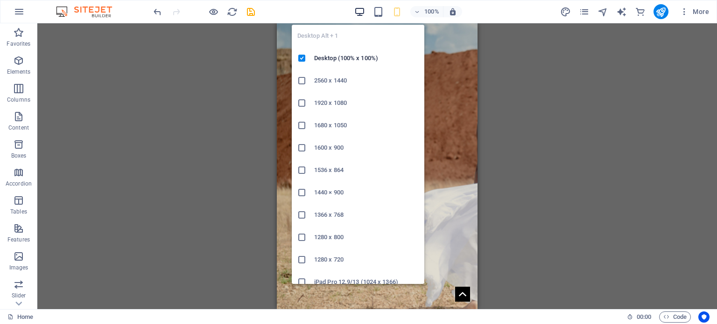
click at [363, 13] on icon "button" at bounding box center [359, 12] width 11 height 11
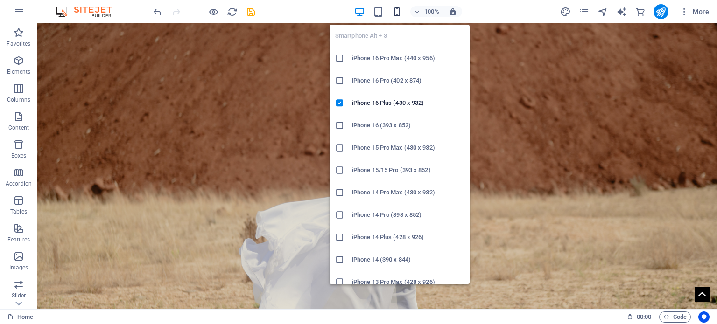
click at [396, 11] on icon "button" at bounding box center [397, 12] width 11 height 11
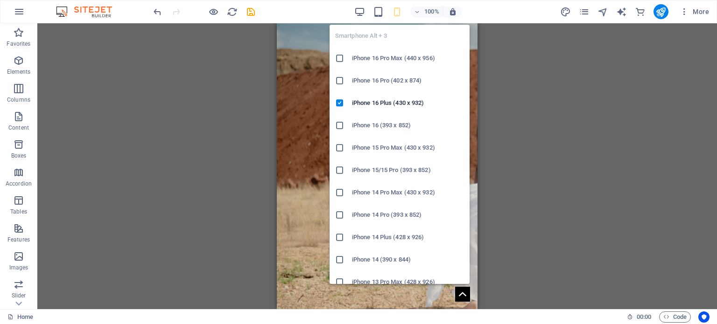
click at [336, 122] on icon at bounding box center [339, 125] width 9 height 9
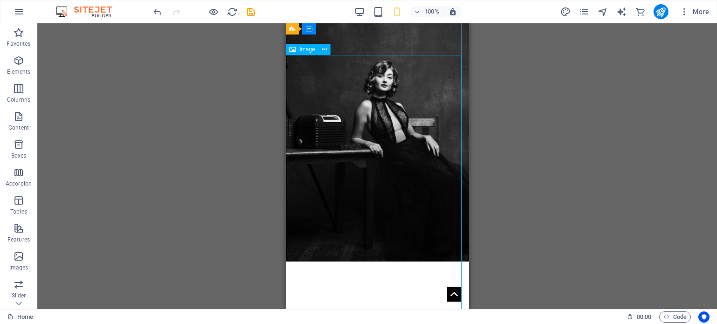
scroll to position [1540, 0]
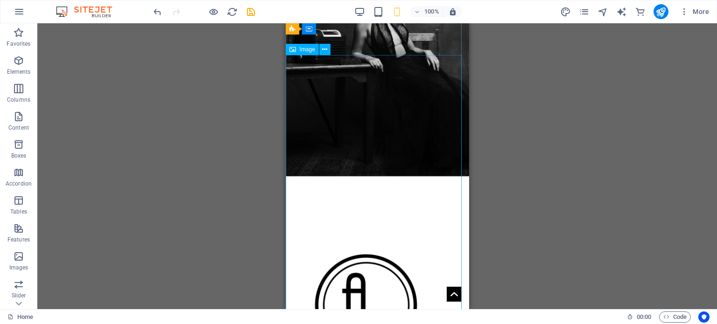
select select "3"
select select
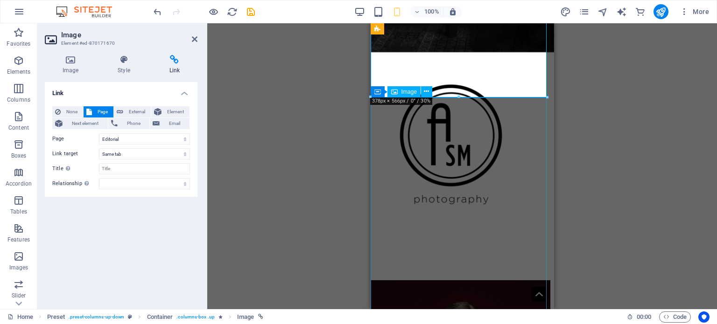
scroll to position [1820, 0]
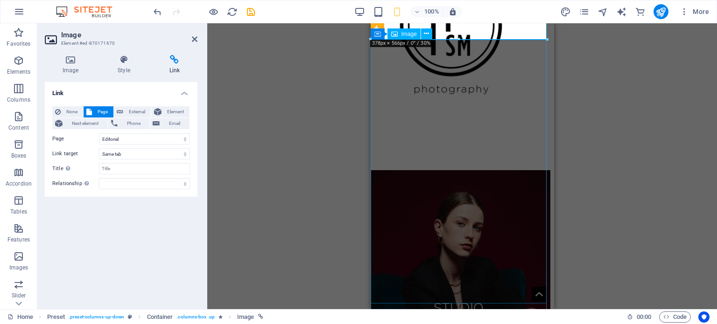
select select "5"
select select
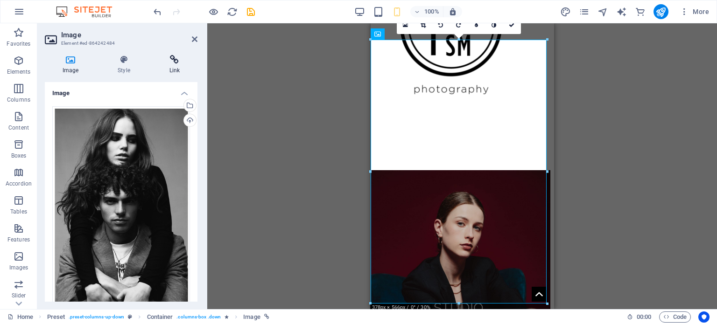
click at [185, 64] on icon at bounding box center [175, 59] width 46 height 9
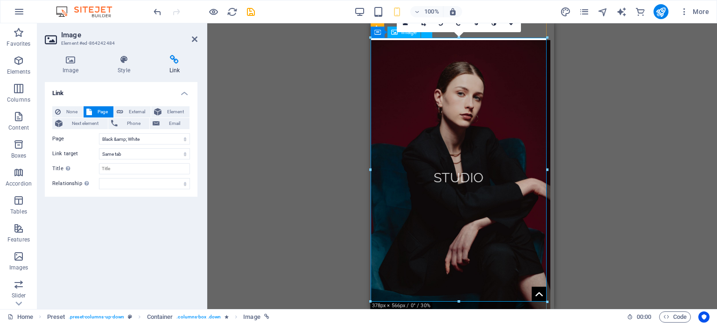
scroll to position [2007, 0]
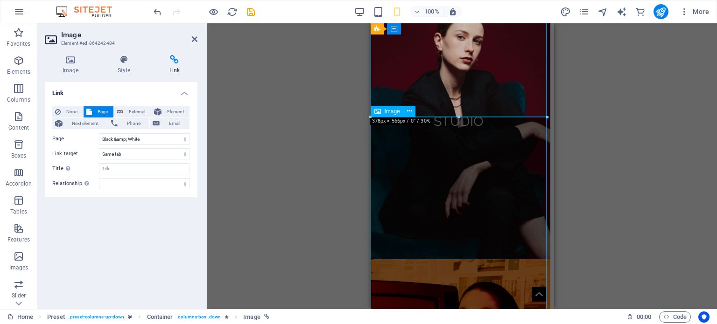
select select "6"
select select
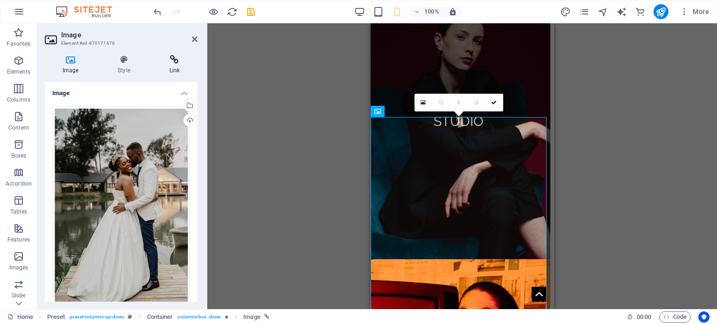
click at [180, 62] on icon at bounding box center [175, 59] width 46 height 9
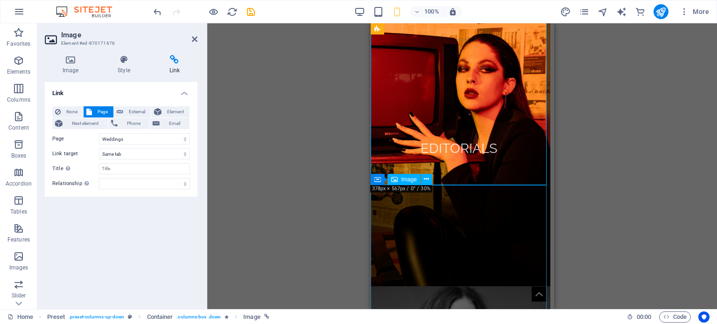
scroll to position [2333, 0]
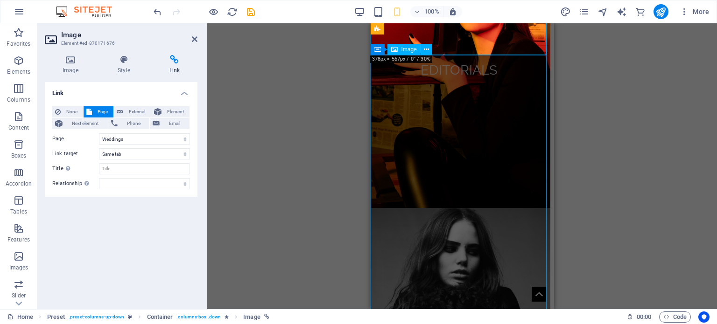
drag, startPoint x: 469, startPoint y: 190, endPoint x: 708, endPoint y: 195, distance: 239.0
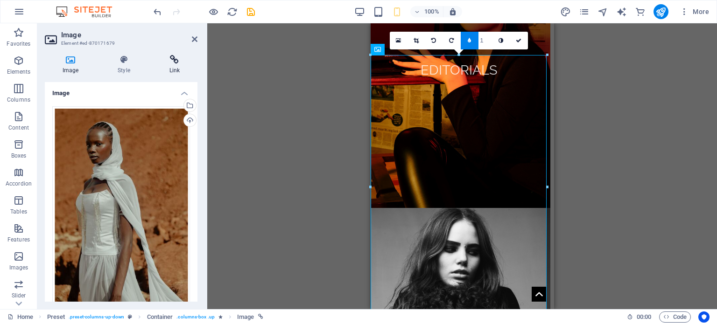
click at [180, 58] on icon at bounding box center [175, 59] width 46 height 9
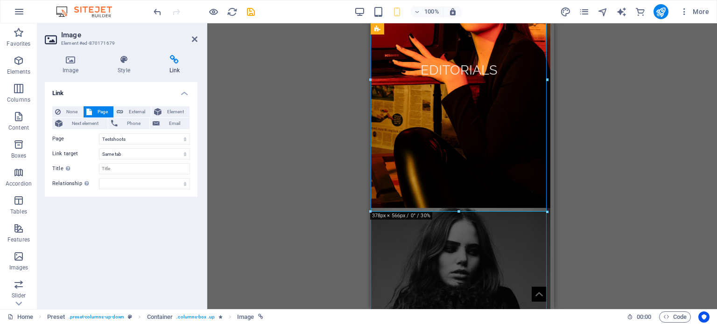
scroll to position [2520, 0]
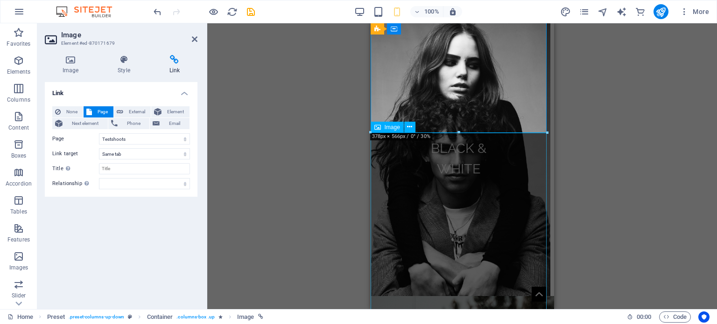
select select "2"
select select
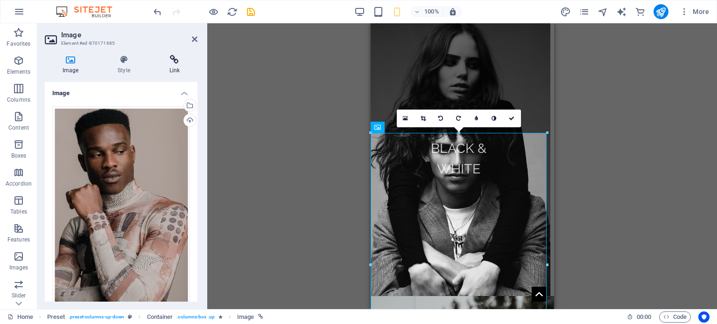
click at [170, 67] on h4 "Link" at bounding box center [175, 65] width 46 height 20
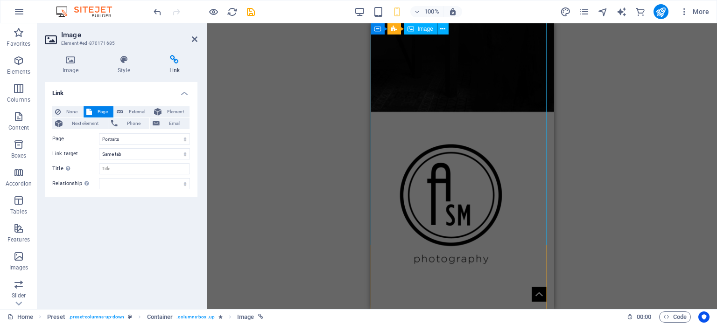
scroll to position [1587, 0]
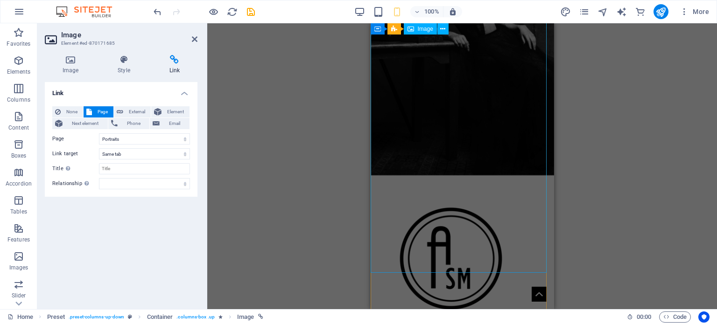
select select "3"
select select
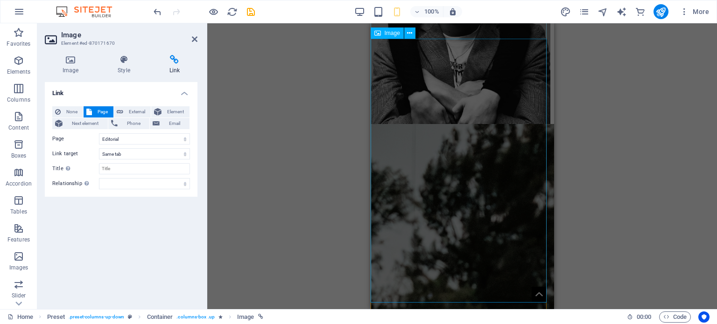
scroll to position [2940, 0]
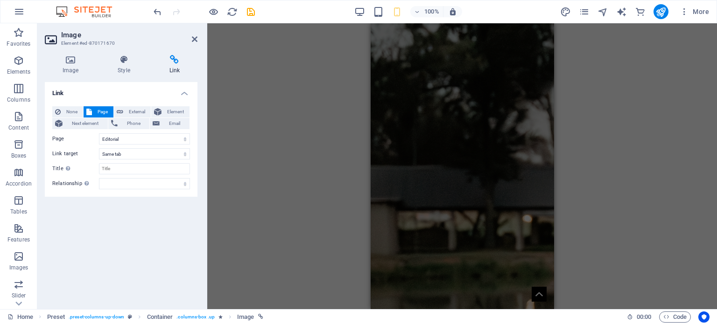
click at [583, 17] on div "More" at bounding box center [636, 11] width 153 height 15
click at [586, 12] on icon "pages" at bounding box center [584, 12] width 11 height 11
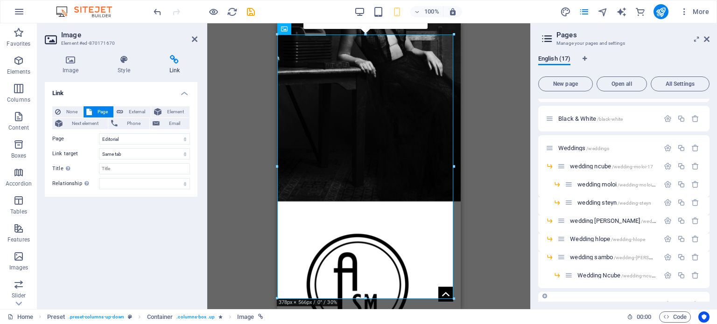
scroll to position [218, 0]
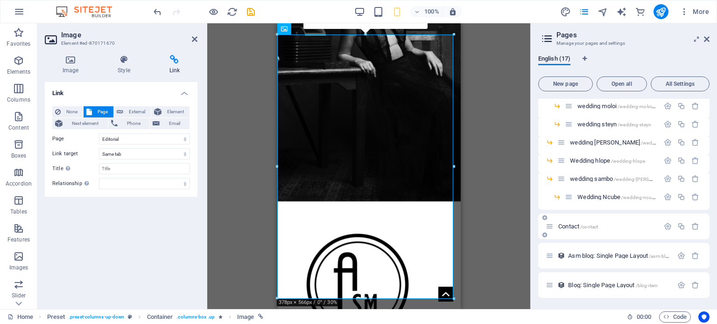
click at [595, 226] on span "/contact" at bounding box center [589, 226] width 18 height 5
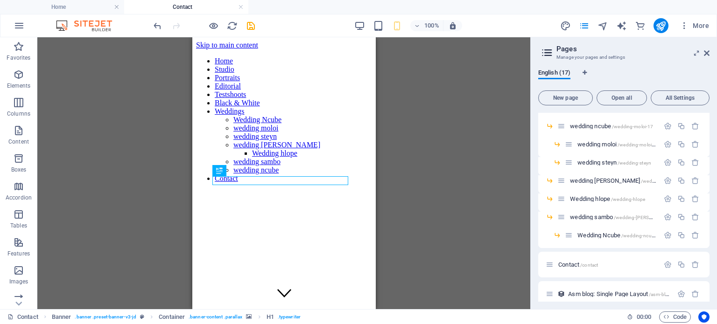
scroll to position [0, 0]
click at [320, 63] on div "Home Studio Portraits Editorial Testshoots Black & White Weddings Wedding Ncube…" at bounding box center [284, 214] width 176 height 330
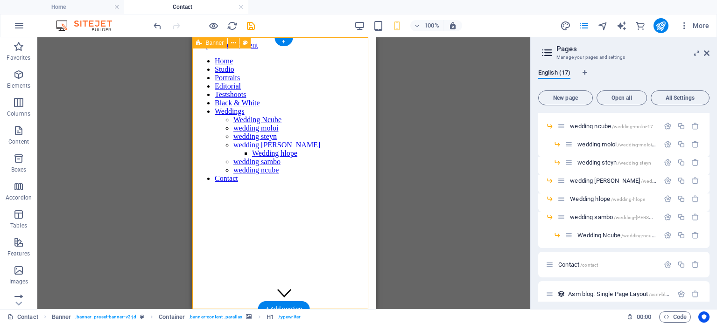
click at [320, 63] on div "Home Studio Portraits Editorial Testshoots Black & White Weddings Wedding Ncube…" at bounding box center [284, 214] width 176 height 330
select select "vh"
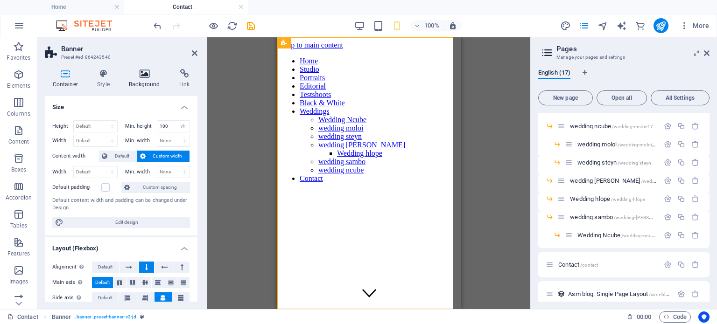
click at [154, 83] on h4 "Background" at bounding box center [146, 79] width 50 height 20
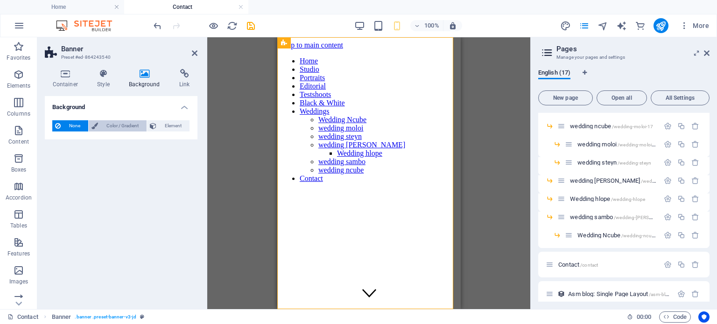
click at [127, 126] on span "Color / Gradient" at bounding box center [122, 125] width 43 height 11
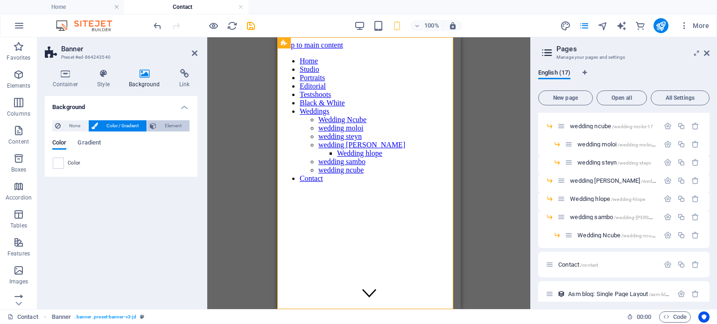
click at [154, 123] on icon at bounding box center [153, 125] width 7 height 11
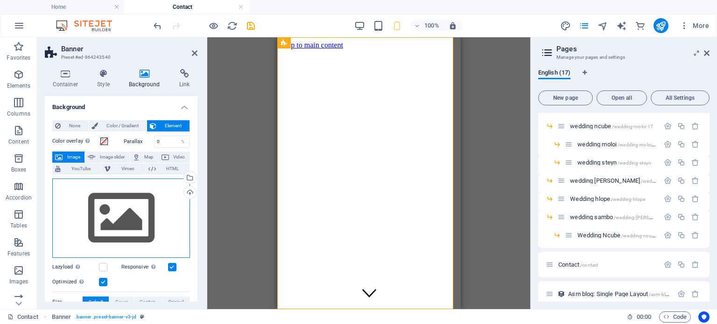
click at [118, 211] on div "Drag files here, click to choose files or select files from Files or our free s…" at bounding box center [121, 218] width 138 height 79
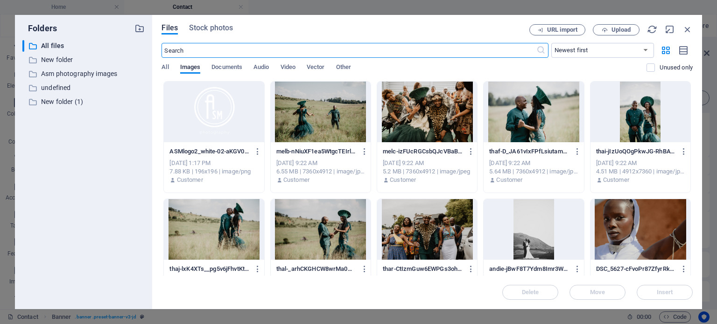
click at [616, 206] on div at bounding box center [640, 229] width 100 height 61
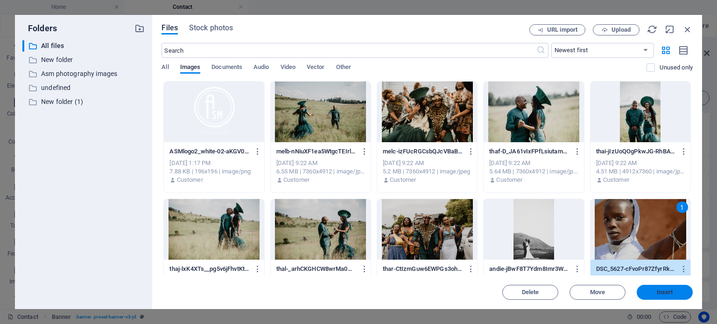
click at [651, 288] on button "Insert" at bounding box center [665, 292] width 56 height 15
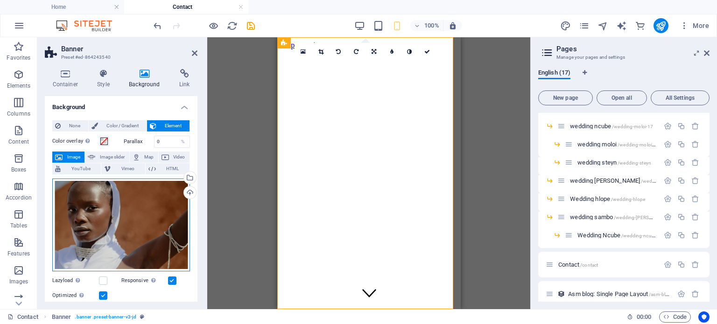
click at [112, 211] on div "Drag files here, click to choose files or select files from Files or our free s…" at bounding box center [121, 225] width 138 height 93
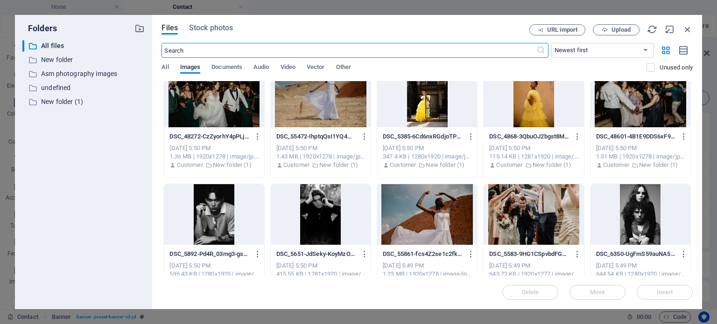
scroll to position [2333, 0]
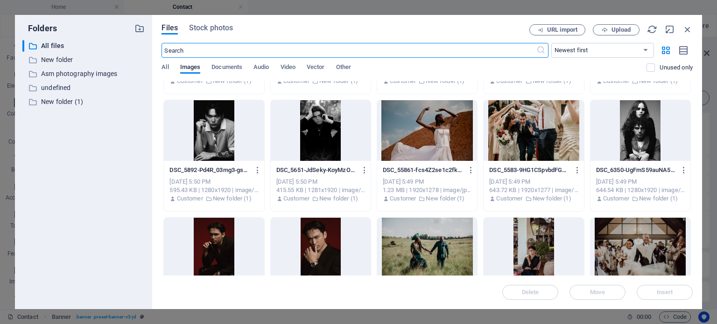
click at [446, 140] on div at bounding box center [427, 130] width 100 height 61
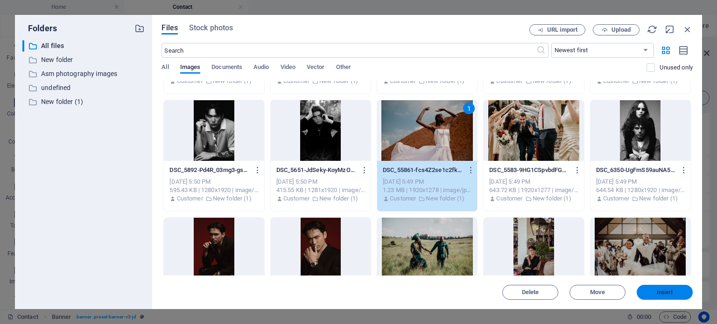
click at [655, 293] on span "Insert" at bounding box center [664, 293] width 49 height 6
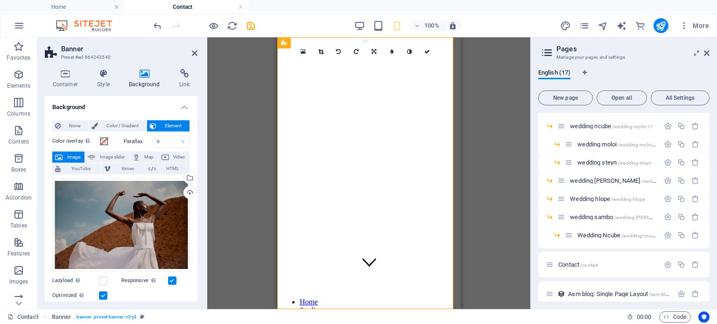
scroll to position [0, 0]
click at [434, 55] on link at bounding box center [428, 52] width 18 height 18
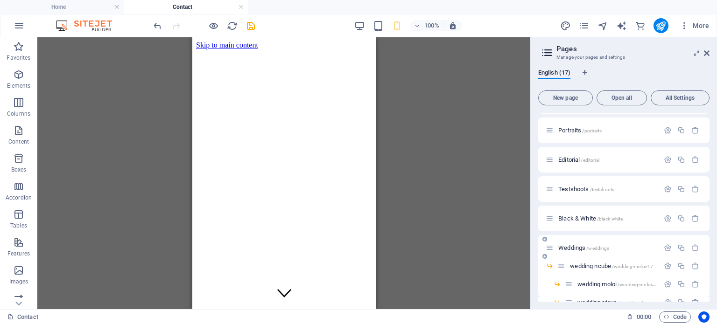
scroll to position [7, 0]
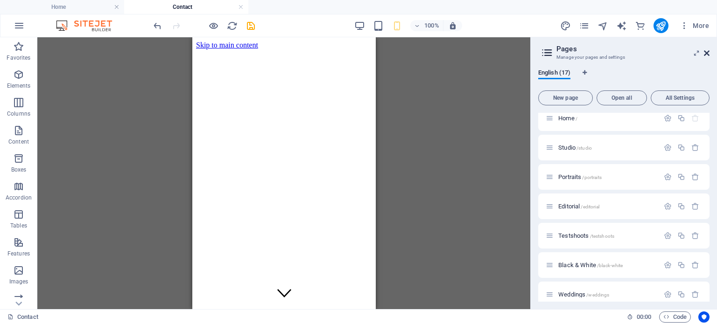
click at [708, 53] on icon at bounding box center [707, 52] width 6 height 7
